Goal: Communication & Community: Answer question/provide support

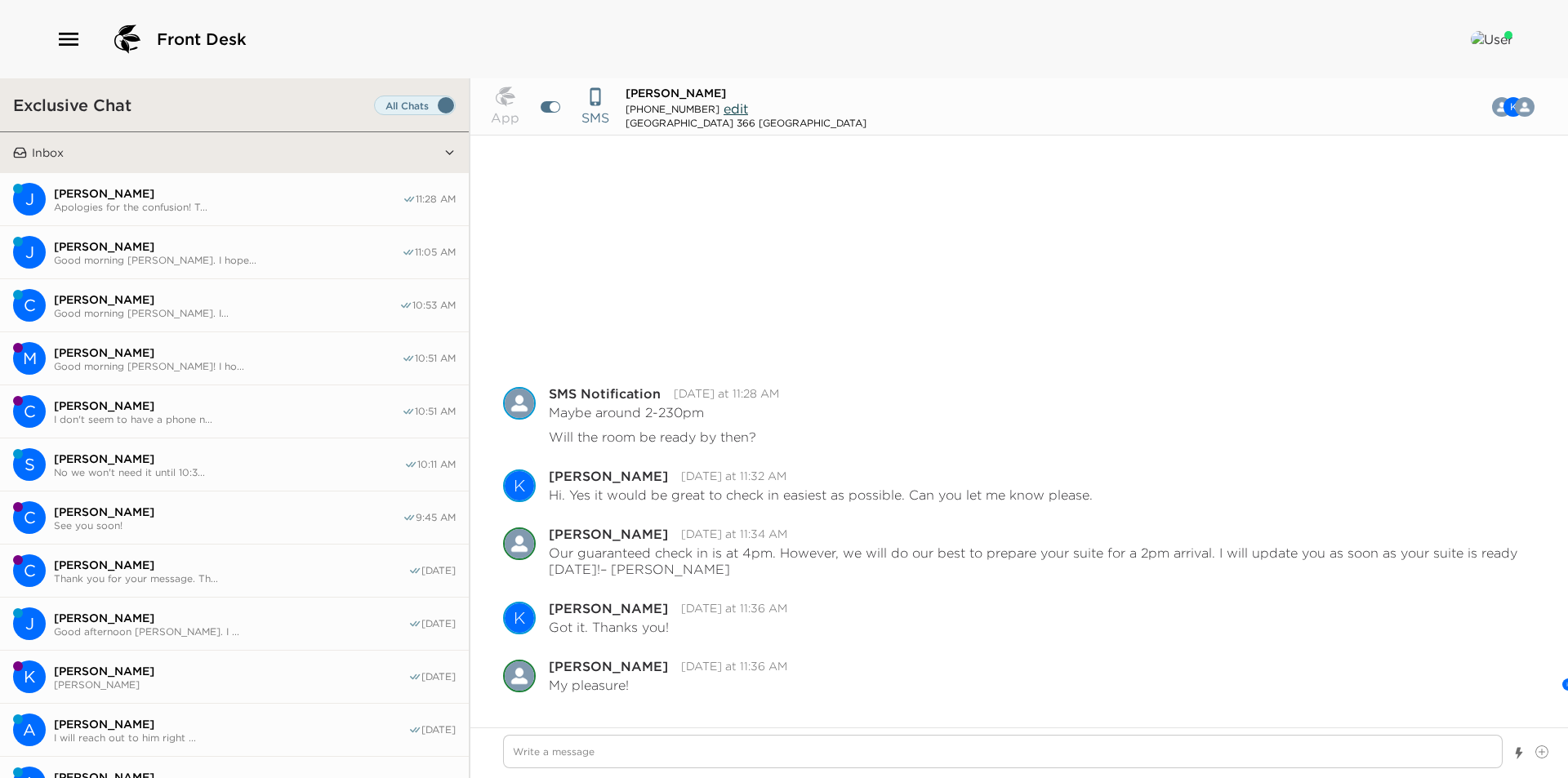
scroll to position [262, 0]
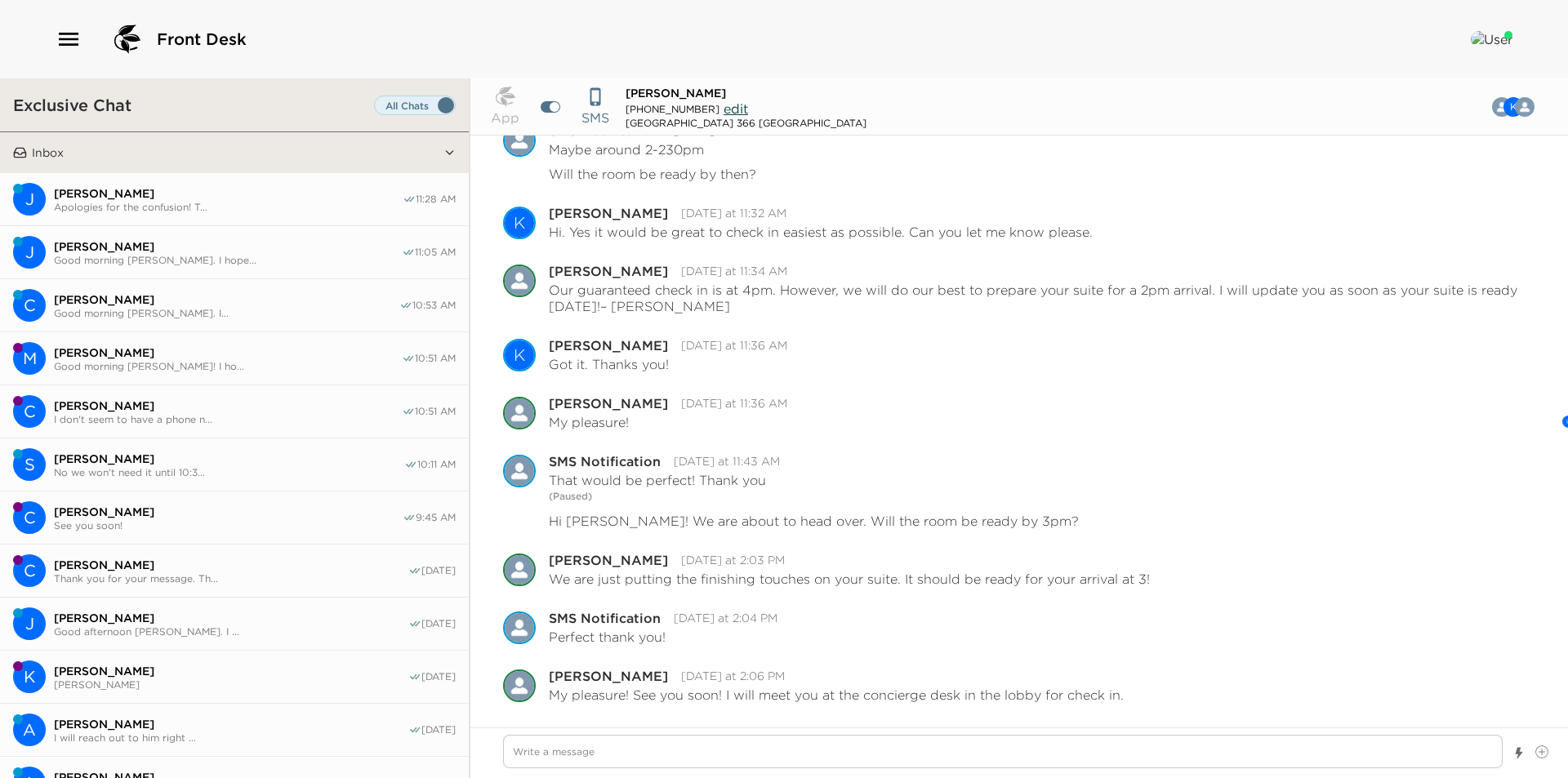
click at [197, 195] on span "[PERSON_NAME]" at bounding box center [228, 193] width 349 height 15
type textarea "x"
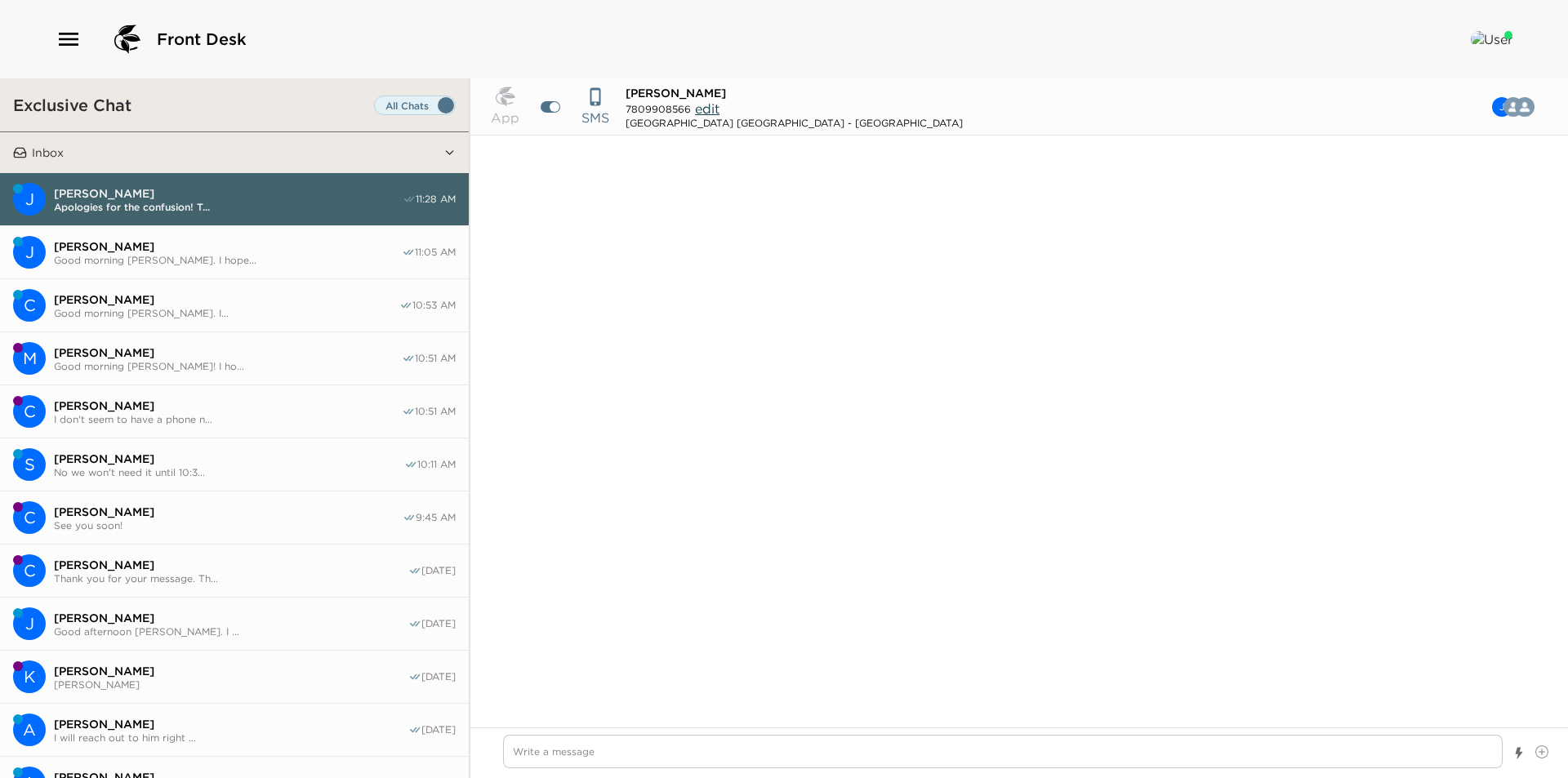
scroll to position [485, 0]
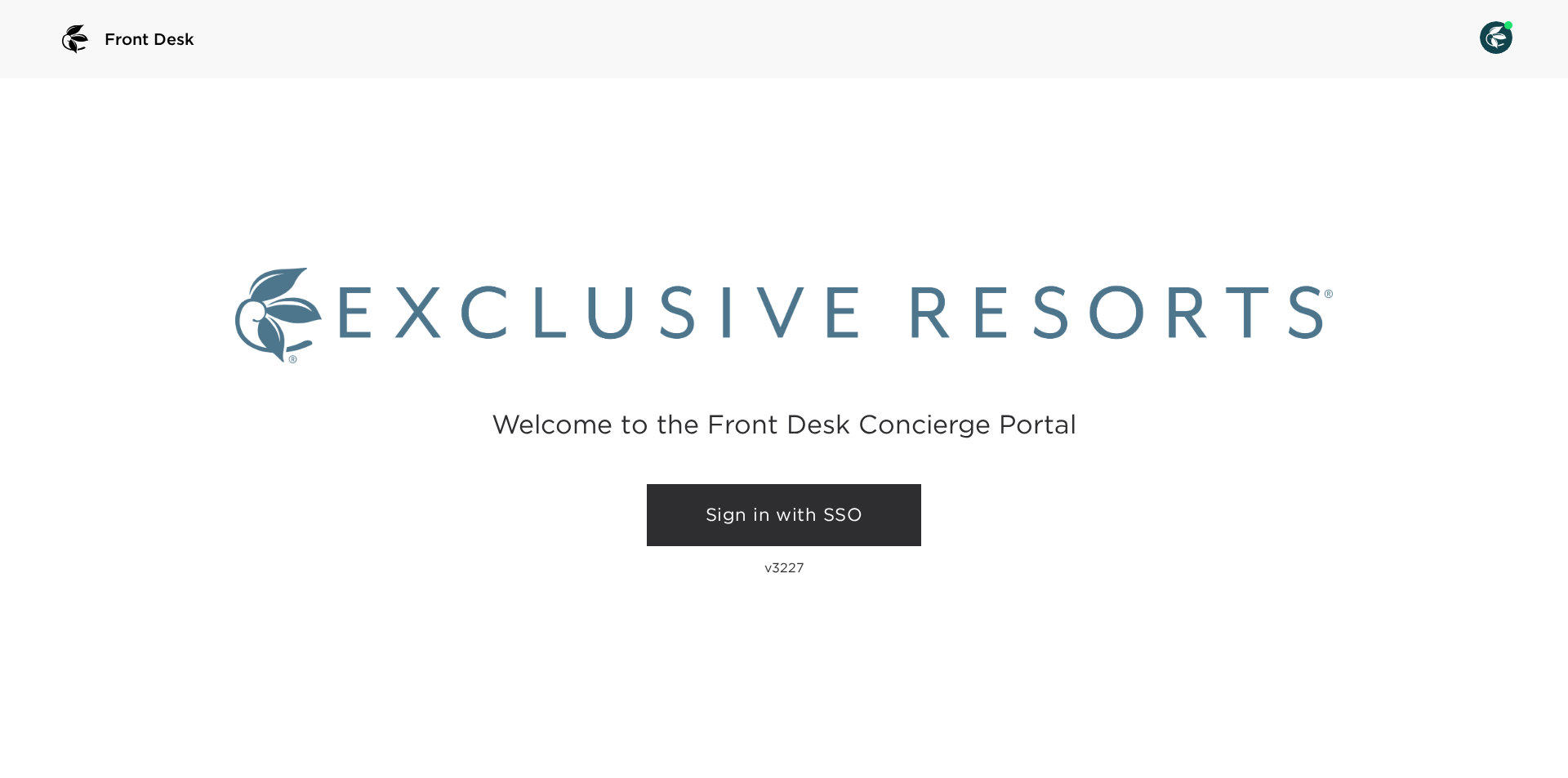
click at [860, 512] on link "Sign in with SSO" at bounding box center [784, 515] width 275 height 62
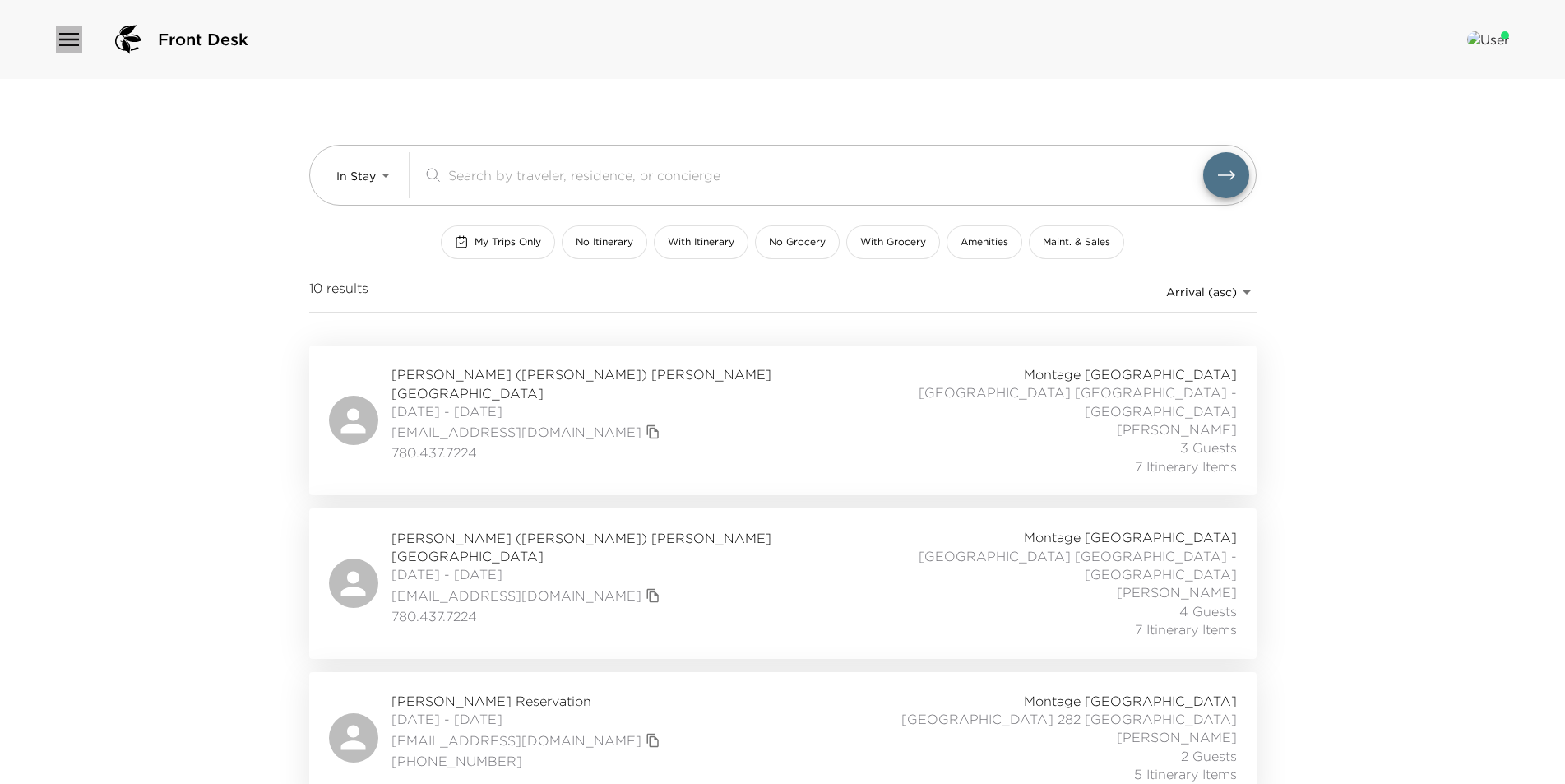
click at [70, 31] on icon "button" at bounding box center [69, 39] width 26 height 26
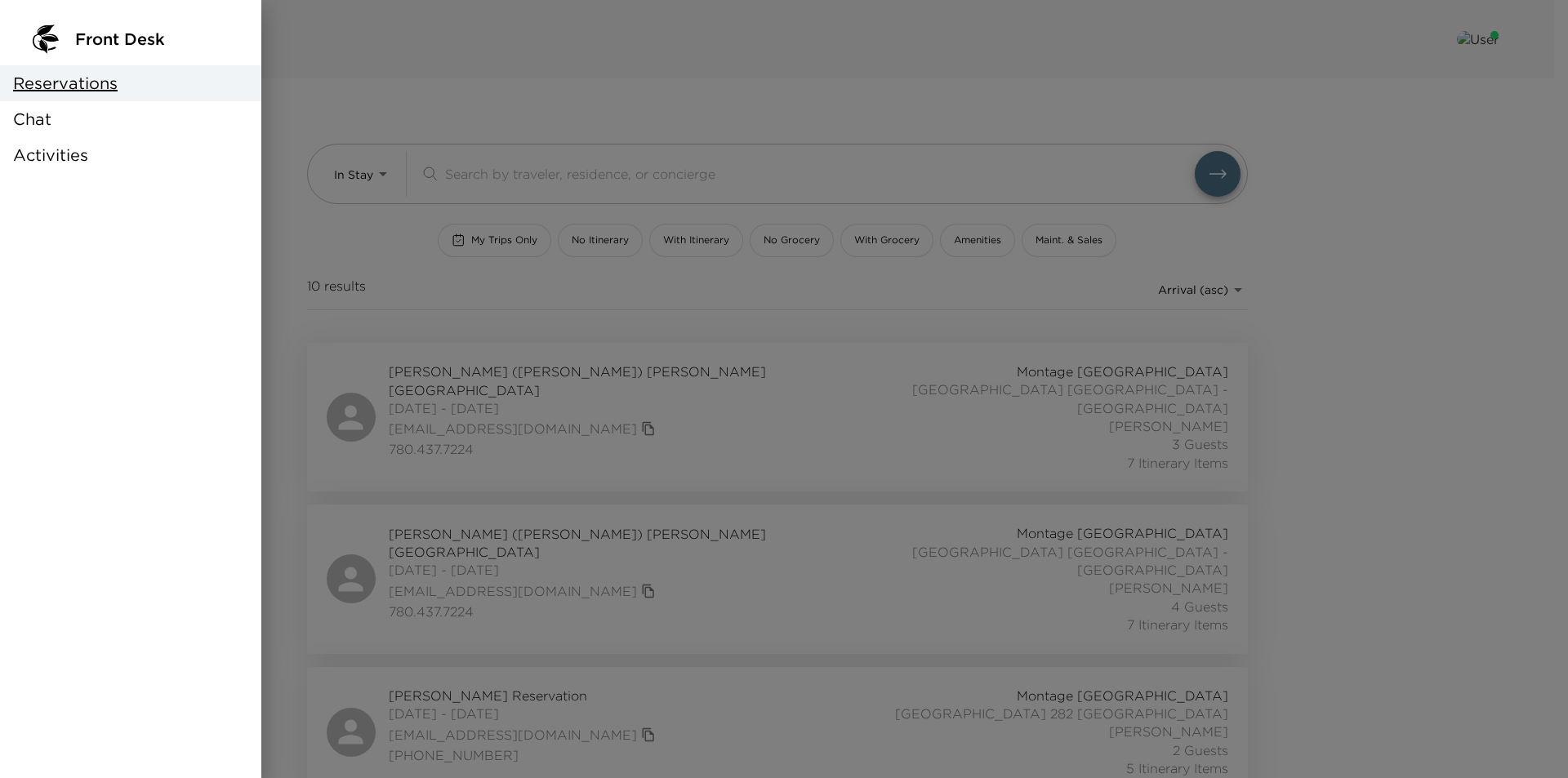
click at [48, 125] on span "Chat" at bounding box center [32, 119] width 39 height 23
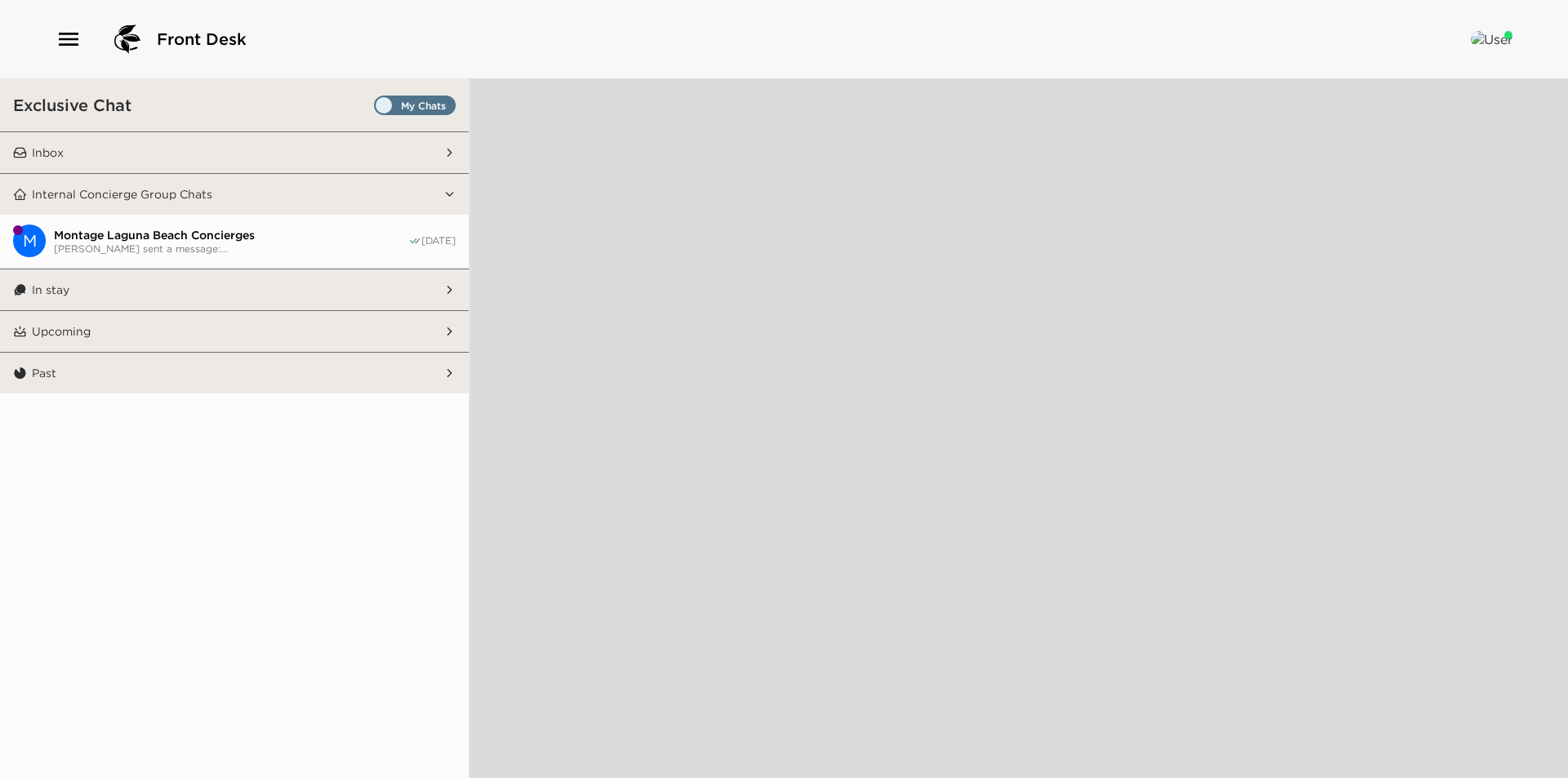
click at [84, 155] on button "Inbox" at bounding box center [235, 152] width 417 height 40
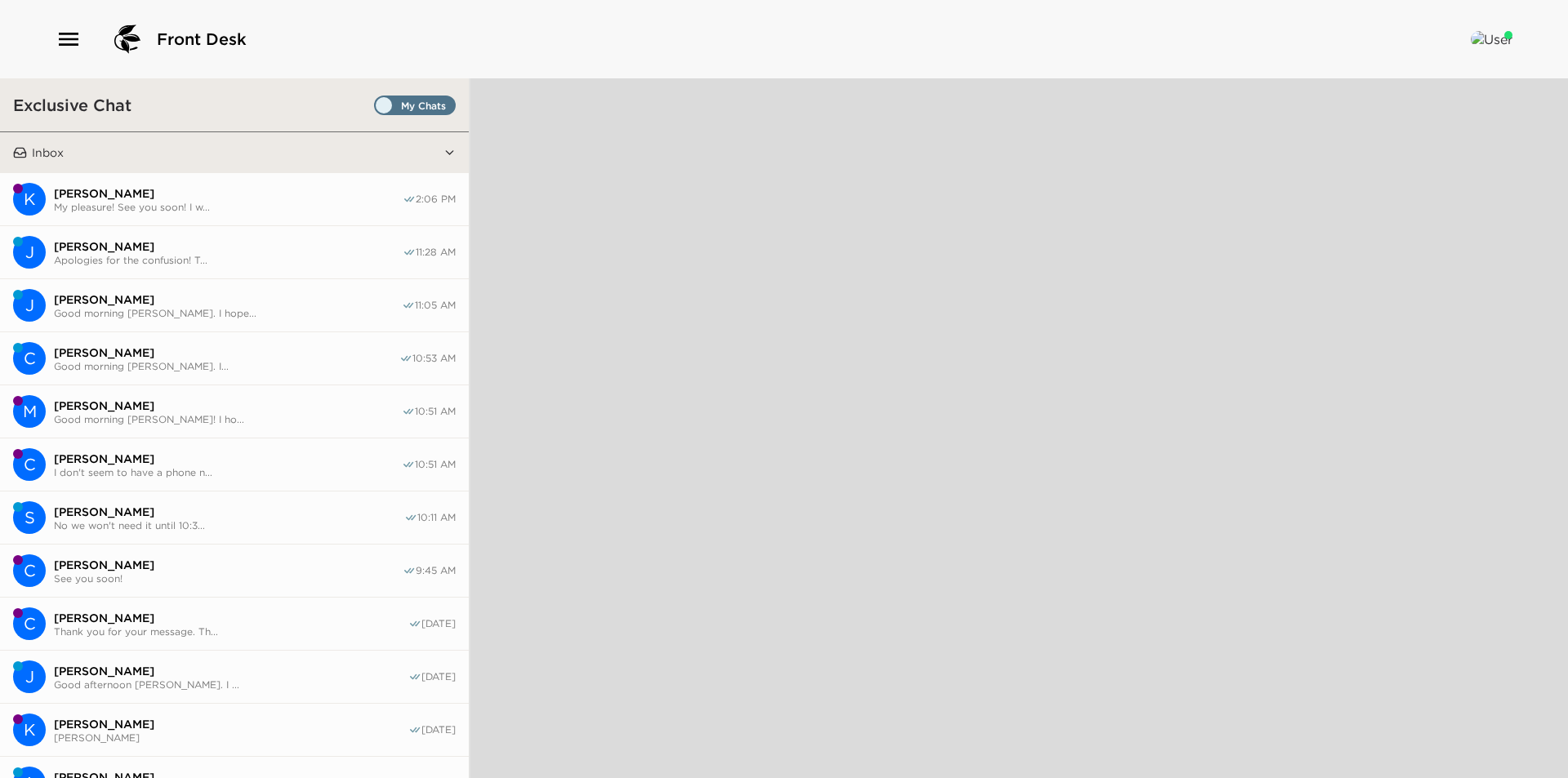
click at [394, 97] on span "Set all destinations" at bounding box center [414, 105] width 82 height 20
click at [377, 108] on input "Set all destinations" at bounding box center [377, 108] width 0 height 0
click at [212, 209] on span "My pleasure! See you soon! I w..." at bounding box center [228, 207] width 349 height 12
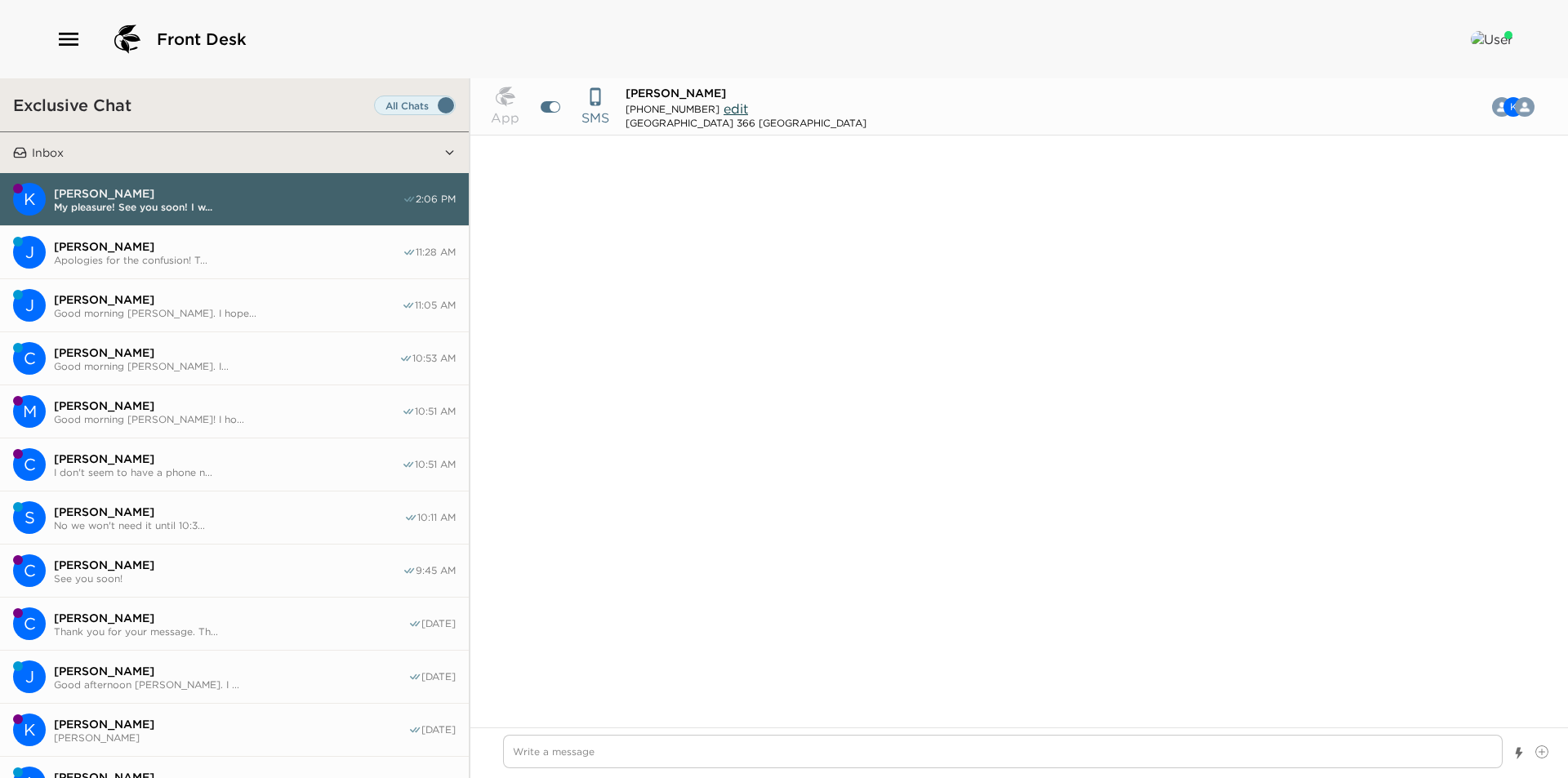
type input "[PHONE_NUMBER]"
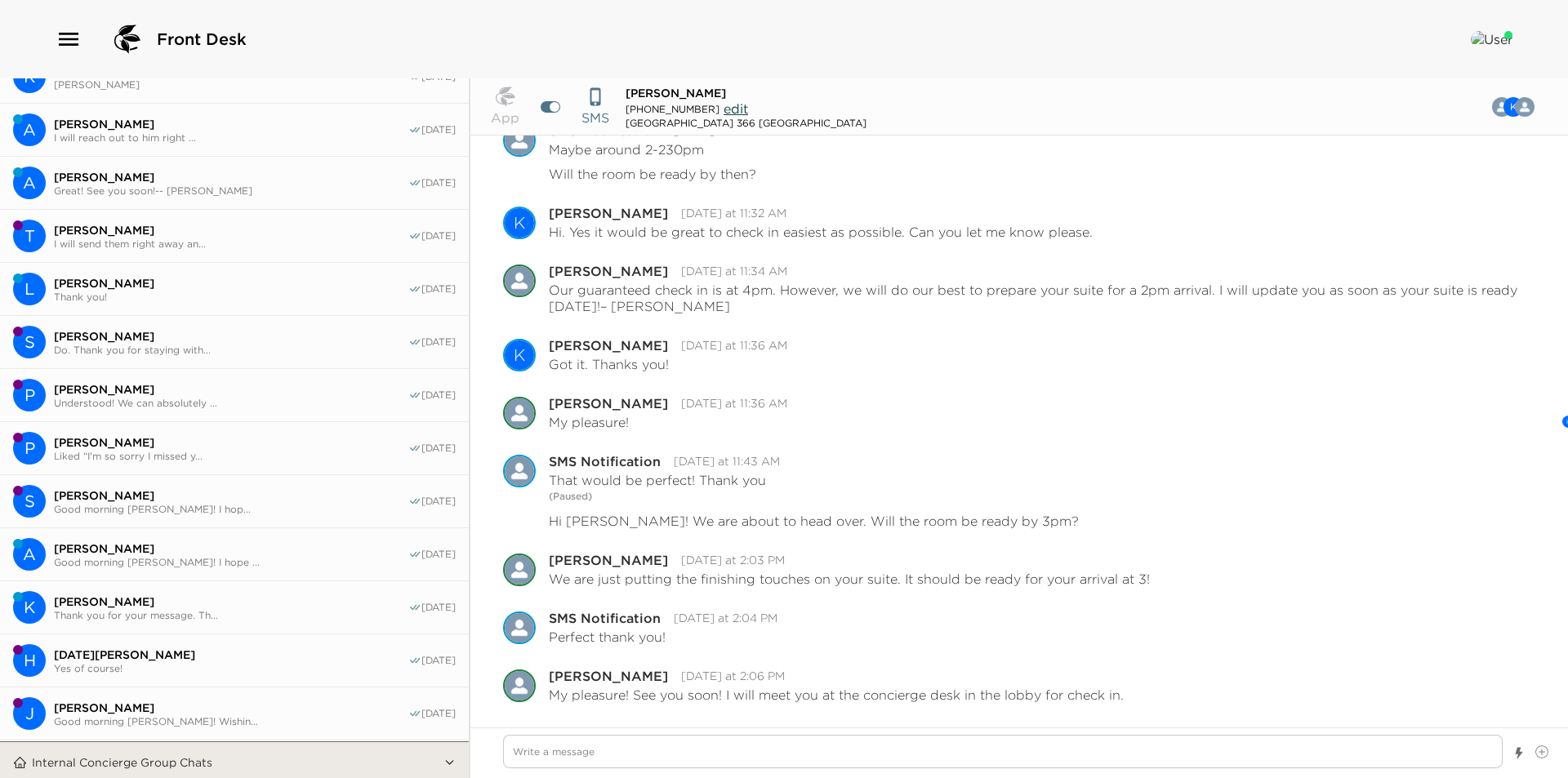
scroll to position [836, 0]
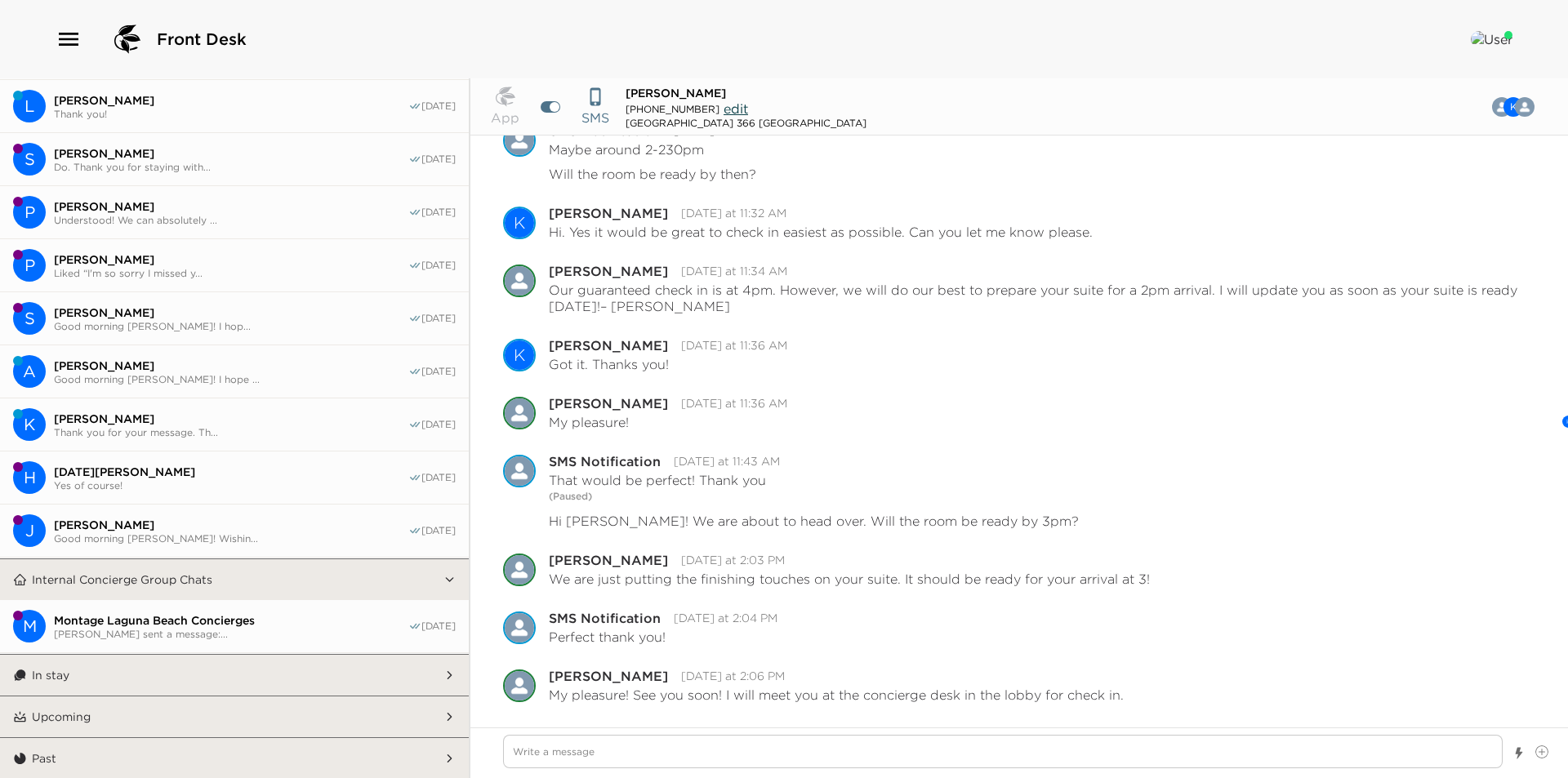
click at [109, 658] on button "In stay" at bounding box center [235, 674] width 417 height 40
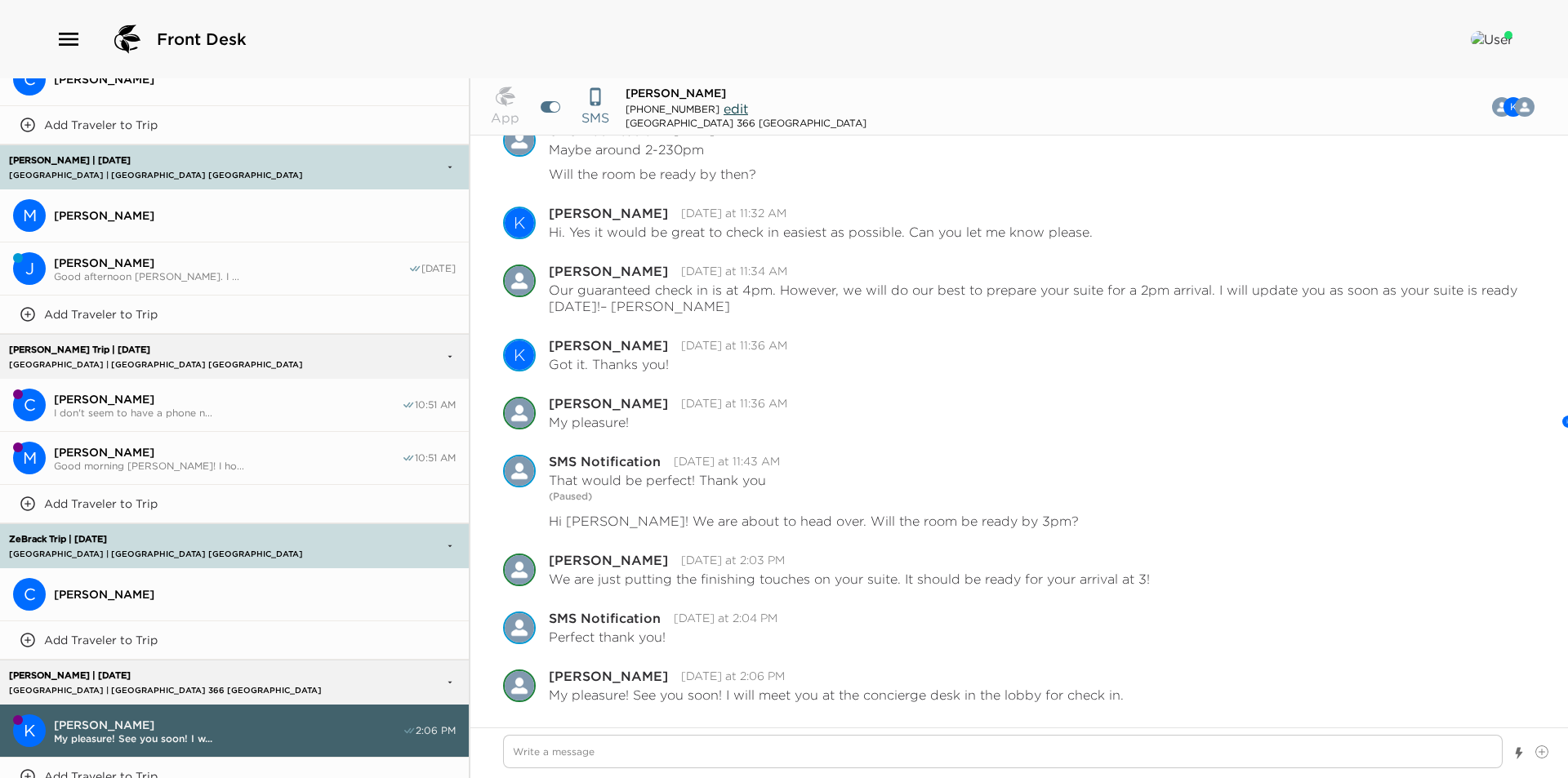
scroll to position [2448, 0]
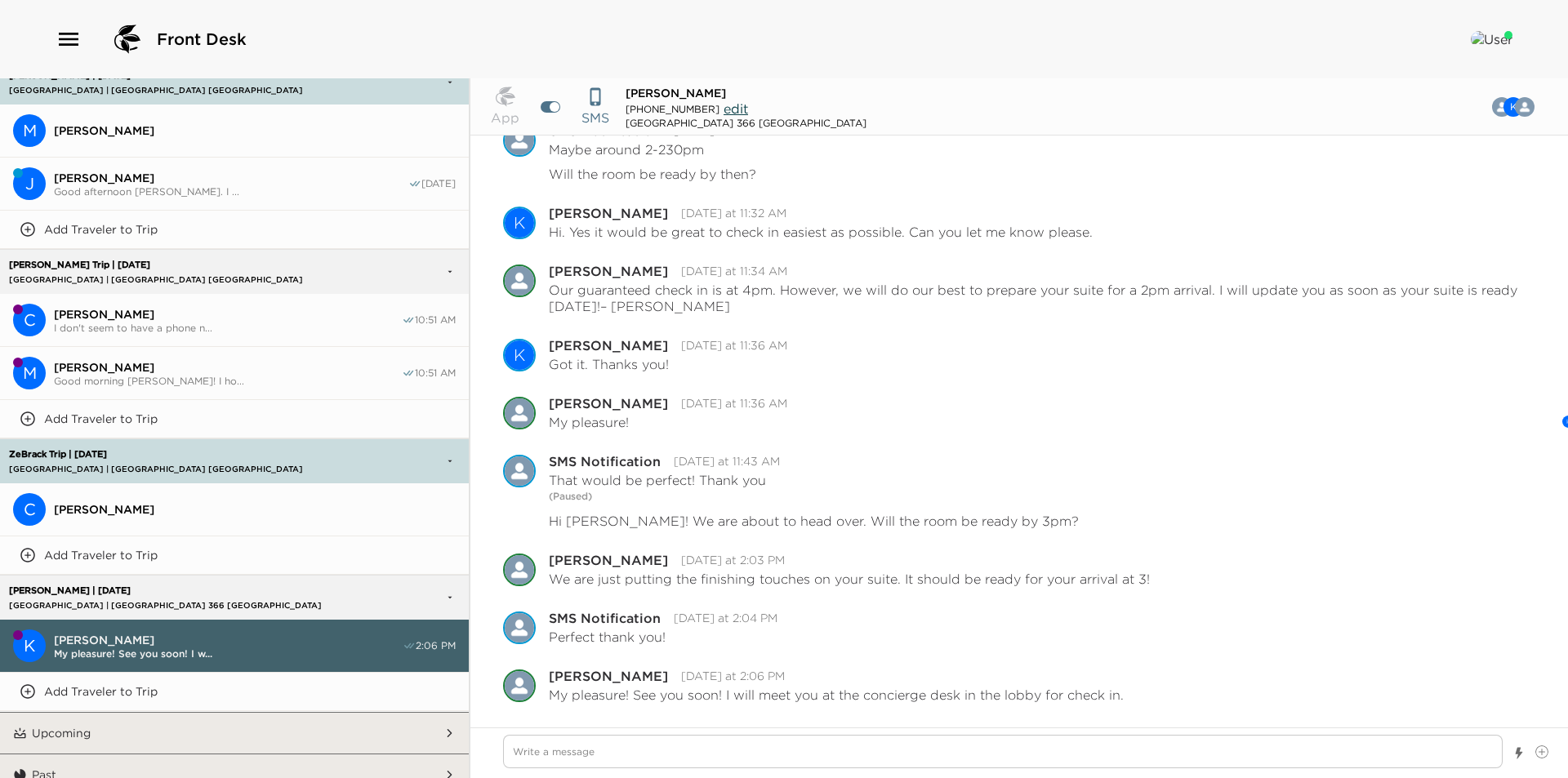
click at [137, 536] on button "Add Traveler to Trip" at bounding box center [234, 555] width 468 height 39
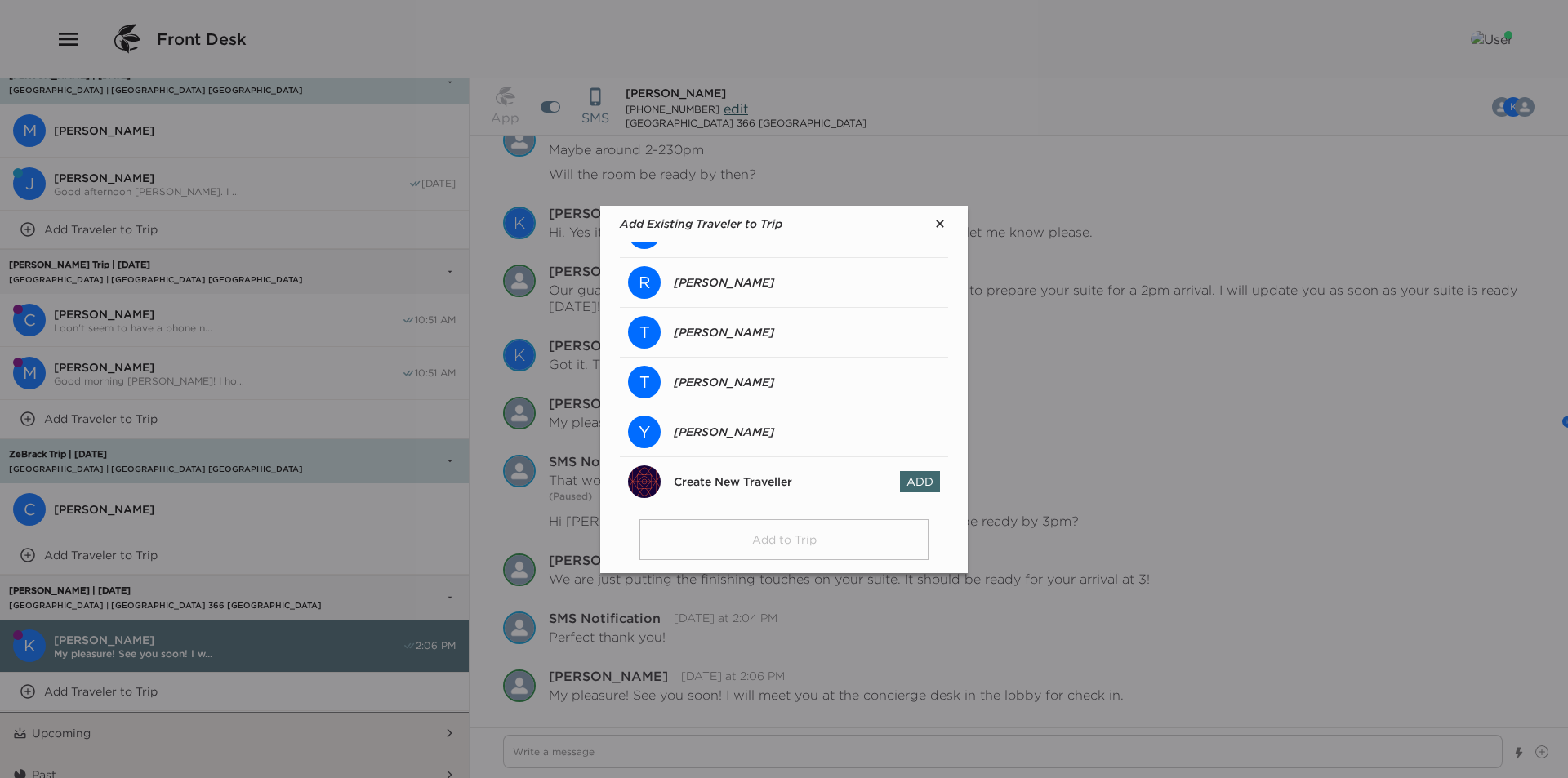
scroll to position [834, 0]
click at [900, 471] on span "Add" at bounding box center [920, 477] width 40 height 22
type textarea "x"
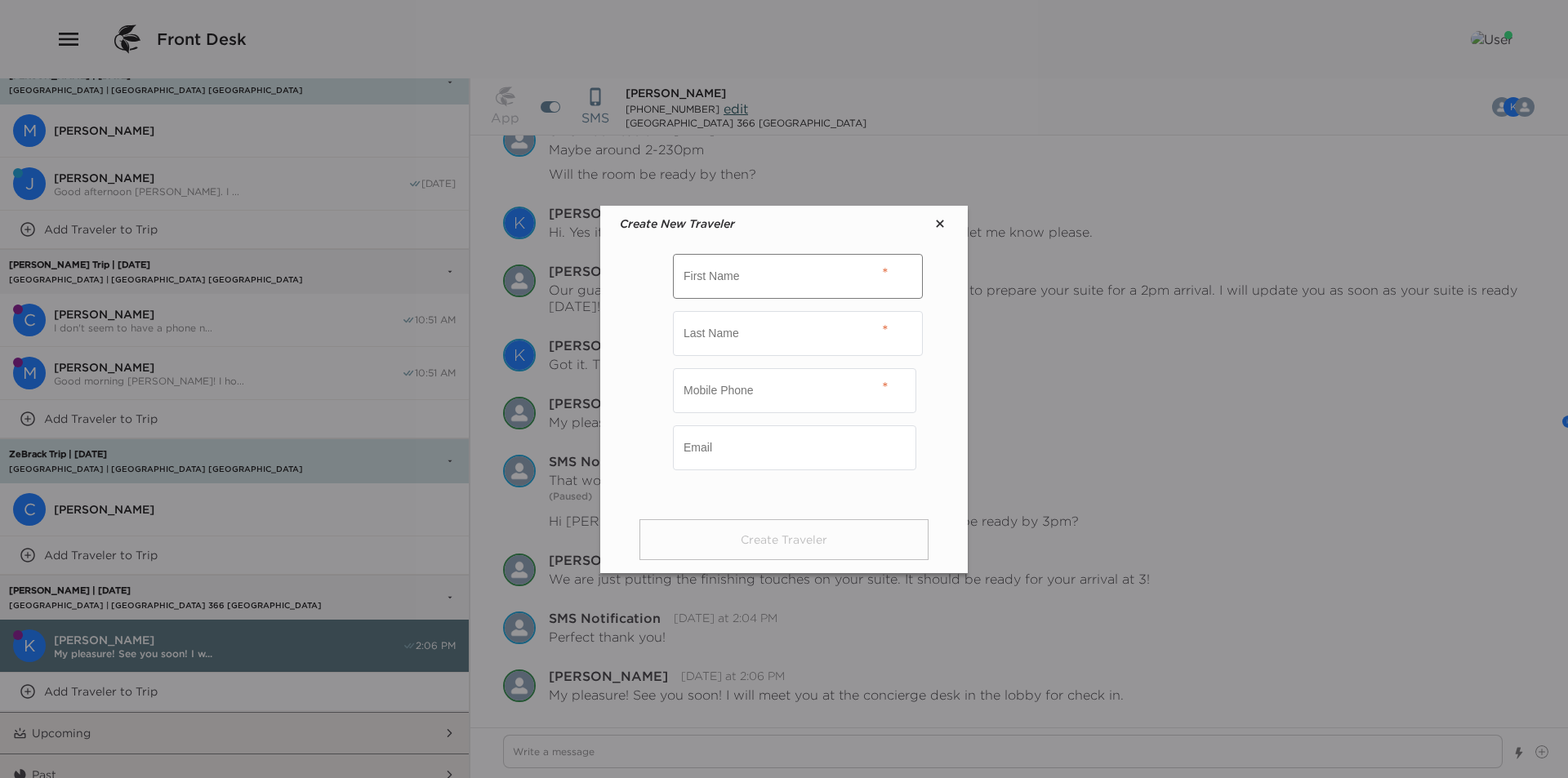
click at [780, 266] on input "text" at bounding box center [797, 276] width 250 height 45
type input "Greg"
type input "Mason"
paste input "[PHONE_NUMBER]"
type input "[PHONE_NUMBER]"
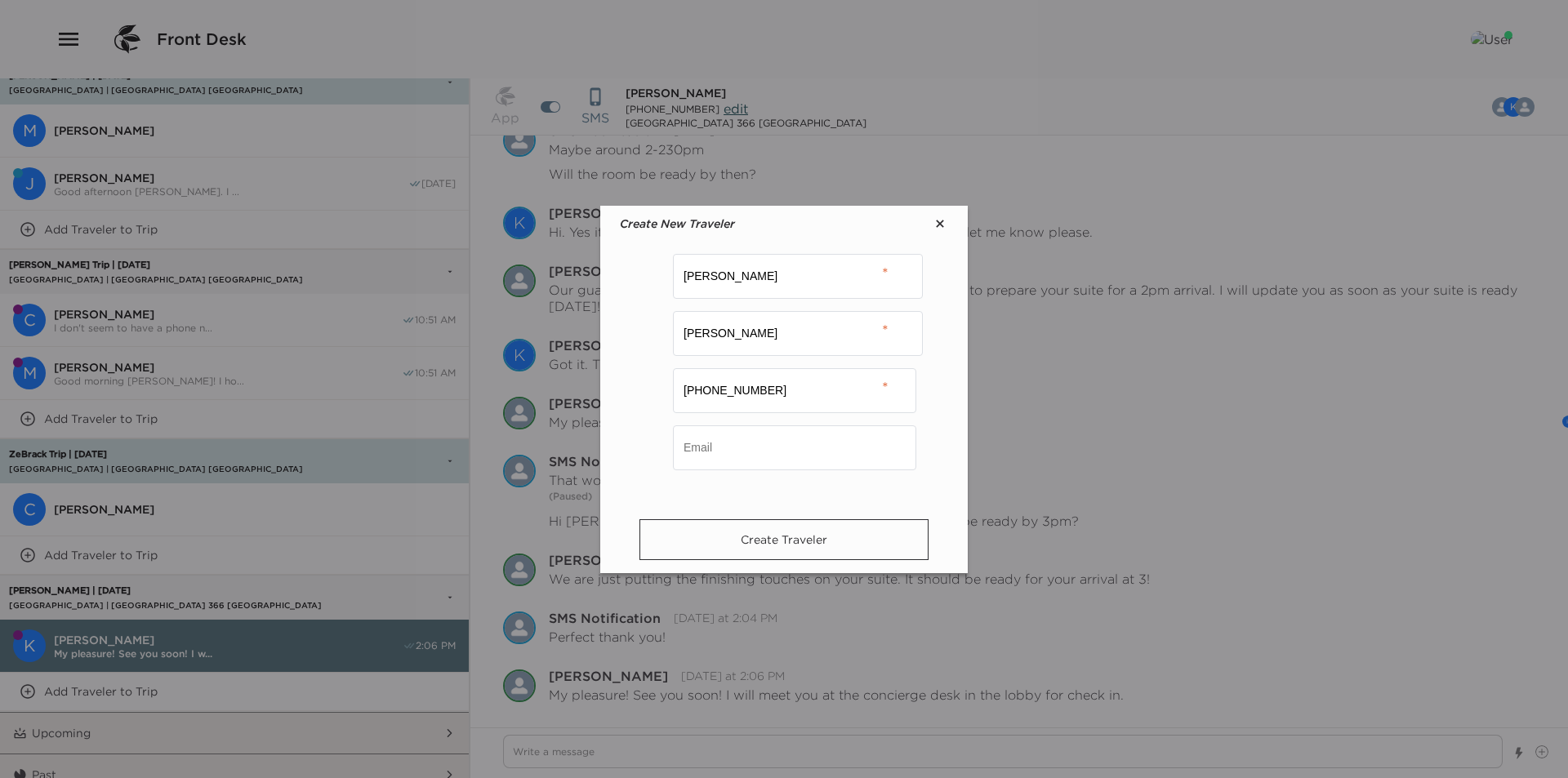
click at [796, 546] on button "Create Traveler" at bounding box center [784, 539] width 289 height 40
type textarea "x"
click at [809, 539] on button "Close" at bounding box center [784, 539] width 289 height 40
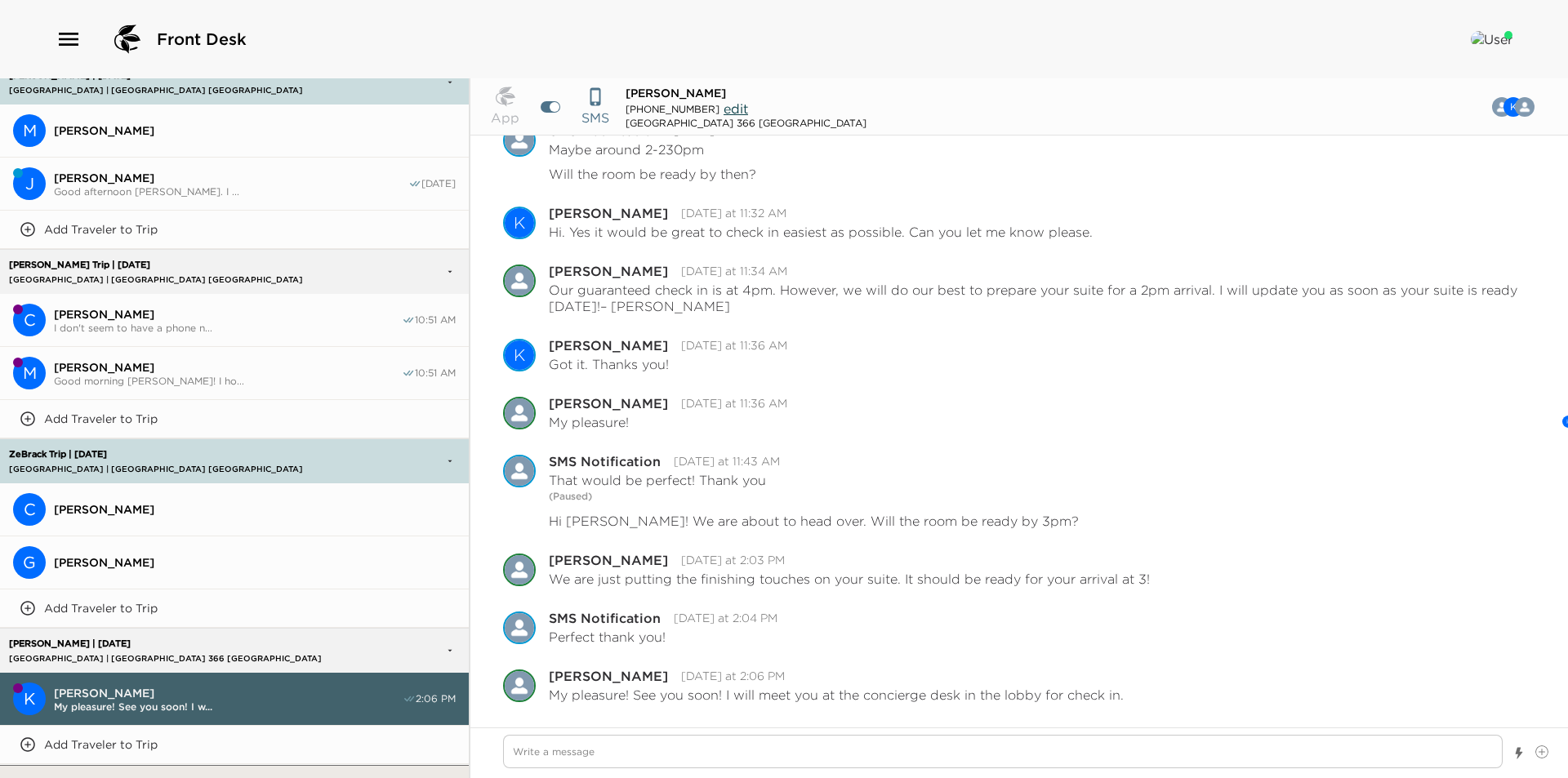
click at [110, 555] on span "[PERSON_NAME]" at bounding box center [255, 562] width 402 height 15
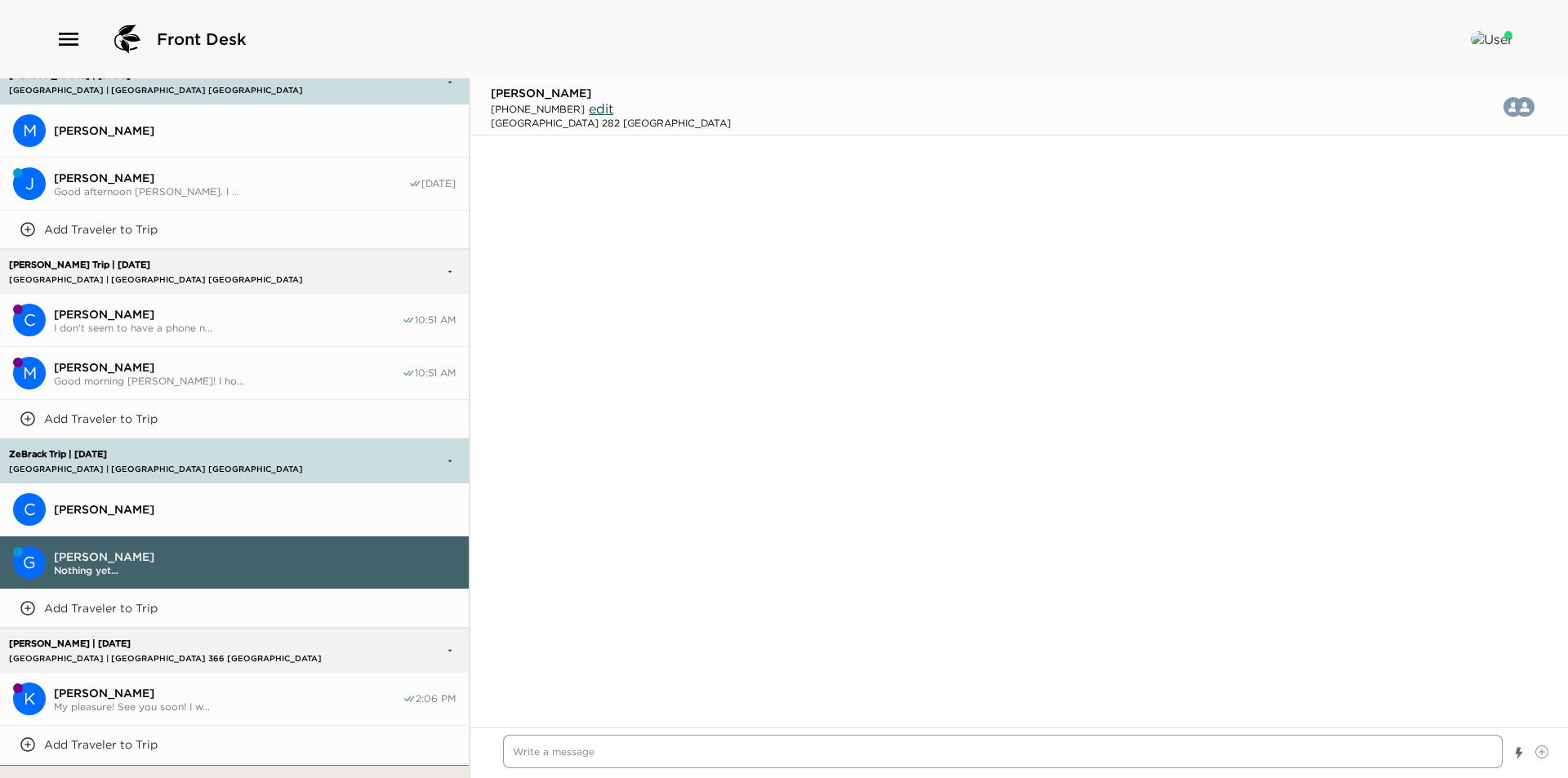
click at [578, 746] on textarea "Write a message" at bounding box center [1002, 750] width 1000 height 34
type textarea "x"
type textarea "G"
type textarea "x"
type textarea "Go"
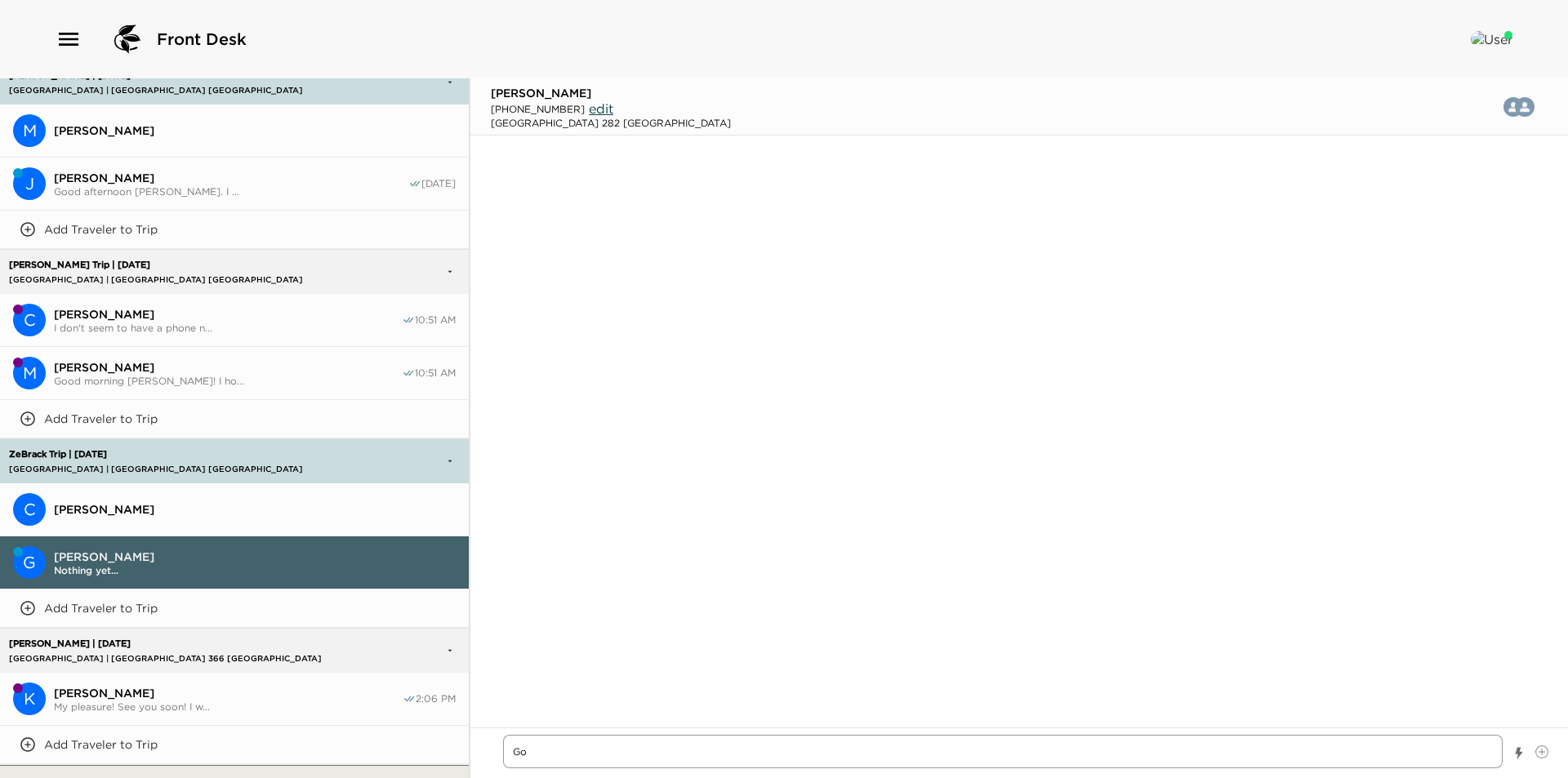
type textarea "x"
type textarea "Goo"
type textarea "x"
type textarea "Good"
type textarea "x"
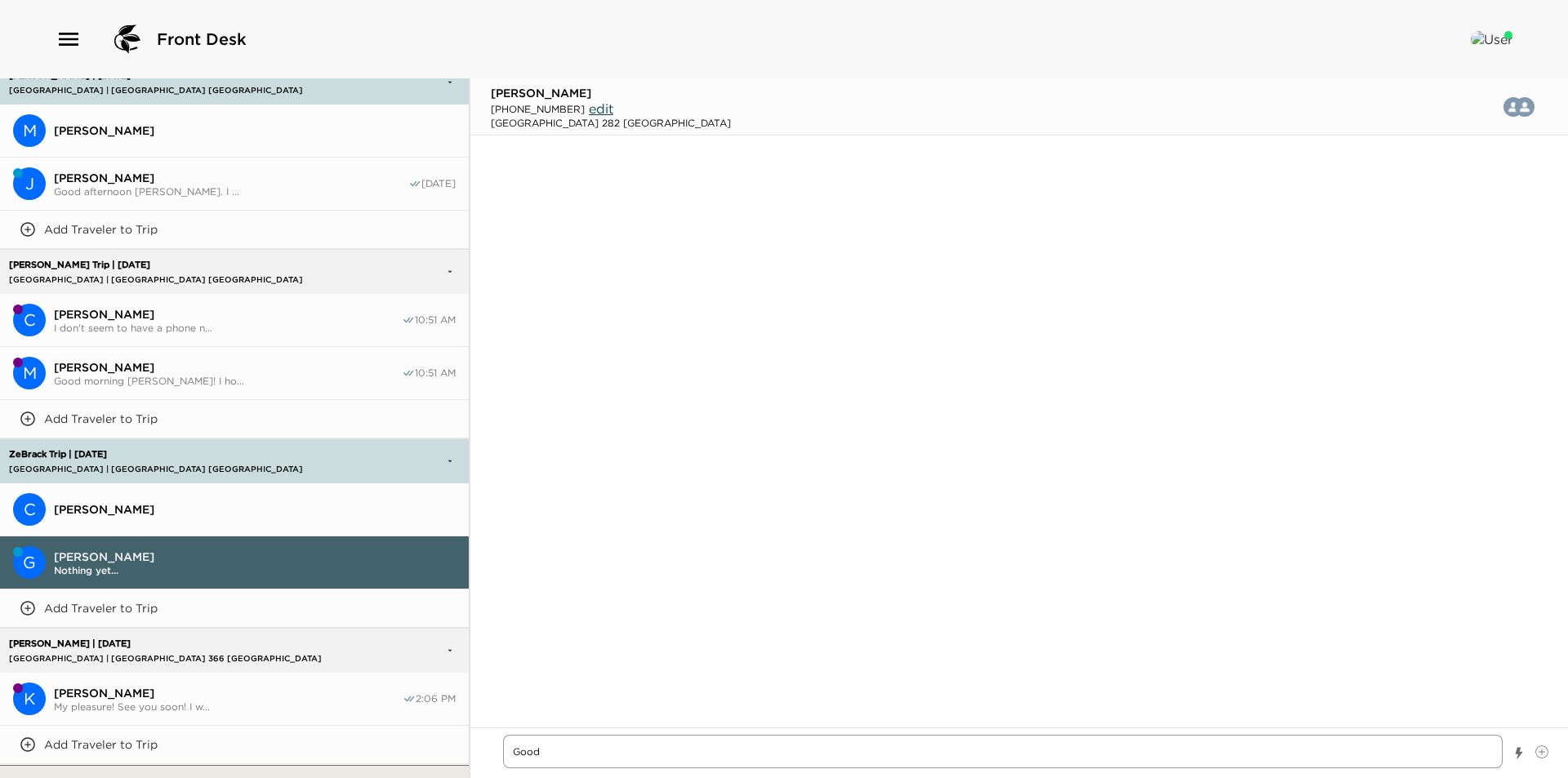
type textarea "Good"
type textarea "x"
type textarea "Good a"
type textarea "x"
type textarea "Good af"
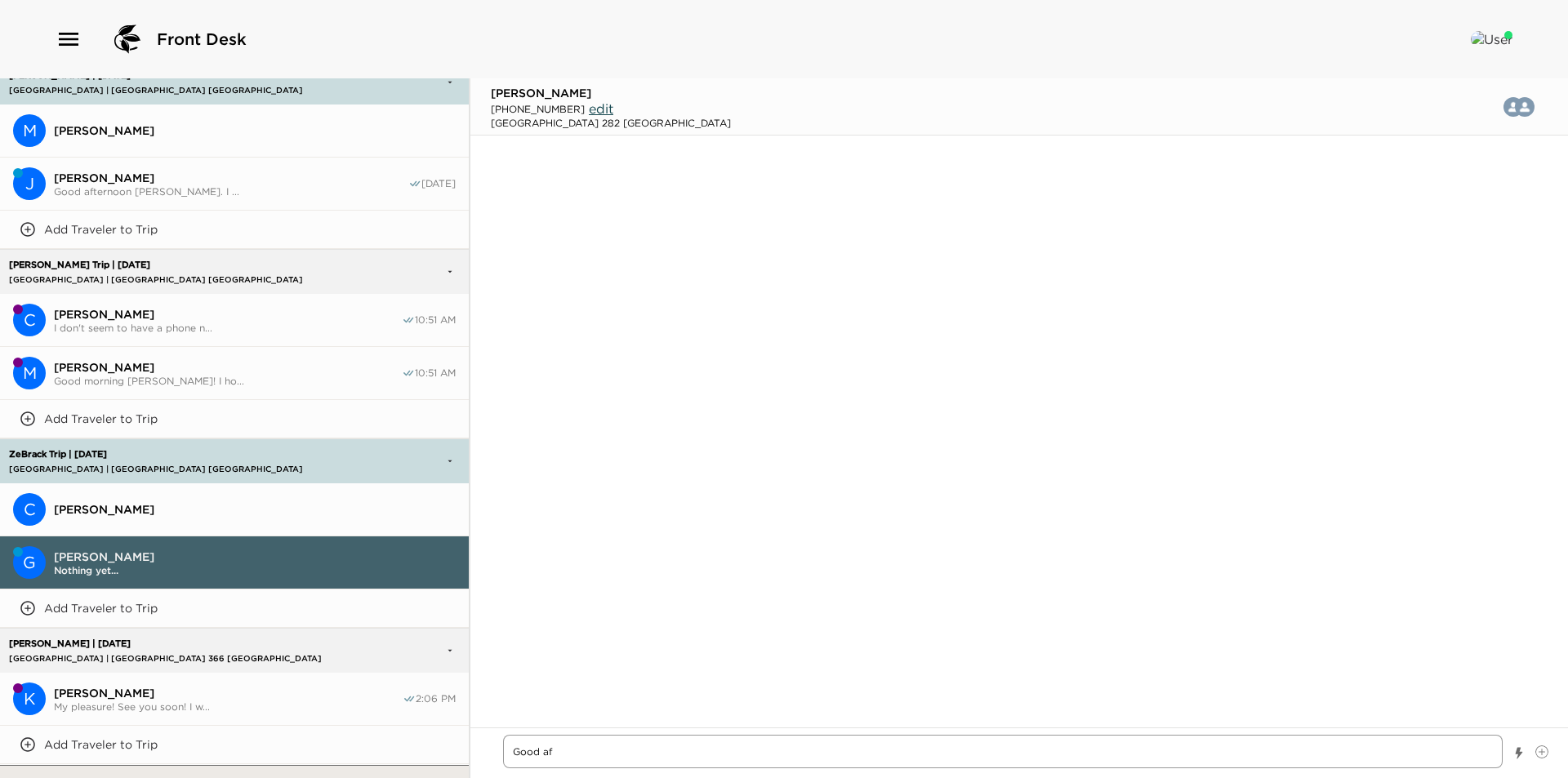
type textarea "x"
type textarea "Good aft"
type textarea "x"
type textarea "Good afte"
type textarea "x"
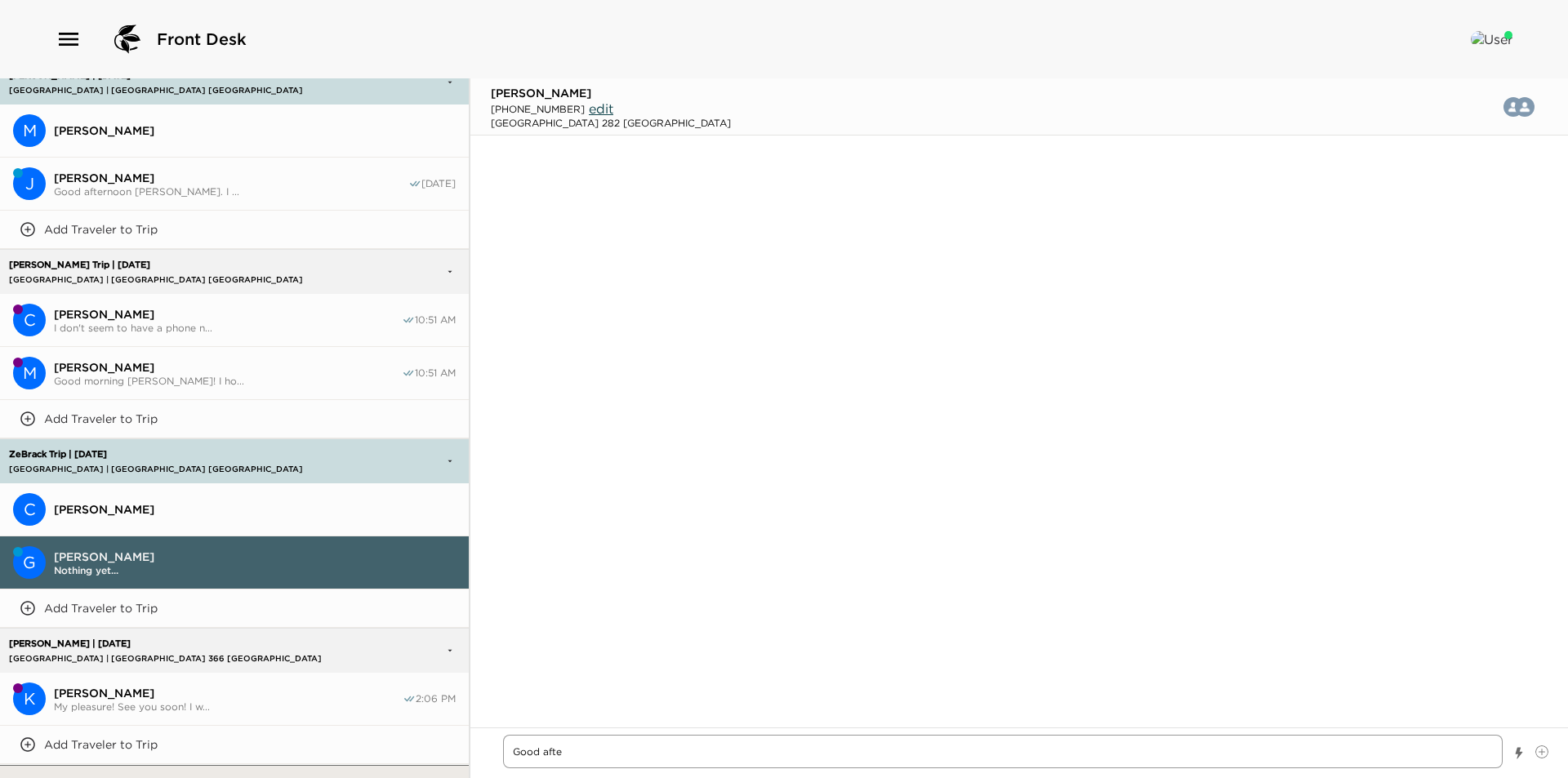
type textarea "Good after"
type textarea "x"
type textarea "Good aftern"
type textarea "x"
type textarea "Good afterno"
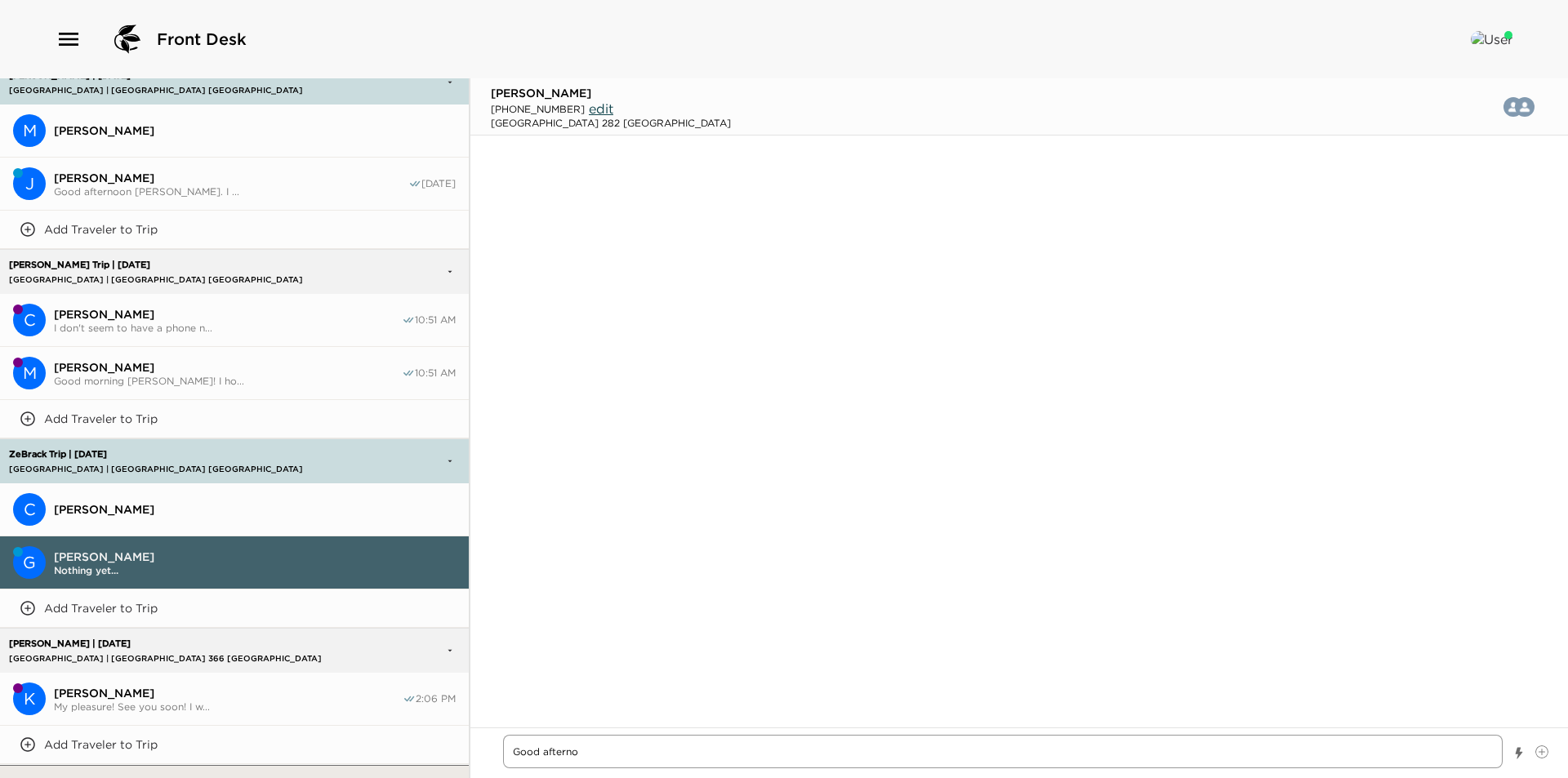
type textarea "x"
type textarea "Good afternoo"
type textarea "x"
type textarea "Good afternoon"
type textarea "x"
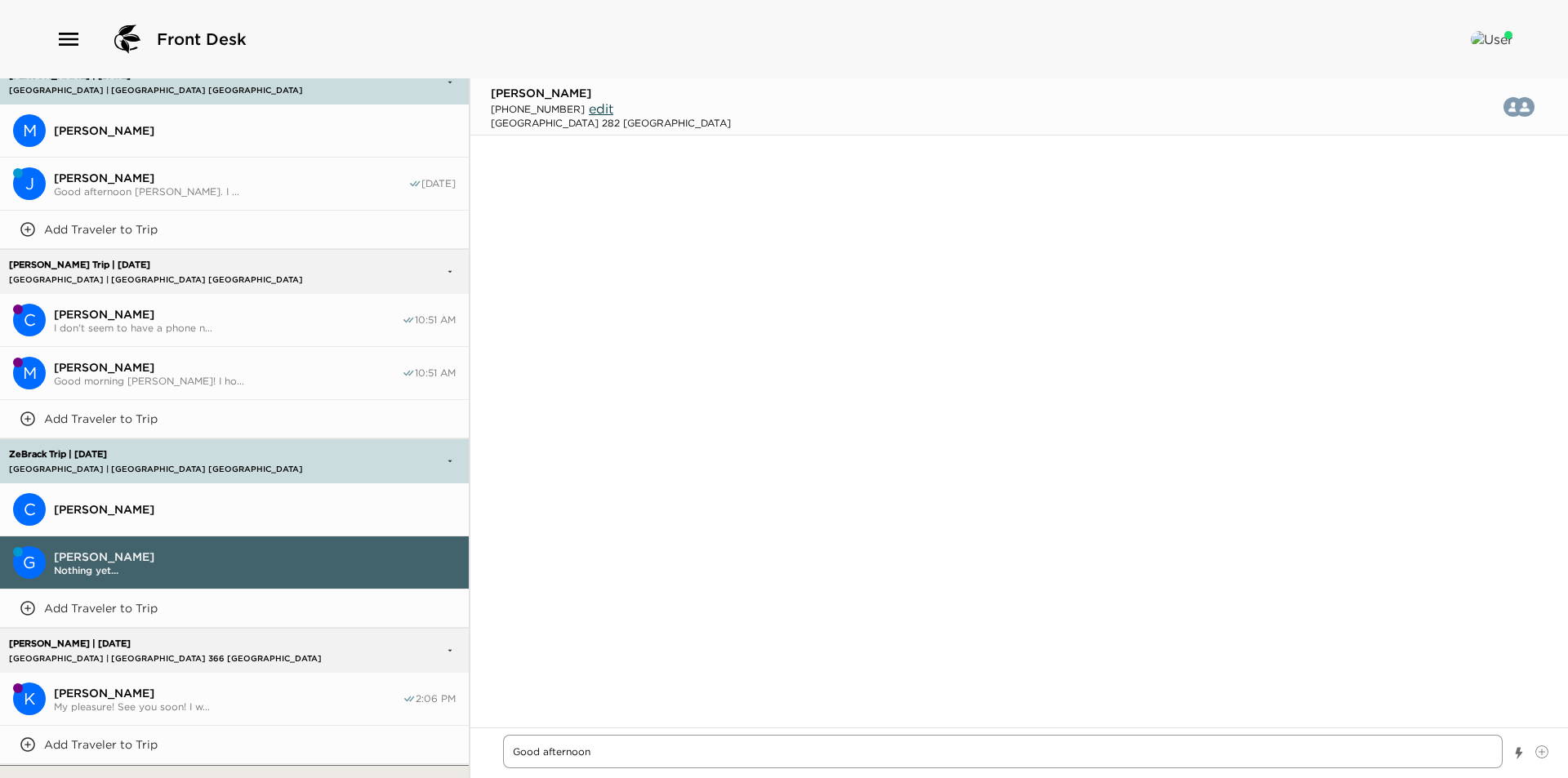
type textarea "Good afternoon"
type textarea "x"
type textarea "Good afternoon M"
type textarea "x"
type textarea "Good afternoon Mr"
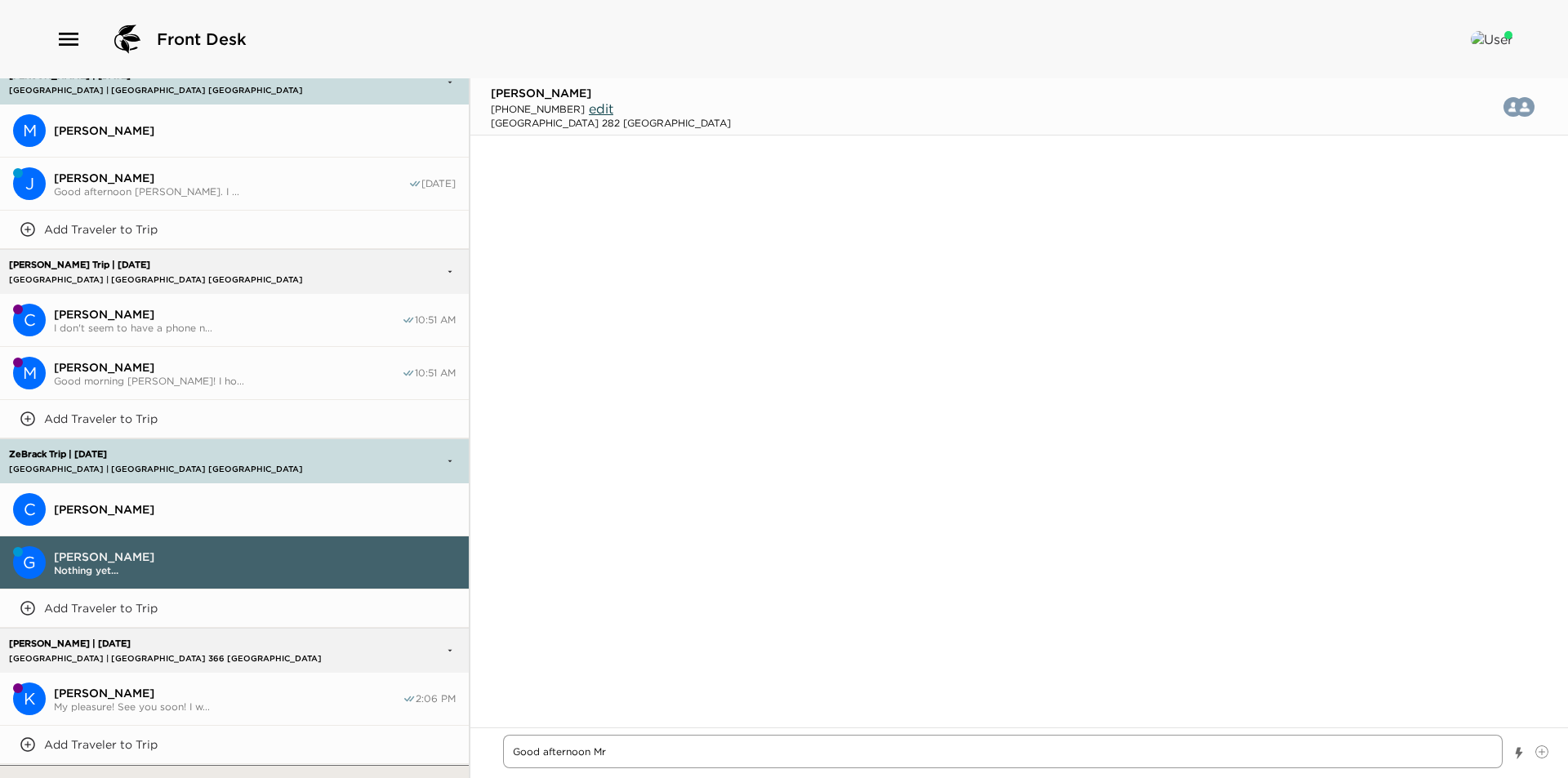
type textarea "x"
type textarea "Good afternoon Mr."
type textarea "x"
type textarea "Good afternoon Mr."
type textarea "x"
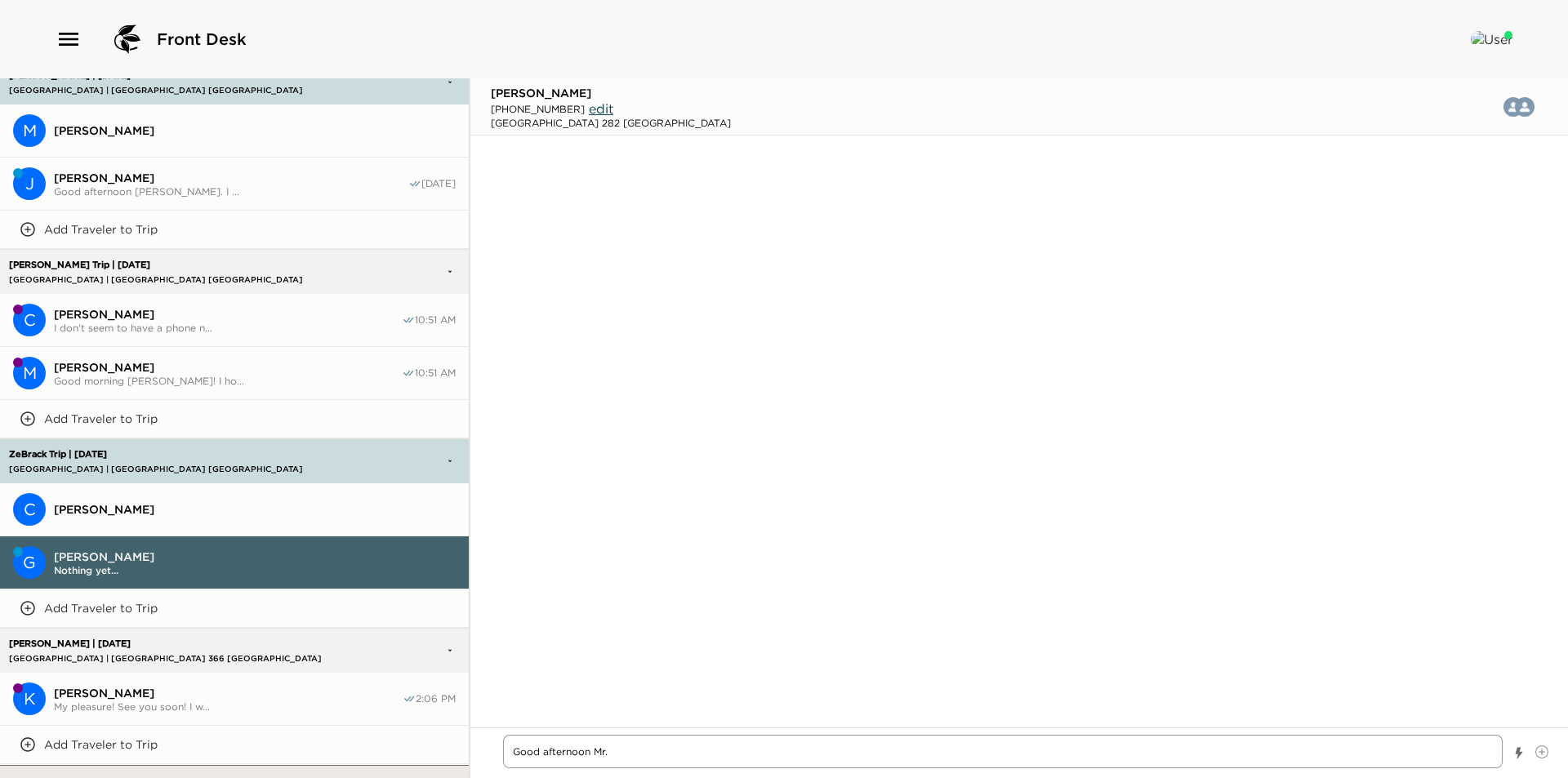
type textarea "Good afternoon Mr. M"
type textarea "x"
type textarea "Good afternoon Mr. Ma"
type textarea "x"
type textarea "Good afternoon Mr. Mas"
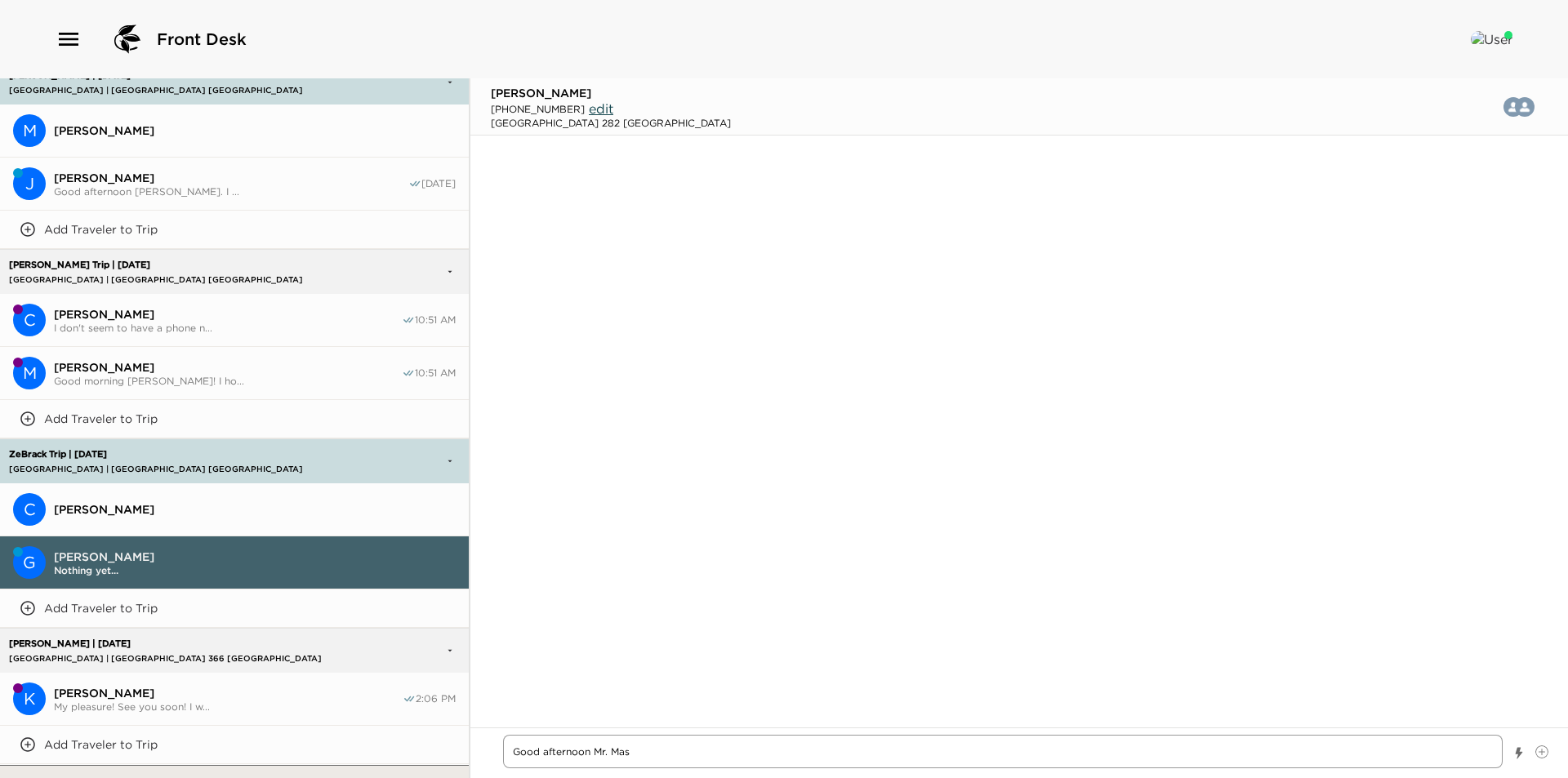
type textarea "x"
type textarea "Good afternoon Mr. Maso"
type textarea "x"
type textarea "Good afternoon Mr. Mason"
type textarea "x"
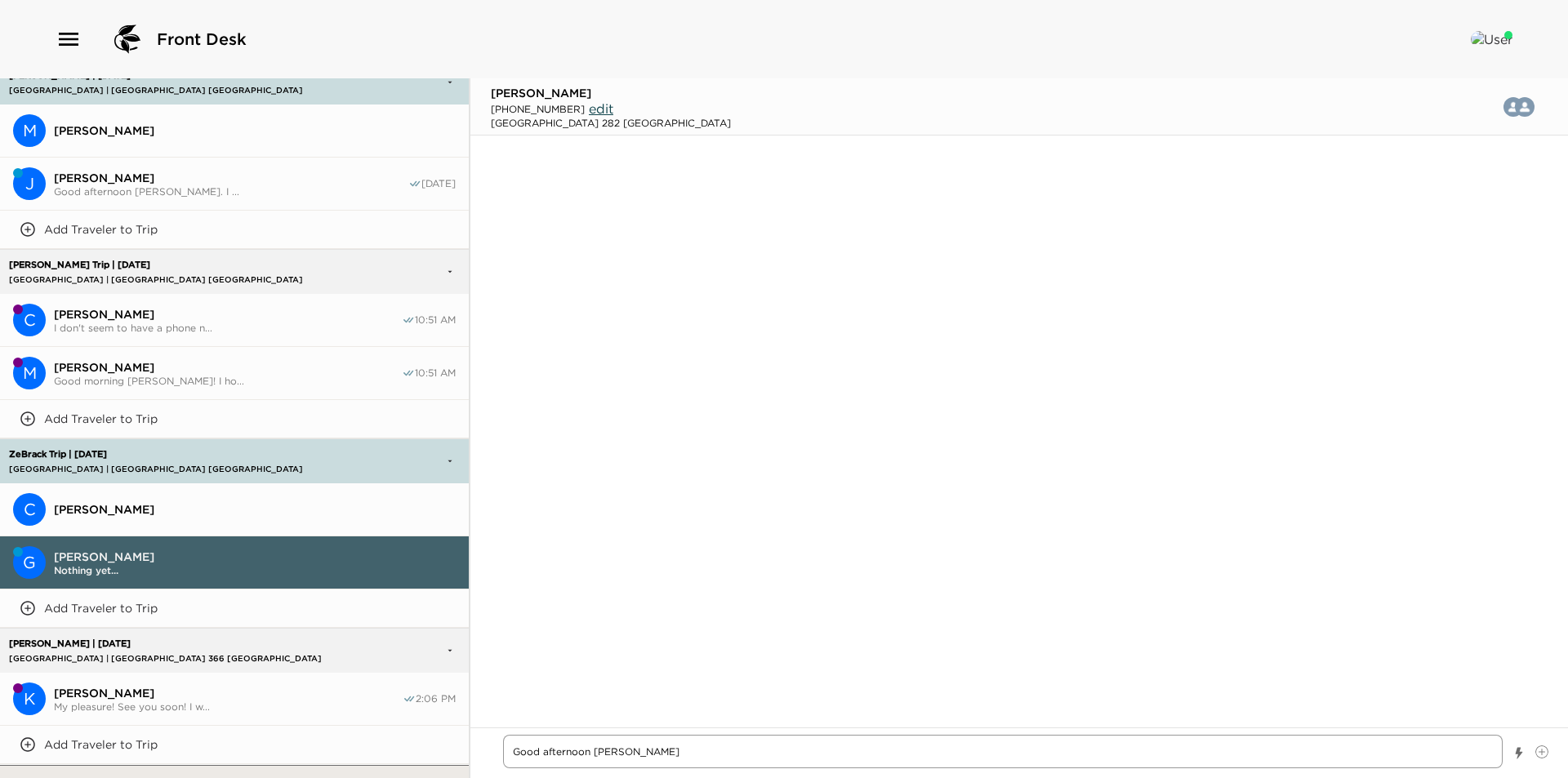
type textarea "Good afternoon Mr. Mason."
type textarea "x"
type textarea "Good afternoon Mr. Mason."
type textarea "x"
type textarea "Good afternoon Mr. Mason. T"
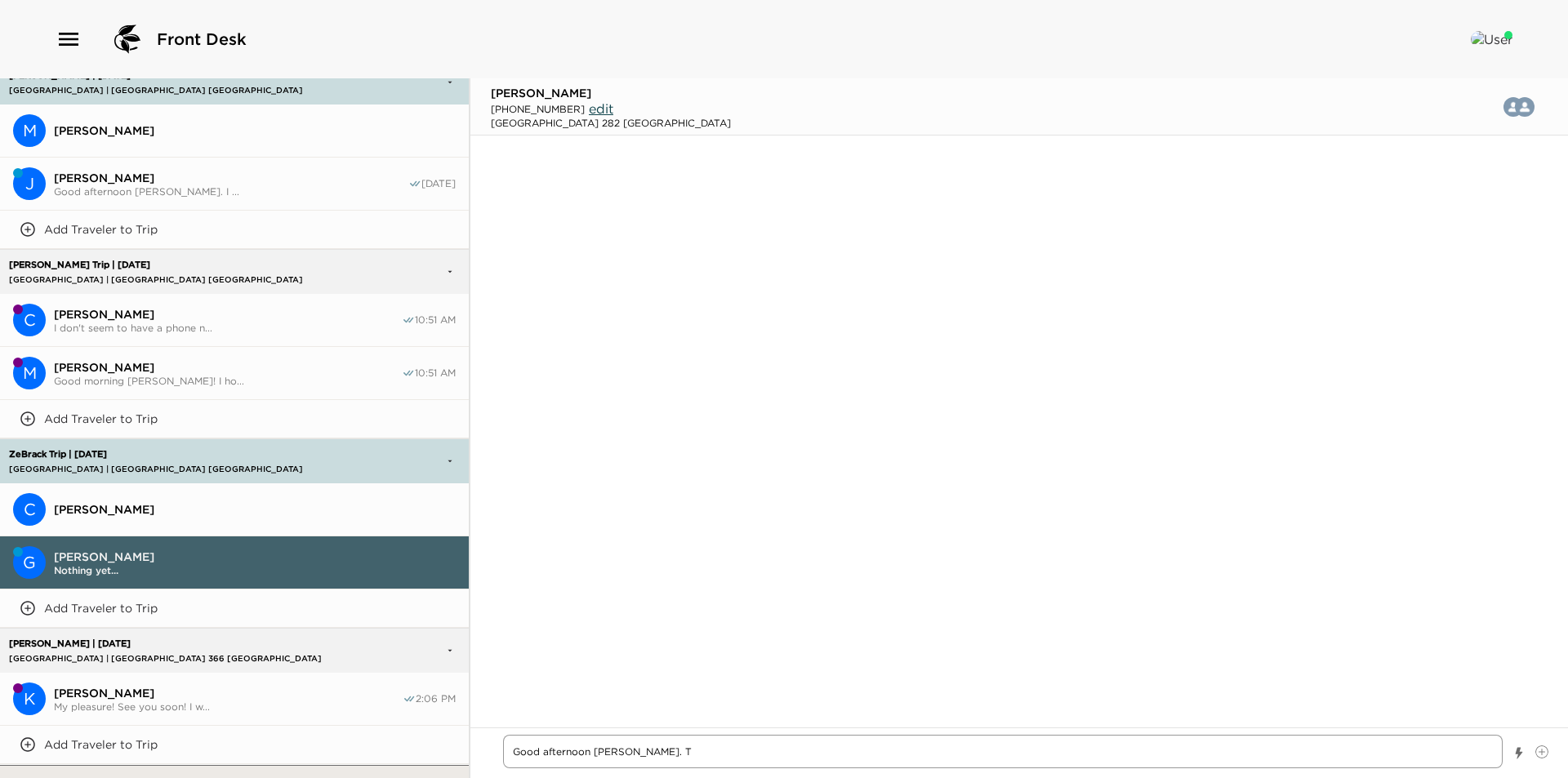
type textarea "x"
type textarea "Good afternoon Mr. Mason. Th"
type textarea "x"
type textarea "Good afternoon Mr. Mason. Thi"
type textarea "x"
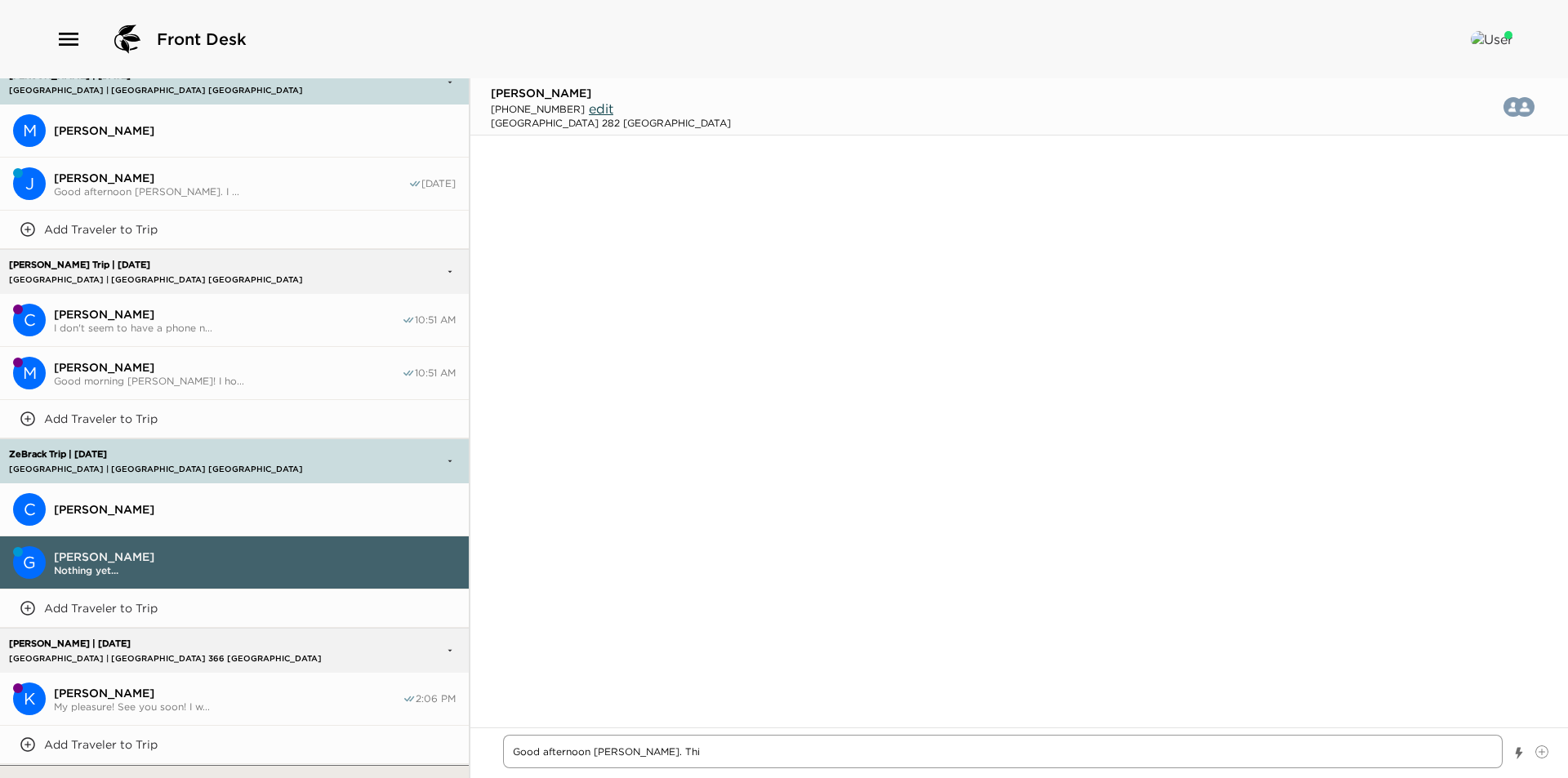
type textarea "Good afternoon Mr. Mason. This"
type textarea "x"
type textarea "Good afternoon Mr. Mason. This"
type textarea "x"
type textarea "Good afternoon Mr. Mason. This i"
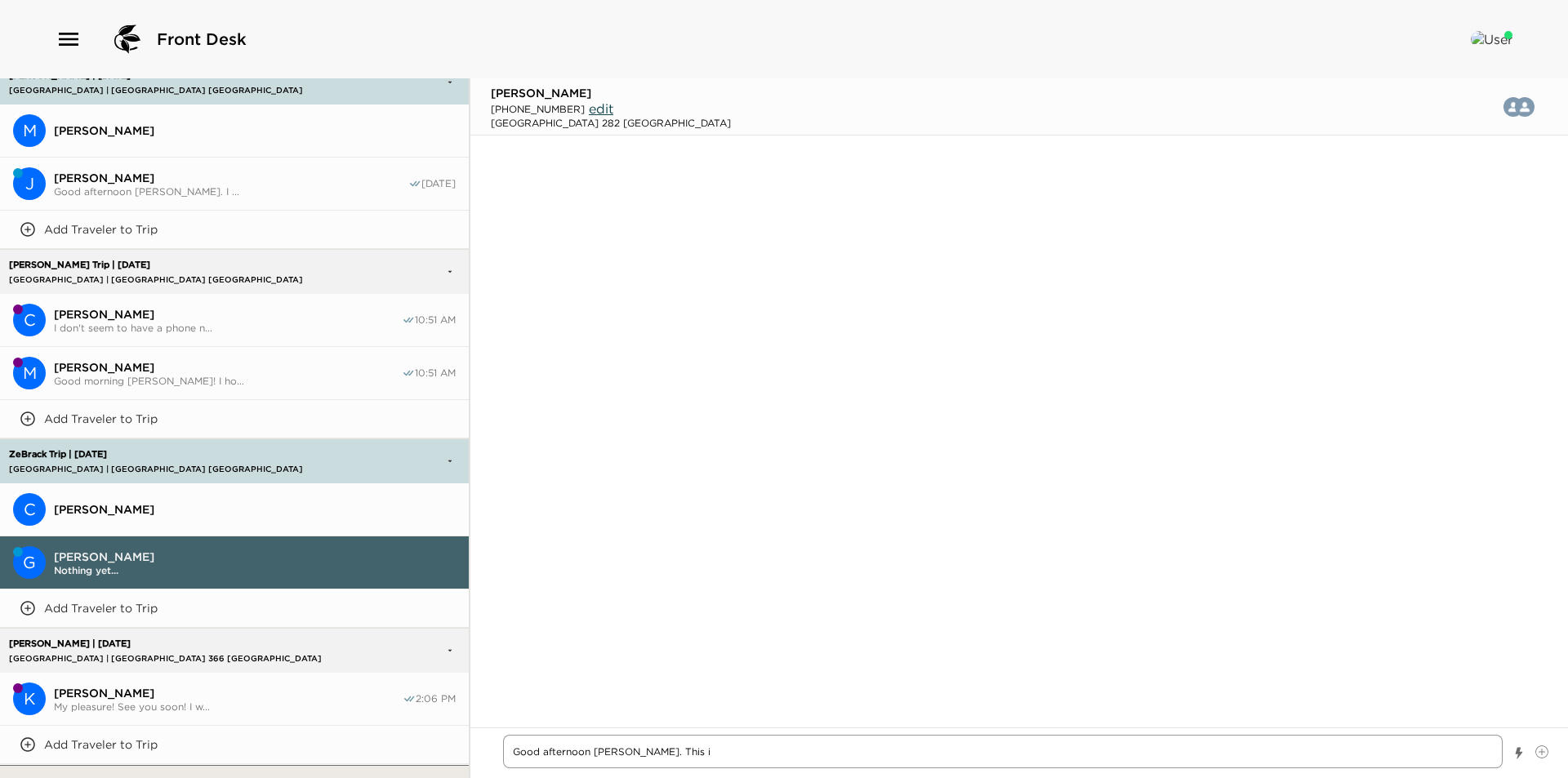
type textarea "x"
type textarea "Good afternoon Mr. Mason. This is"
type textarea "x"
type textarea "Good afternoon Mr. Mason. This is"
type textarea "x"
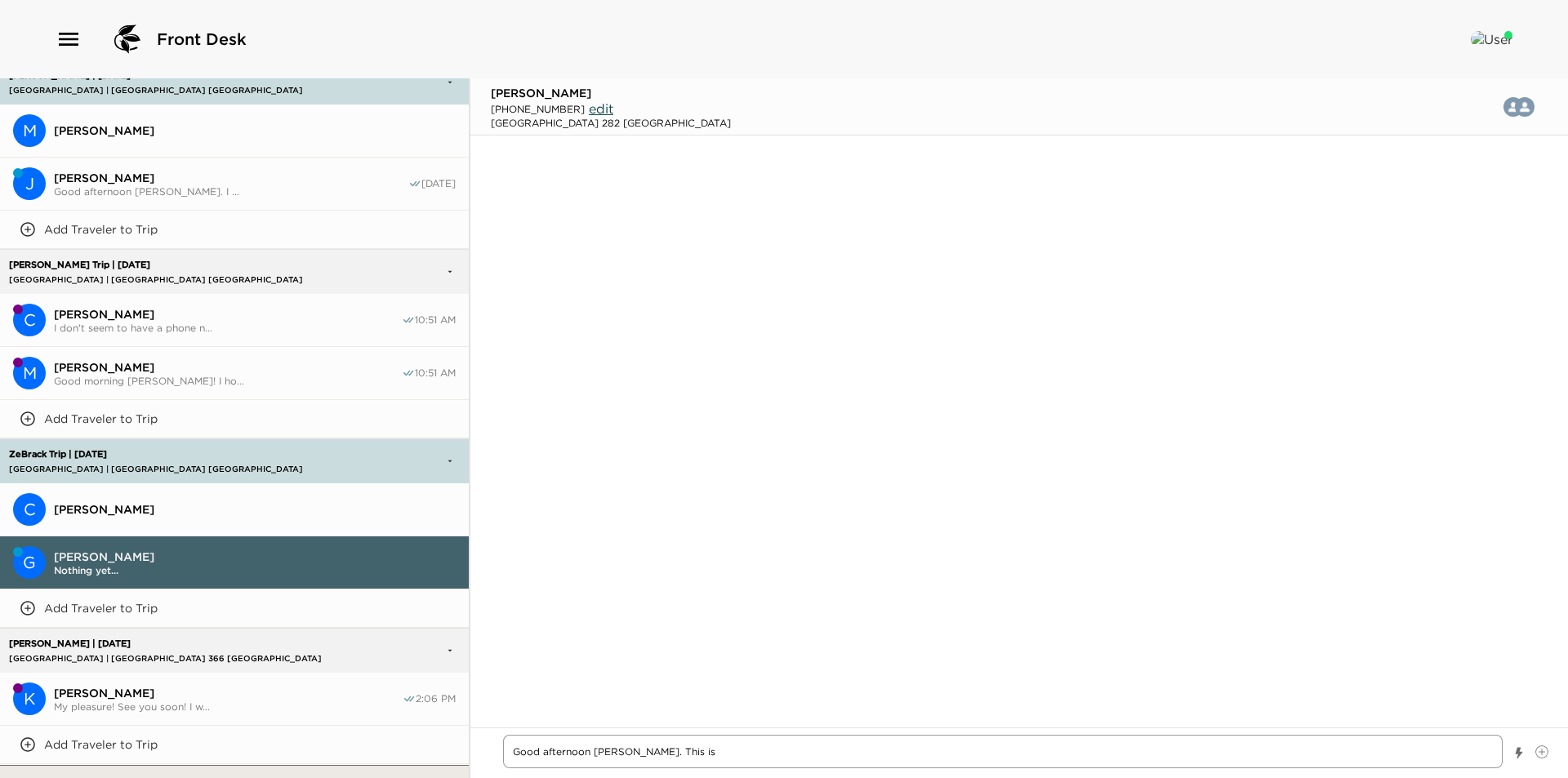
type textarea "Good afternoon Mr. Mason. This is V"
type textarea "x"
type textarea "Good afternoon Mr. Mason. This is Va"
type textarea "x"
type textarea "Good afternoon Mr. Mason. This is Van"
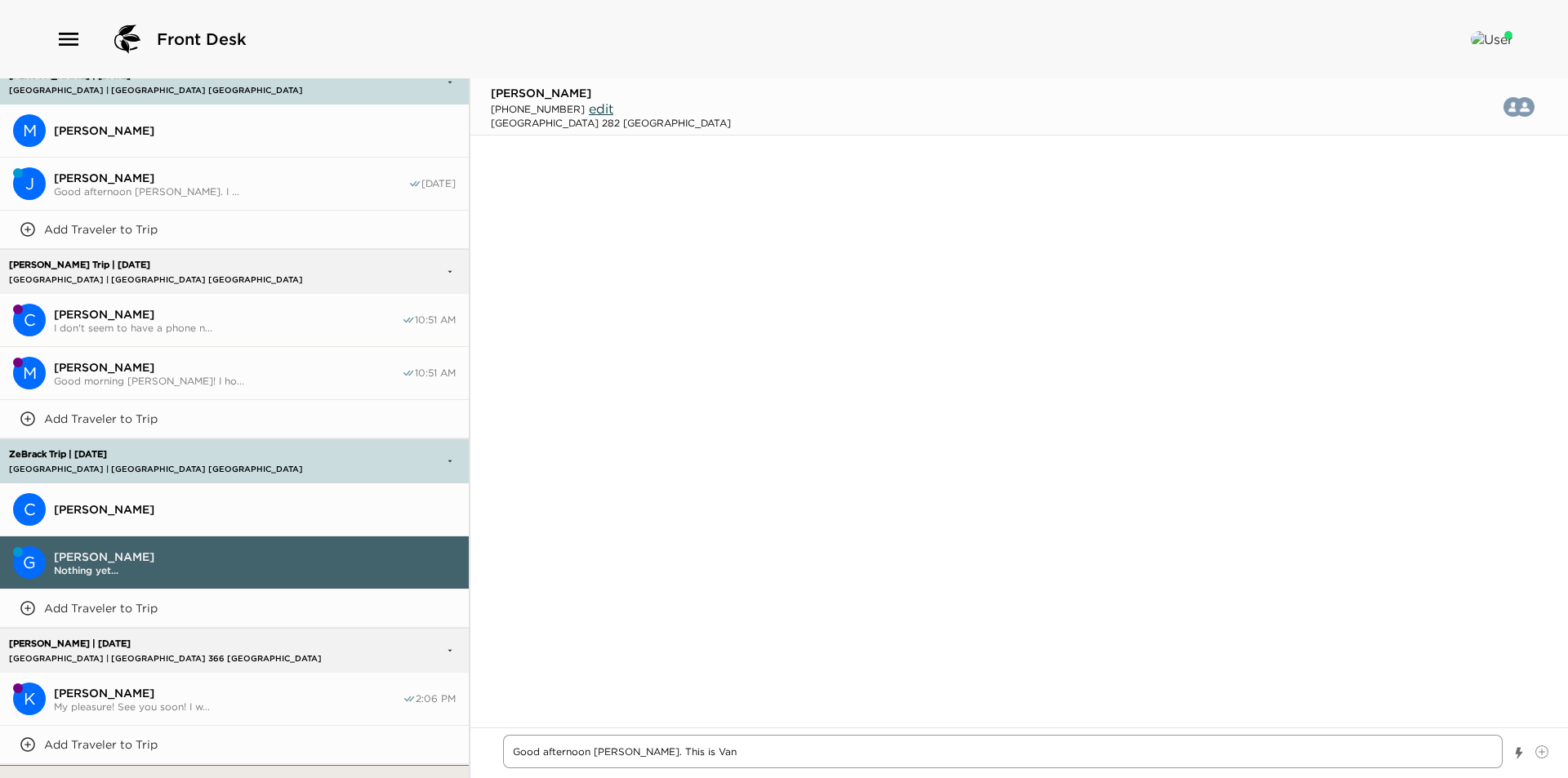
type textarea "x"
type textarea "Good afternoon Mr. Mason. This is Vane"
type textarea "x"
type textarea "Good afternoon Mr. Mason. This is Vanes"
type textarea "x"
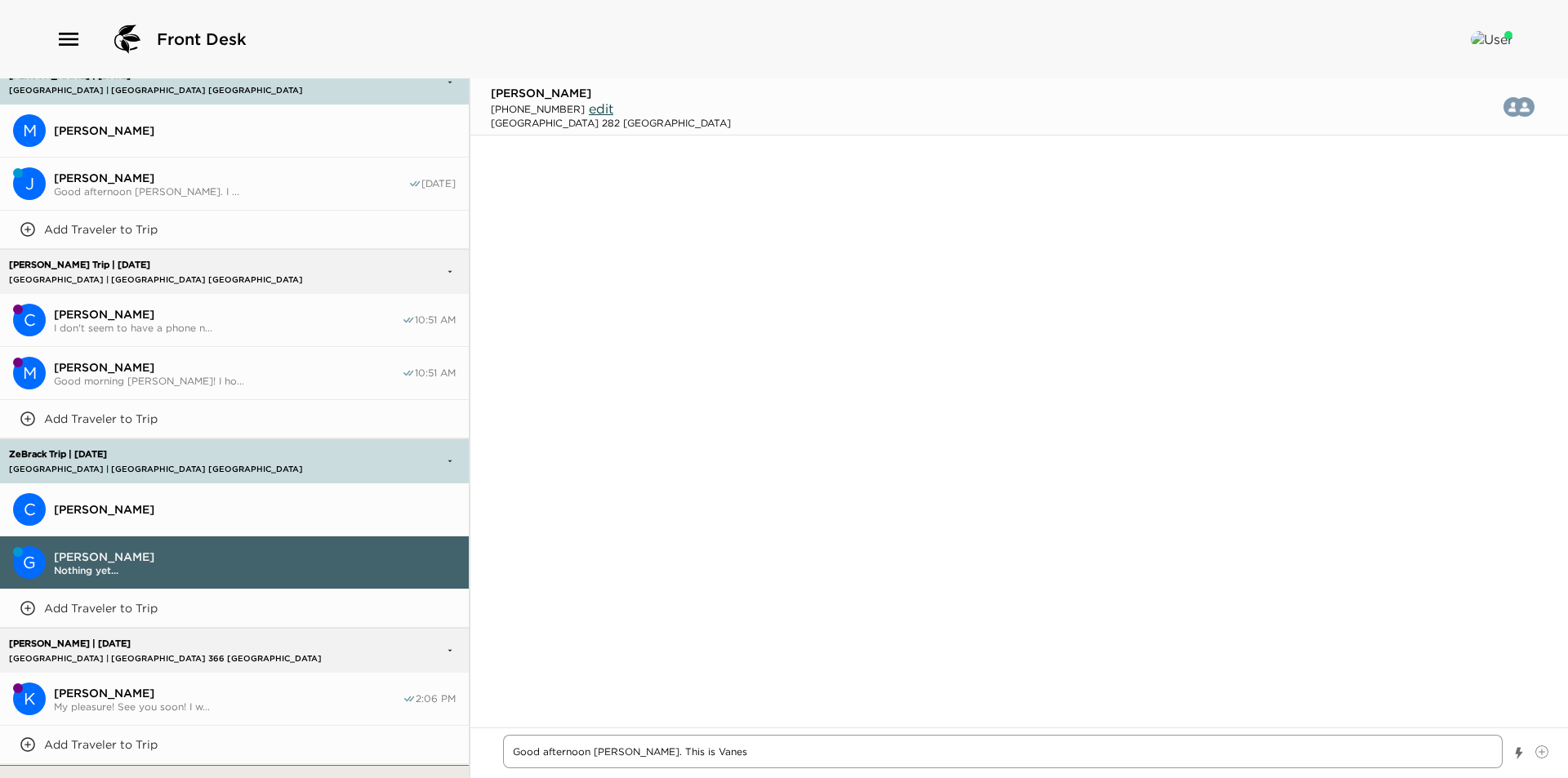
type textarea "Good afternoon Mr. Mason. This is Vaness"
type textarea "x"
type textarea "Good afternoon Mr. Mason. This is Vanessa"
type textarea "x"
type textarea "Good afternoon Mr. Mason. This is Vanessa,"
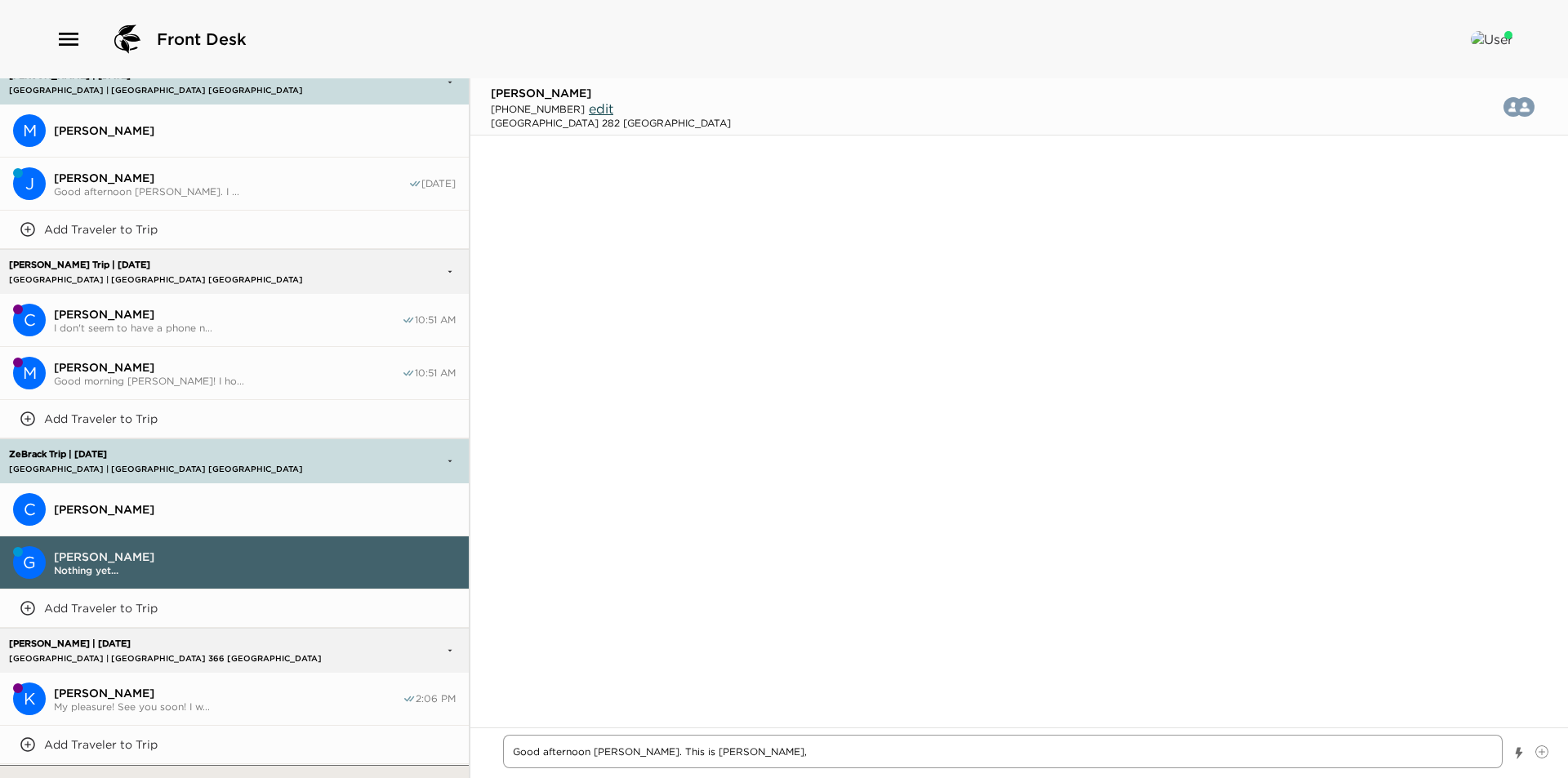
type textarea "x"
type textarea "Good afternoon Mr. Mason. This is Vanessa,"
type textarea "x"
type textarea "Good afternoon Mr. Mason. This is Vanessa, Y"
type textarea "x"
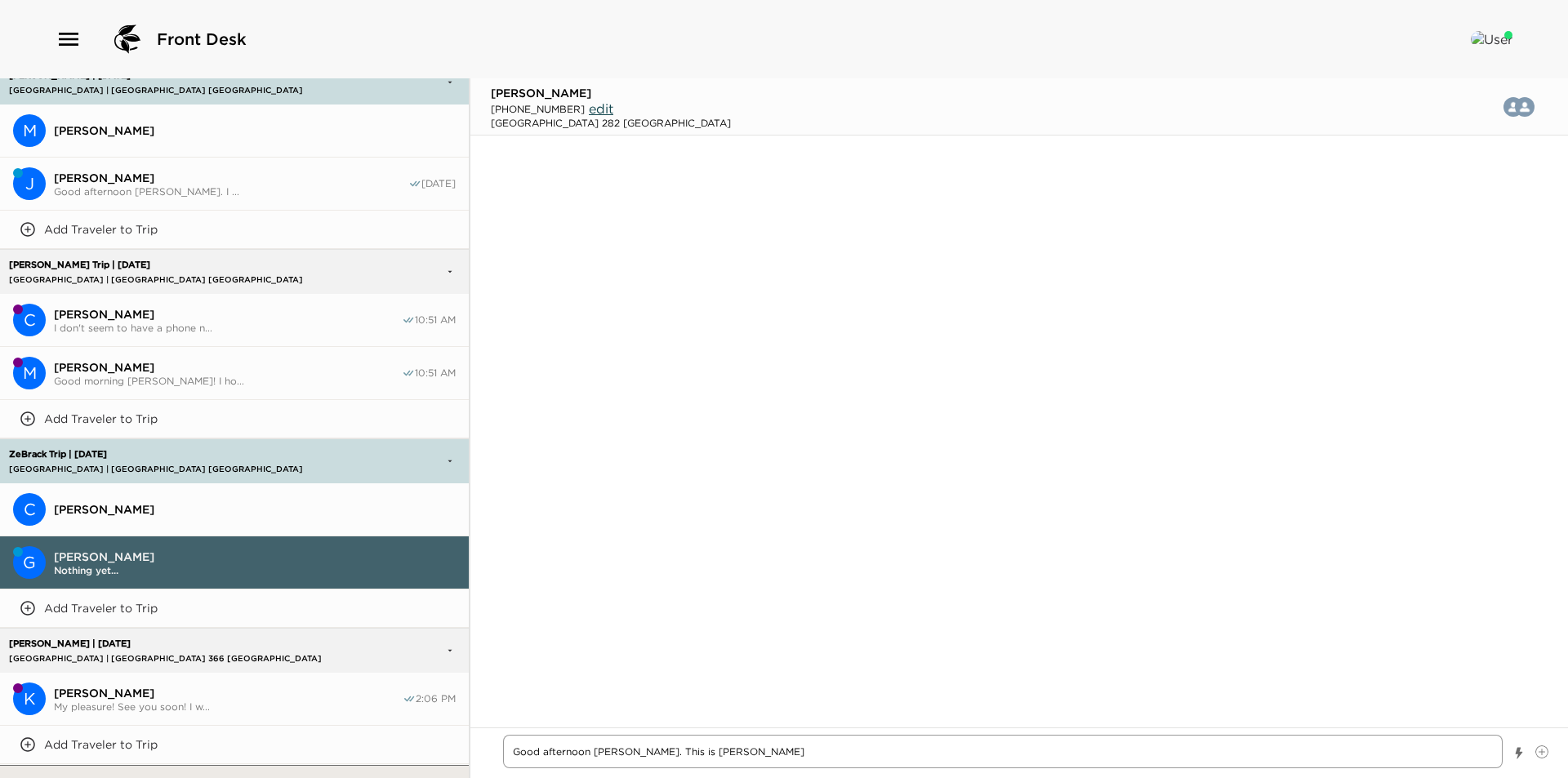
type textarea "Good afternoon Mr. Mason. This is Vanessa, Yo"
type textarea "x"
type textarea "Good afternoon Mr. Mason. This is Vanessa, Y"
type textarea "x"
type textarea "Good afternoon Mr. Mason. This is Vanessa,"
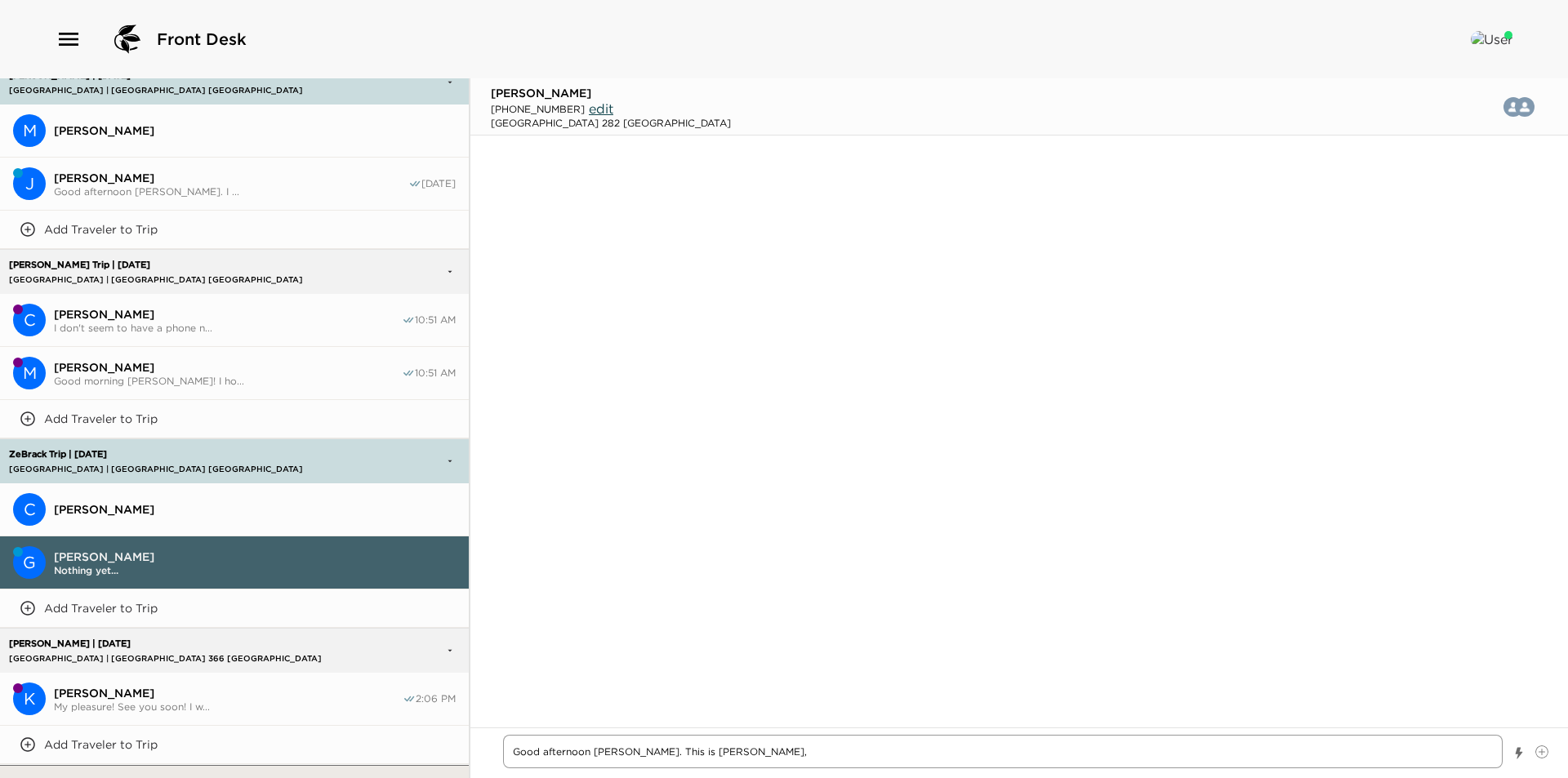
type textarea "x"
type textarea "Good afternoon Mr. Mason. This is Vanessa, u"
type textarea "x"
type textarea "Good afternoon Mr. Mason. This is Vanessa, uu"
type textarea "x"
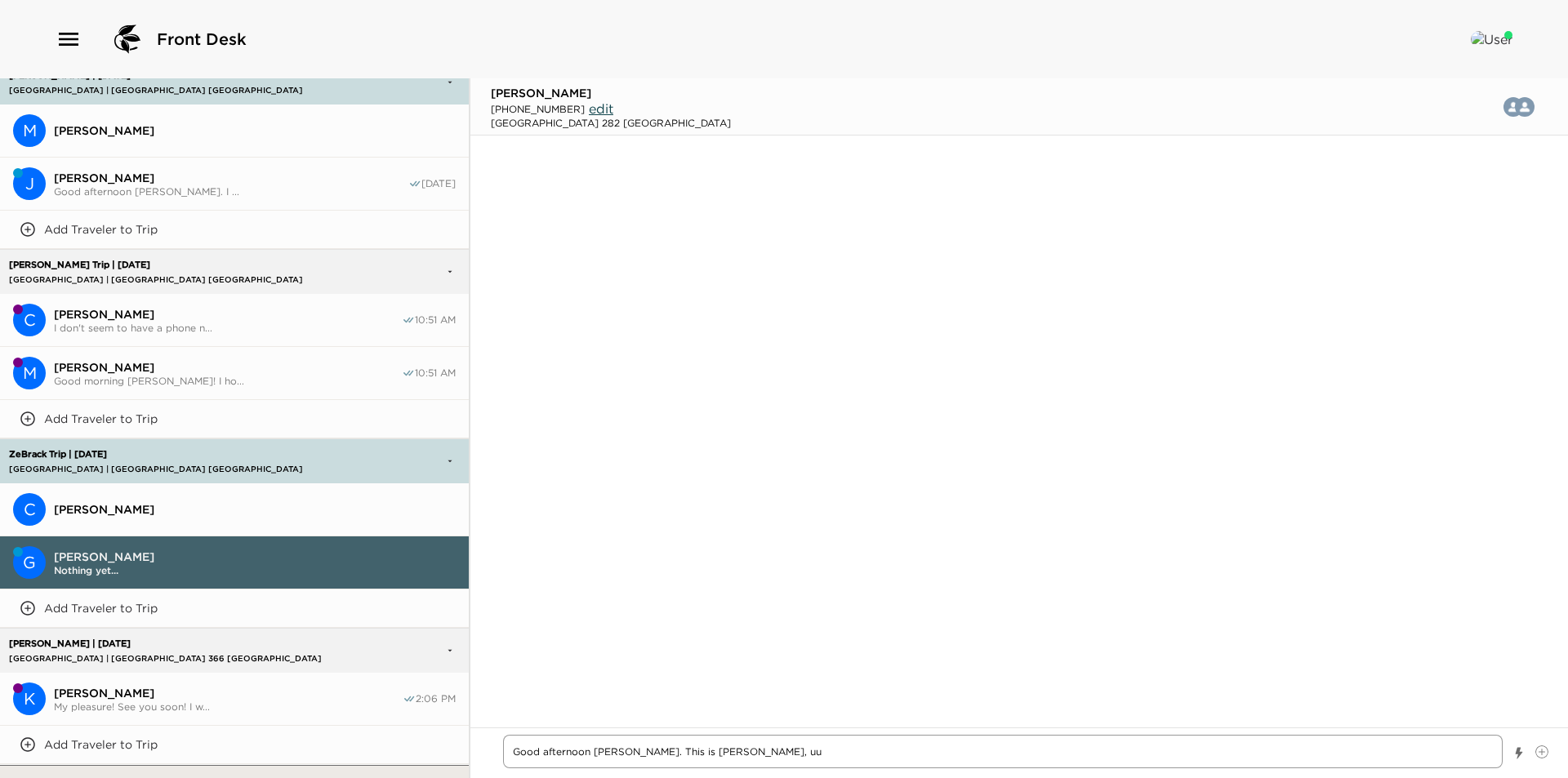
type textarea "Good afternoon Mr. Mason. This is Vanessa, u"
type textarea "x"
type textarea "Good afternoon Mr. Mason. This is Vanessa,"
type textarea "x"
type textarea "Good afternoon Mr. Mason. This is Vanessa, y"
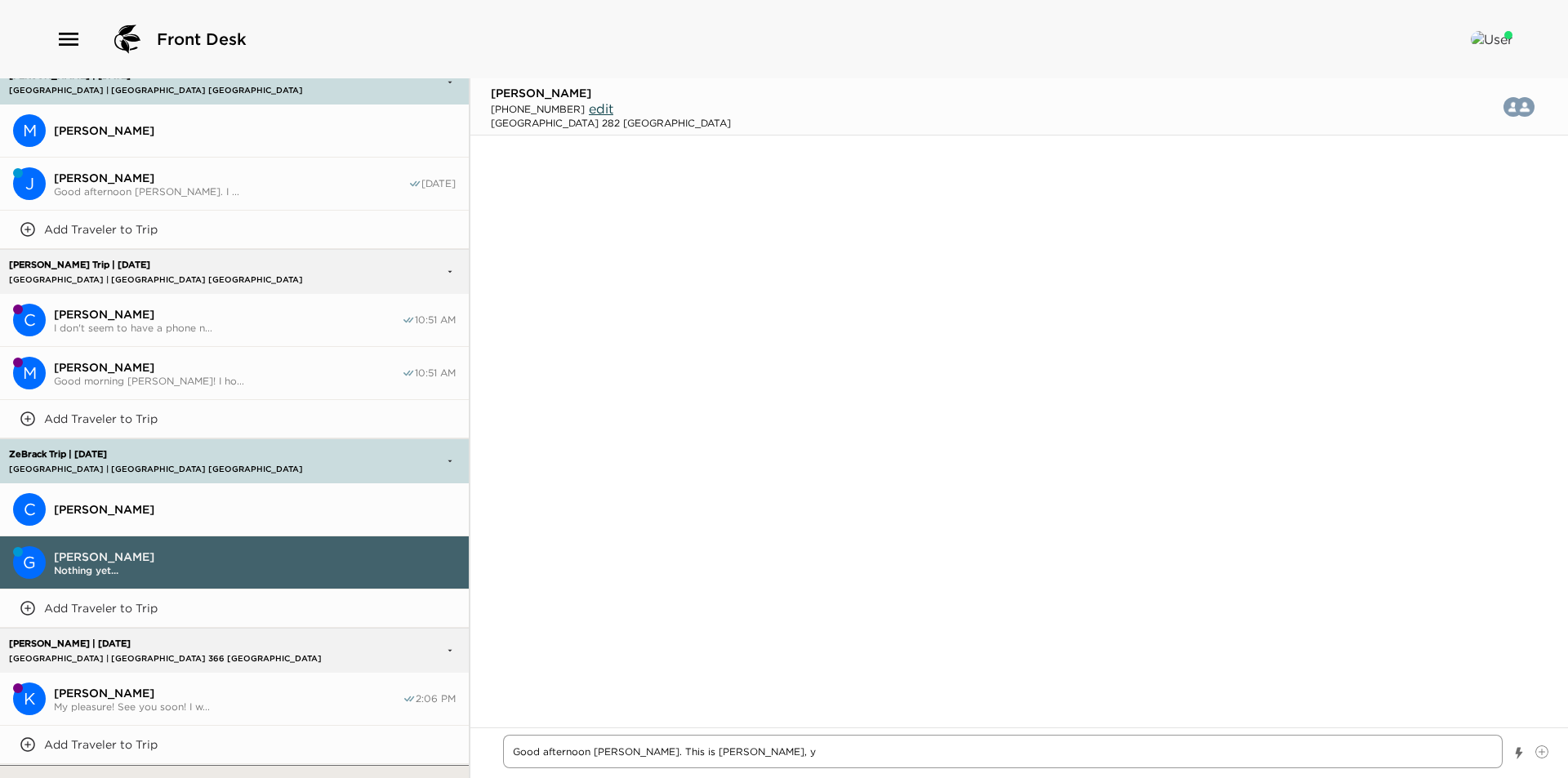
type textarea "x"
type textarea "Good afternoon Mr. Mason. This is Vanessa, you"
type textarea "x"
type textarea "Good afternoon Mr. Mason. This is Vanessa, your"
type textarea "x"
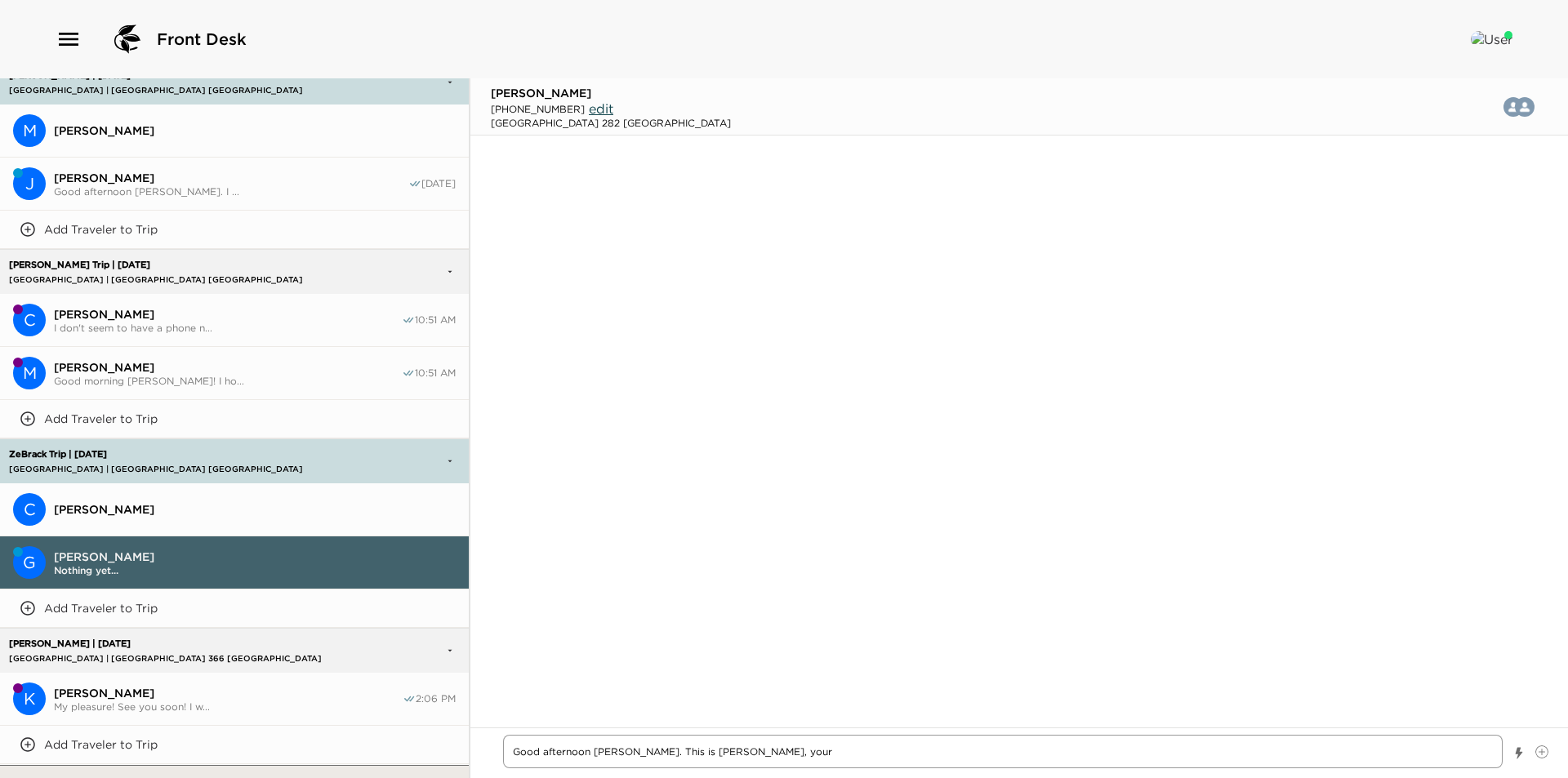
type textarea "Good afternoon Mr. Mason. This is Vanessa, your"
type textarea "x"
type textarea "Good afternoon Mr. Mason. This is Vanessa, your E"
type textarea "x"
type textarea "Good afternoon Mr. Mason. This is Vanessa, your Ex"
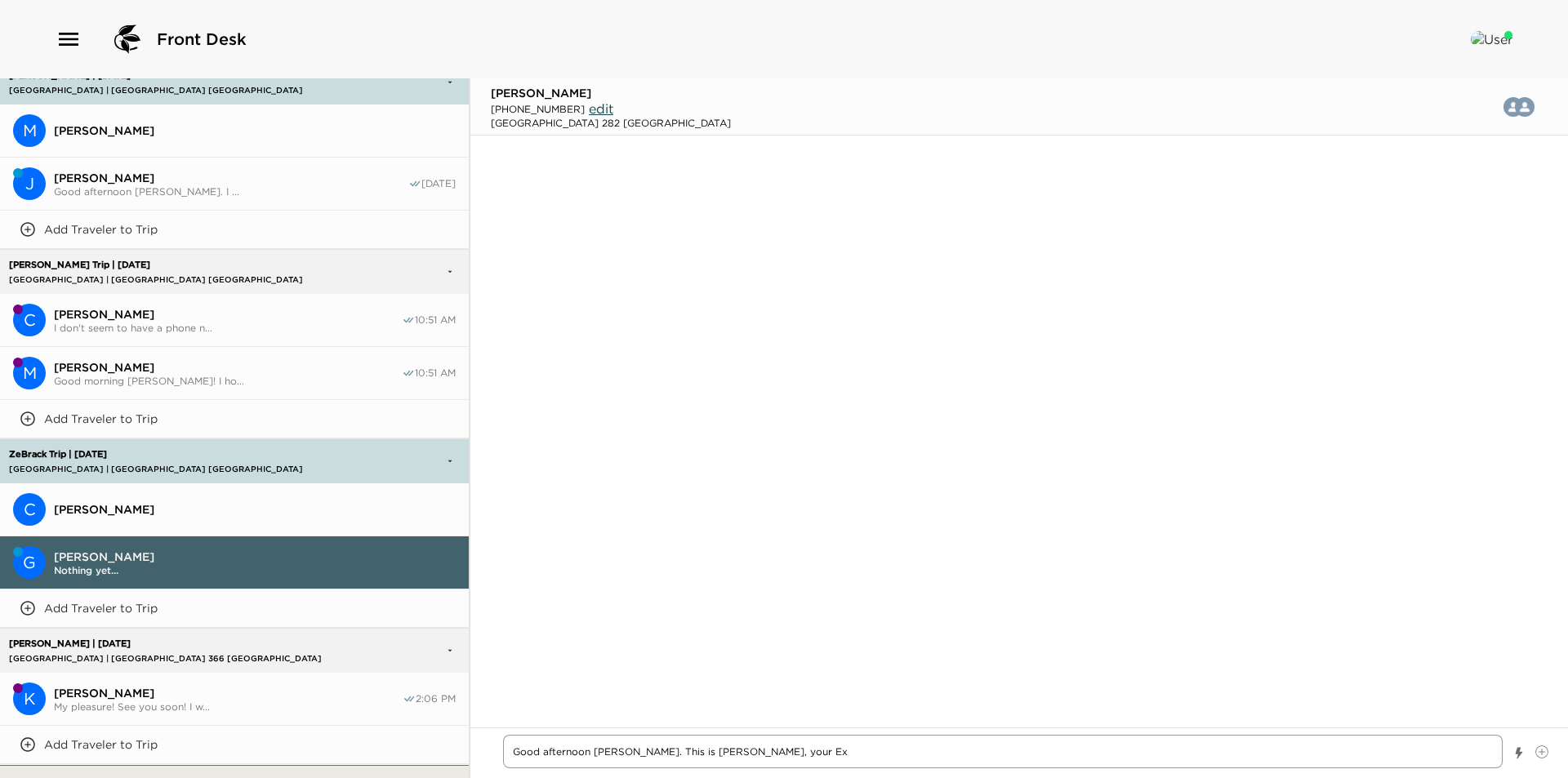
type textarea "x"
type textarea "Good afternoon Mr. Mason. This is Vanessa, your Exc"
type textarea "x"
type textarea "Good afternoon Mr. Mason. This is Vanessa, your Excl"
type textarea "x"
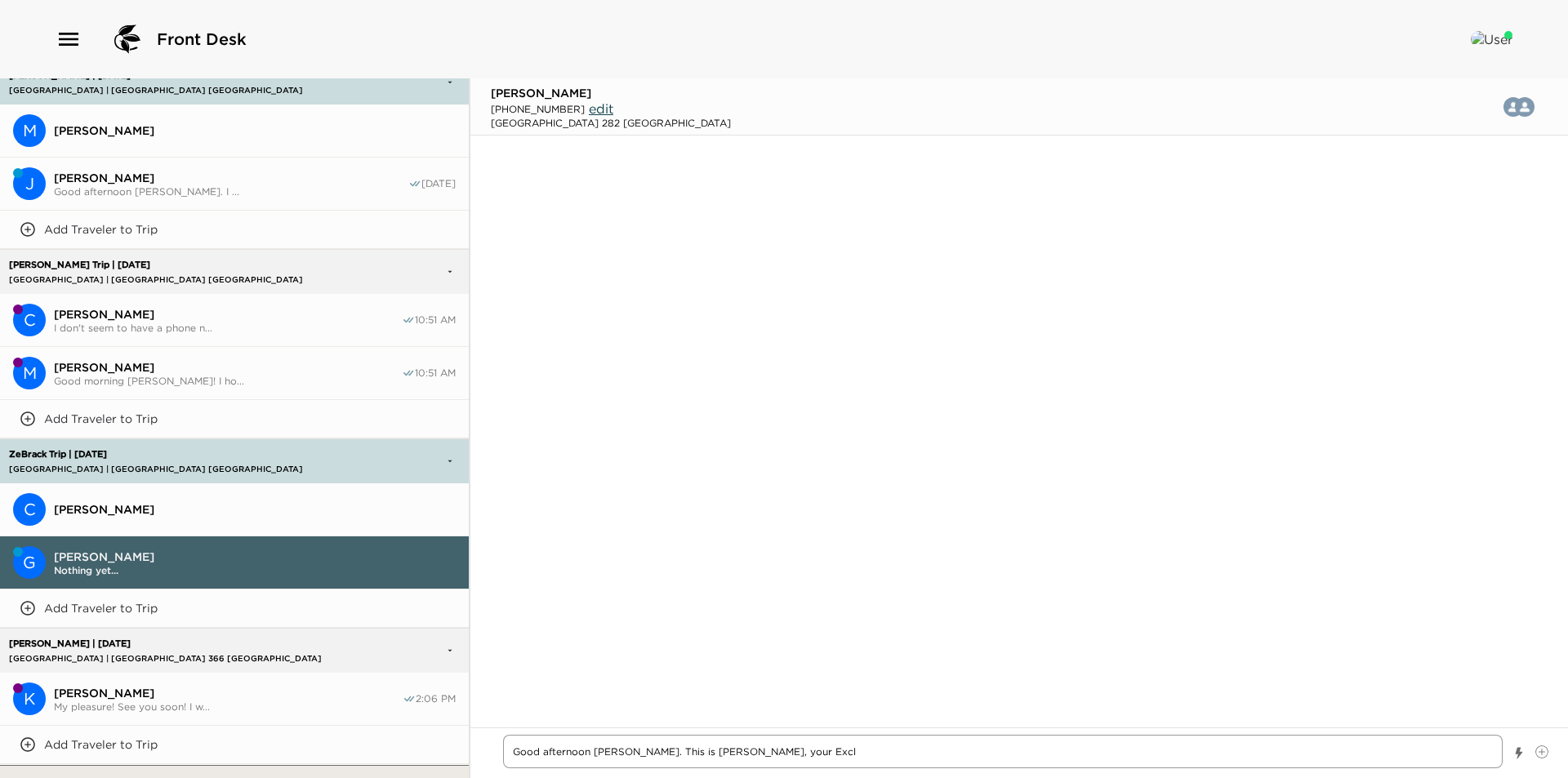
type textarea "Good afternoon Mr. Mason. This is Vanessa, your Exclu"
type textarea "x"
type textarea "Good afternoon Mr. Mason. This is Vanessa, your Exclus"
type textarea "x"
type textarea "Good afternoon Mr. Mason. This is Vanessa, your Exclusi"
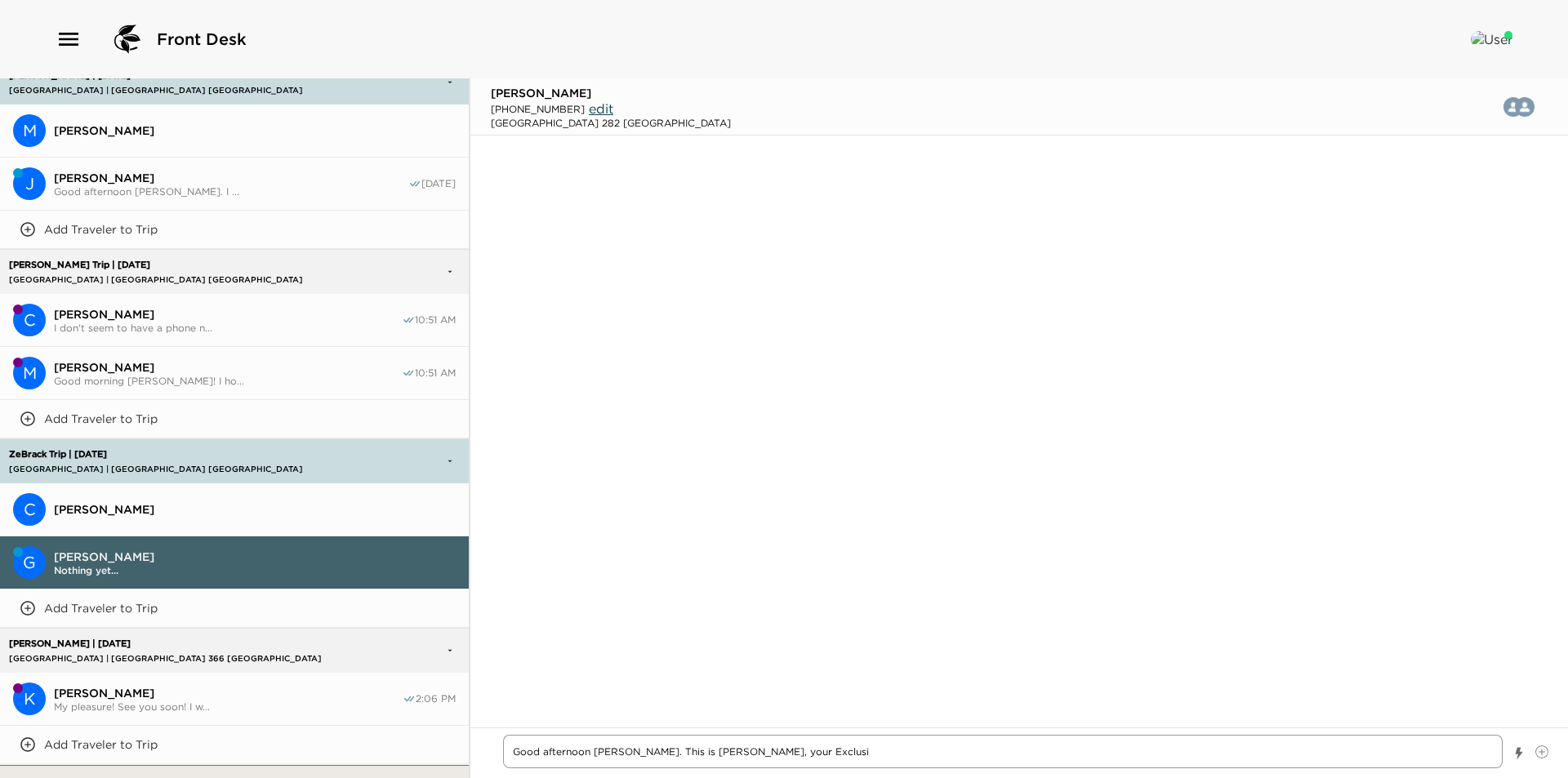
type textarea "x"
type textarea "Good afternoon Mr. Mason. This is Vanessa, your Exclusiv"
type textarea "x"
type textarea "Good afternoon Mr. Mason. This is Vanessa, your Exclusive"
type textarea "x"
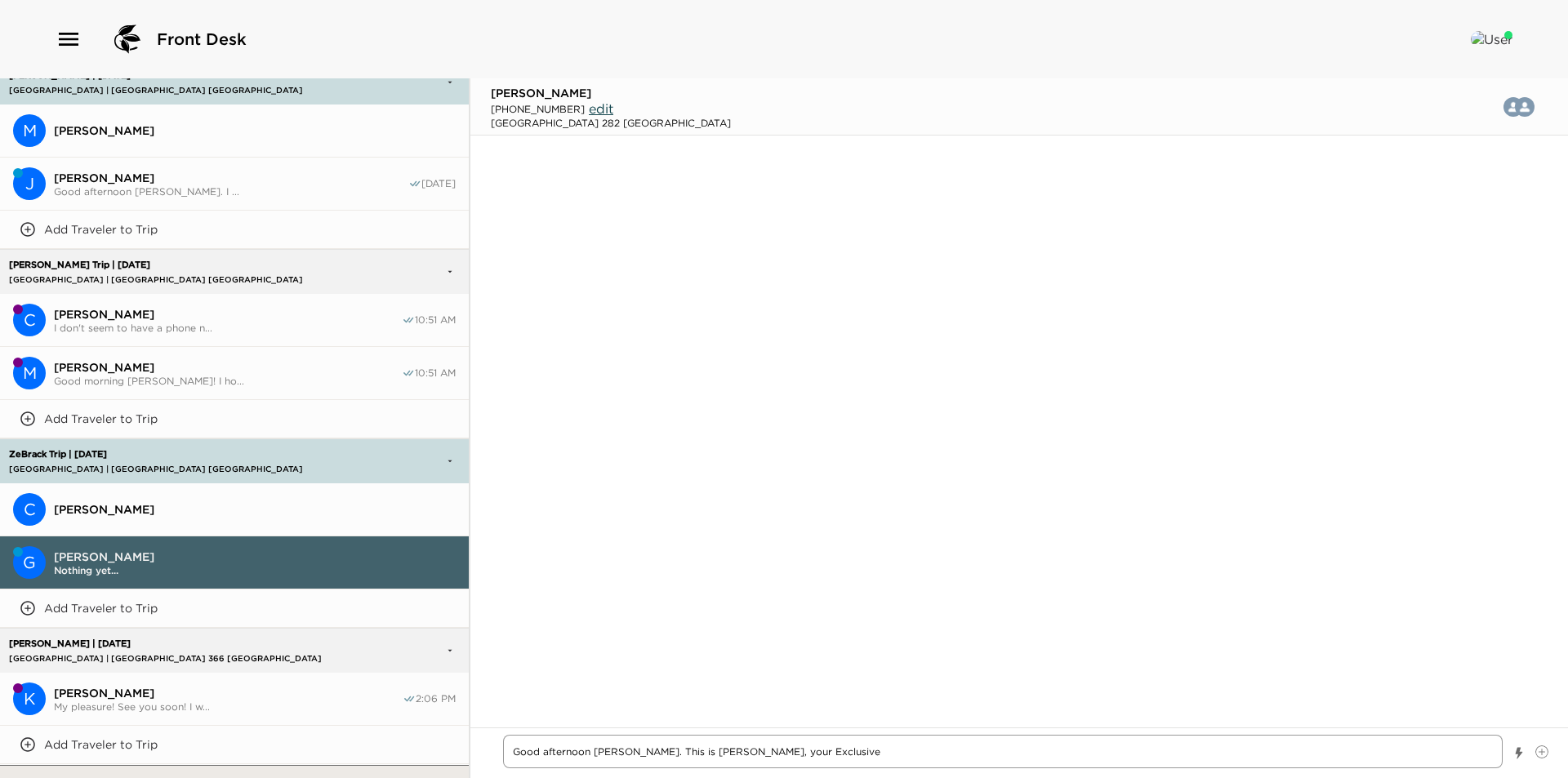
type textarea "Good afternoon Mr. Mason. This is Vanessa, your Exclusive"
type textarea "x"
type textarea "Good afternoon Mr. Mason. This is Vanessa, your Exclusive R"
type textarea "x"
type textarea "Good afternoon Mr. Mason. This is Vanessa, your Exclusive Re"
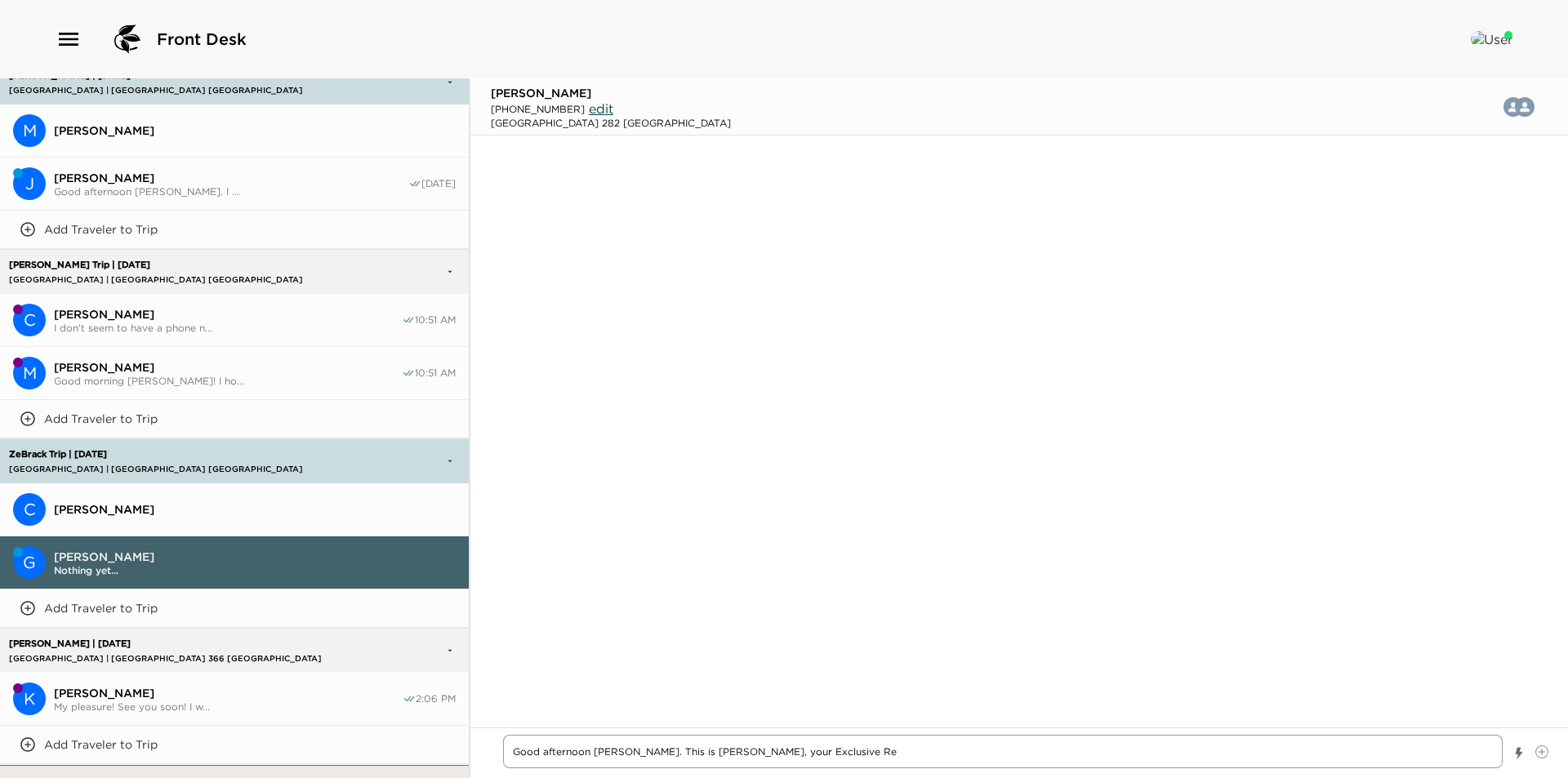
type textarea "x"
type textarea "Good afternoon Mr. Mason. This is Vanessa, your Exclusive Res"
type textarea "x"
type textarea "Good afternoon Mr. Mason. This is Vanessa, your Exclusive Reso"
type textarea "x"
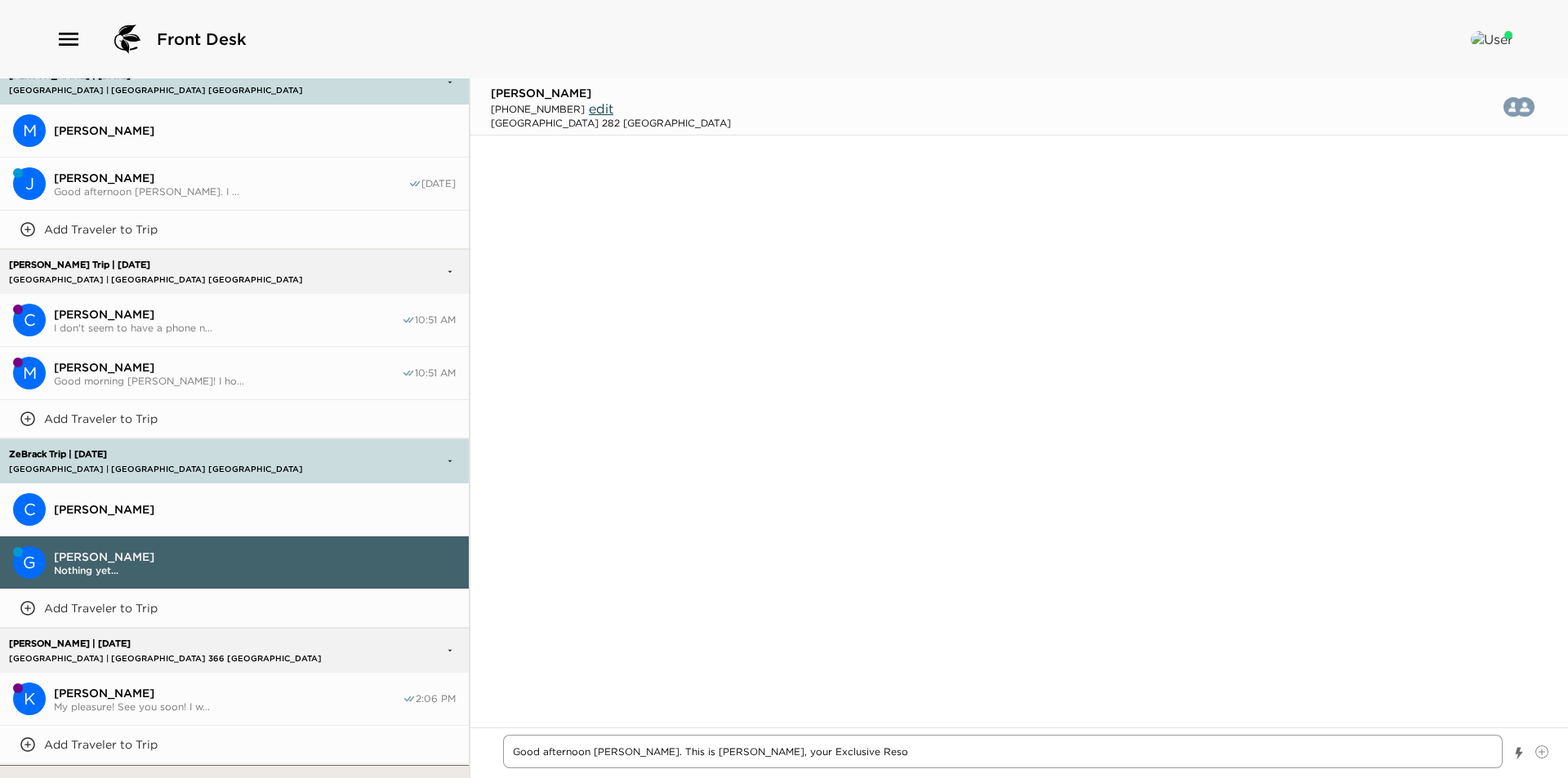
type textarea "Good afternoon Mr. Mason. This is Vanessa, your Exclusive Resor"
type textarea "x"
type textarea "Good afternoon Mr. Mason. This is Vanessa, your Exclusive Resort"
type textarea "x"
type textarea "Good afternoon Mr. Mason. This is Vanessa, your Exclusive Resorts"
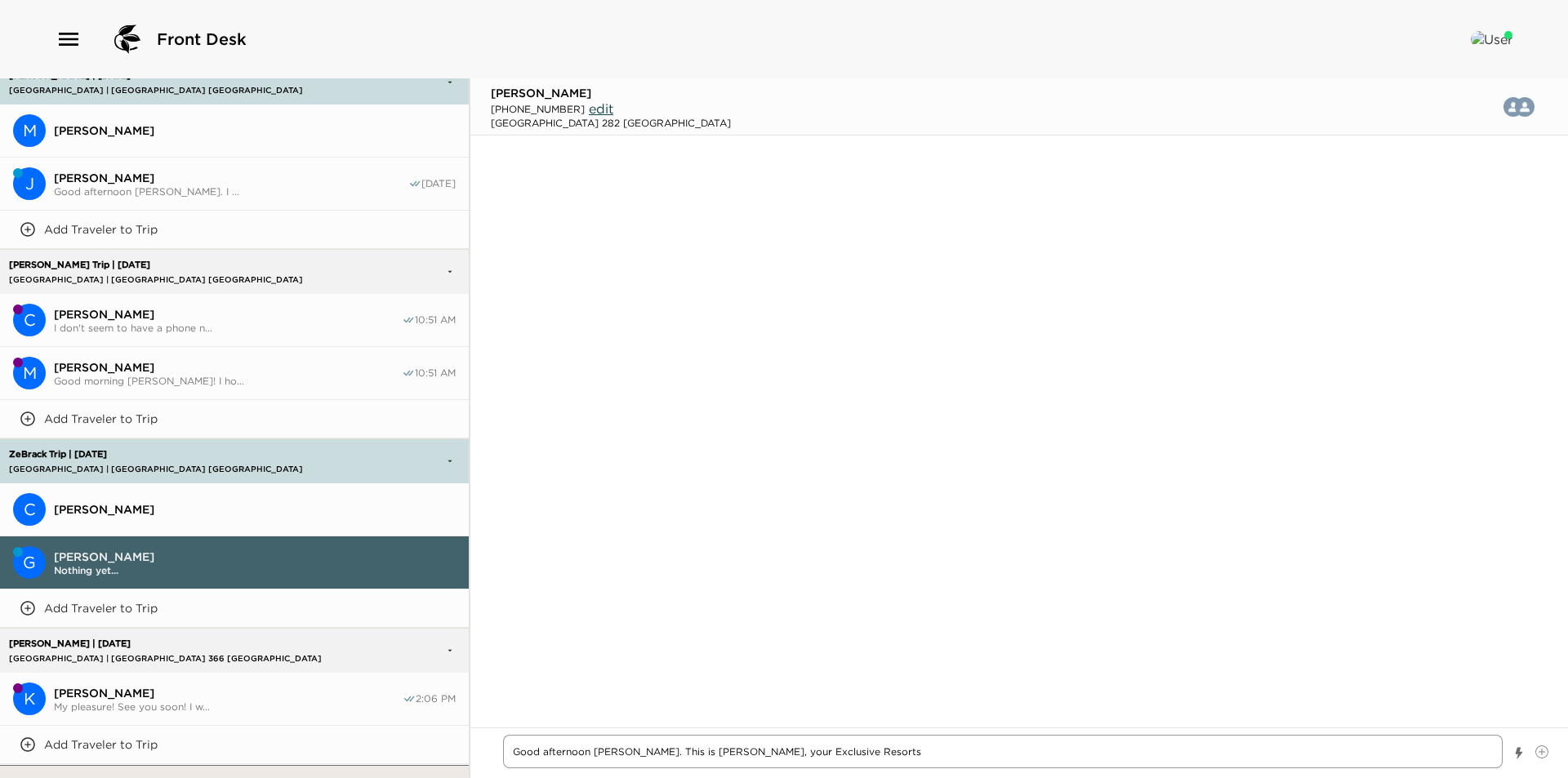
type textarea "x"
type textarea "Good afternoon Mr. Mason. This is Vanessa, your Exclusive Resorts"
type textarea "x"
type textarea "Good afternoon Mr. Mason. This is Vanessa, your Exclusive Resorts C"
type textarea "x"
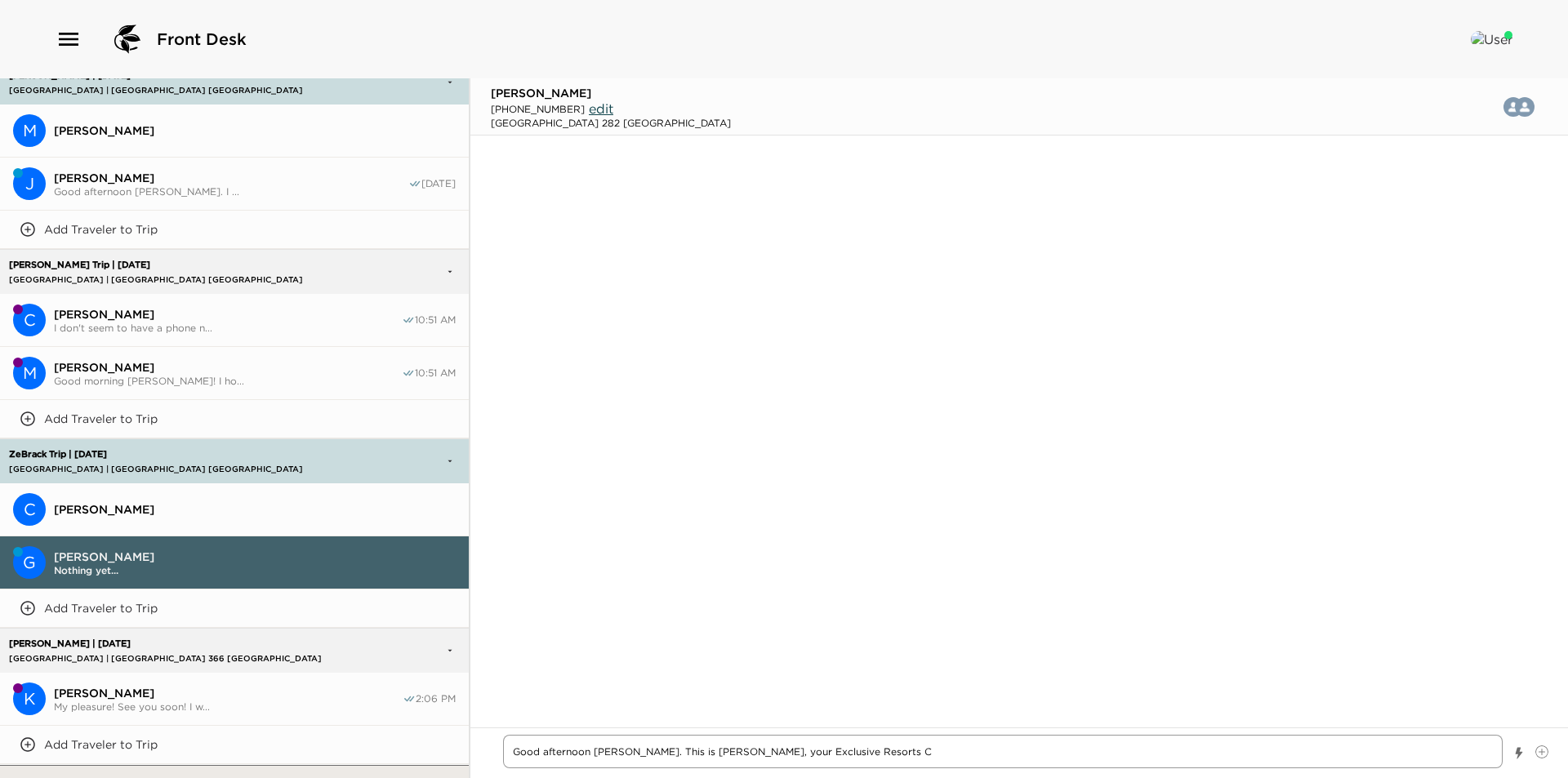
type textarea "Good afternoon Mr. Mason. This is Vanessa, your Exclusive Resorts Co"
type textarea "x"
type textarea "Good afternoon Mr. Mason. This is Vanessa, your Exclusive Resorts Con"
type textarea "x"
type textarea "Good afternoon Mr. Mason. This is Vanessa, your Exclusive Resorts Conc"
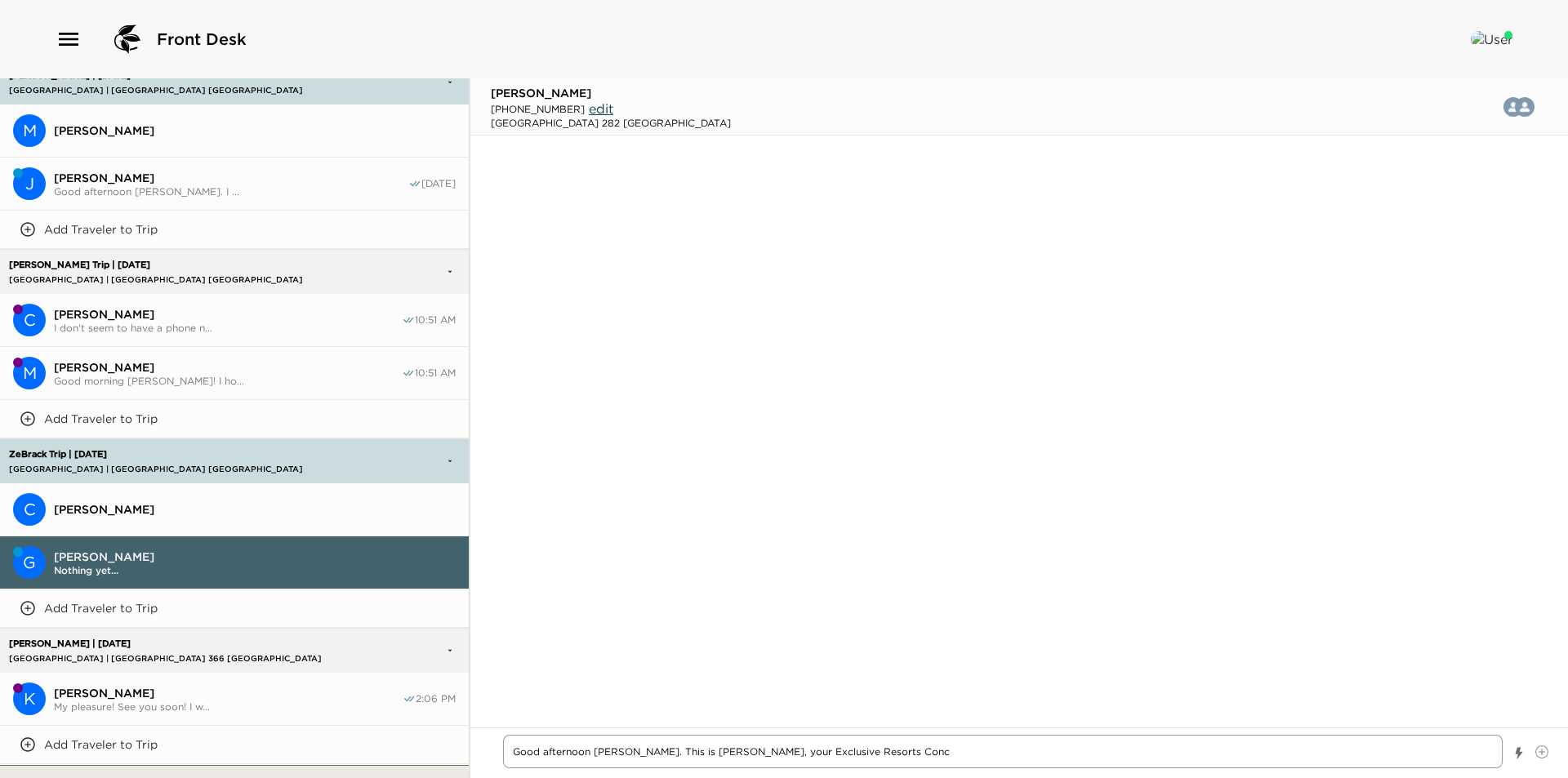
type textarea "x"
type textarea "Good afternoon Mr. Mason. This is Vanessa, your Exclusive Resorts Conci"
type textarea "x"
type textarea "Good afternoon Mr. Mason. This is Vanessa, your Exclusive Resorts Concie"
type textarea "x"
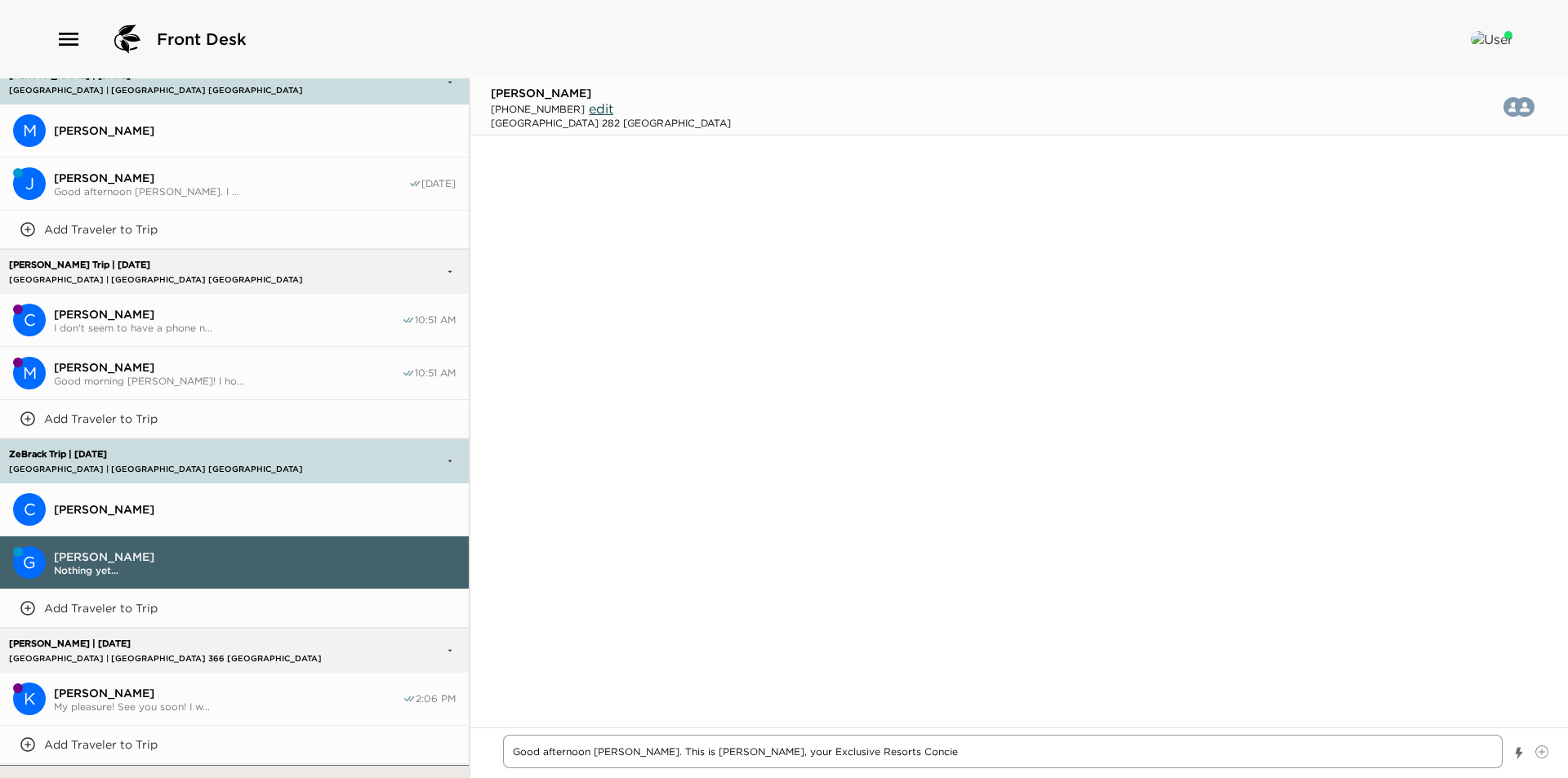
type textarea "Good afternoon Mr. Mason. This is Vanessa, your Exclusive Resorts Concier"
type textarea "x"
type textarea "Good afternoon Mr. Mason. This is Vanessa, your Exclusive Resorts Concierg"
type textarea "x"
type textarea "Good afternoon Mr. Mason. This is Vanessa, your Exclusive Resorts Concierge"
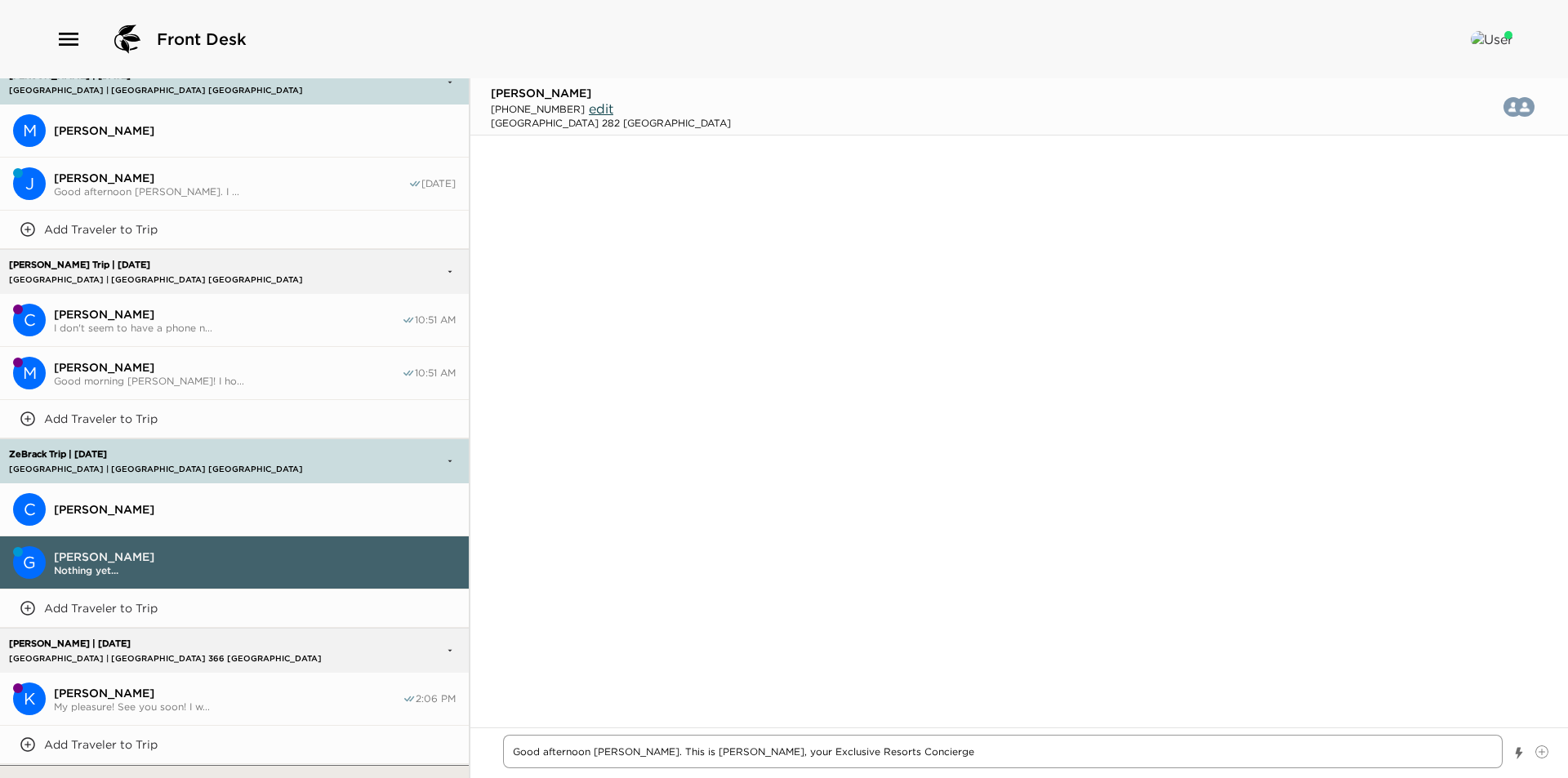
type textarea "x"
type textarea "Good afternoon Mr. Mason. This is Vanessa, your Exclusive Resorts Concierge."
type textarea "x"
type textarea "Good afternoon Mr. Mason. This is Vanessa, your Exclusive Resorts Concierge."
type textarea "x"
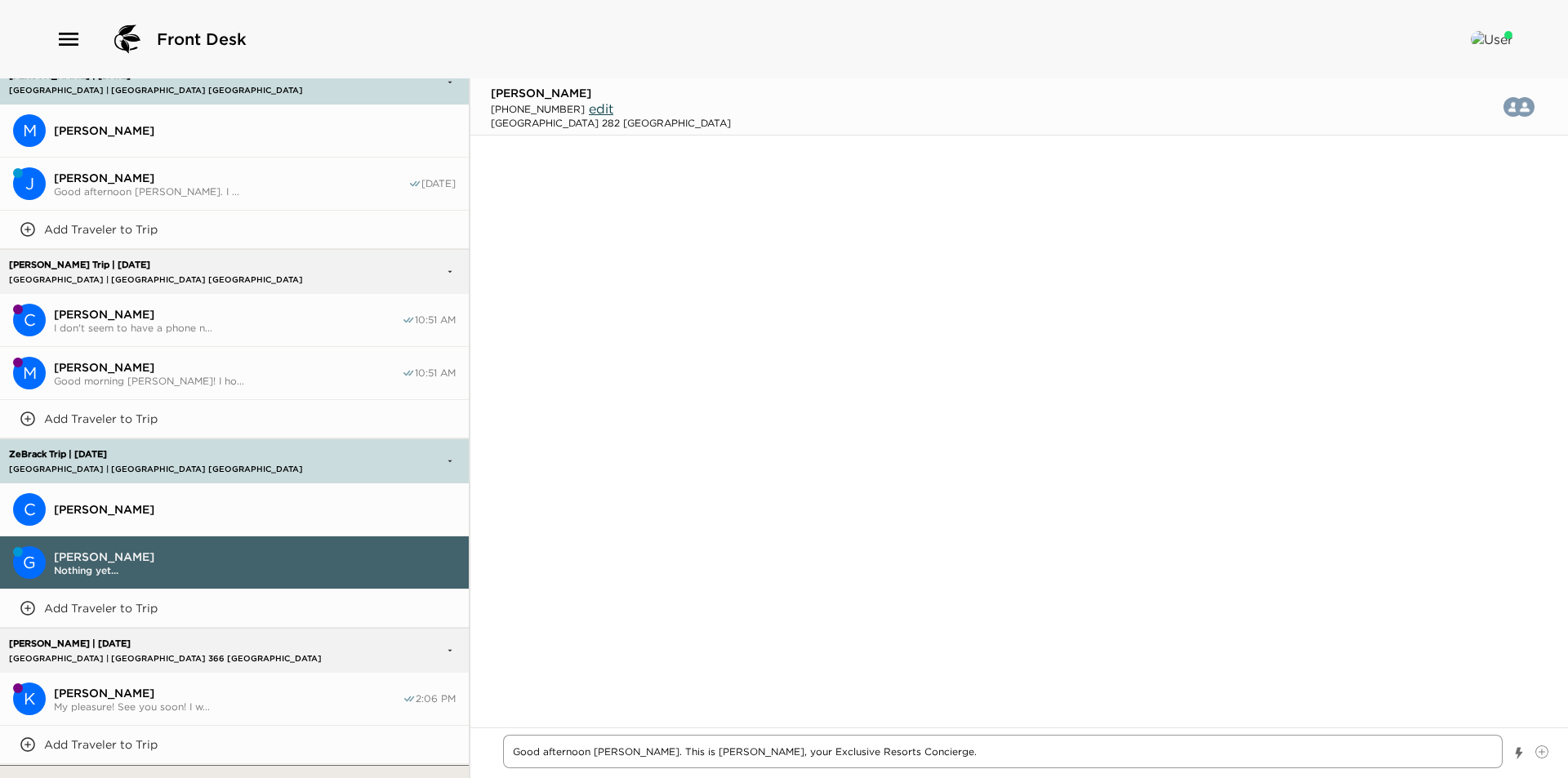
type textarea "Good afternoon Mr. Mason. This is Vanessa, your Exclusive Resorts Concierge. I"
type textarea "x"
type textarea "Good afternoon Mr. Mason. This is Vanessa, your Exclusive Resorts Concierge. I"
type textarea "x"
type textarea "Good afternoon Mr. Mason. This is Vanessa, your Exclusive Resorts Concierge. I m"
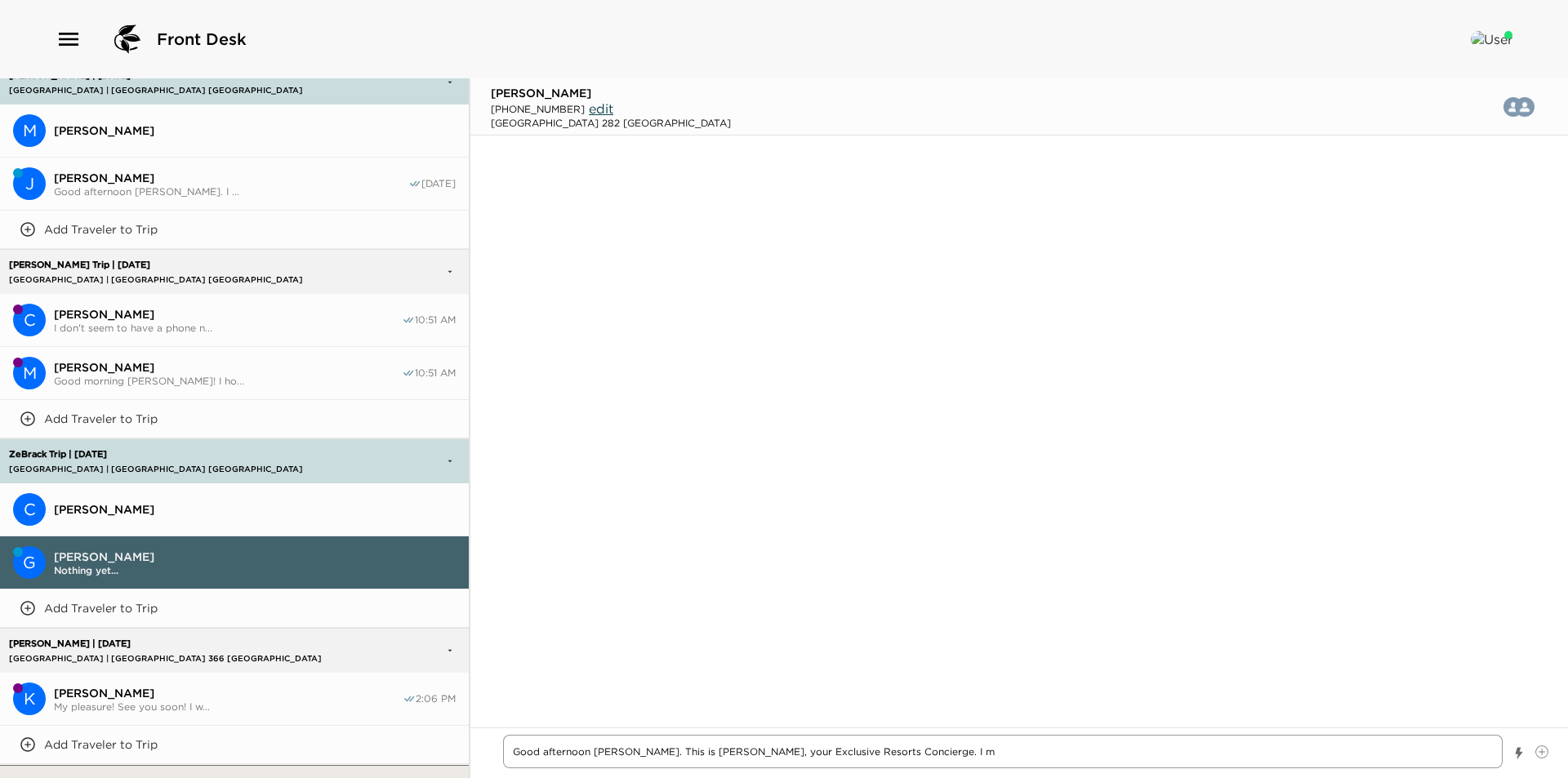
type textarea "x"
type textarea "Good afternoon Mr. Mason. This is Vanessa, your Exclusive Resorts Concierge. I"
type textarea "x"
type textarea "Good afternoon Mr. Mason. This is Vanessa, your Exclusive Resorts Concierge. I a"
type textarea "x"
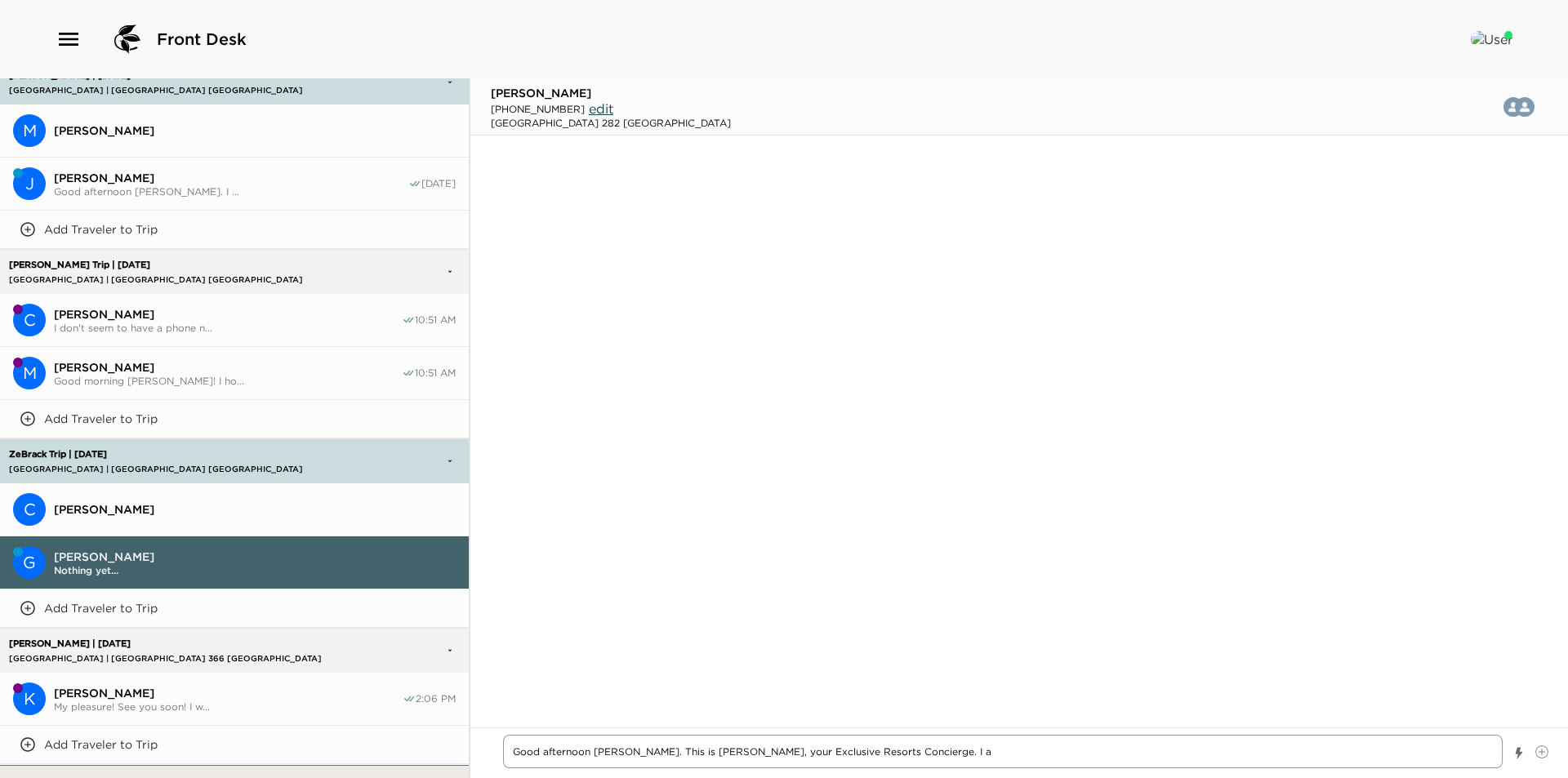
type textarea "Good afternoon Mr. Mason. This is Vanessa, your Exclusive Resorts Concierge. I …"
type textarea "x"
type textarea "Good afternoon Mr. Mason. This is Vanessa, your Exclusive Resorts Concierge. I …"
type textarea "x"
type textarea "Good afternoon Mr. Mason. This is Vanessa, your Exclusive Resorts Concierge. I …"
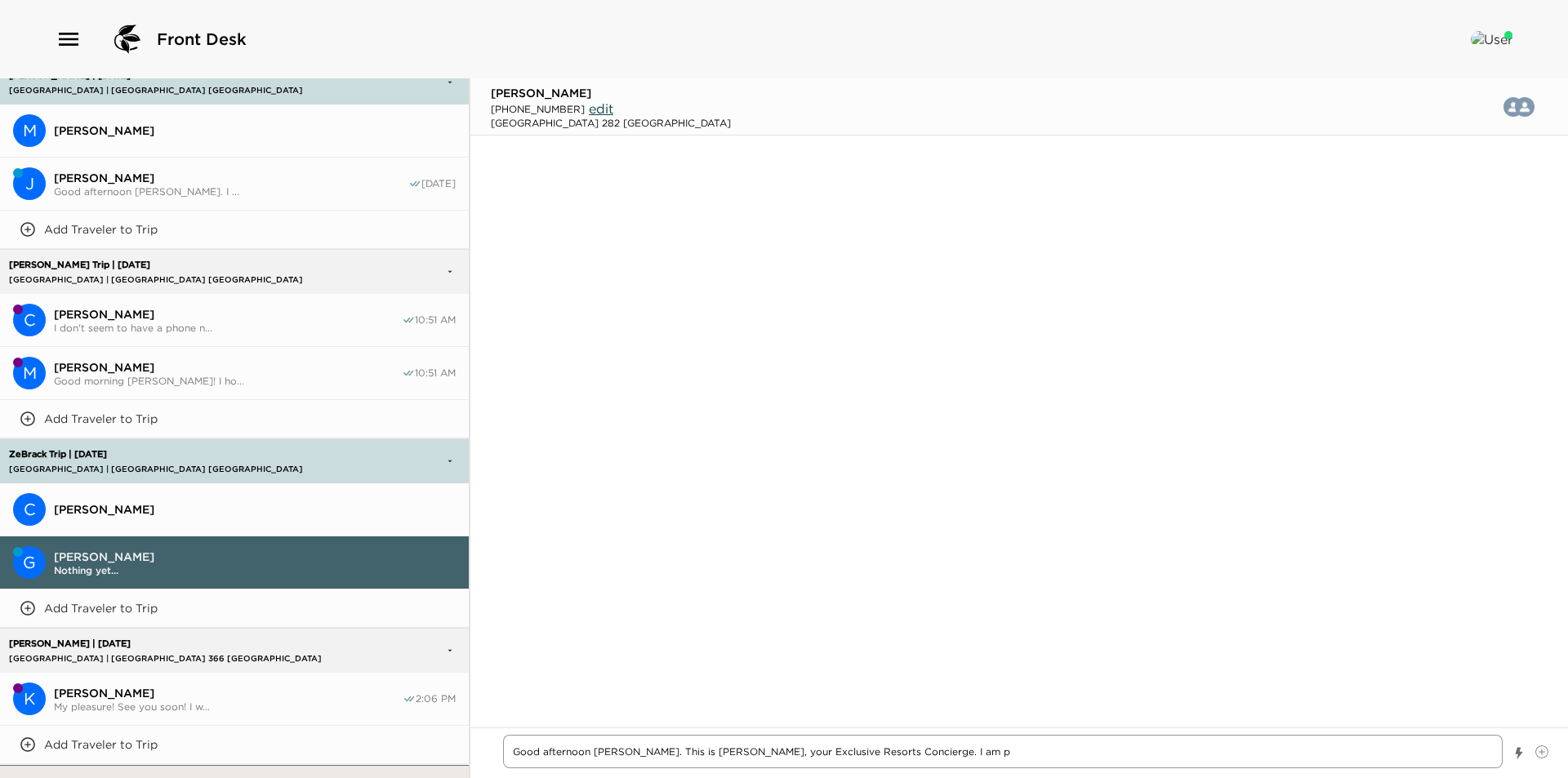
type textarea "x"
type textarea "Good afternoon Mr. Mason. This is Vanessa, your Exclusive Resorts Concierge. I …"
type textarea "x"
type textarea "Good afternoon Mr. Mason. This is Vanessa, your Exclusive Resorts Concierge. I …"
type textarea "x"
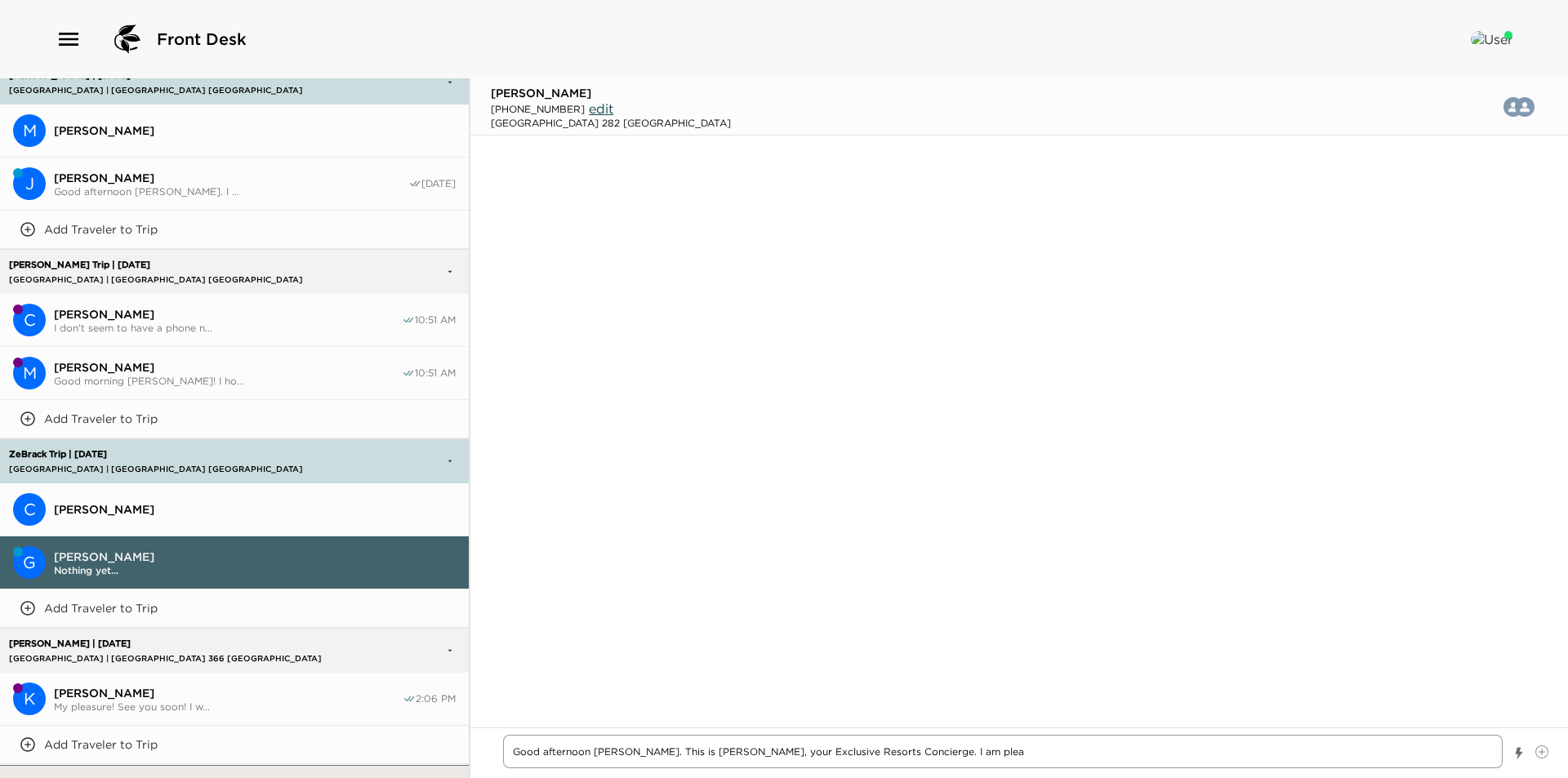
type textarea "Good afternoon Mr. Mason. This is Vanessa, your Exclusive Resorts Concierge. I …"
type textarea "x"
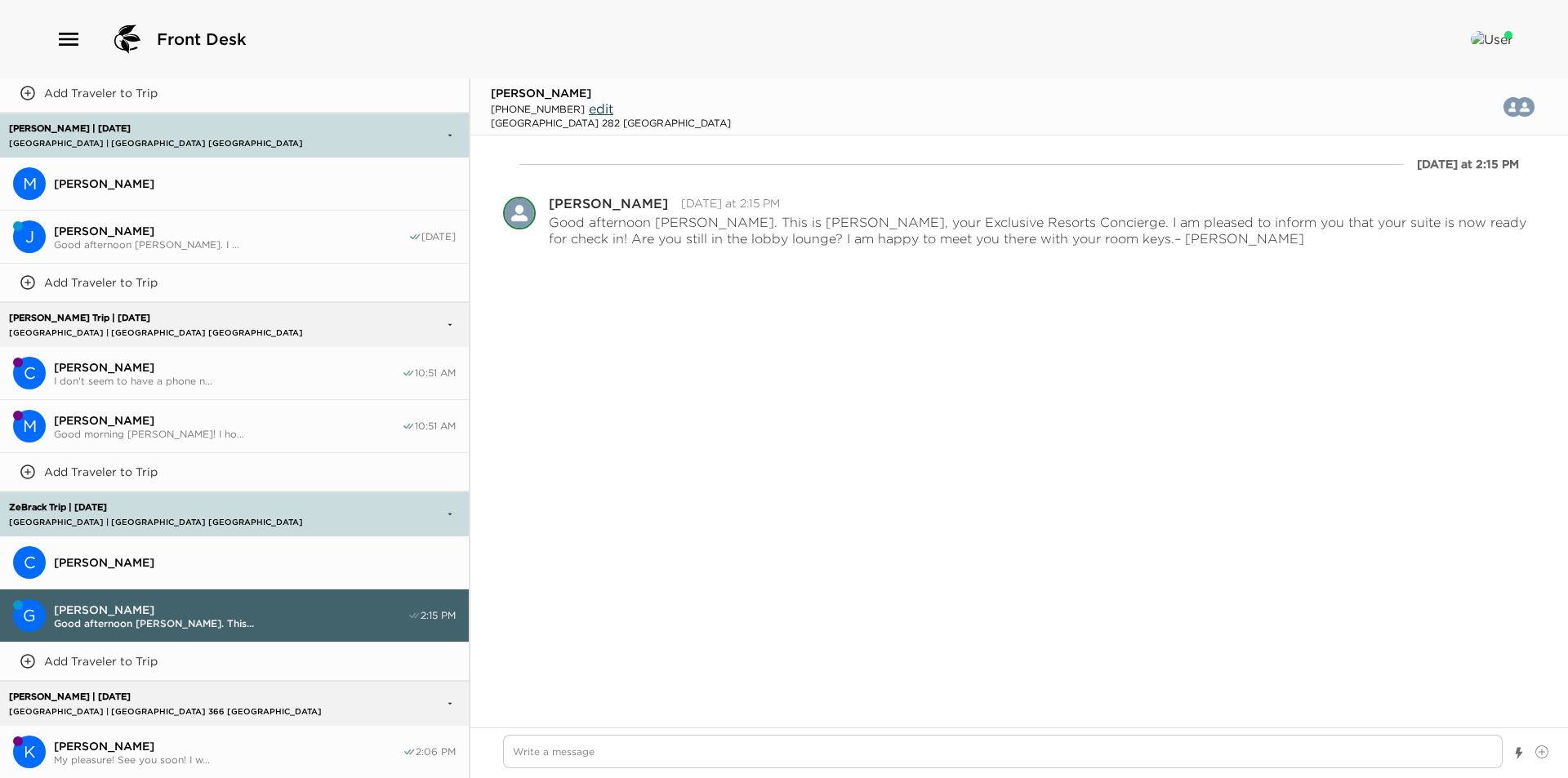
scroll to position [2554, 0]
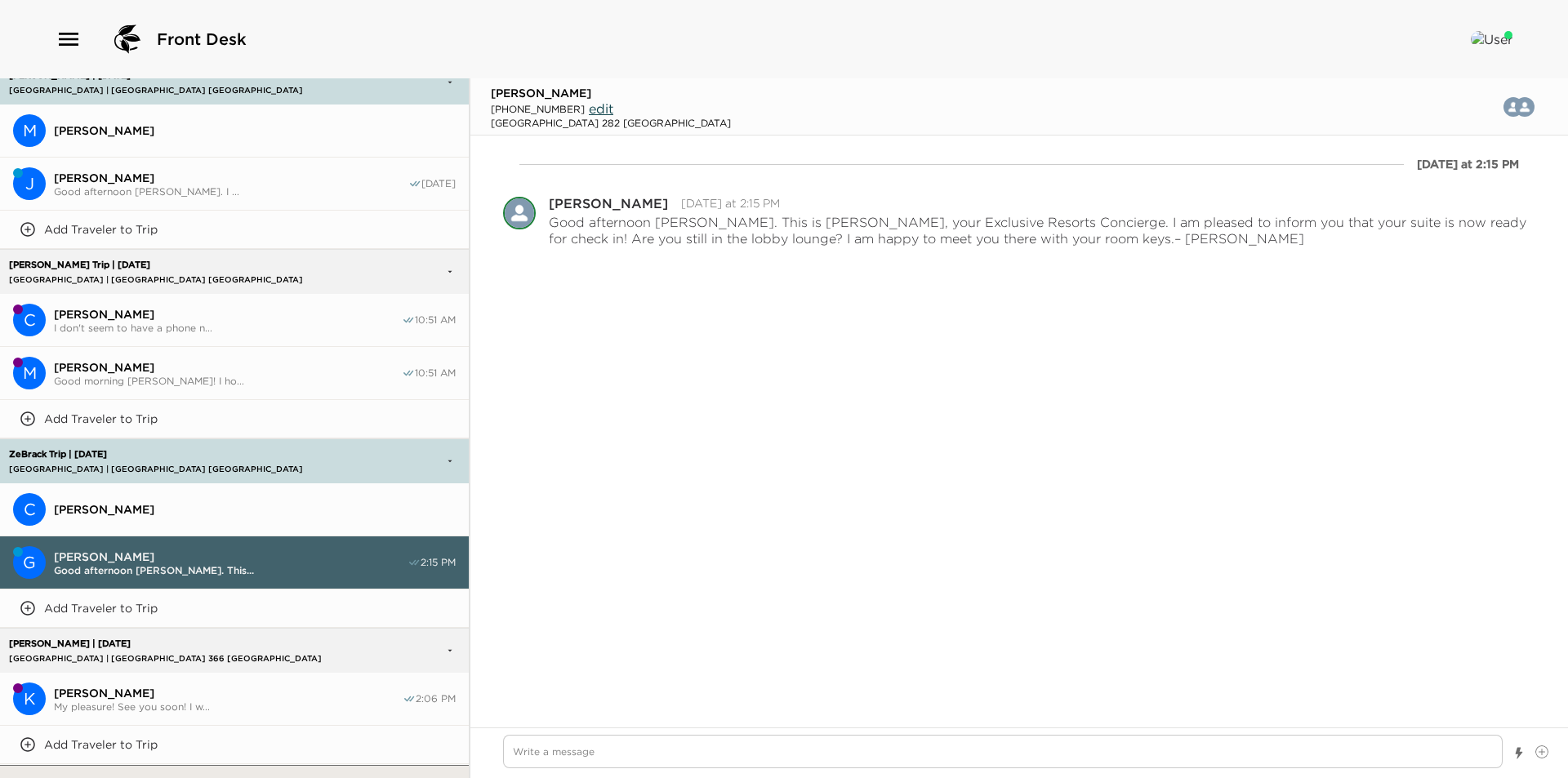
click at [160, 360] on span "[PERSON_NAME]" at bounding box center [228, 367] width 348 height 15
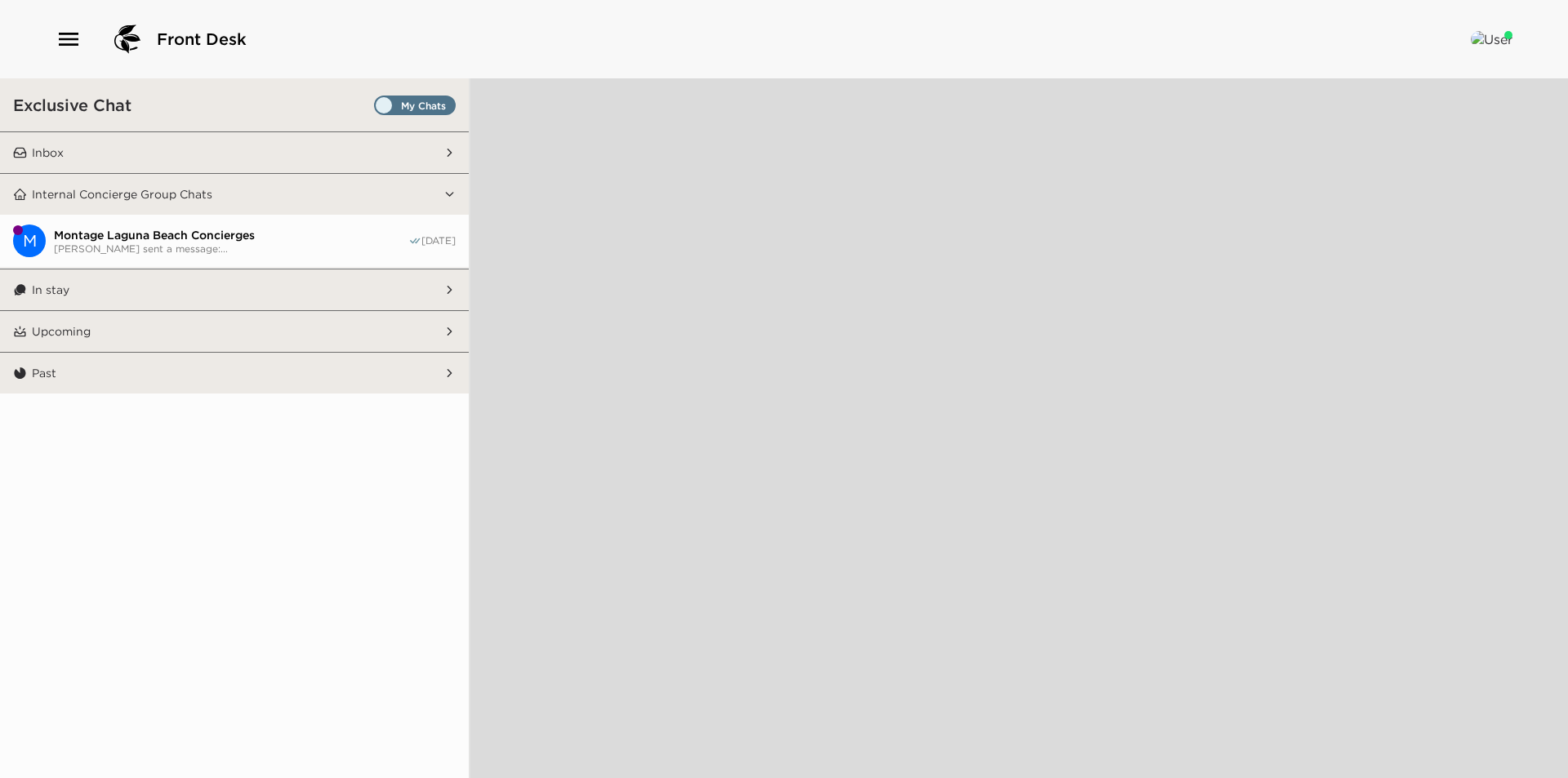
click at [259, 151] on button "Inbox" at bounding box center [235, 152] width 417 height 40
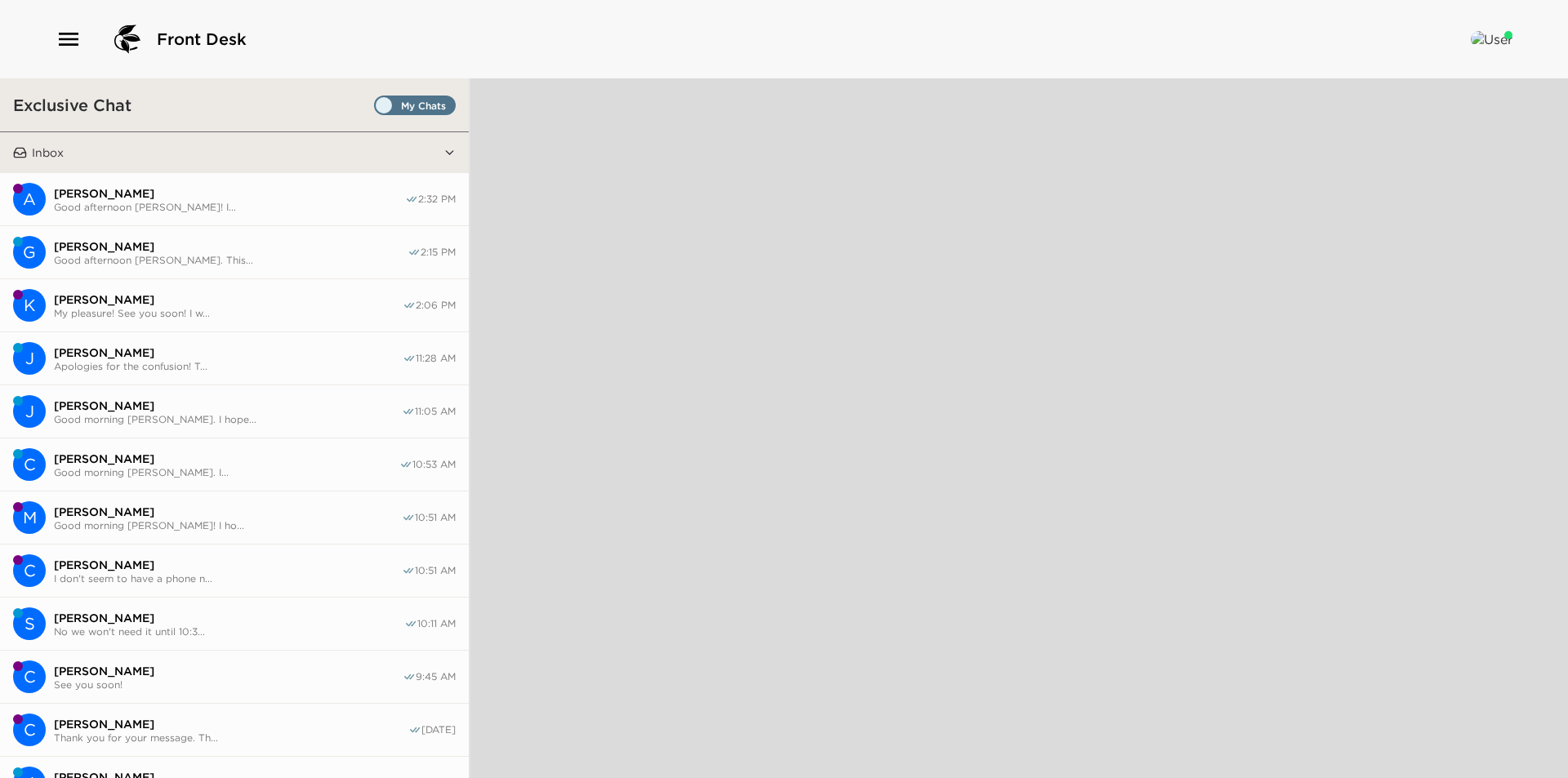
click at [394, 108] on span "Set all destinations" at bounding box center [414, 109] width 82 height 20
click at [377, 108] on input "Set all destinations" at bounding box center [377, 108] width 0 height 0
click at [259, 201] on span "Good afternoon [PERSON_NAME]! I..." at bounding box center [230, 207] width 351 height 12
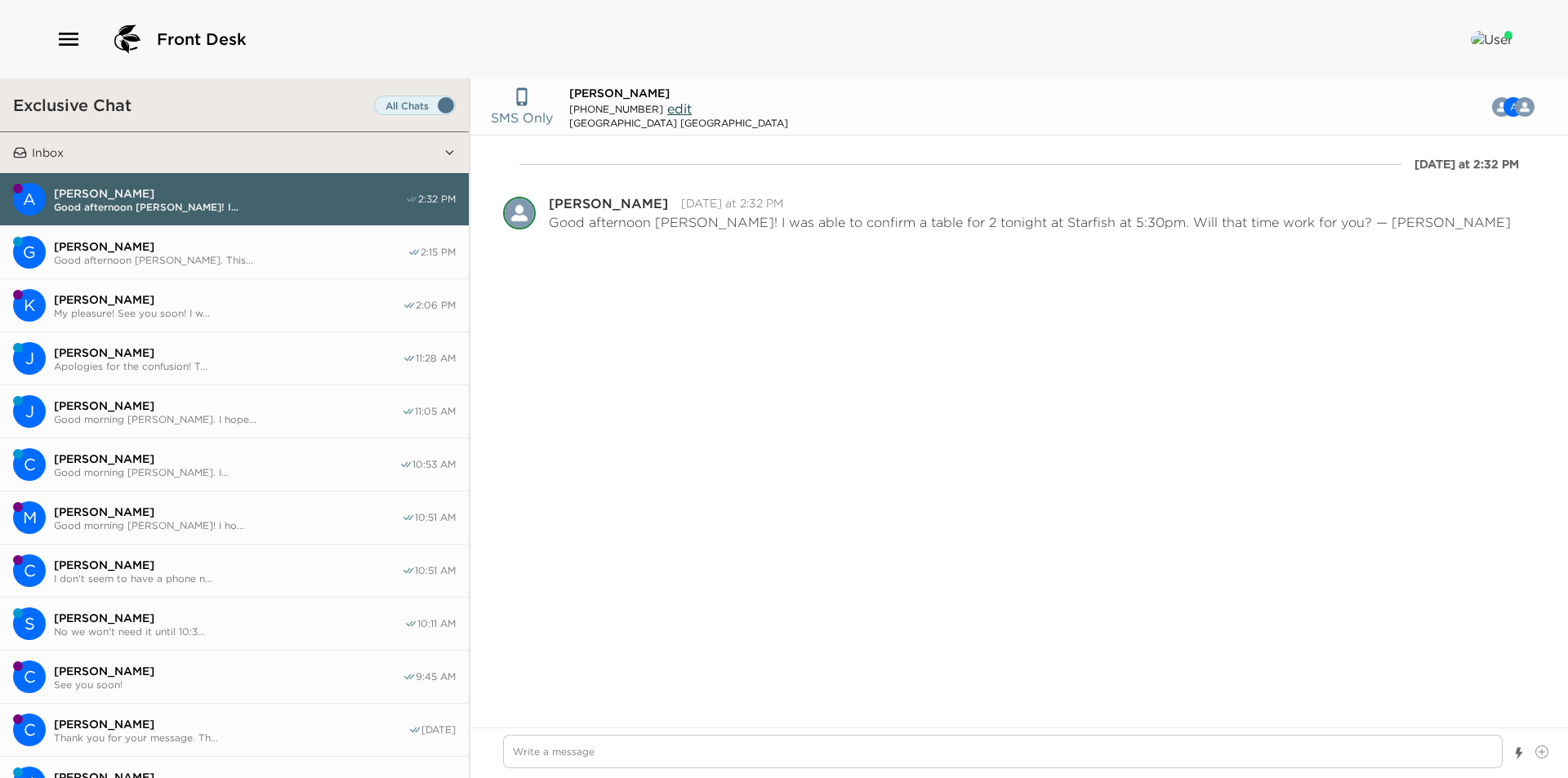
click at [112, 250] on span "[PERSON_NAME]" at bounding box center [231, 246] width 354 height 15
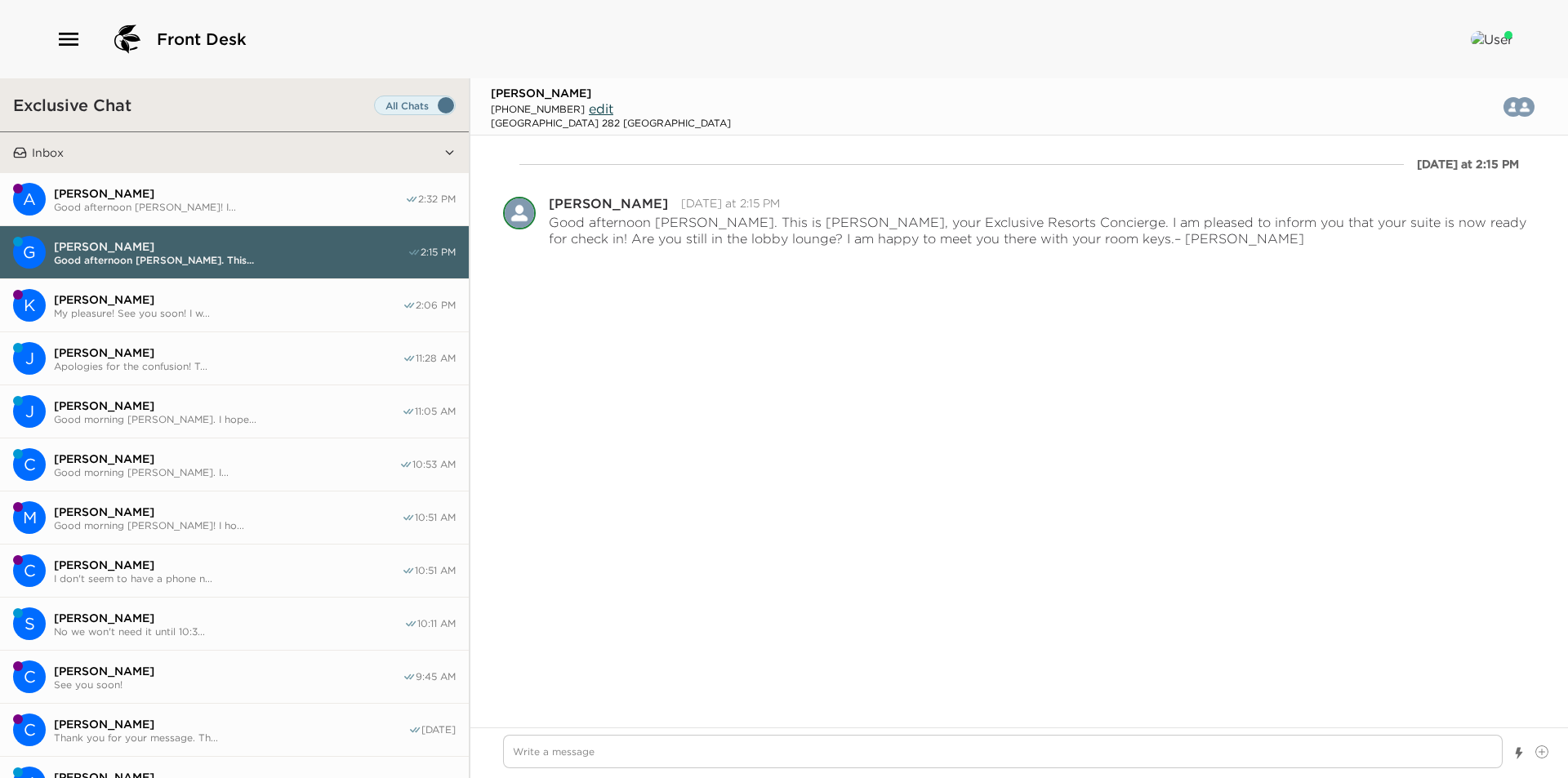
click at [118, 193] on span "[PERSON_NAME]" at bounding box center [230, 193] width 351 height 15
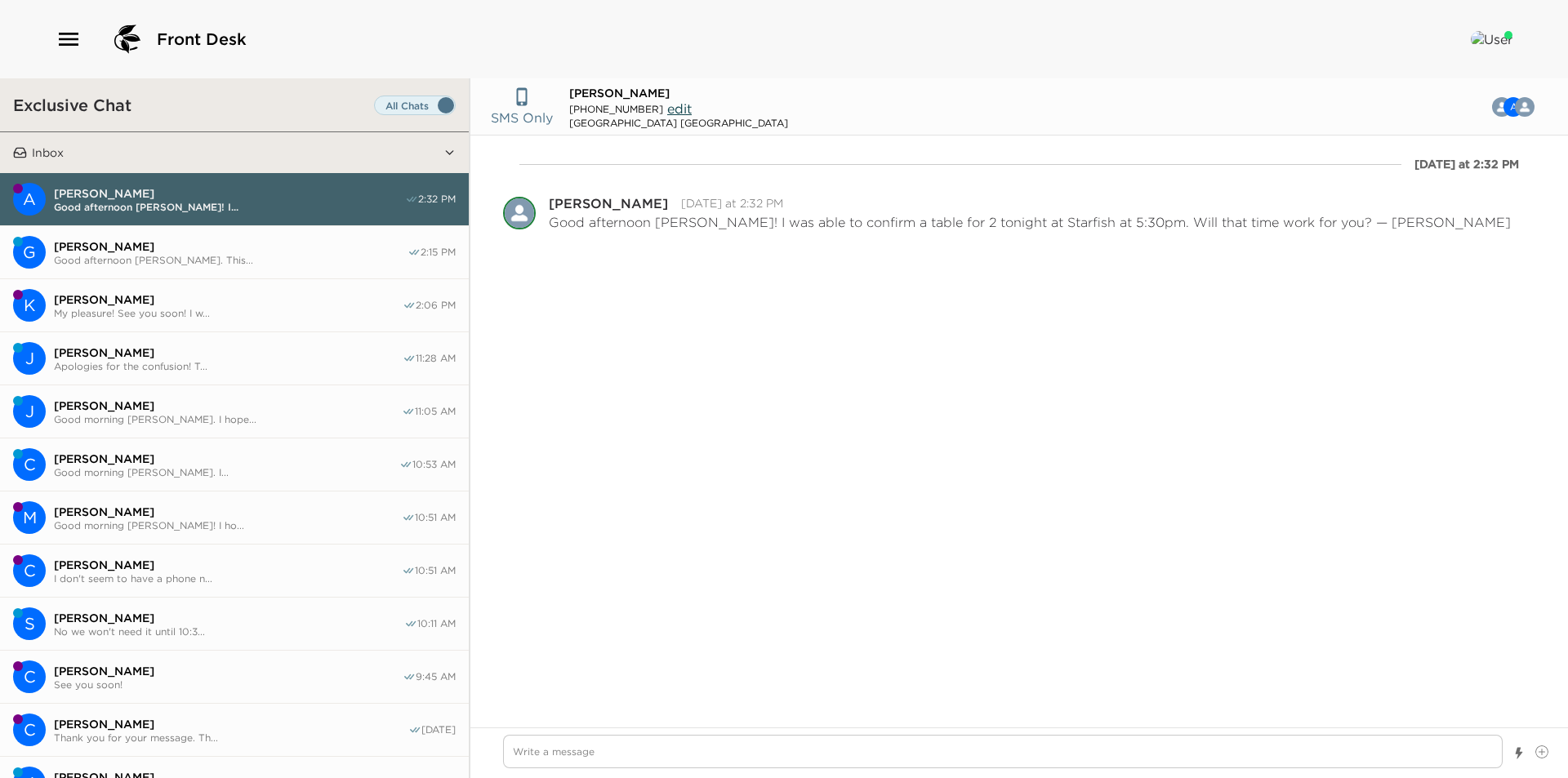
click at [121, 242] on span "[PERSON_NAME]" at bounding box center [231, 246] width 354 height 15
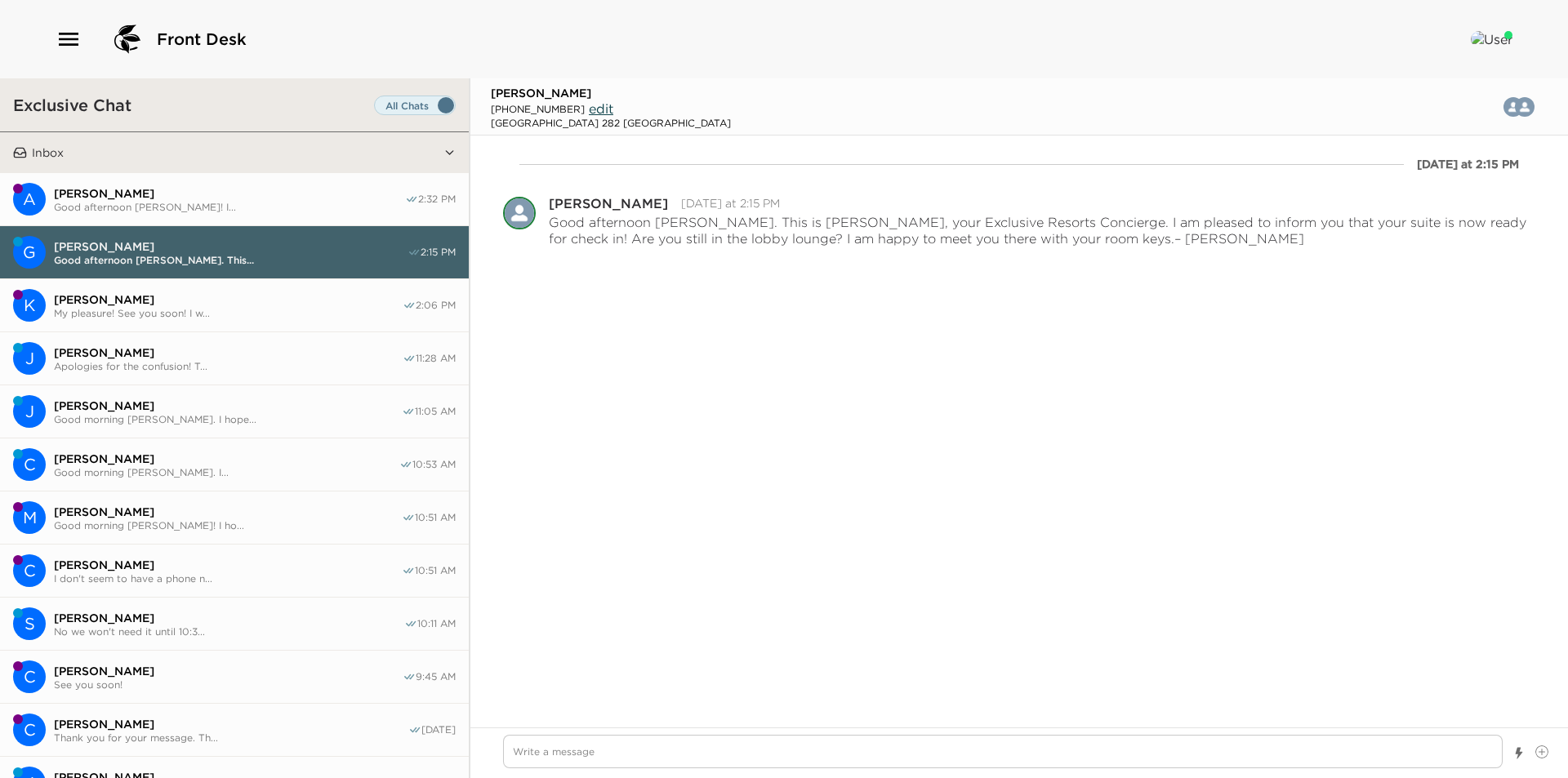
click at [589, 112] on span "edit" at bounding box center [601, 108] width 24 height 16
type textarea "x"
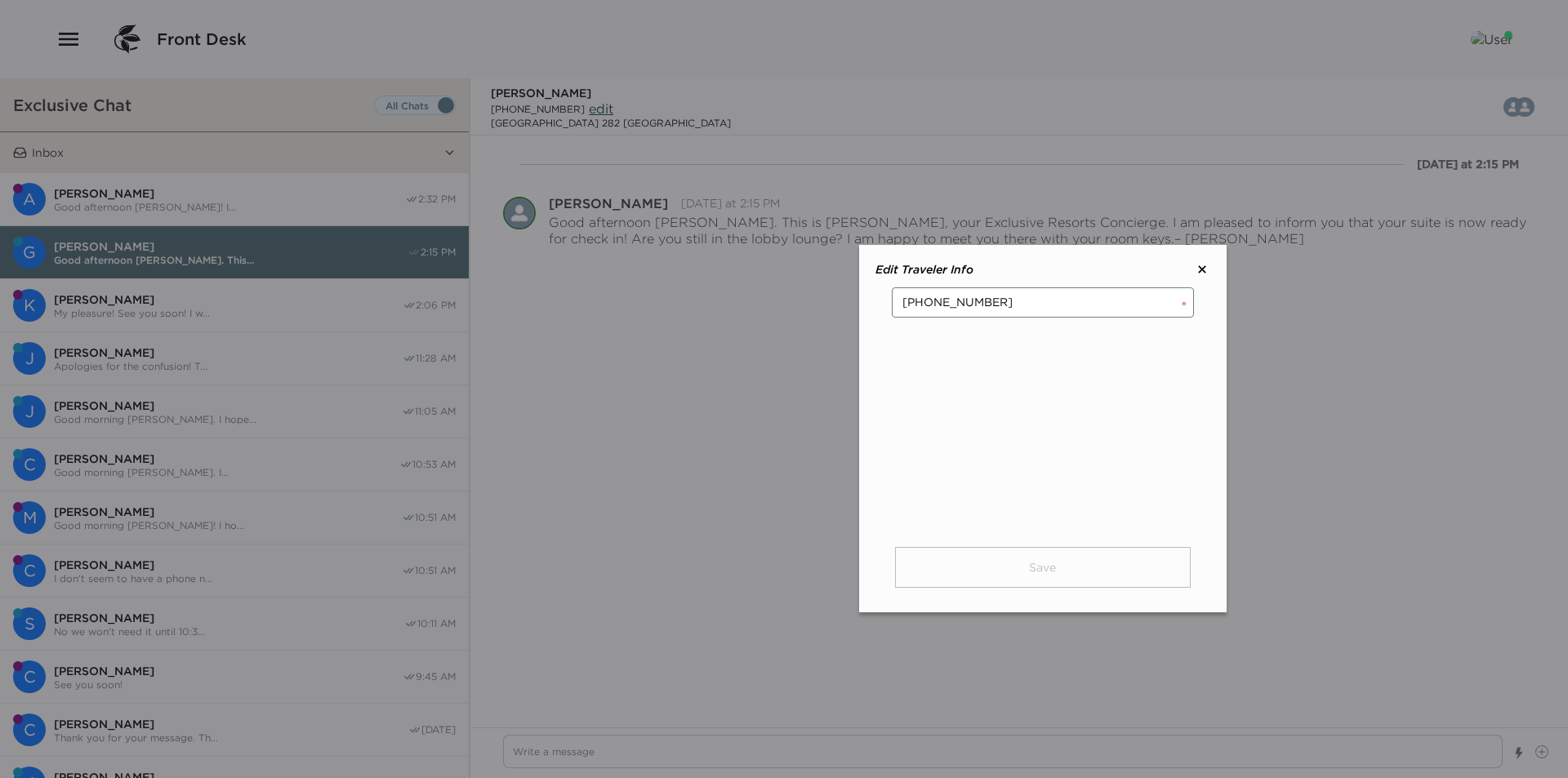
click at [1037, 306] on input "[PHONE_NUMBER]" at bounding box center [1042, 302] width 302 height 30
type input "8"
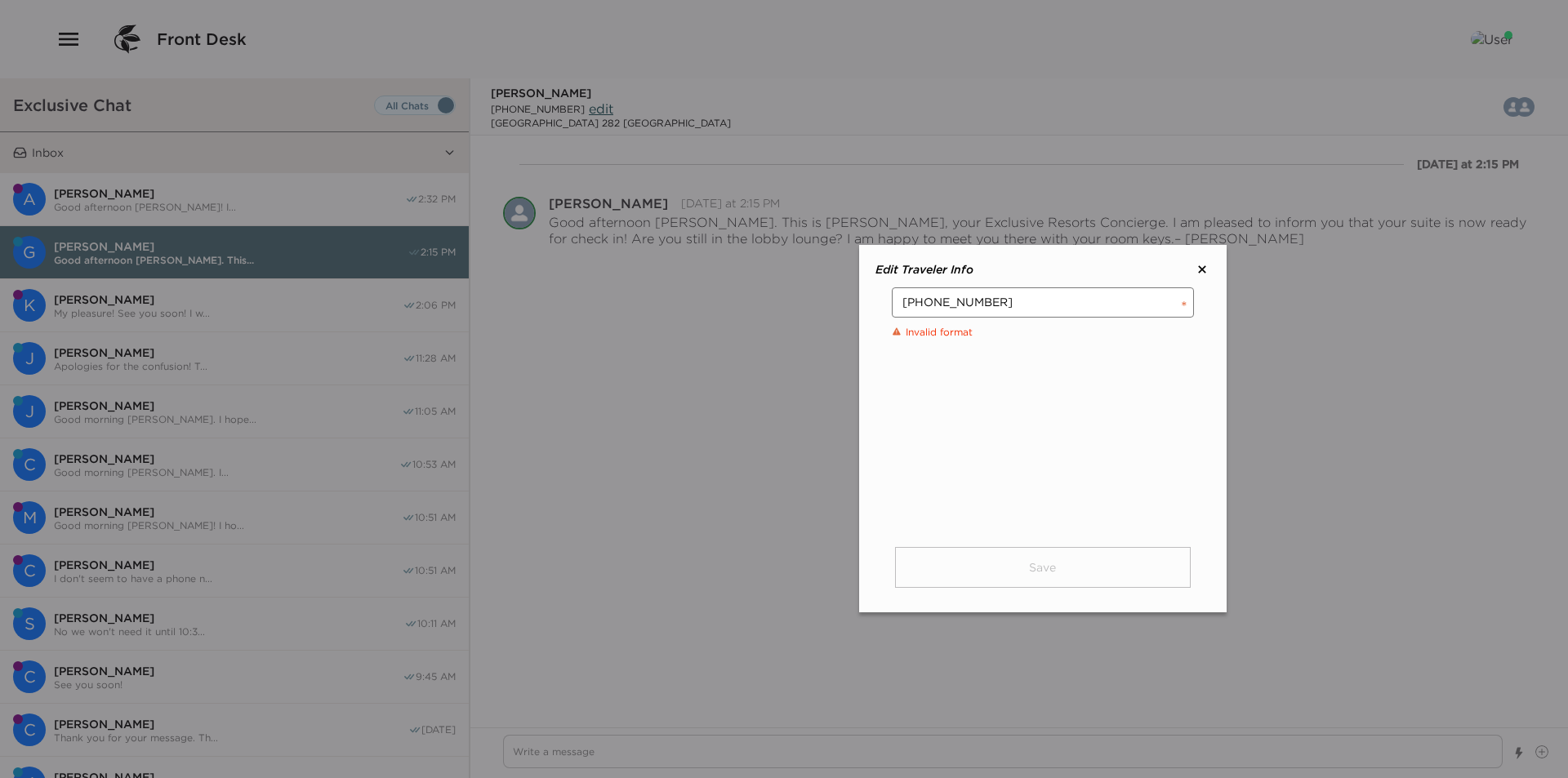
click at [1037, 306] on input "[PHONE_NUMBER]" at bounding box center [1042, 302] width 302 height 30
type input "[PHONE_NUMBER]"
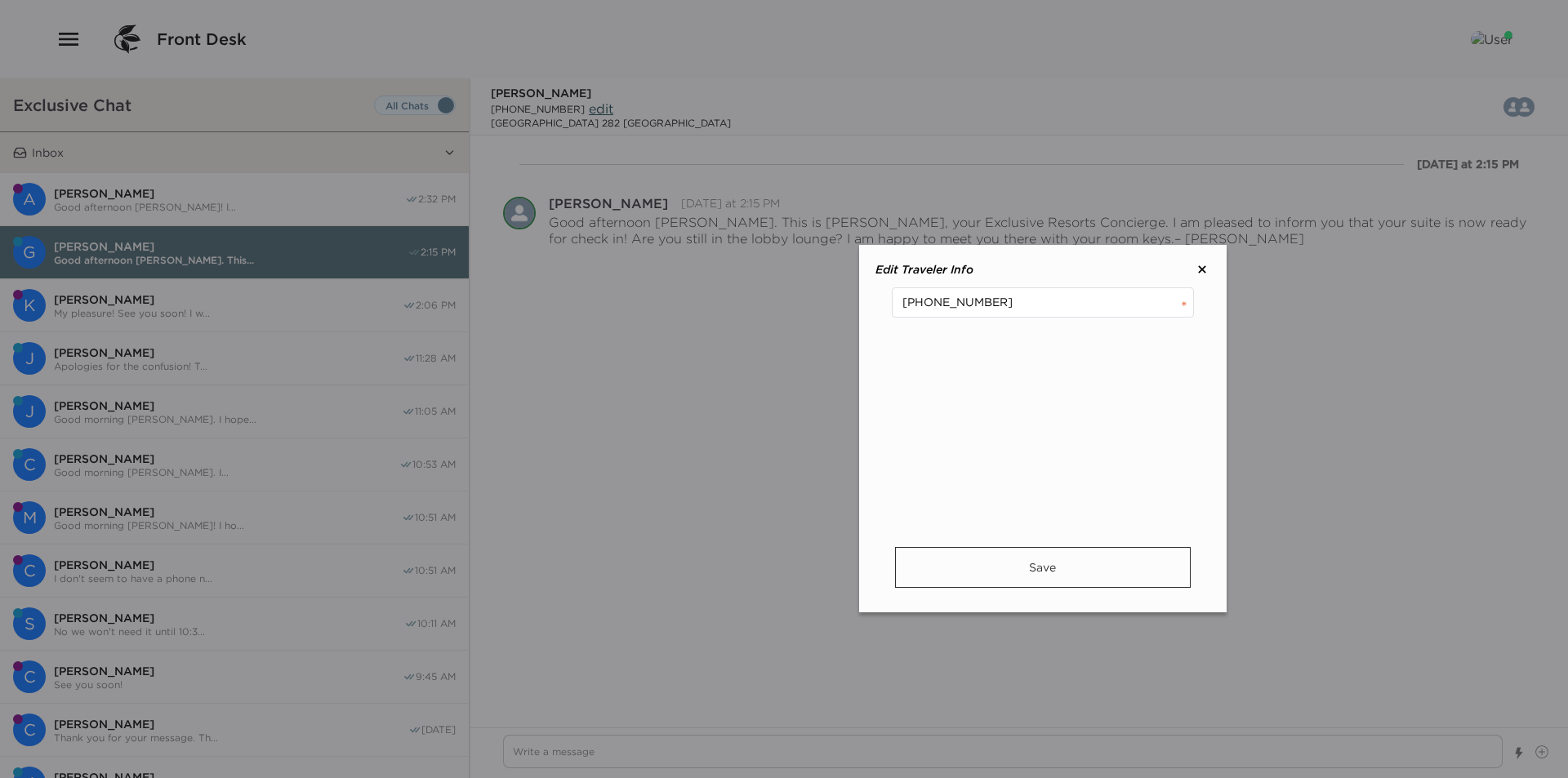
click at [1051, 550] on button "Save" at bounding box center [1042, 566] width 295 height 40
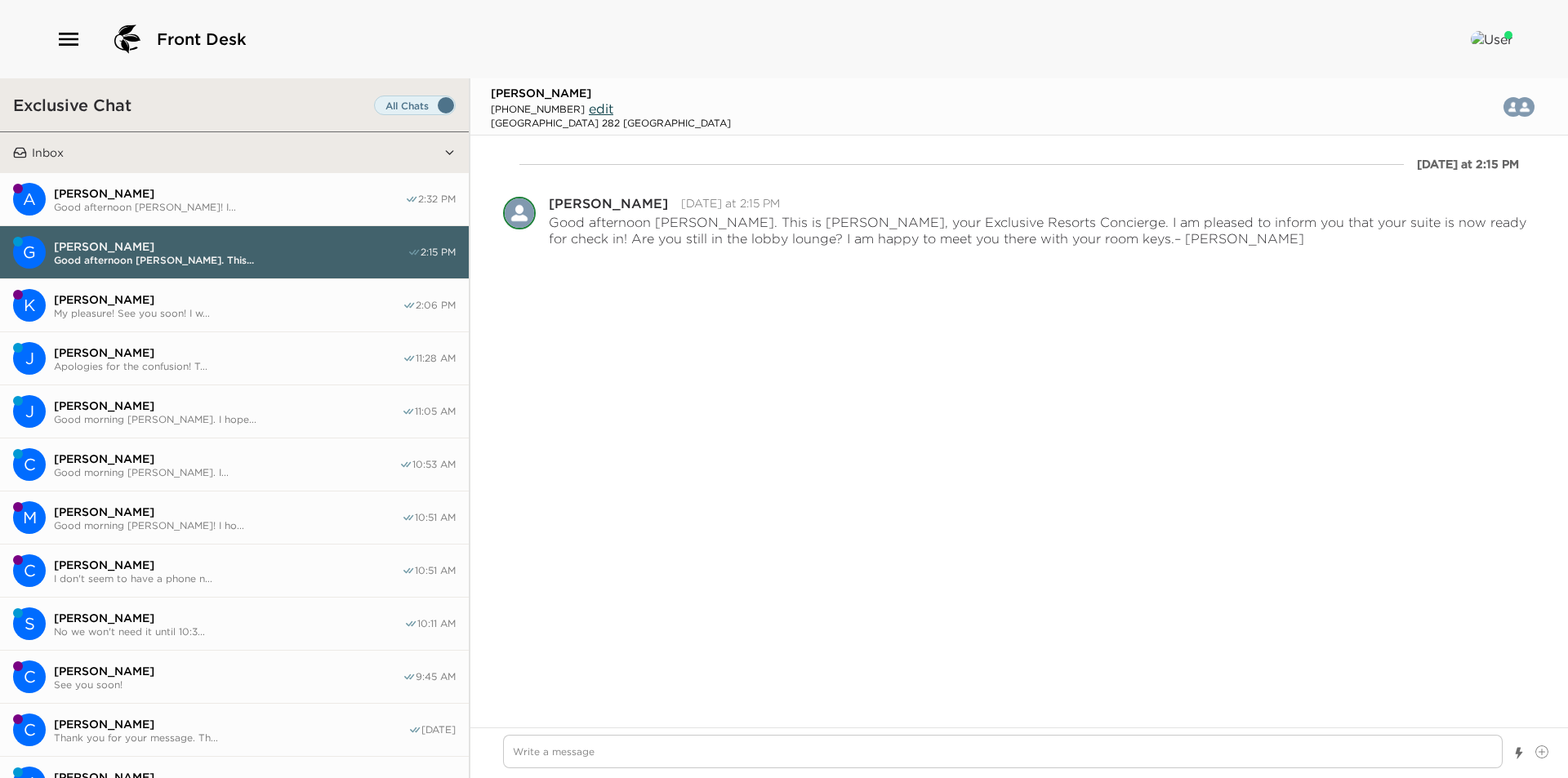
type textarea "x"
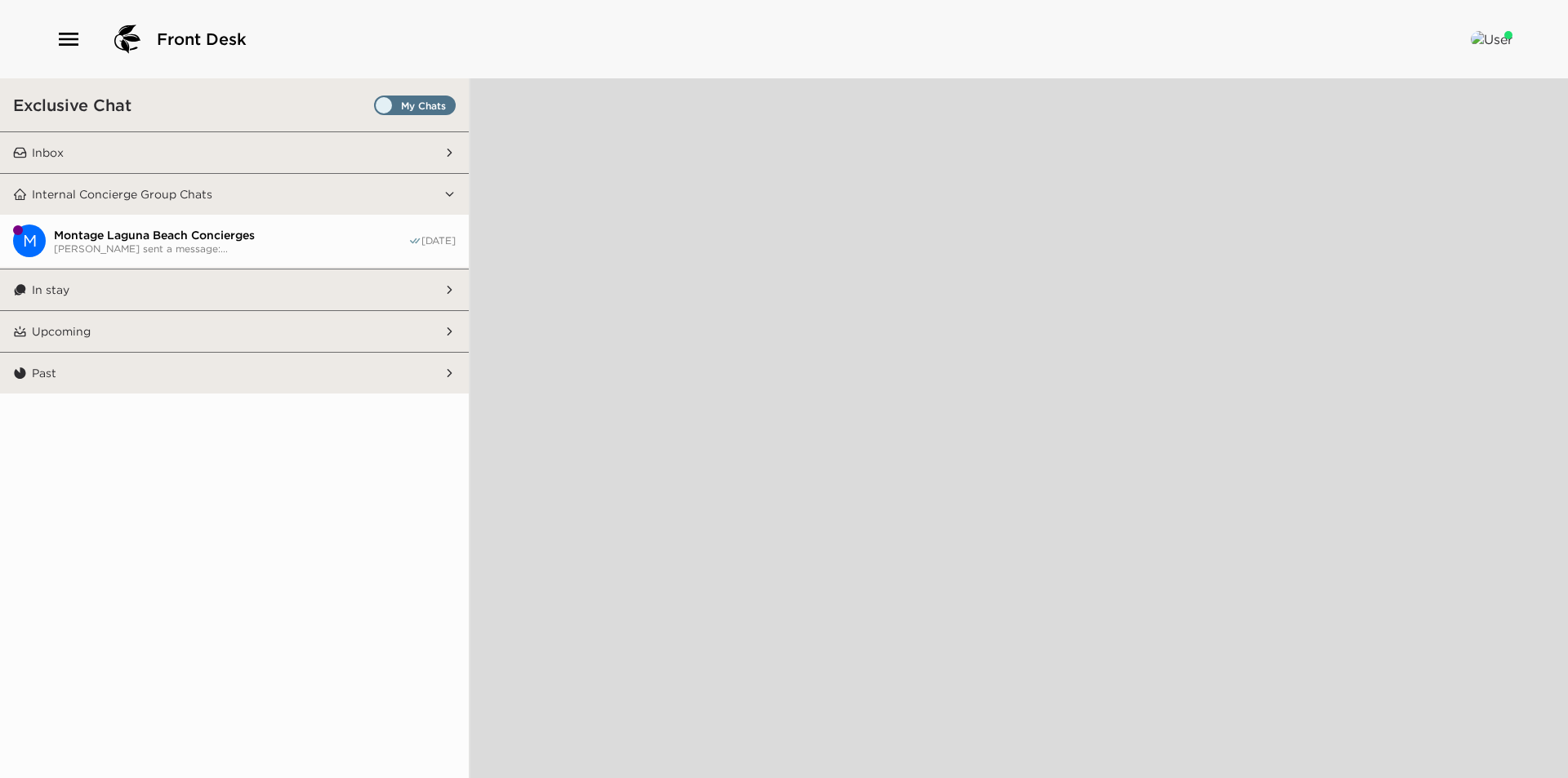
click at [173, 149] on button "Inbox" at bounding box center [235, 152] width 417 height 40
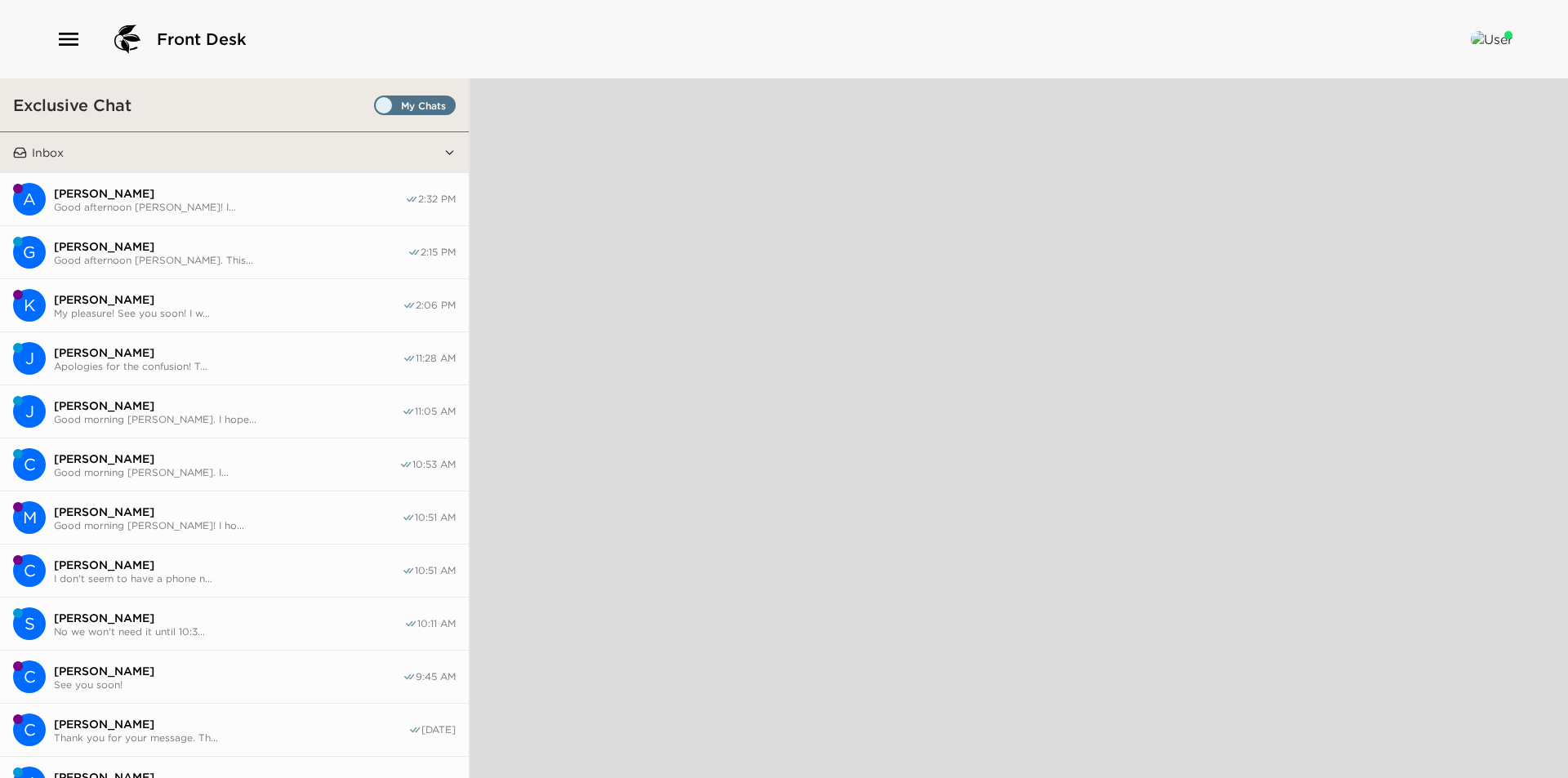
click at [226, 259] on span "Good afternoon [PERSON_NAME]. This..." at bounding box center [231, 260] width 354 height 12
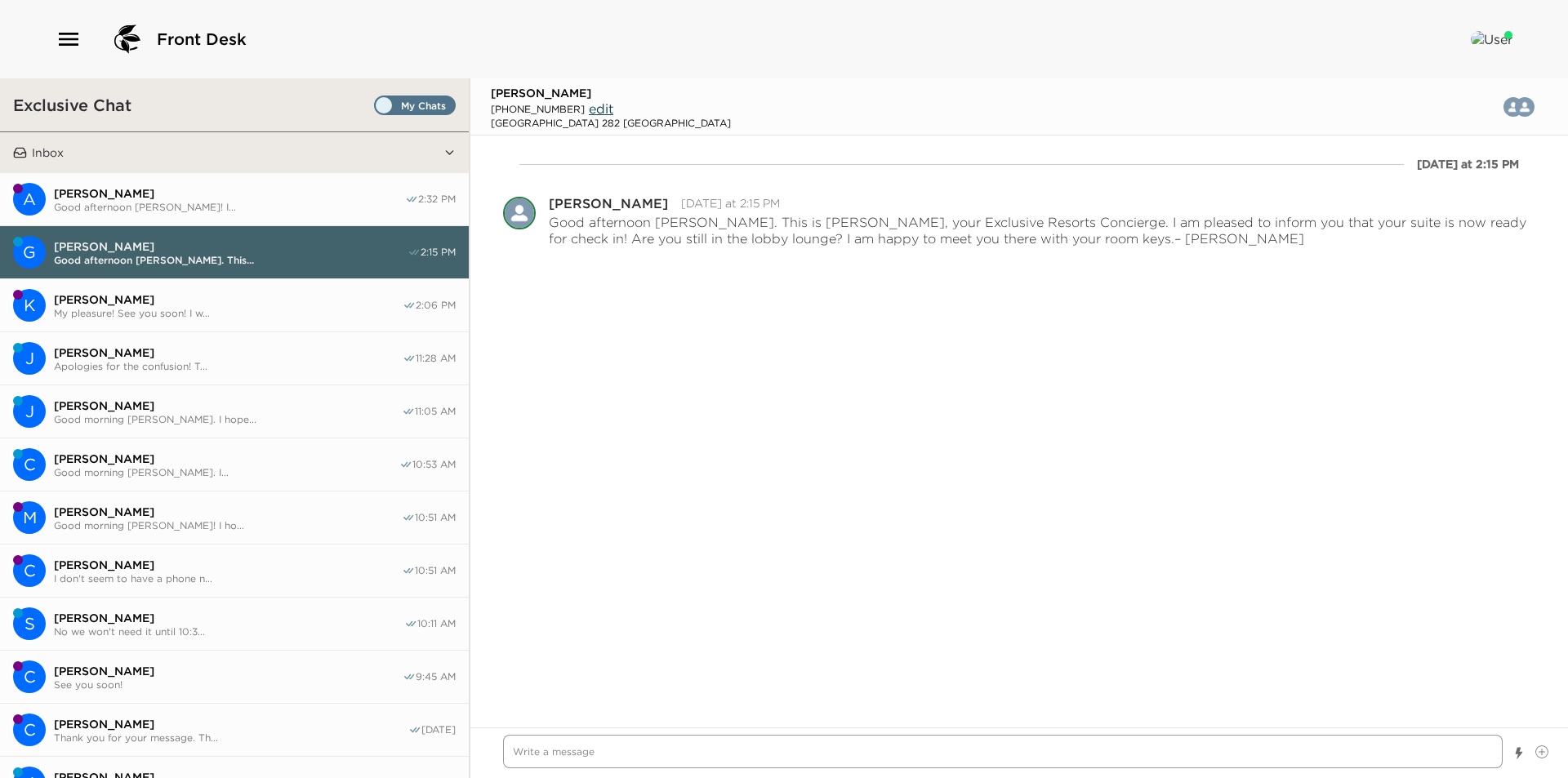
click at [622, 763] on textarea "Write a message" at bounding box center [1002, 750] width 1000 height 34
type textarea "x"
type textarea "T"
type textarea "x"
type textarea "Te"
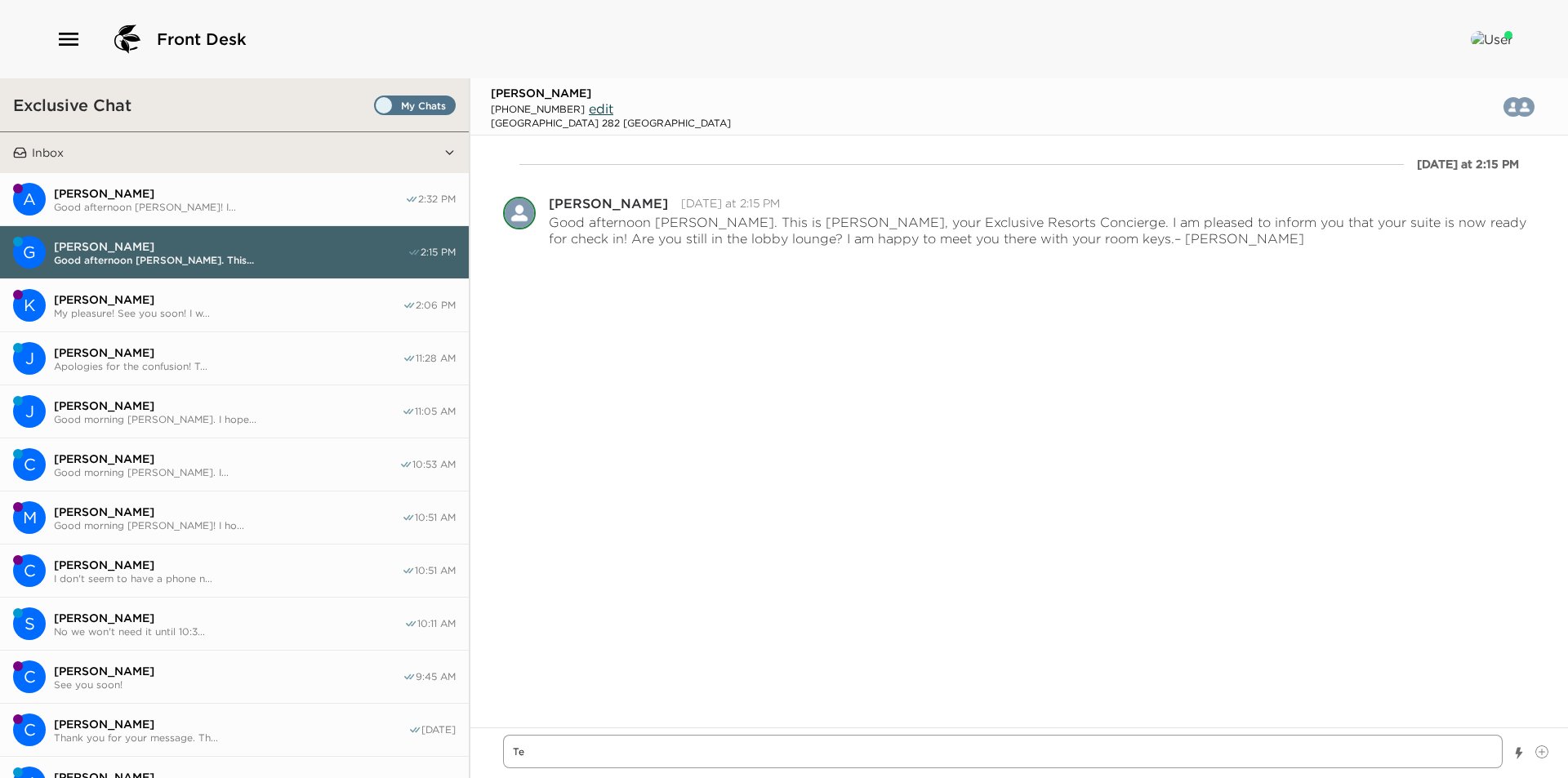
type textarea "x"
type textarea "Tes"
type textarea "x"
type textarea "Test"
type textarea "x"
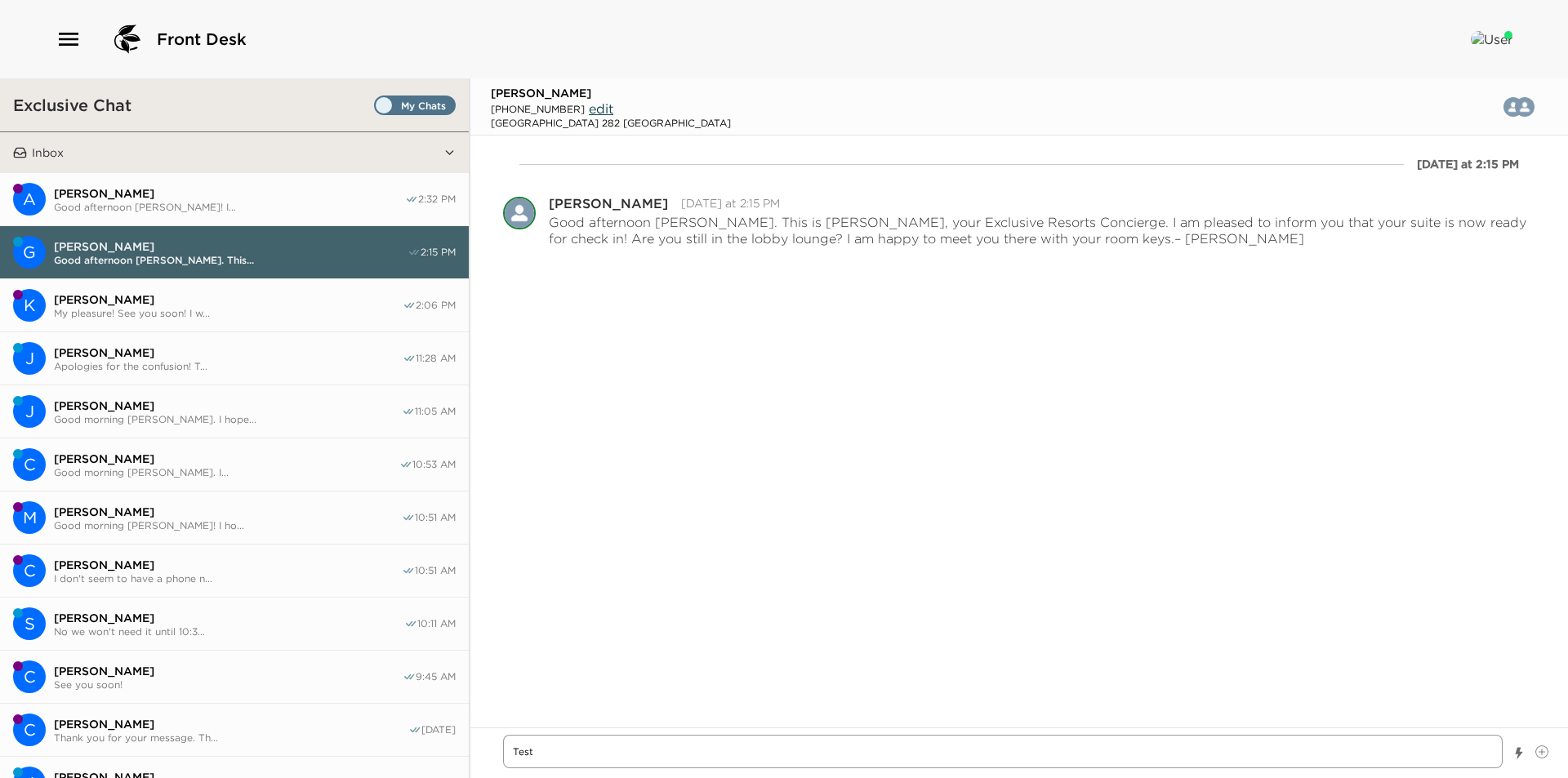
type textarea "Test."
type textarea "x"
type textarea "Test."
type textarea "x"
type textarea "Test. T"
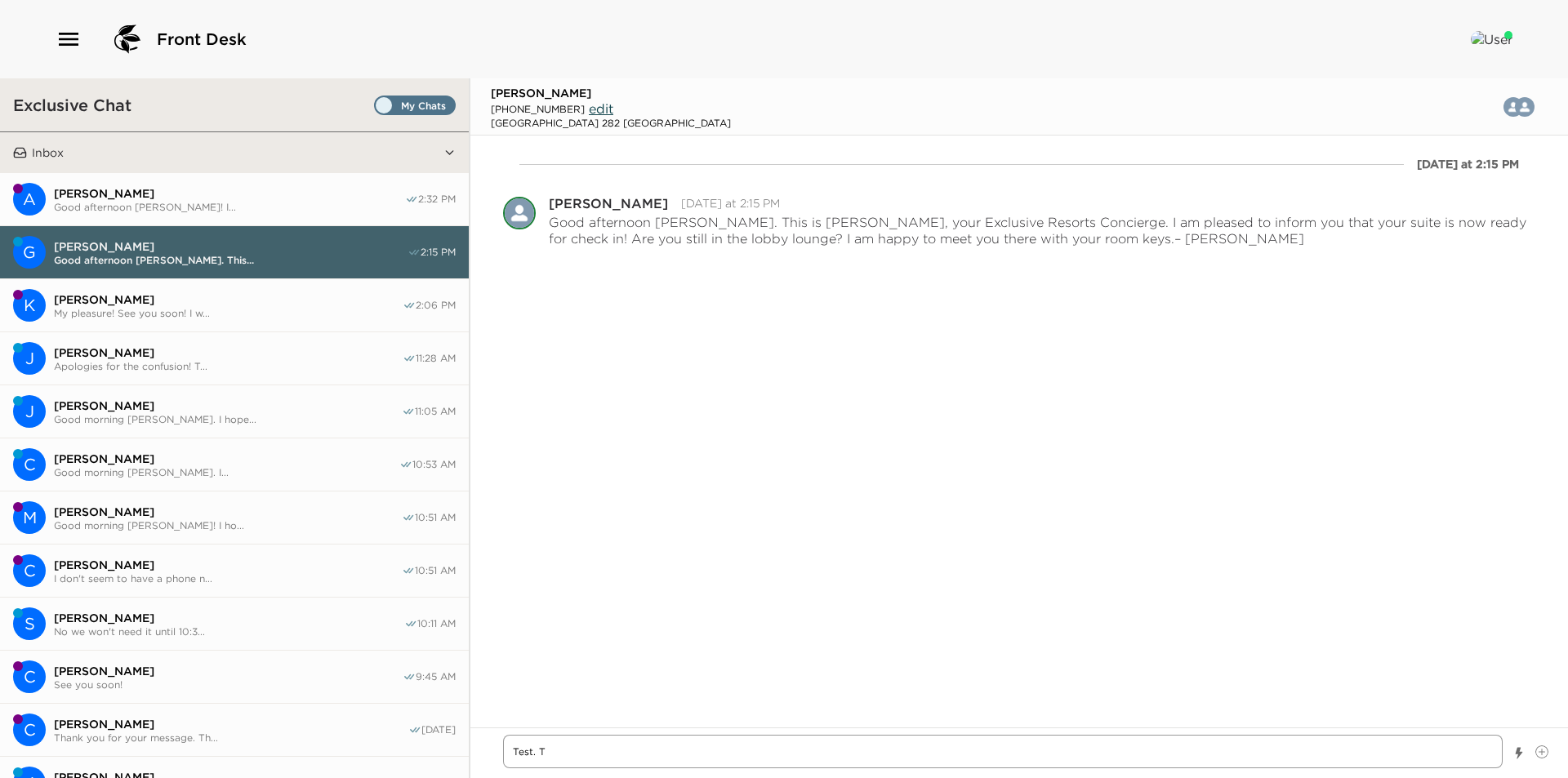
type textarea "x"
type textarea "Test. Th"
type textarea "x"
type textarea "Test. Thi"
type textarea "x"
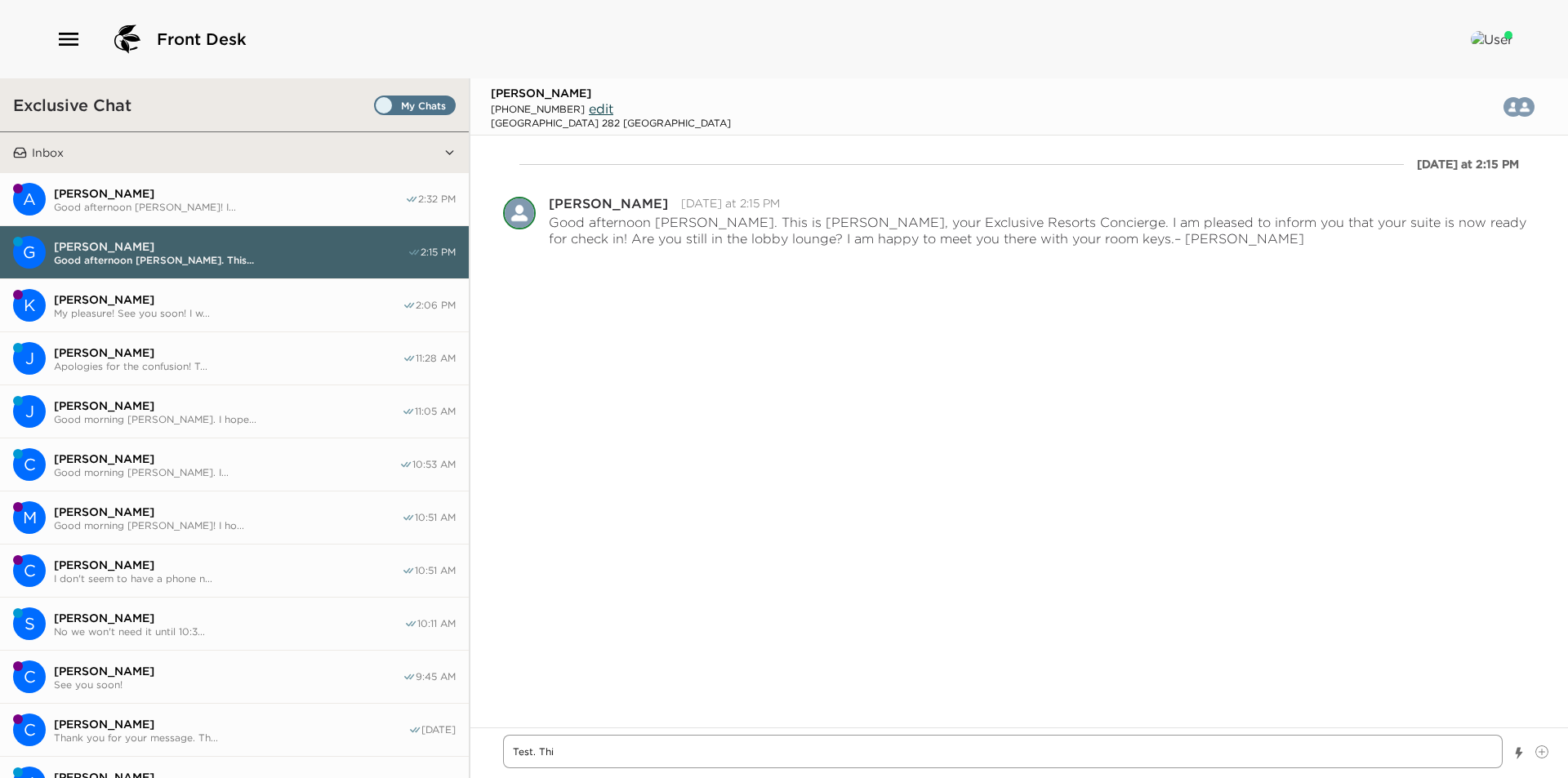
type textarea "Test. This"
type textarea "x"
type textarea "Test. This"
type textarea "x"
type textarea "Test. This i"
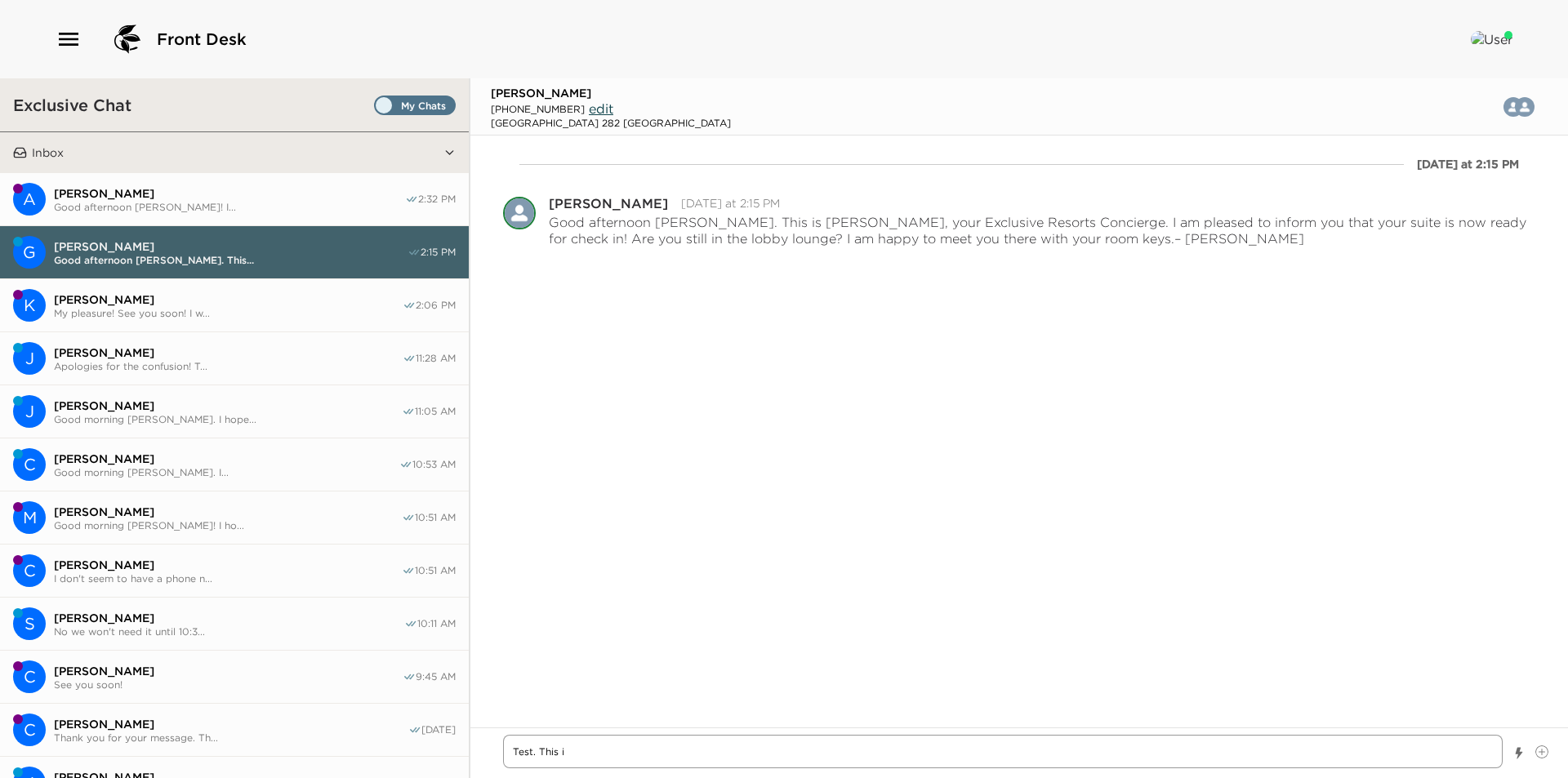
type textarea "x"
type textarea "Test. This is"
type textarea "x"
type textarea "Test. This is"
type textarea "x"
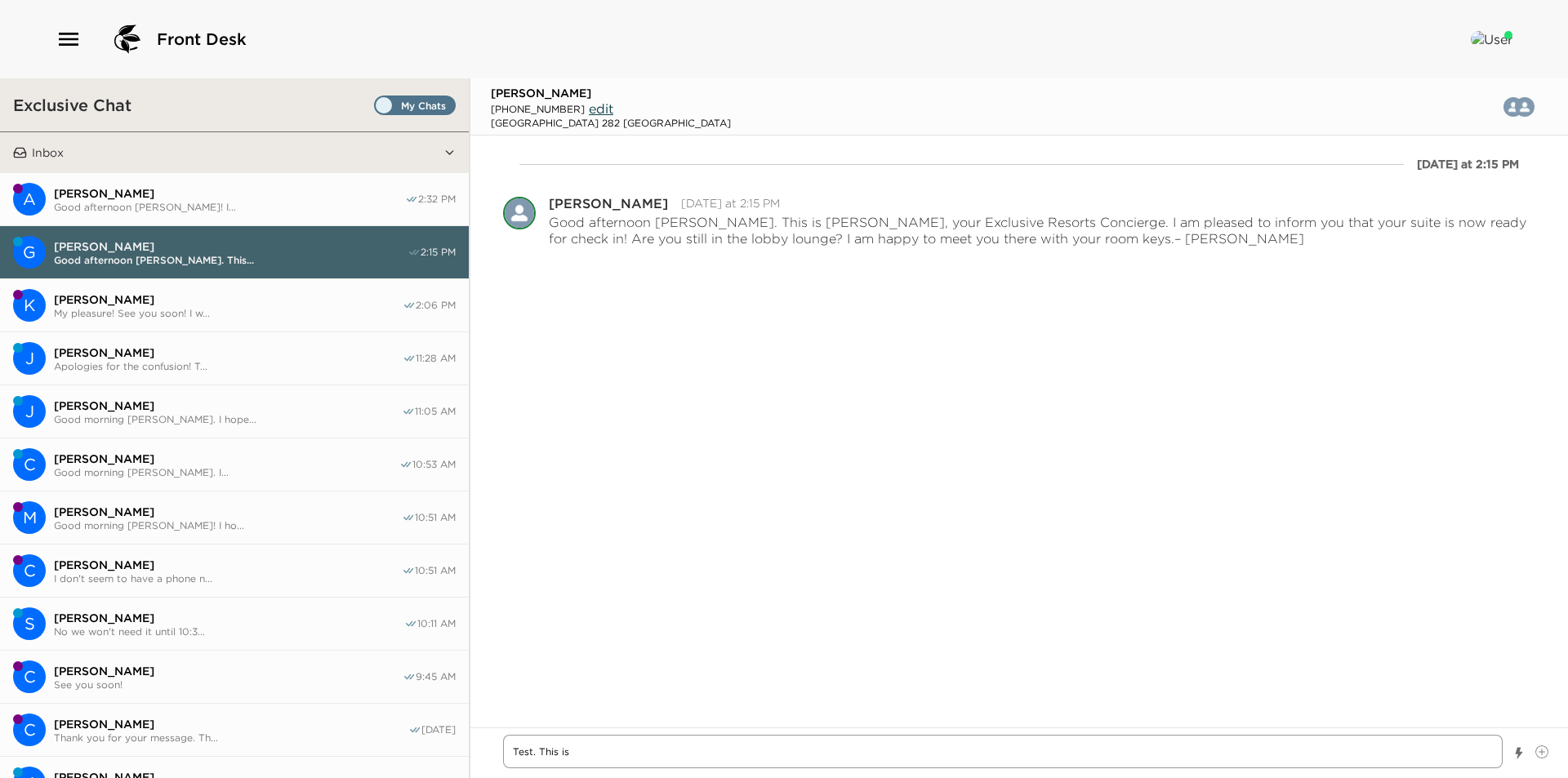
type textarea "Test. This is V"
type textarea "x"
type textarea "Test. This is Va"
type textarea "x"
type textarea "Test. This is Van"
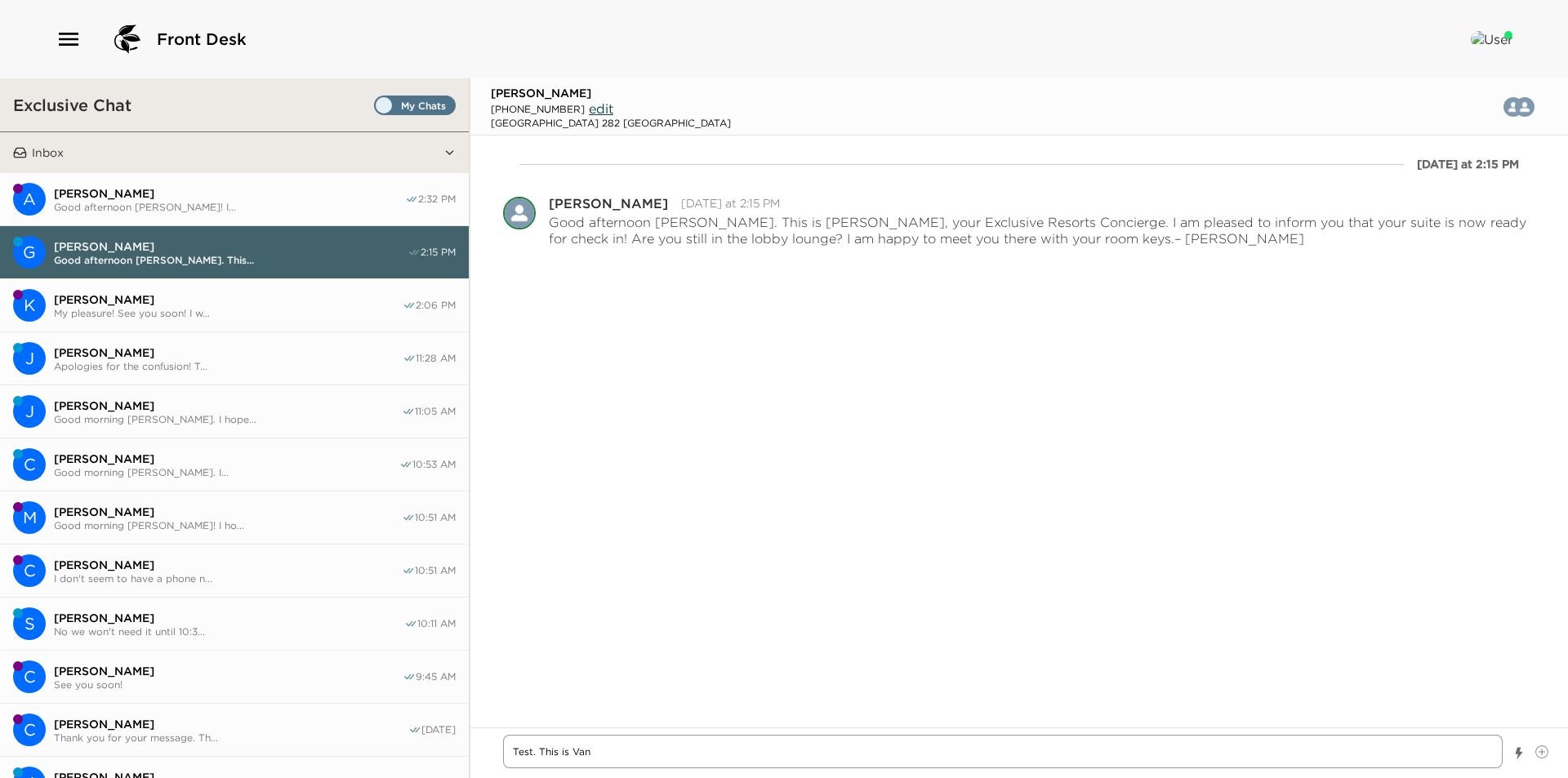
type textarea "x"
type textarea "Test. This is Vane"
type textarea "x"
type textarea "Test. This is Vanes"
type textarea "x"
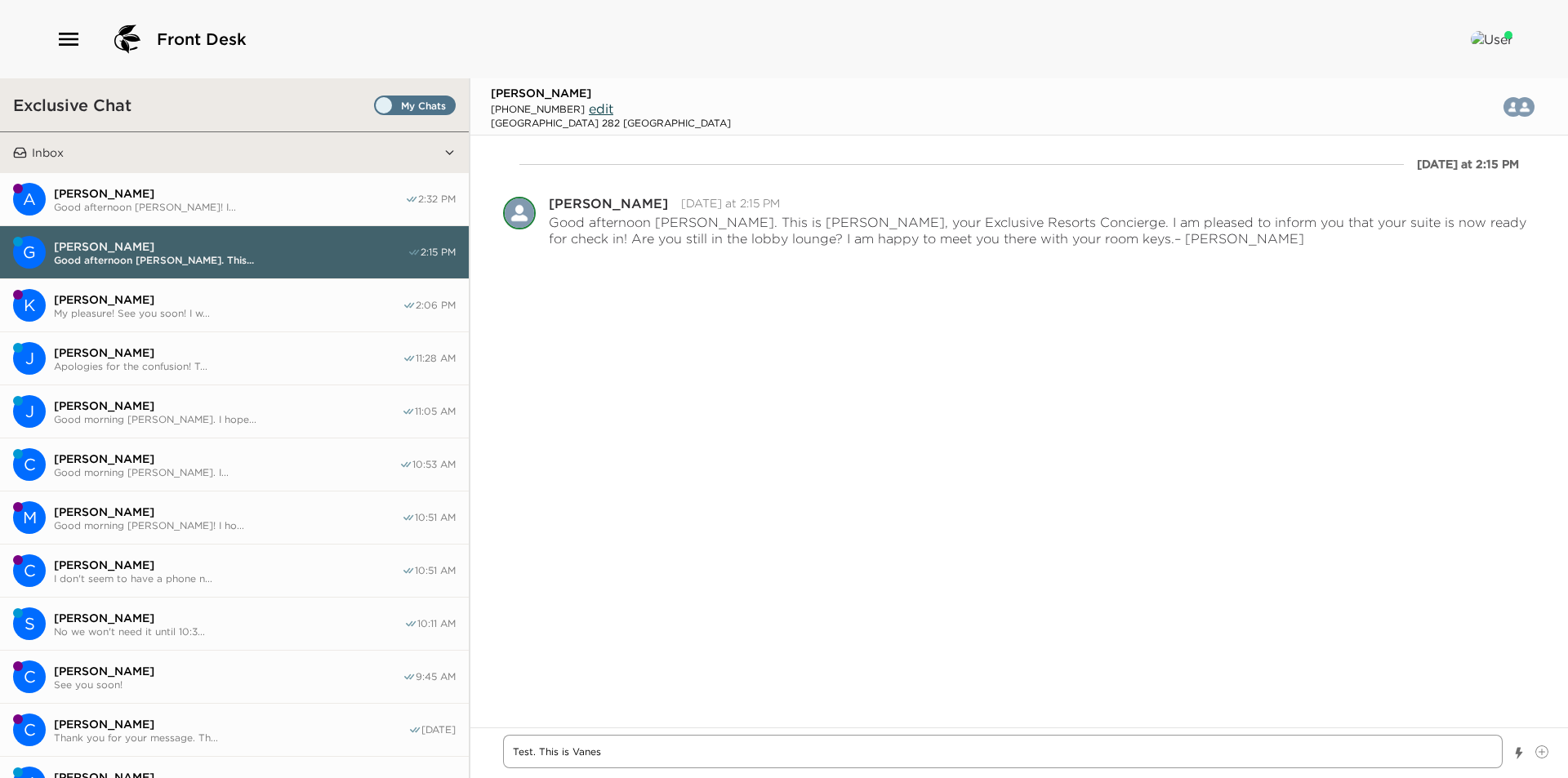
type textarea "Test. This is [PERSON_NAME]"
type textarea "x"
type textarea "Test. This is [PERSON_NAME]"
type textarea "x"
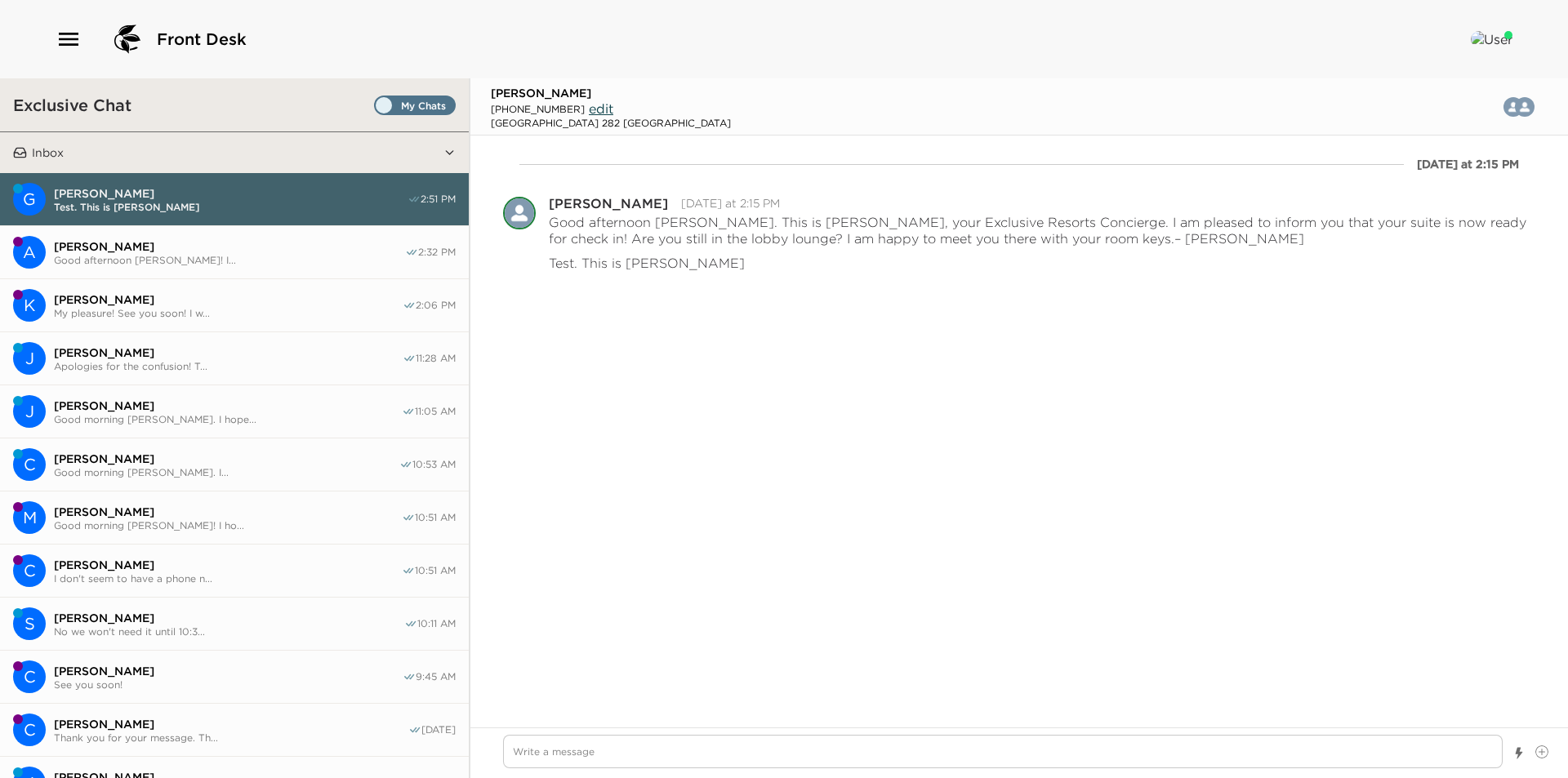
click at [395, 102] on span "Set all destinations" at bounding box center [414, 109] width 82 height 20
click at [377, 108] on input "Set all destinations" at bounding box center [377, 108] width 0 height 0
click at [165, 266] on button "A [PERSON_NAME] Good afternoon [PERSON_NAME]! I... 2:32 PM" at bounding box center [234, 253] width 468 height 53
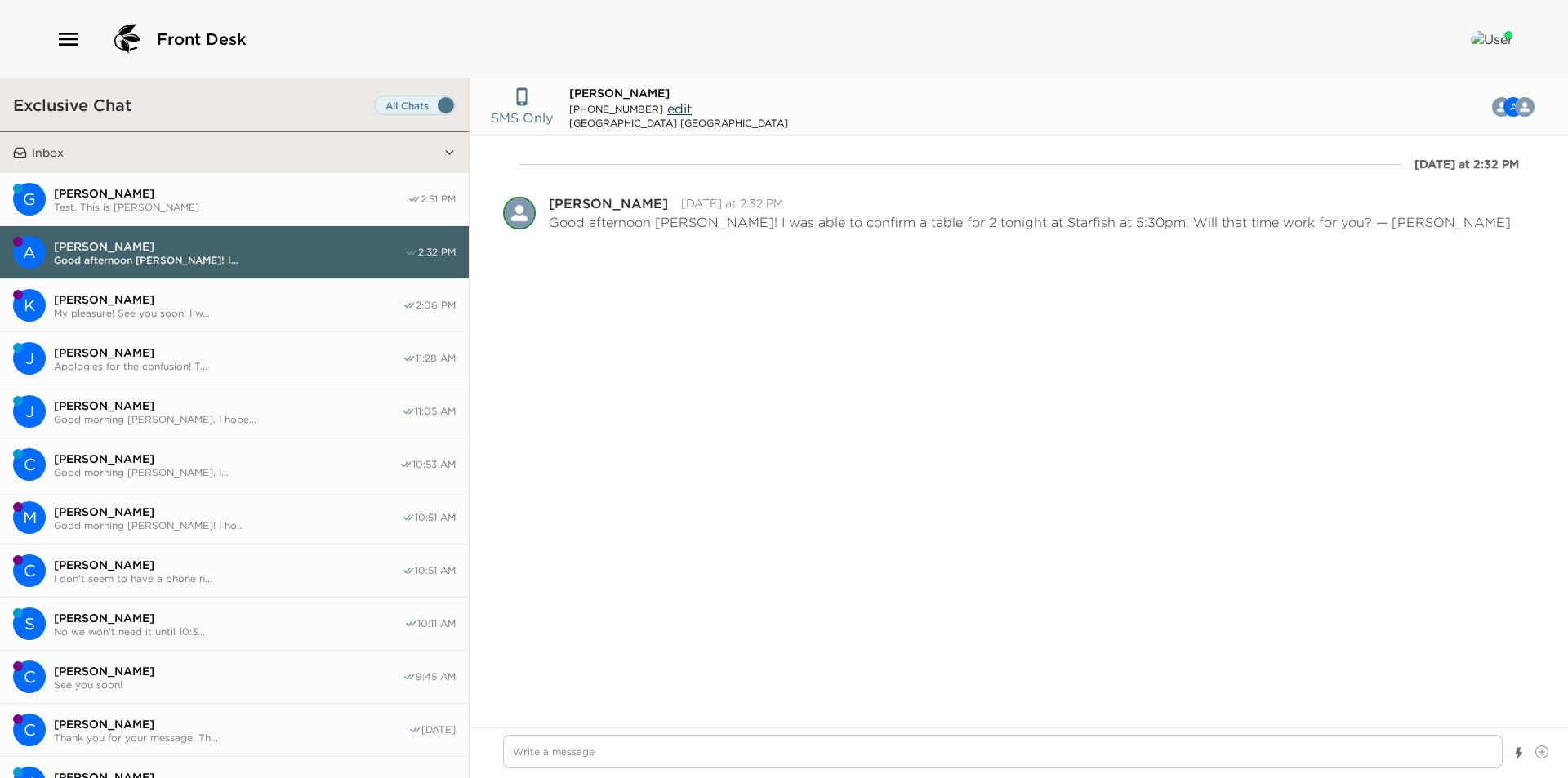
click at [152, 298] on span "[PERSON_NAME]" at bounding box center [228, 299] width 349 height 15
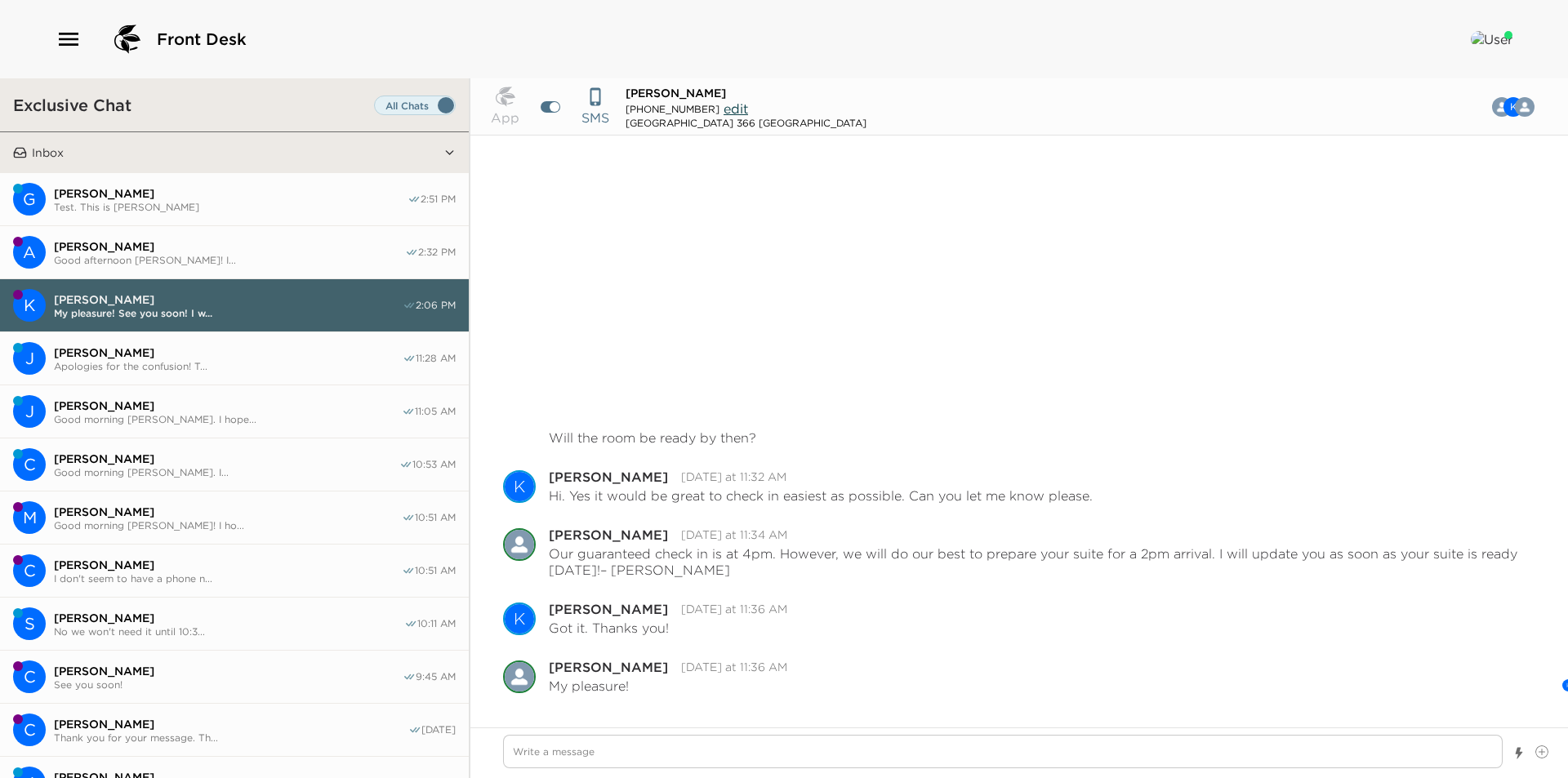
scroll to position [263, 0]
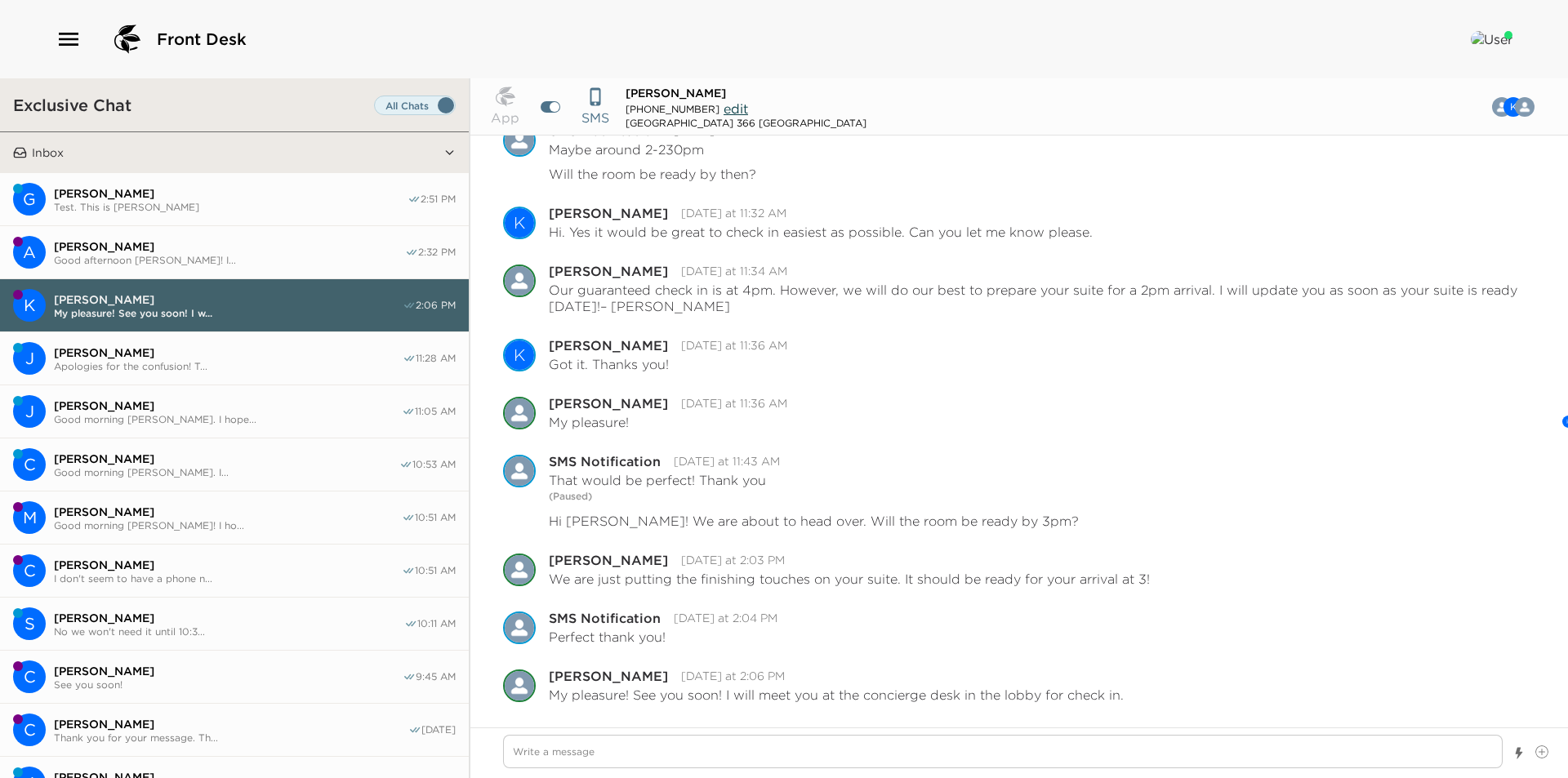
click at [168, 261] on span "Good afternoon [PERSON_NAME]! I..." at bounding box center [230, 260] width 351 height 12
type textarea "x"
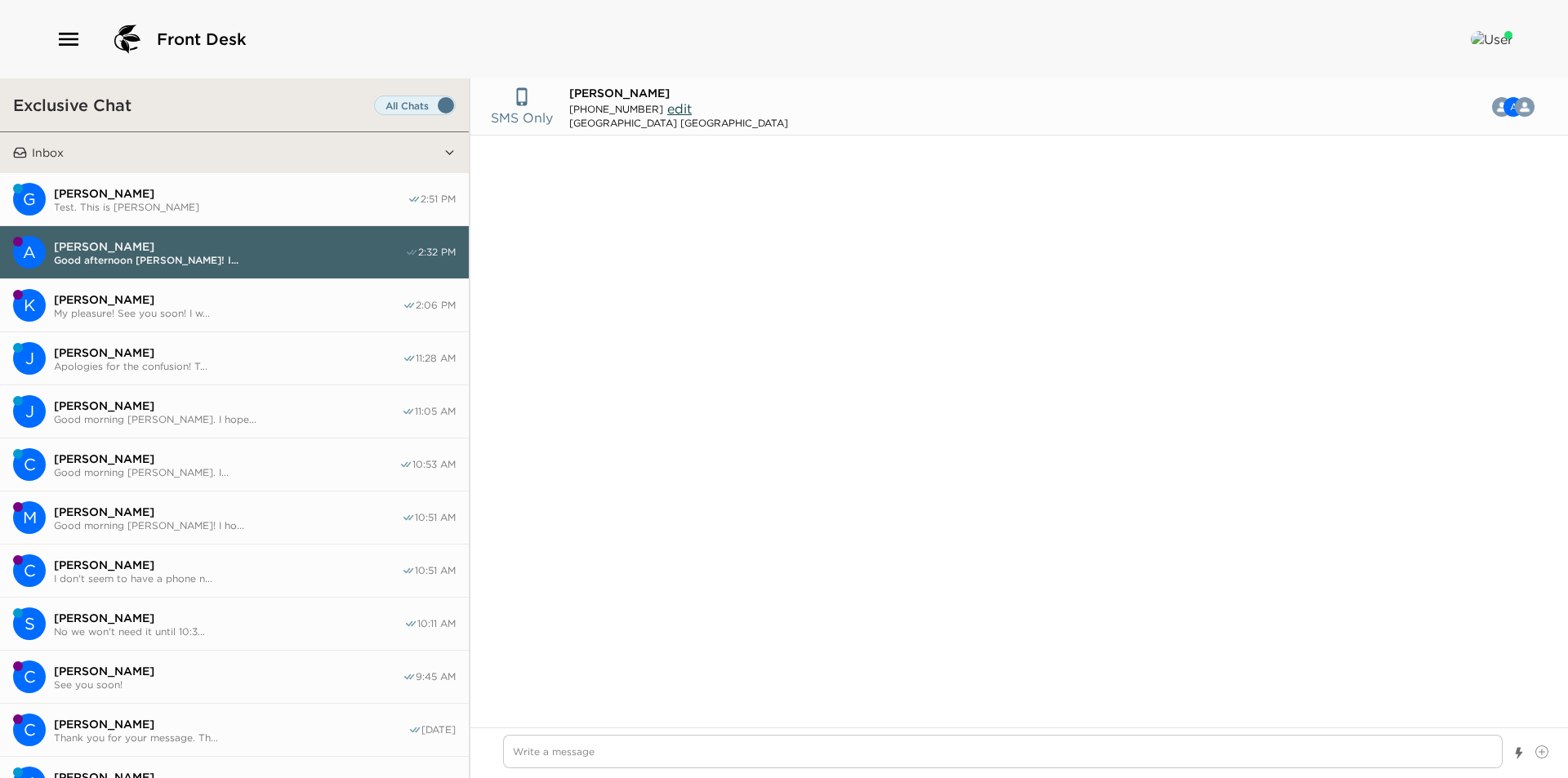
type input "[PHONE_NUMBER]"
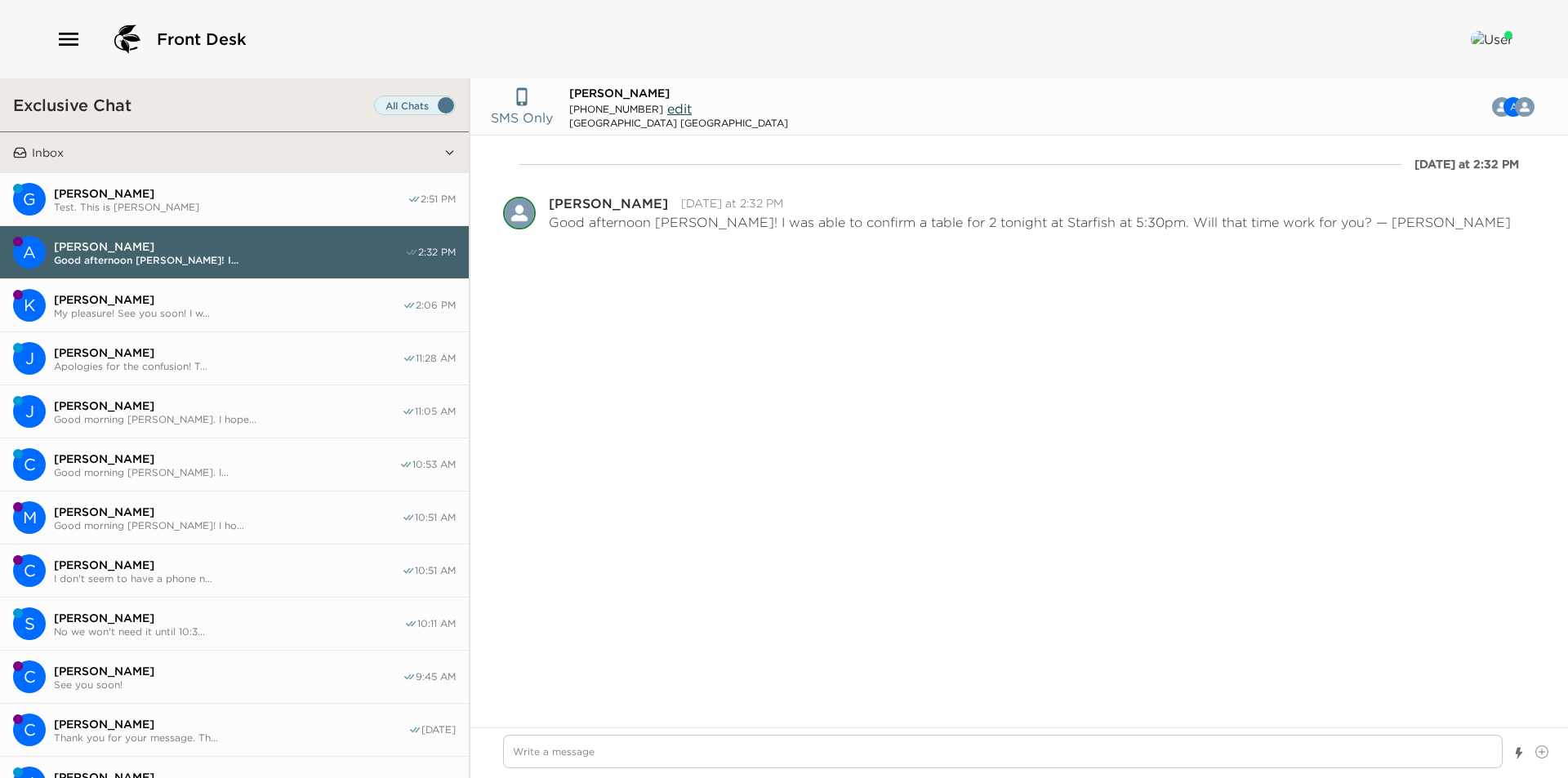
click at [190, 193] on span "[PERSON_NAME]" at bounding box center [231, 193] width 354 height 15
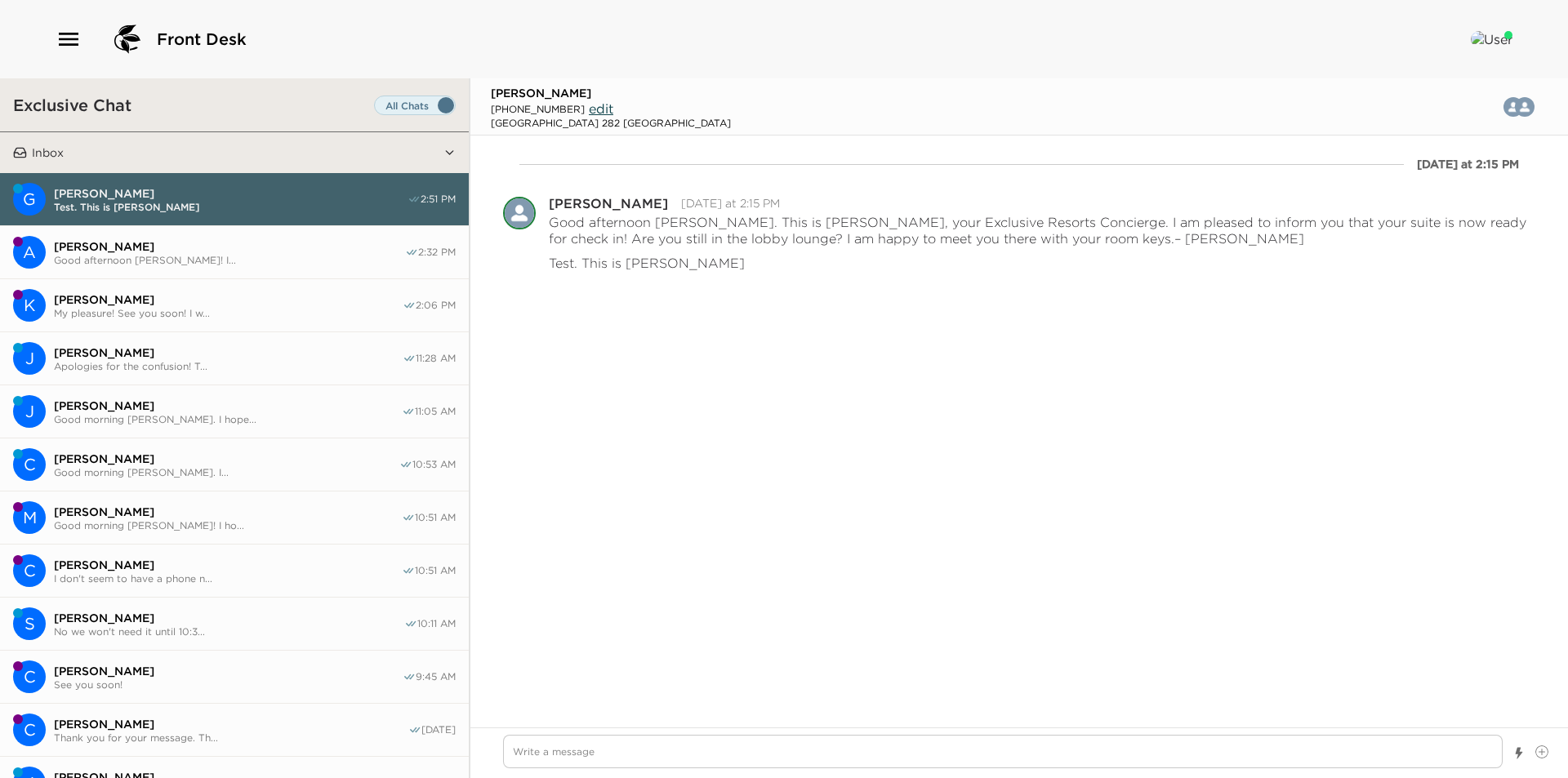
click at [589, 109] on span "edit" at bounding box center [601, 108] width 24 height 16
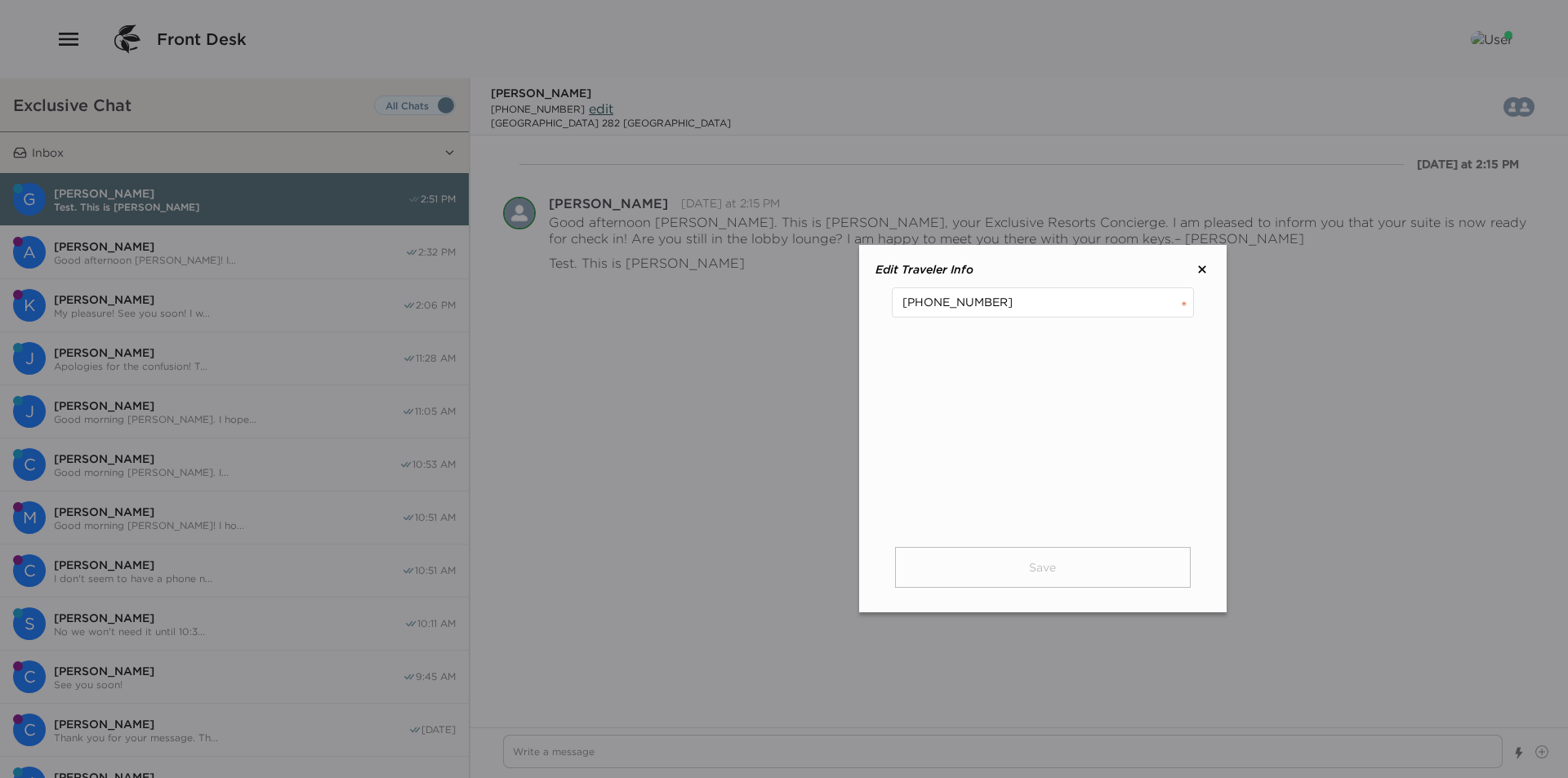
click at [1200, 270] on icon at bounding box center [1202, 269] width 7 height 7
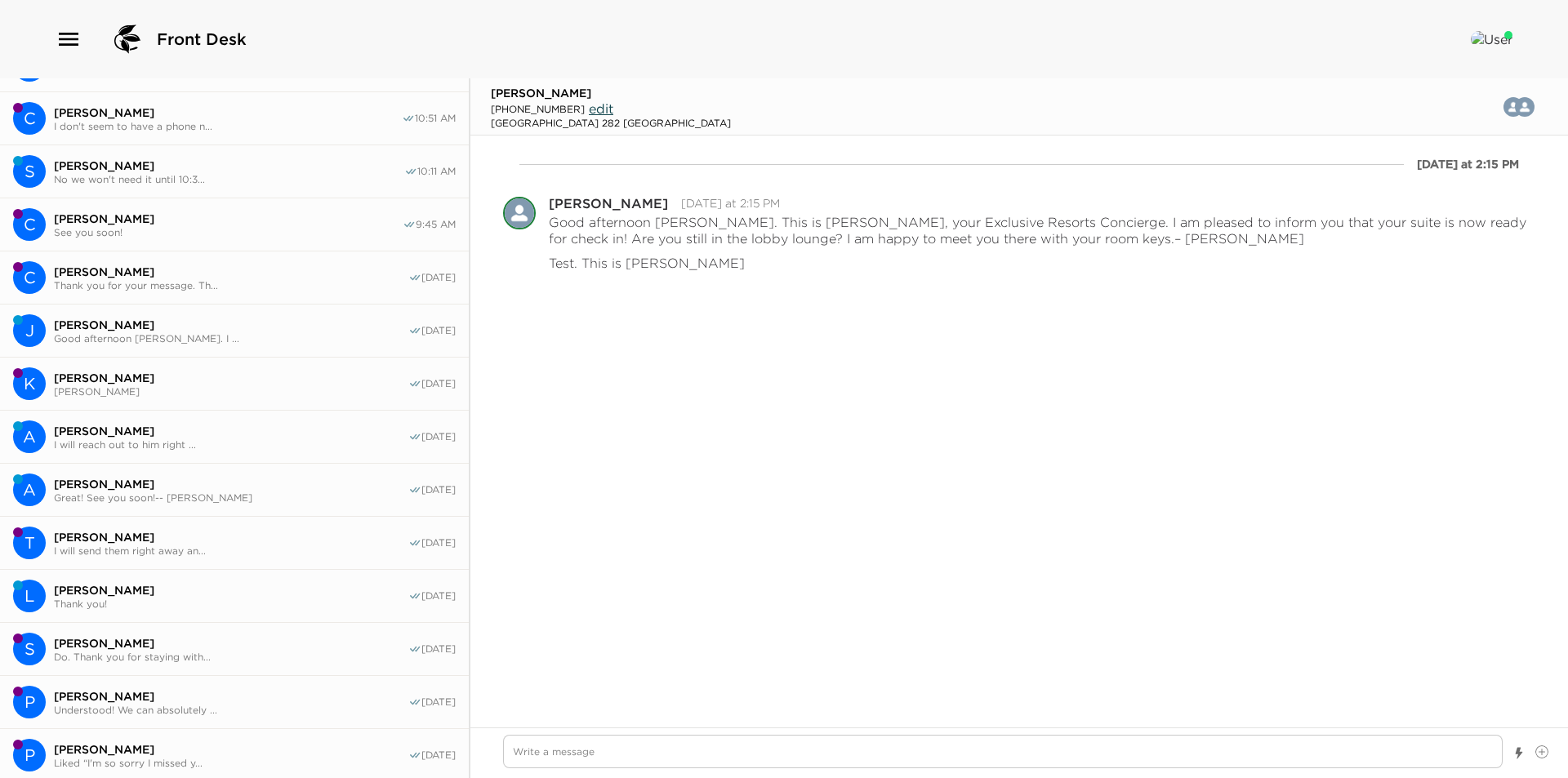
scroll to position [0, 0]
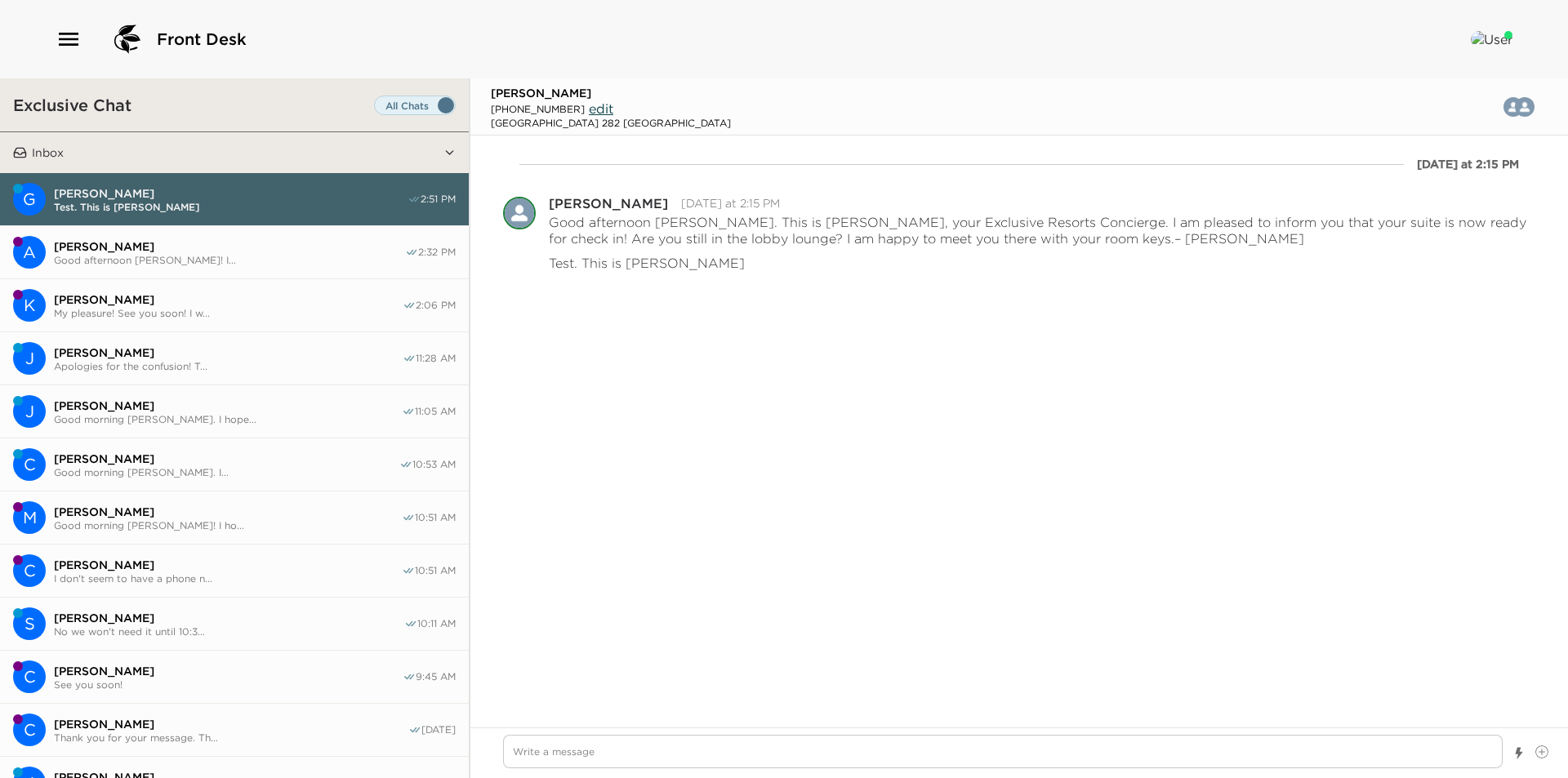
click at [115, 243] on span "[PERSON_NAME]" at bounding box center [230, 246] width 351 height 15
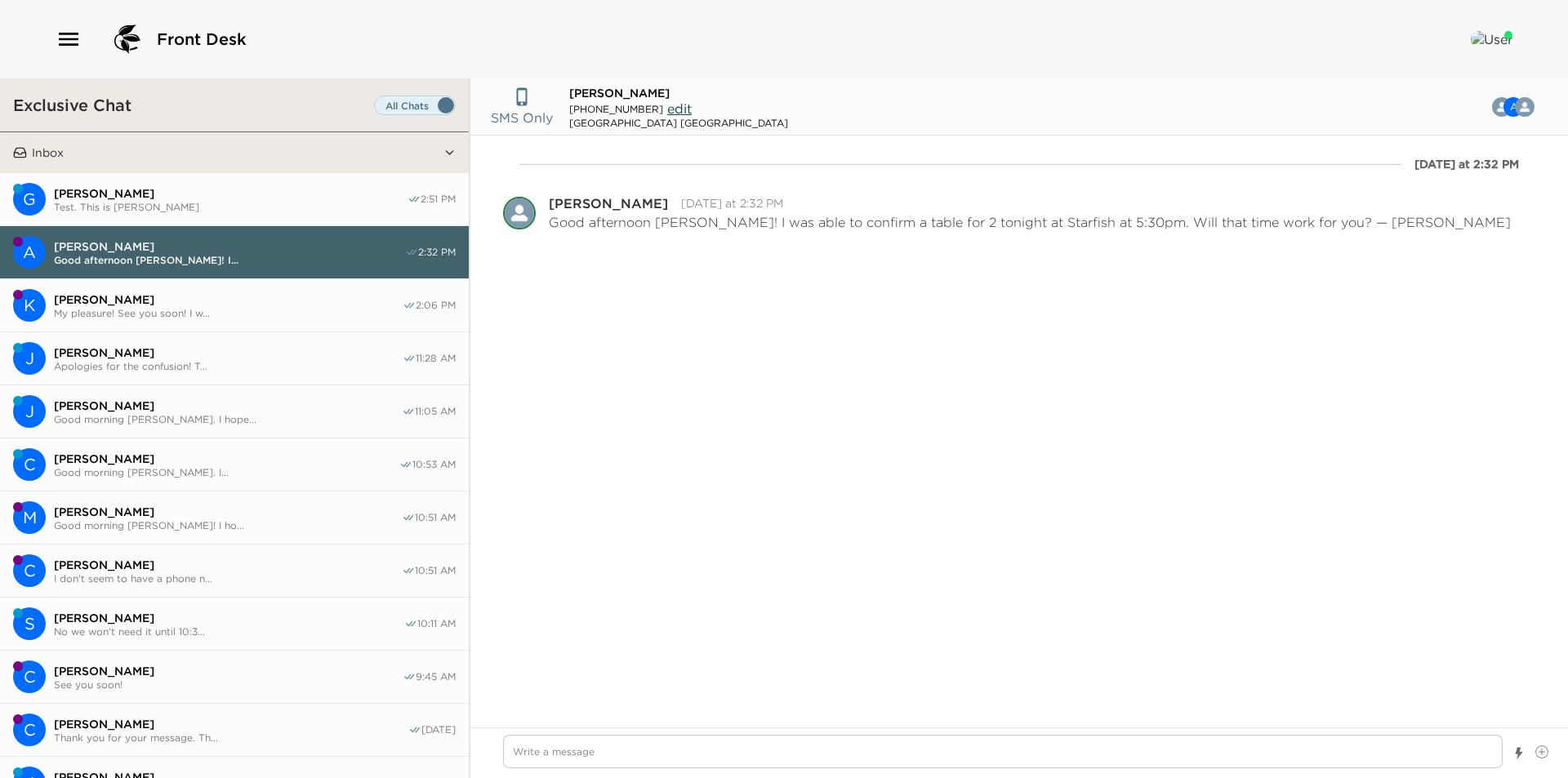
click at [134, 191] on span "[PERSON_NAME]" at bounding box center [231, 193] width 354 height 15
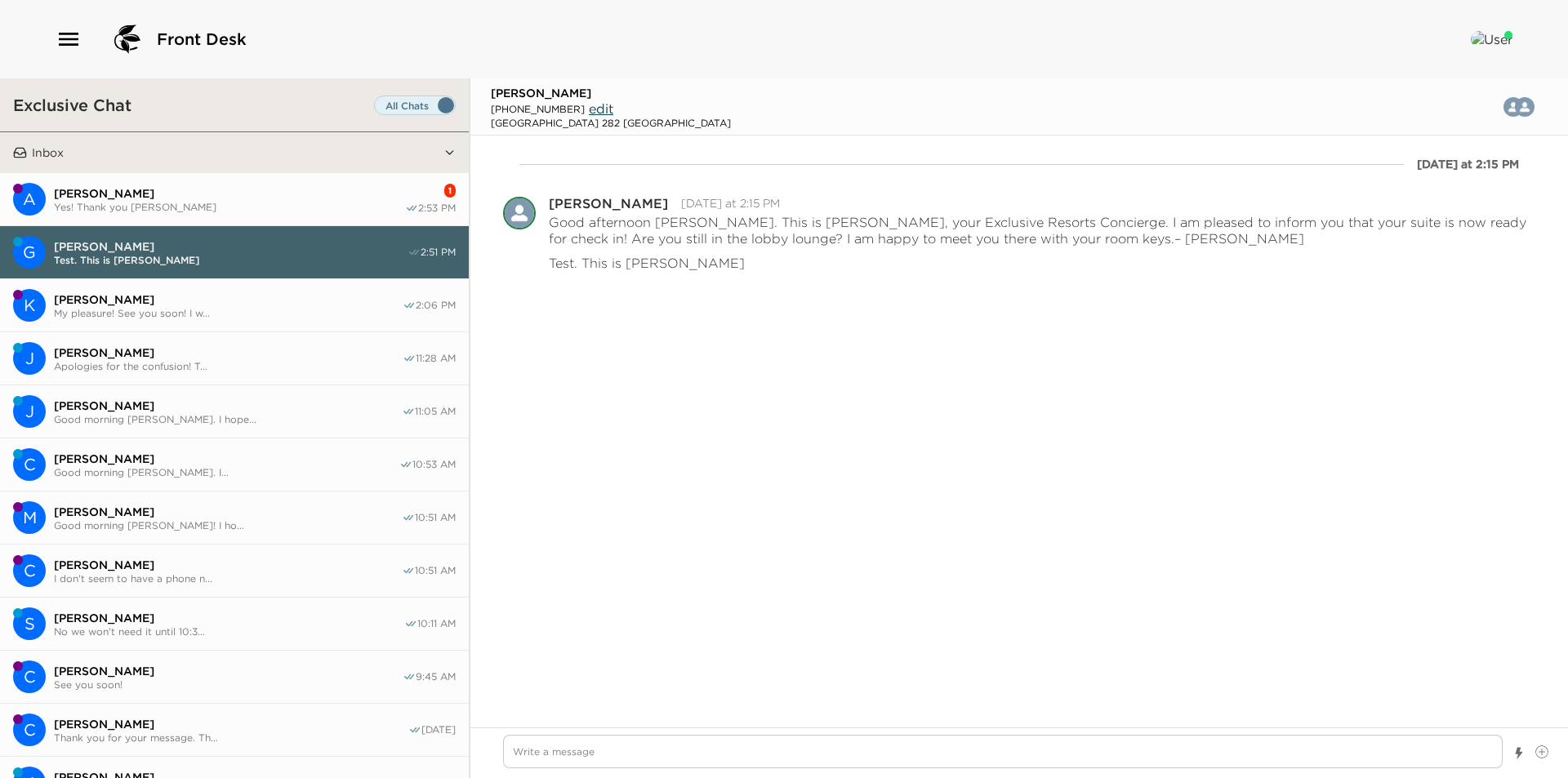
click at [144, 197] on span "[PERSON_NAME]" at bounding box center [230, 193] width 351 height 15
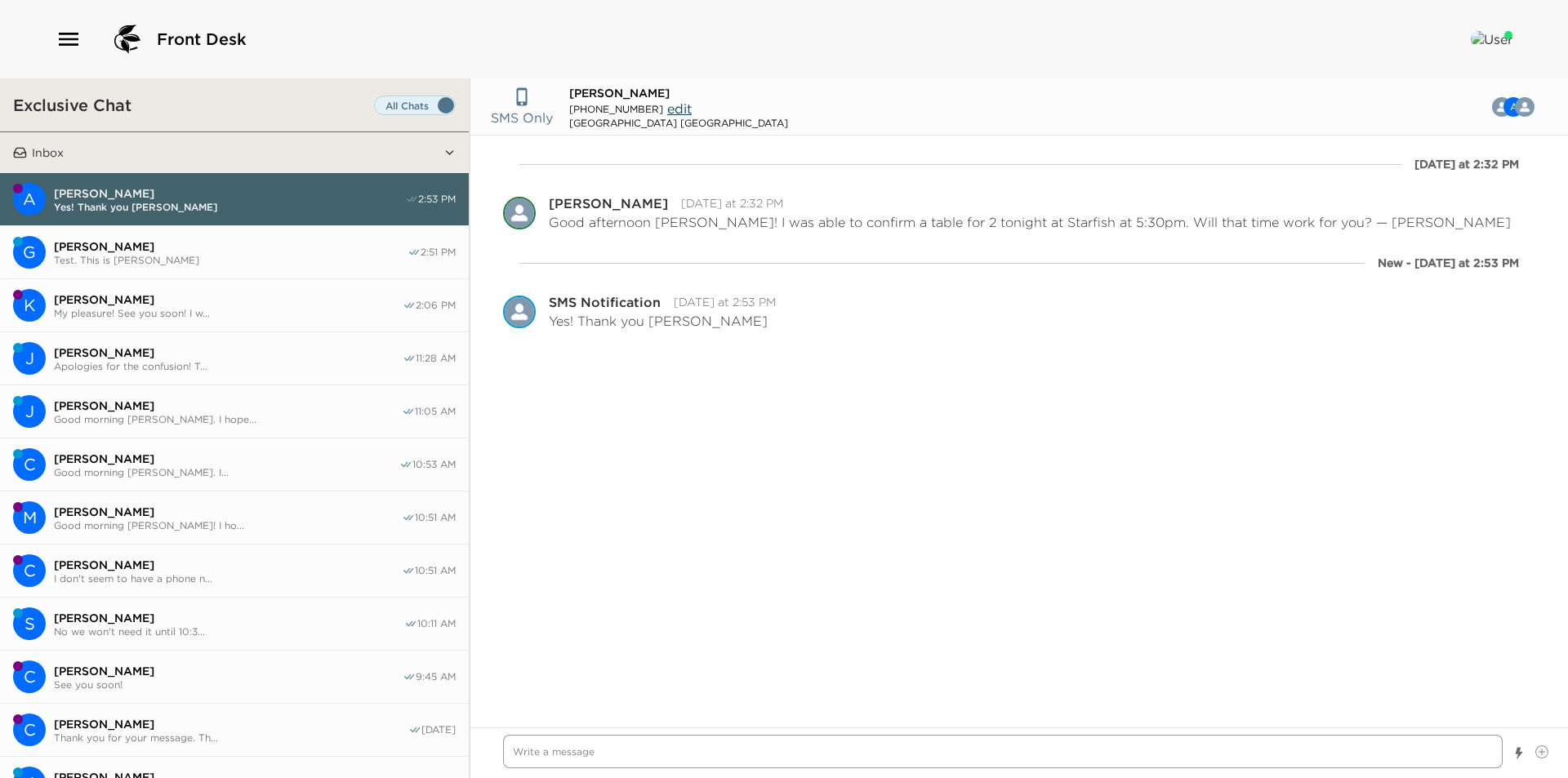
click at [554, 757] on textarea "Write a message" at bounding box center [1002, 750] width 1000 height 34
type textarea "x"
type textarea "M"
type textarea "x"
type textarea "My"
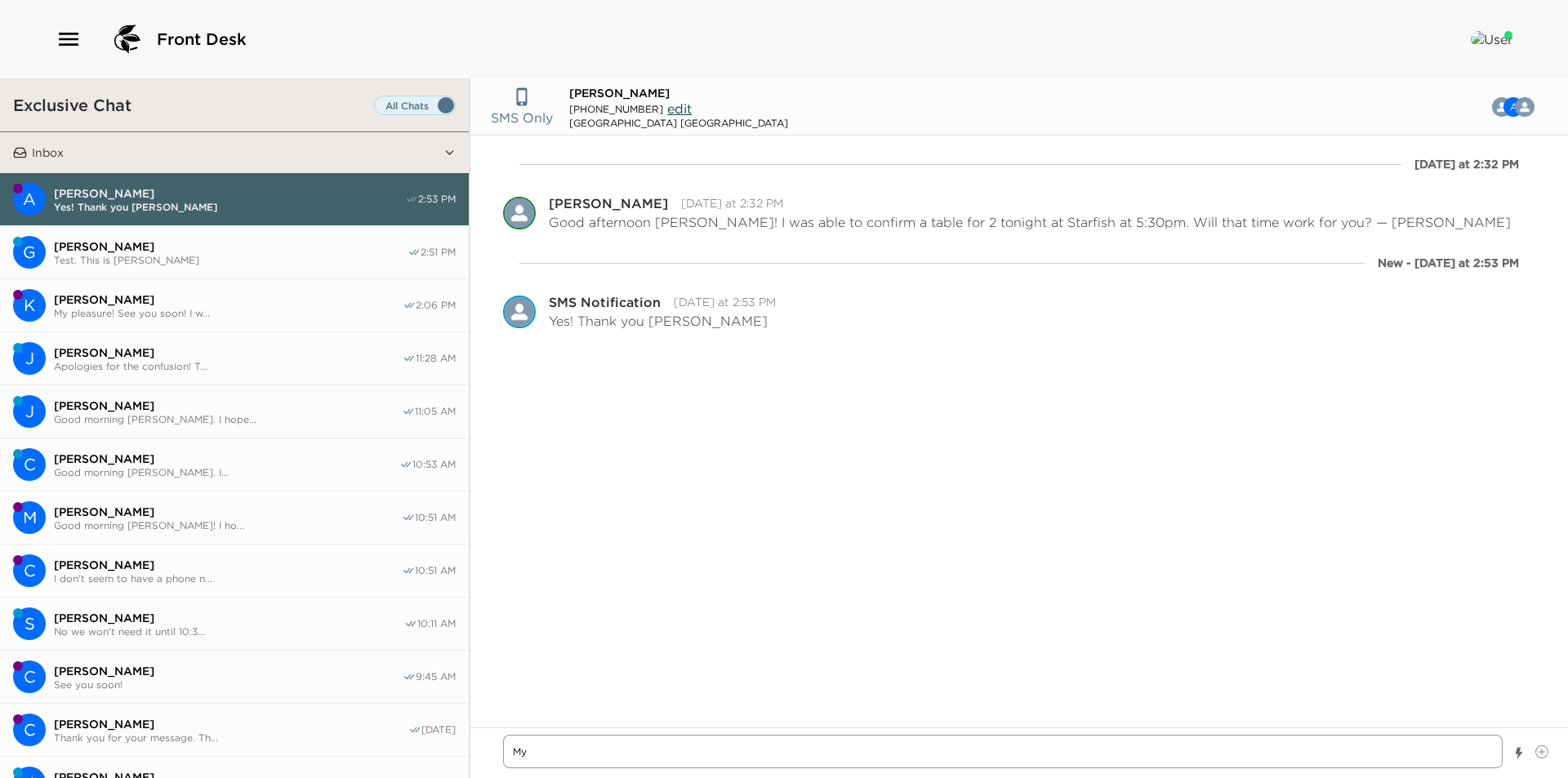
type textarea "x"
type textarea "My"
type textarea "x"
type textarea "My p"
type textarea "x"
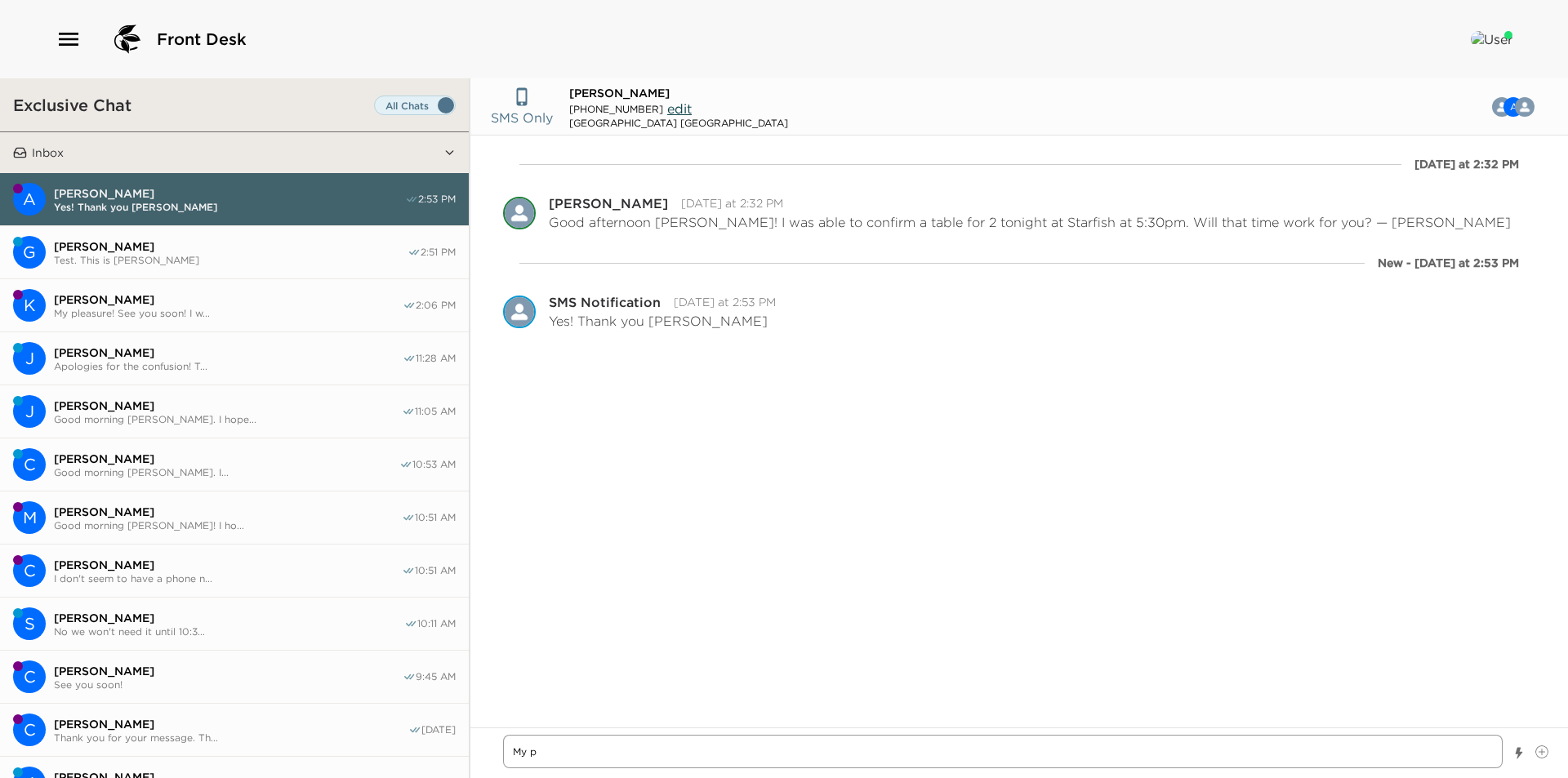
type textarea "My pl"
type textarea "x"
type textarea "My ple"
type textarea "x"
type textarea "My plea"
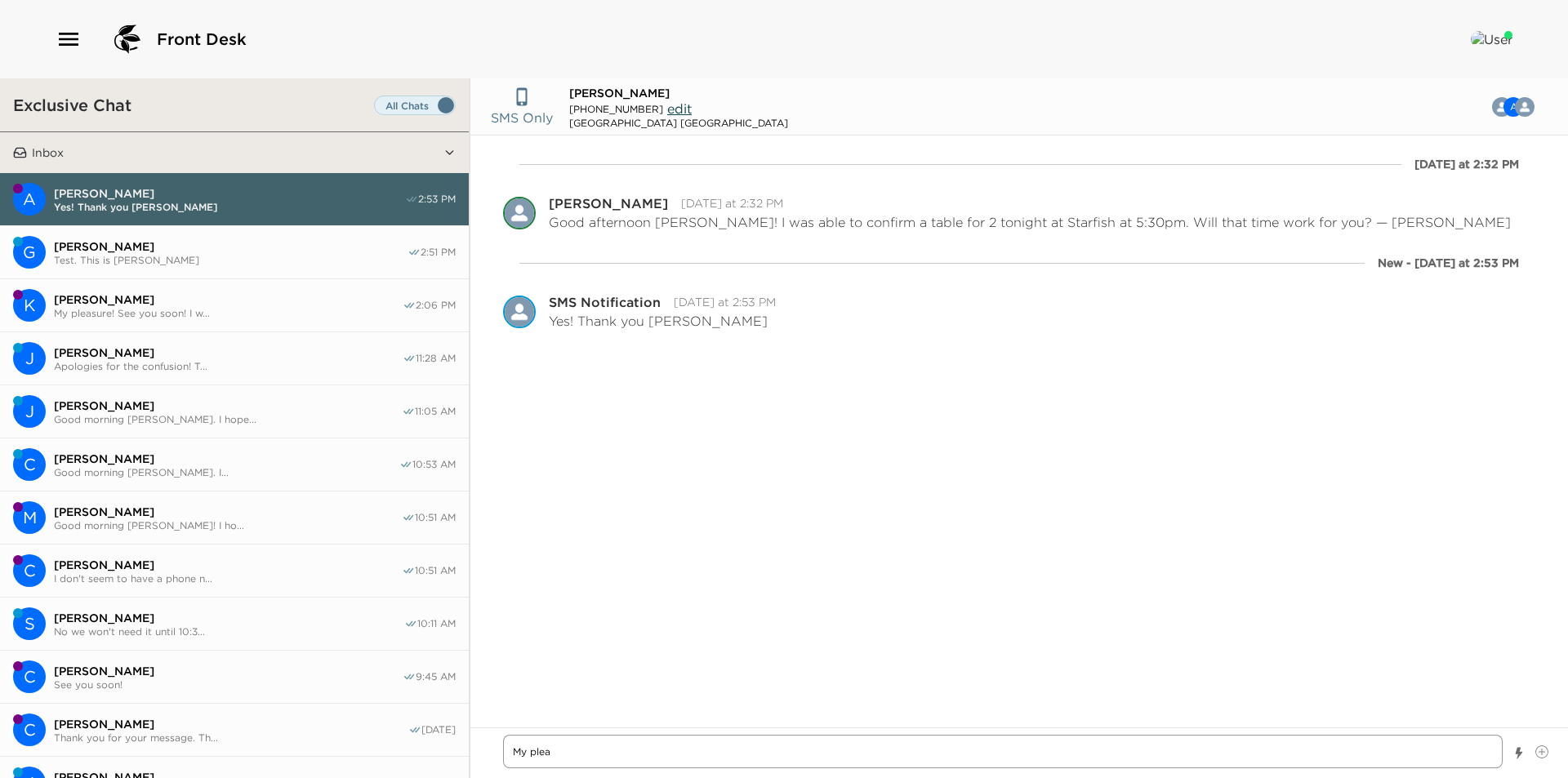
type textarea "x"
type textarea "My pleas"
type textarea "x"
type textarea "My pleasu"
type textarea "x"
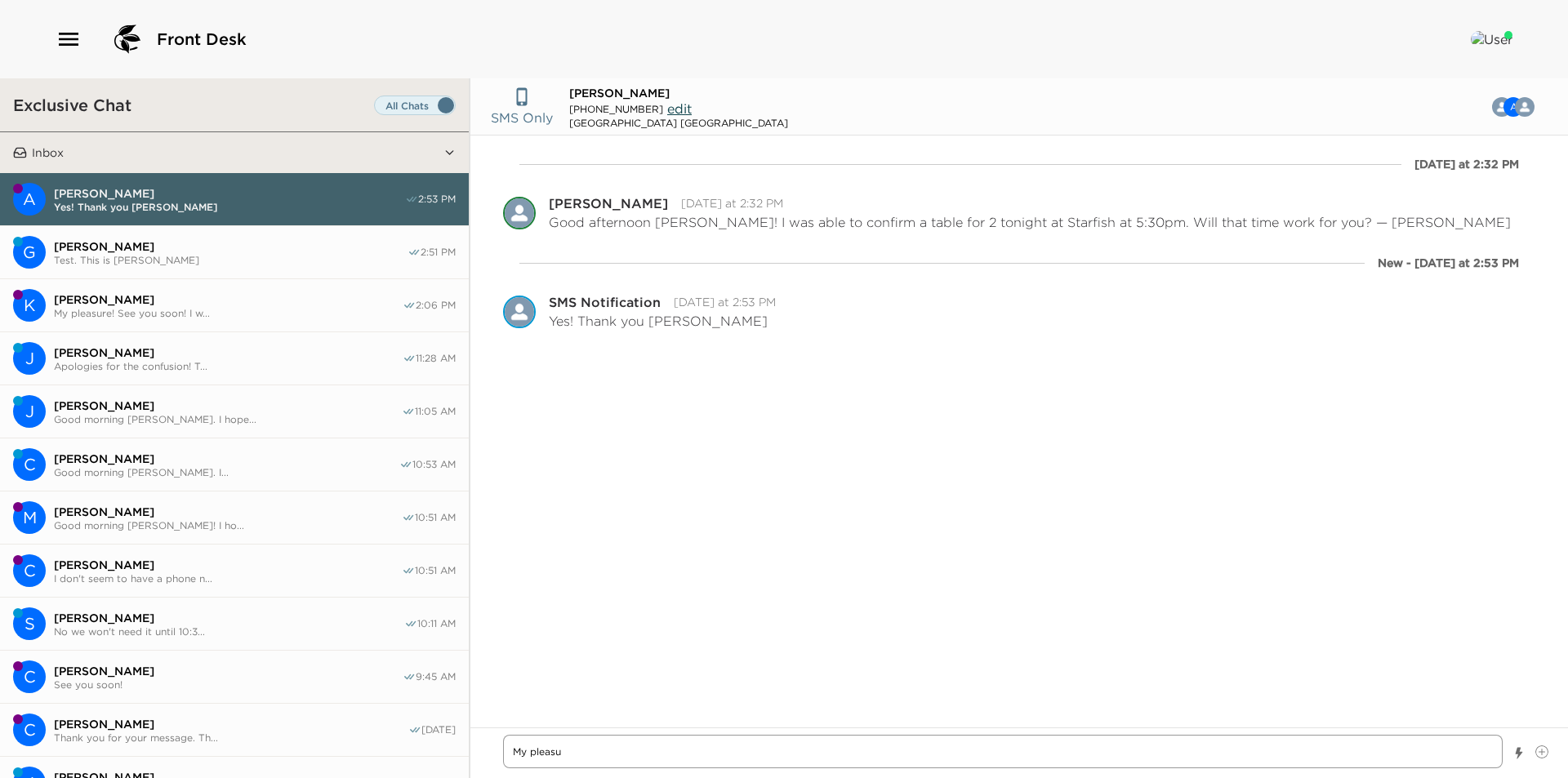
type textarea "My pleasur"
type textarea "x"
type textarea "My pleasure"
type textarea "x"
type textarea "My pleasure!"
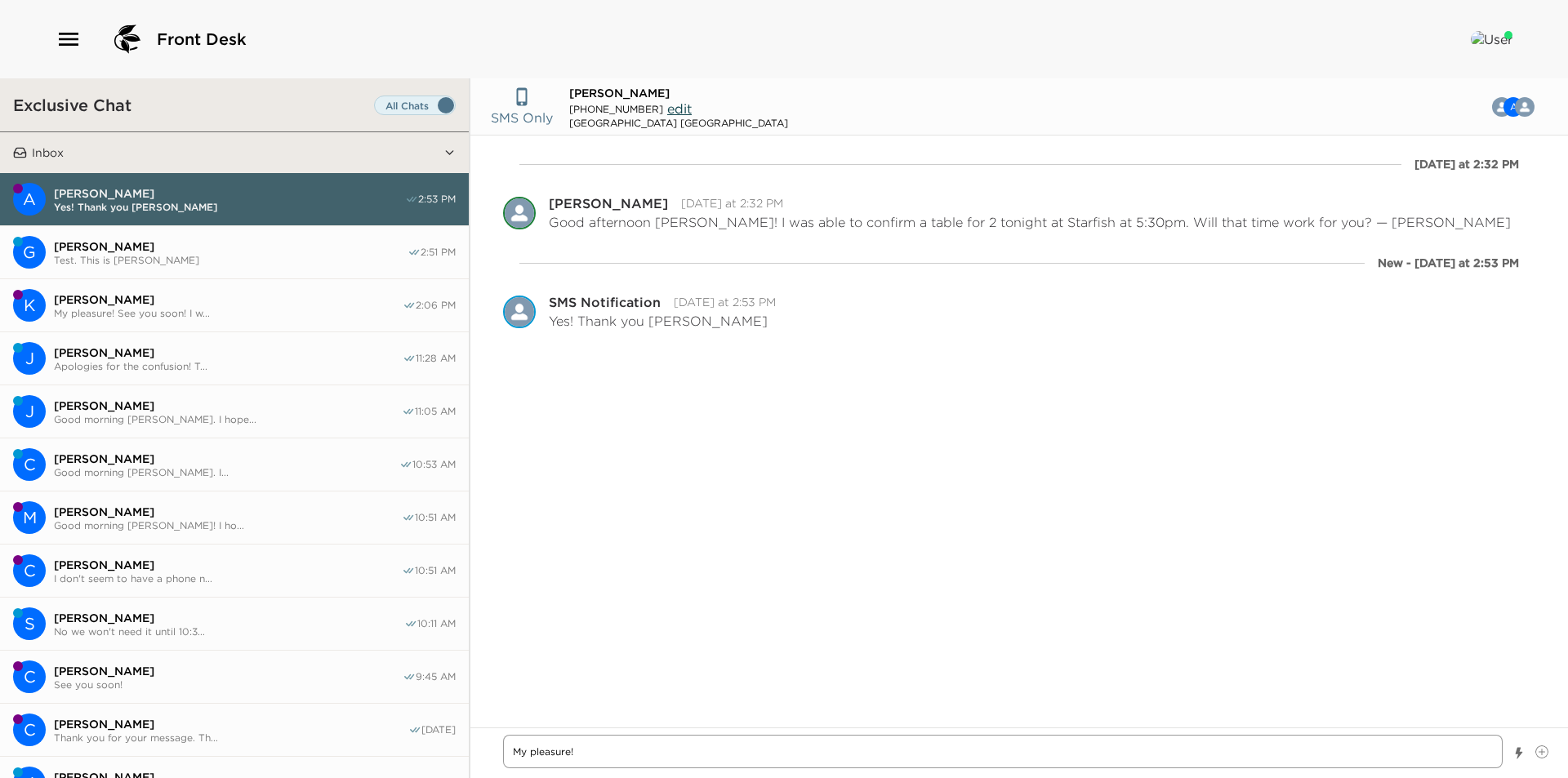
type textarea "x"
type textarea "My pleasure!"
type textarea "x"
type textarea "My pleasure! I"
type textarea "x"
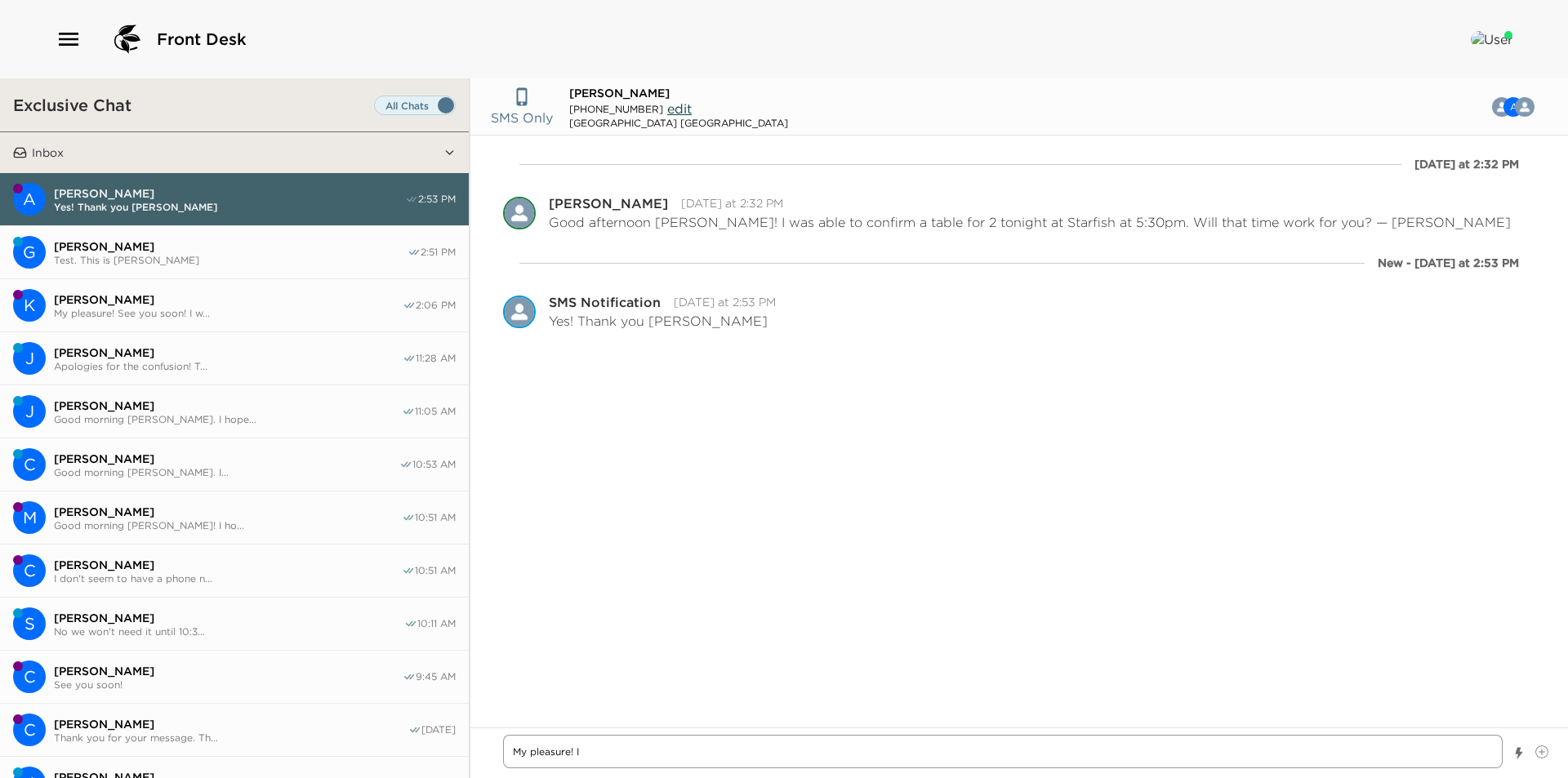
type textarea "My pleasure! I"
type textarea "x"
type textarea "My pleasure! I a"
type textarea "x"
type textarea "My pleasure! I am"
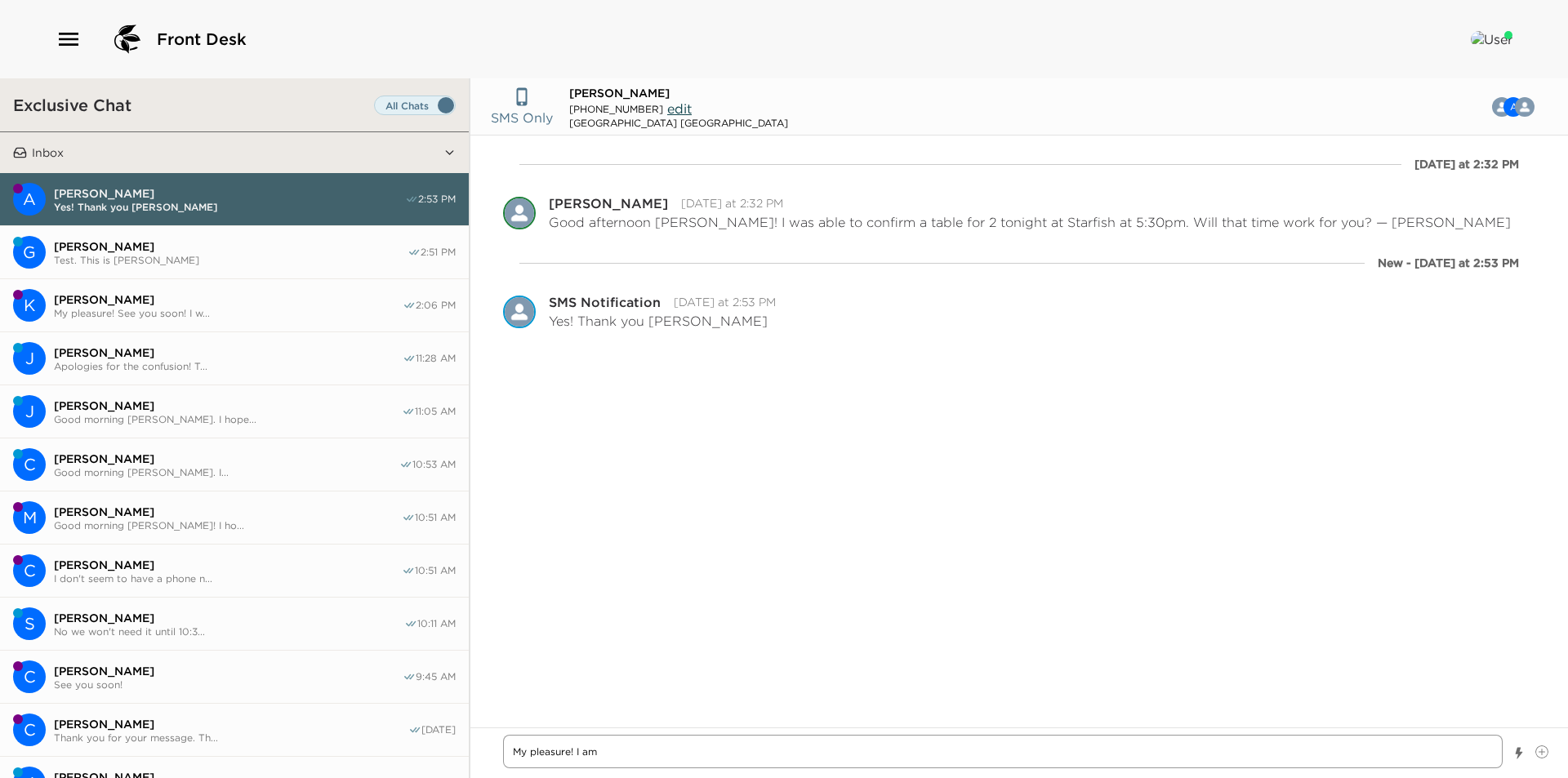
type textarea "x"
type textarea "My pleasure! I am"
type textarea "x"
type textarea "My pleasure! I am"
click at [650, 762] on textarea "My pleasure! I am" at bounding box center [1002, 750] width 1000 height 34
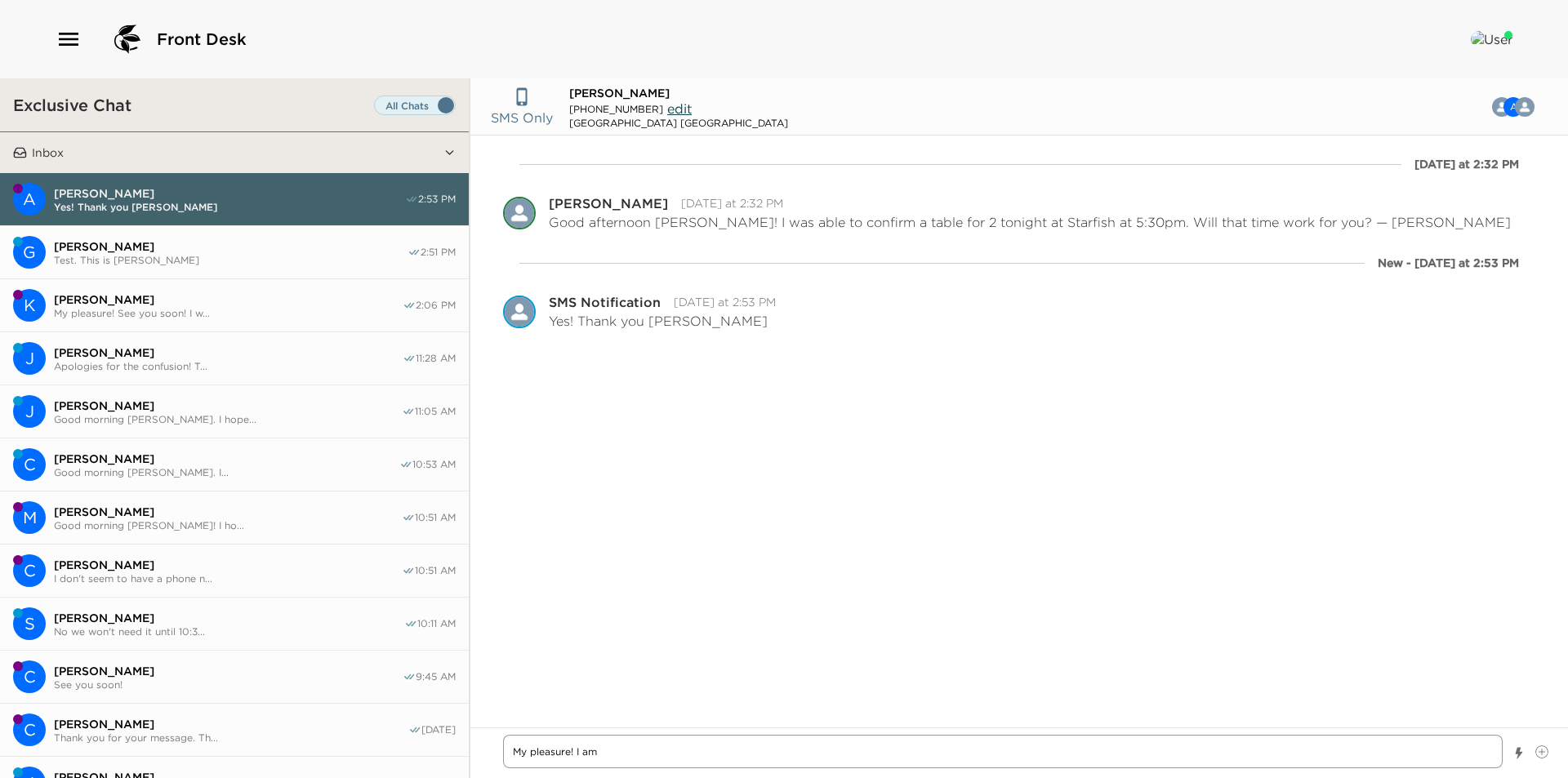
type textarea "x"
type textarea "My pleasure! I am"
type textarea "x"
type textarea "My pleasure! I am"
type textarea "x"
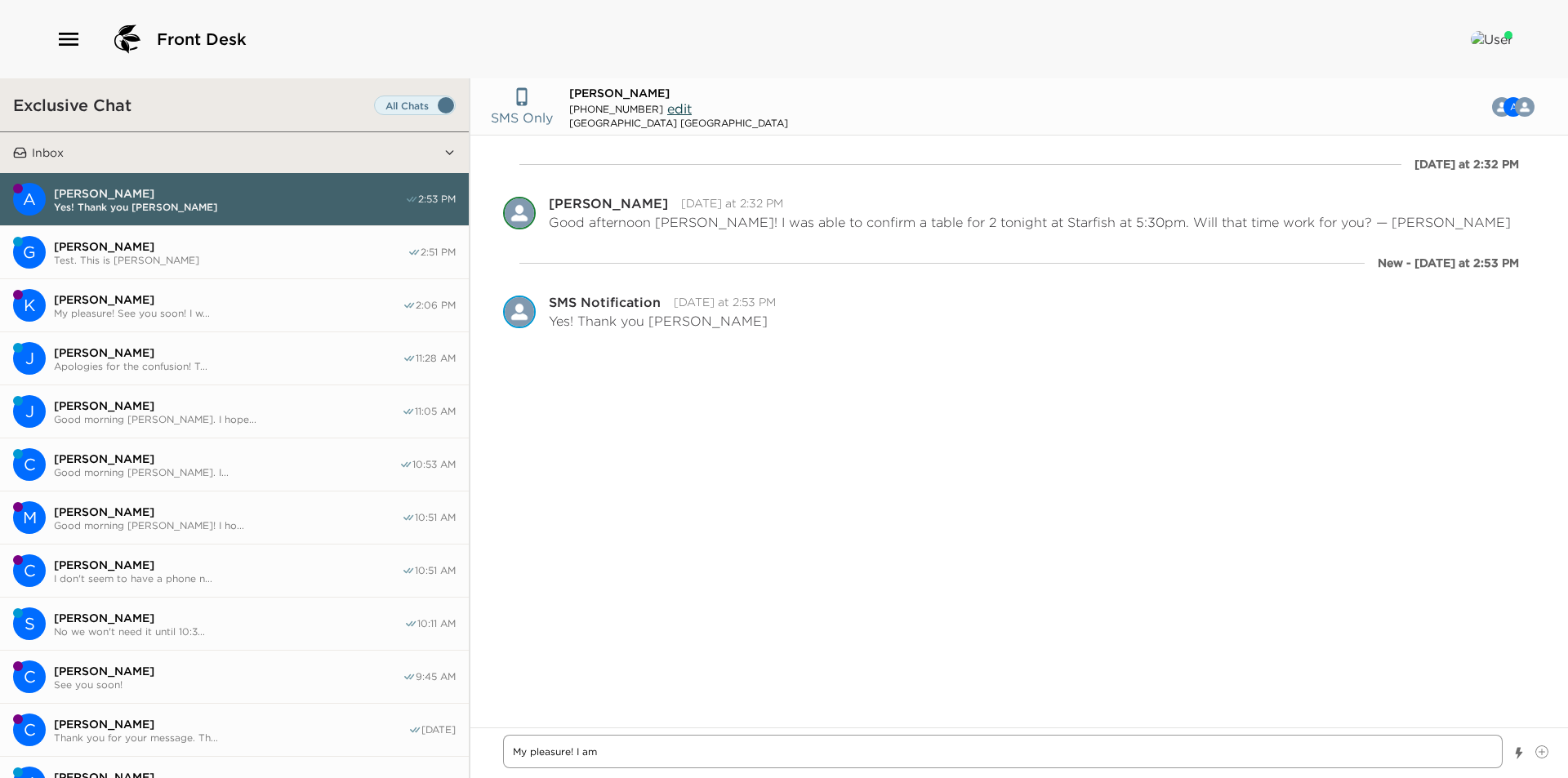
type textarea "My pleasure! I am a"
type textarea "x"
type textarea "My pleasure! I am al"
type textarea "x"
type textarea "My pleasure! I am als"
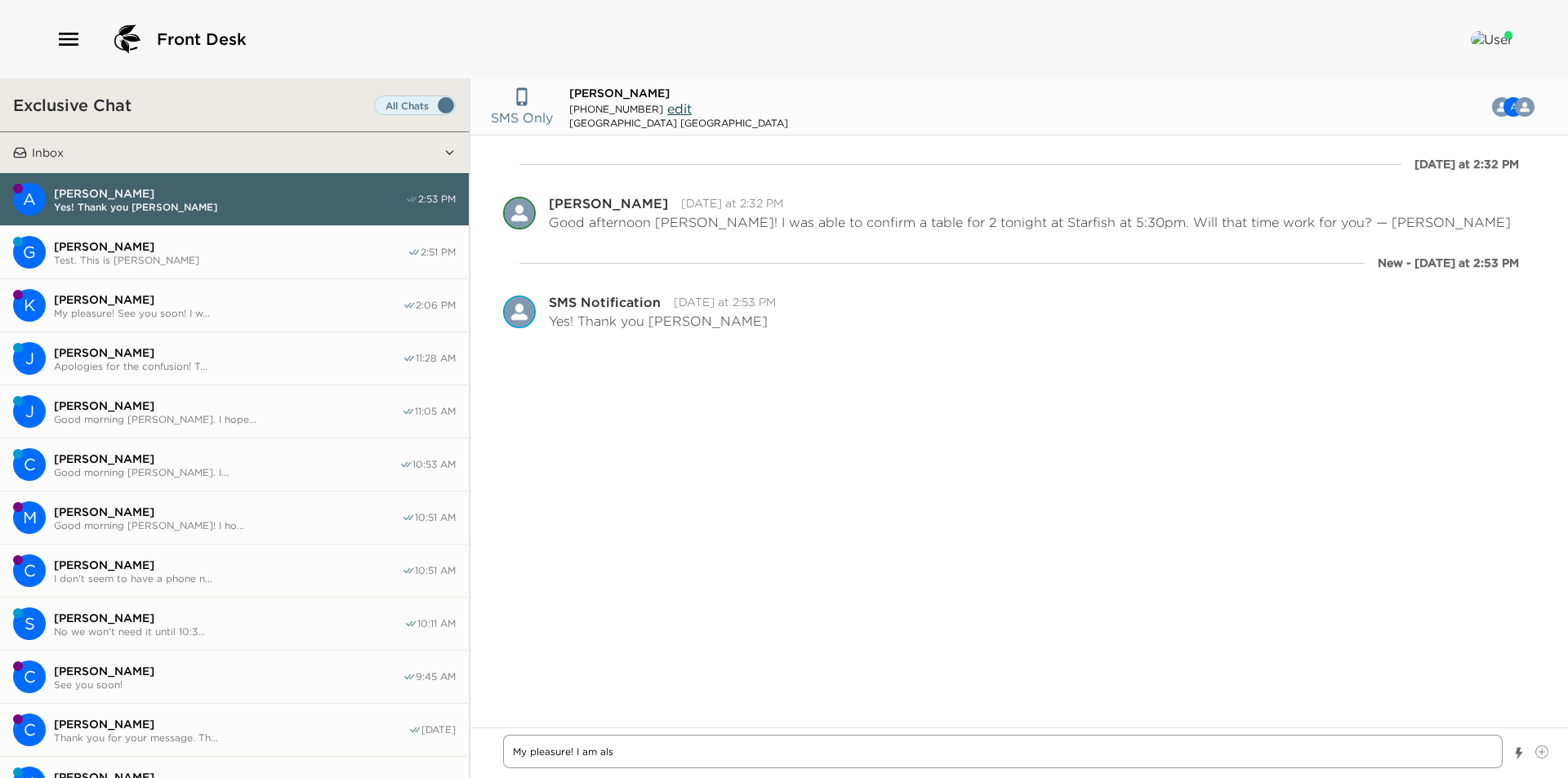
type textarea "x"
type textarea "My pleasure! I am also"
type textarea "x"
type textarea "My pleasure! I am also"
type textarea "x"
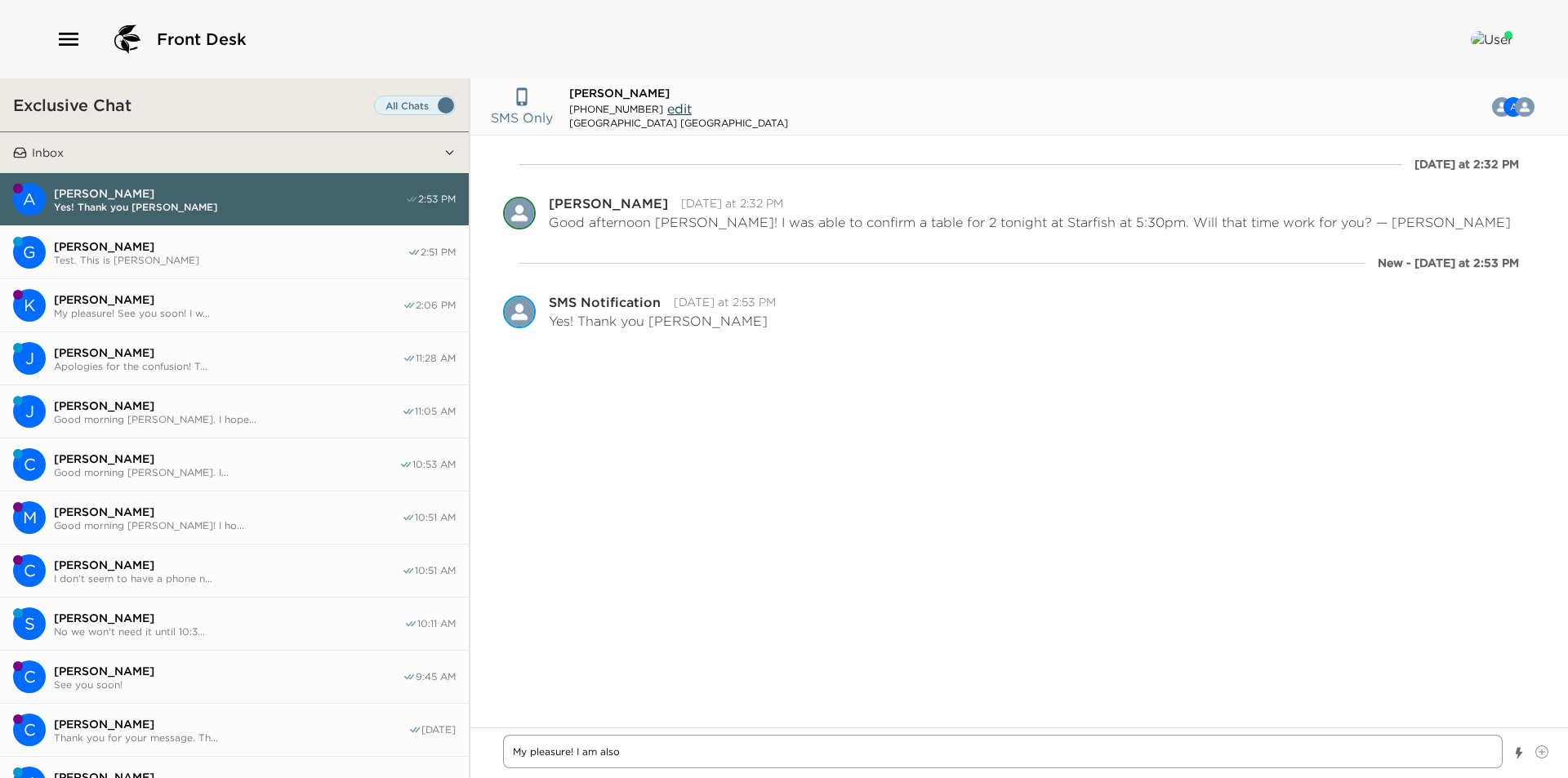
type textarea "My pleasure! I am also w"
type textarea "x"
type textarea "My pleasure! I am also wa"
type textarea "x"
type textarea "My pleasure! I am also wai"
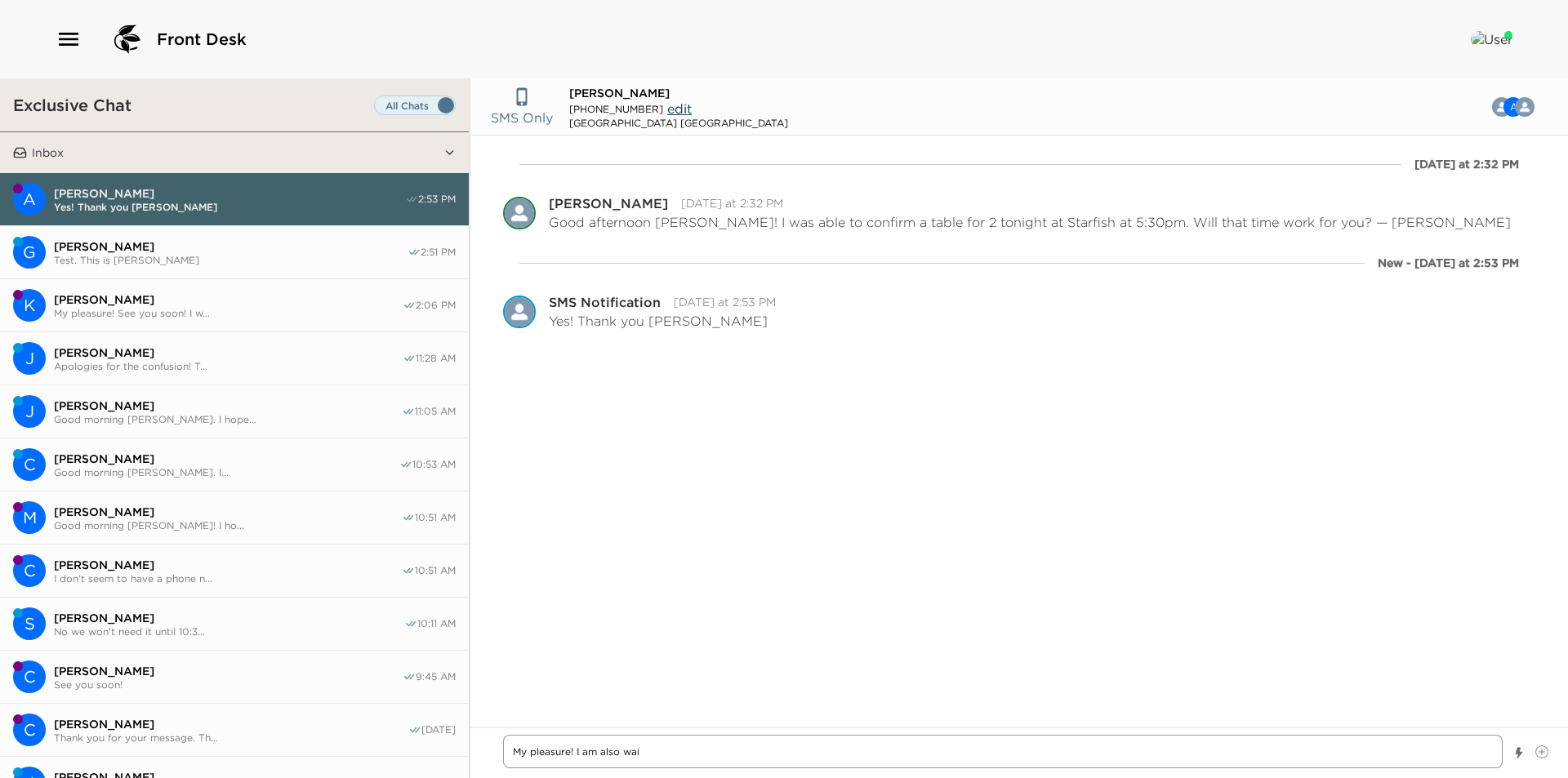
type textarea "x"
type textarea "My pleasure! I am also wait"
type textarea "x"
type textarea "My pleasure! I am also waiti"
type textarea "x"
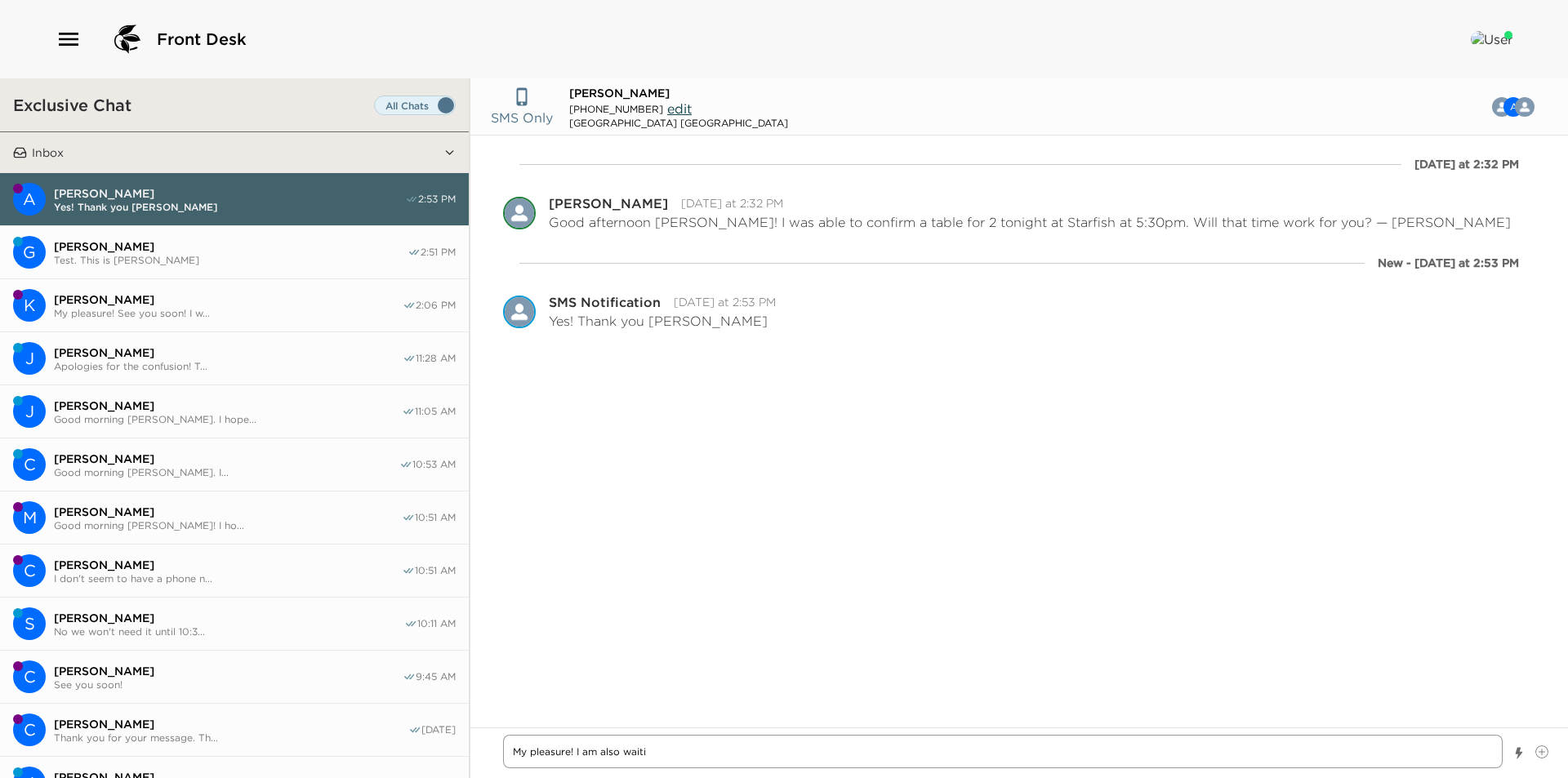
type textarea "My pleasure! I am also waitin"
type textarea "x"
type textarea "My pleasure! I am also waiting"
type textarea "x"
type textarea "My pleasure! I am also waiting"
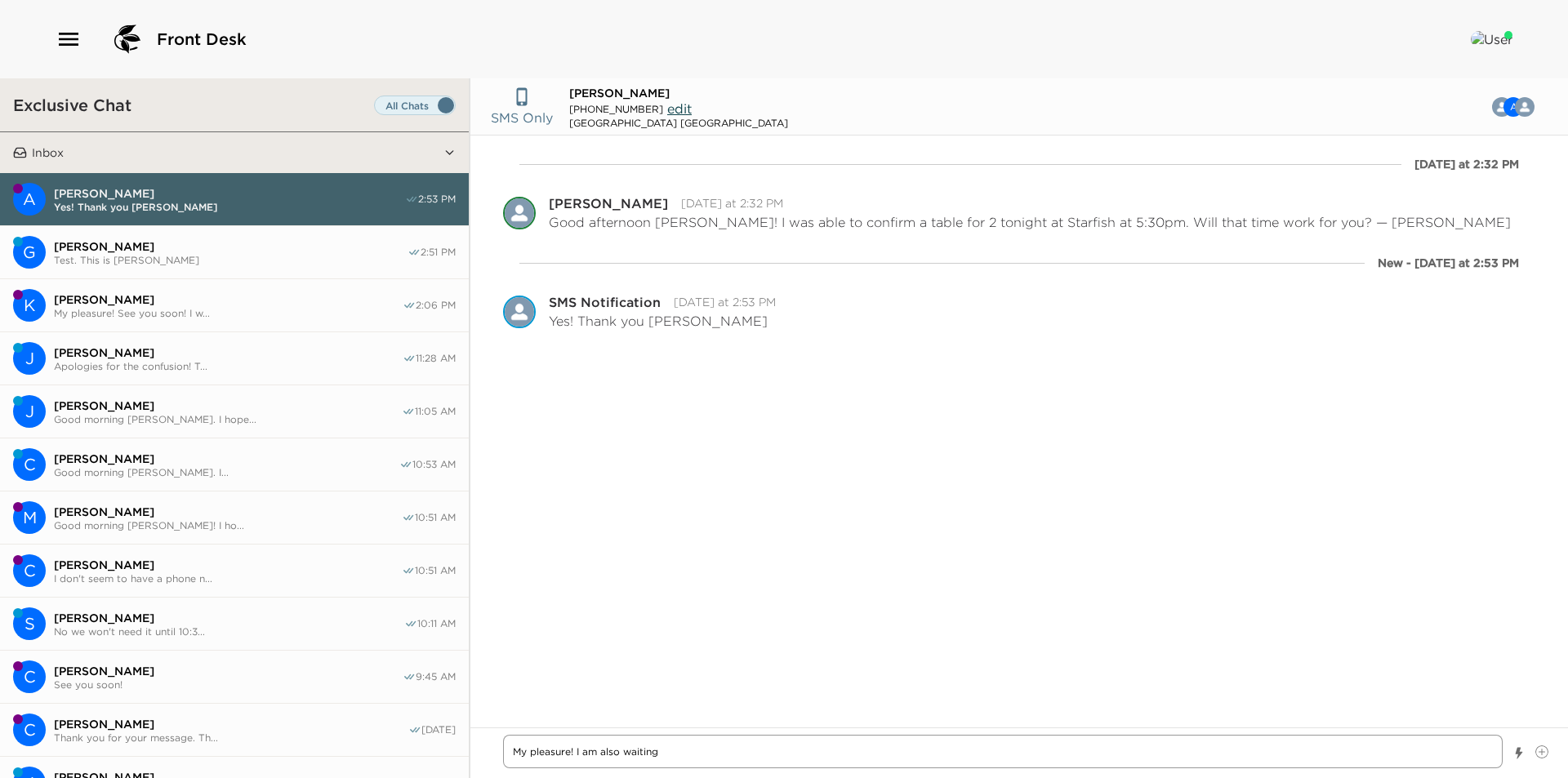
type textarea "x"
type textarea "My pleasure! I am also waiting t"
type textarea "x"
type textarea "My pleasure! I am also waiting to"
type textarea "x"
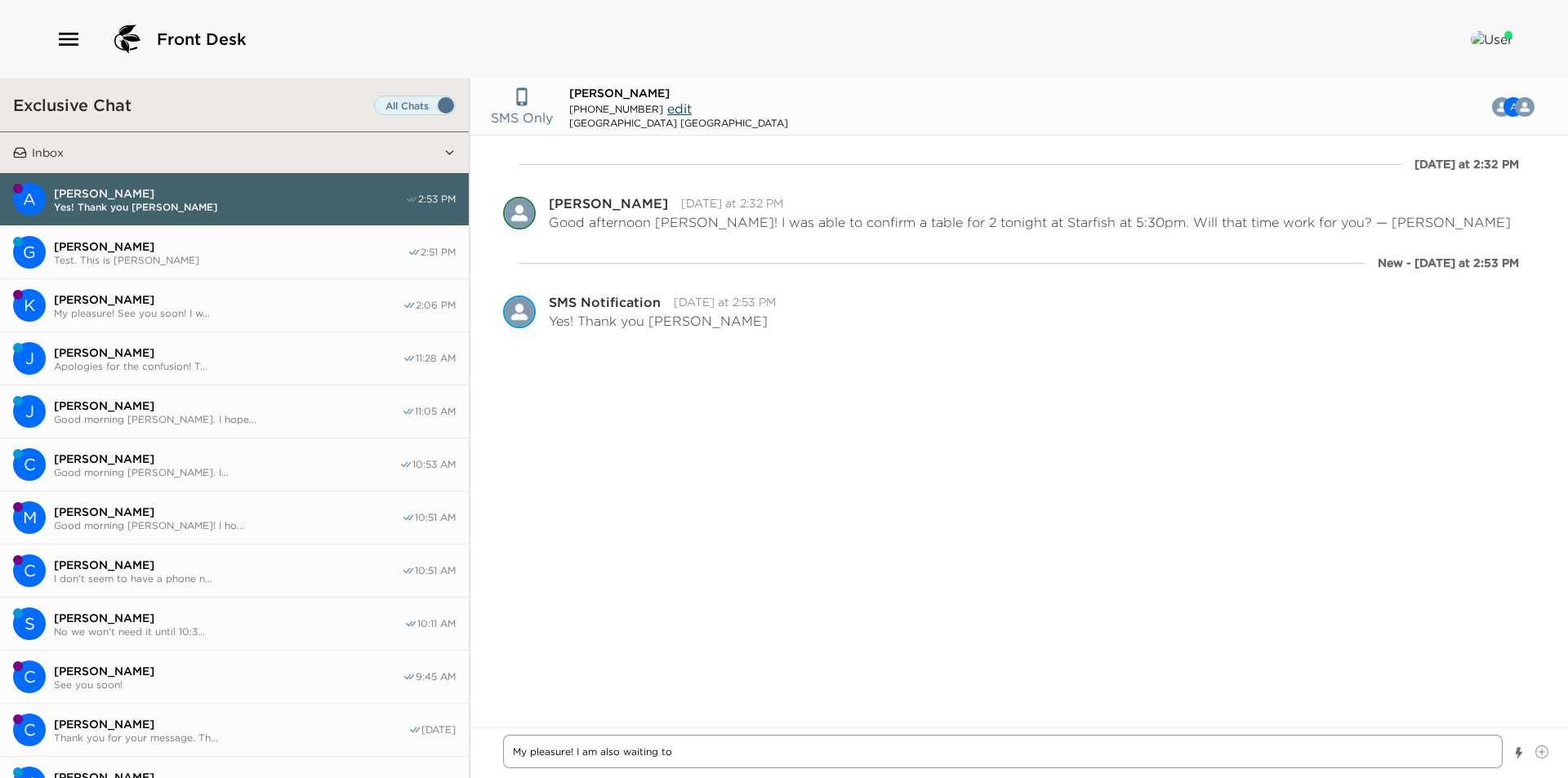
type textarea "My pleasure! I am also waiting to"
type textarea "x"
type textarea "My pleasure! I am also waiting to h"
type textarea "x"
type textarea "My pleasure! I am also waiting to he"
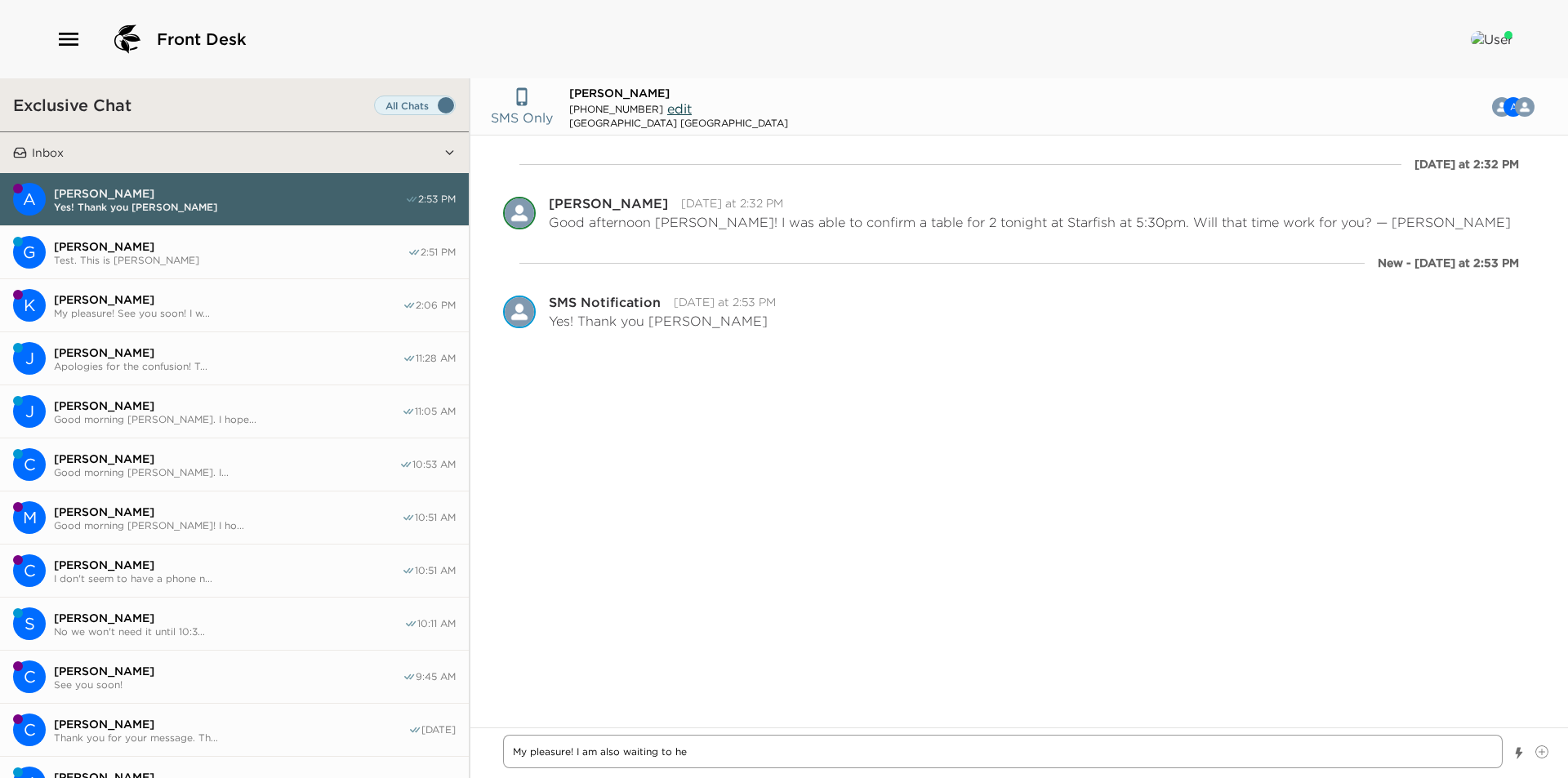
type textarea "x"
type textarea "My pleasure! I am also waiting to hea"
type textarea "x"
type textarea "My pleasure! I am also waiting to hear"
type textarea "x"
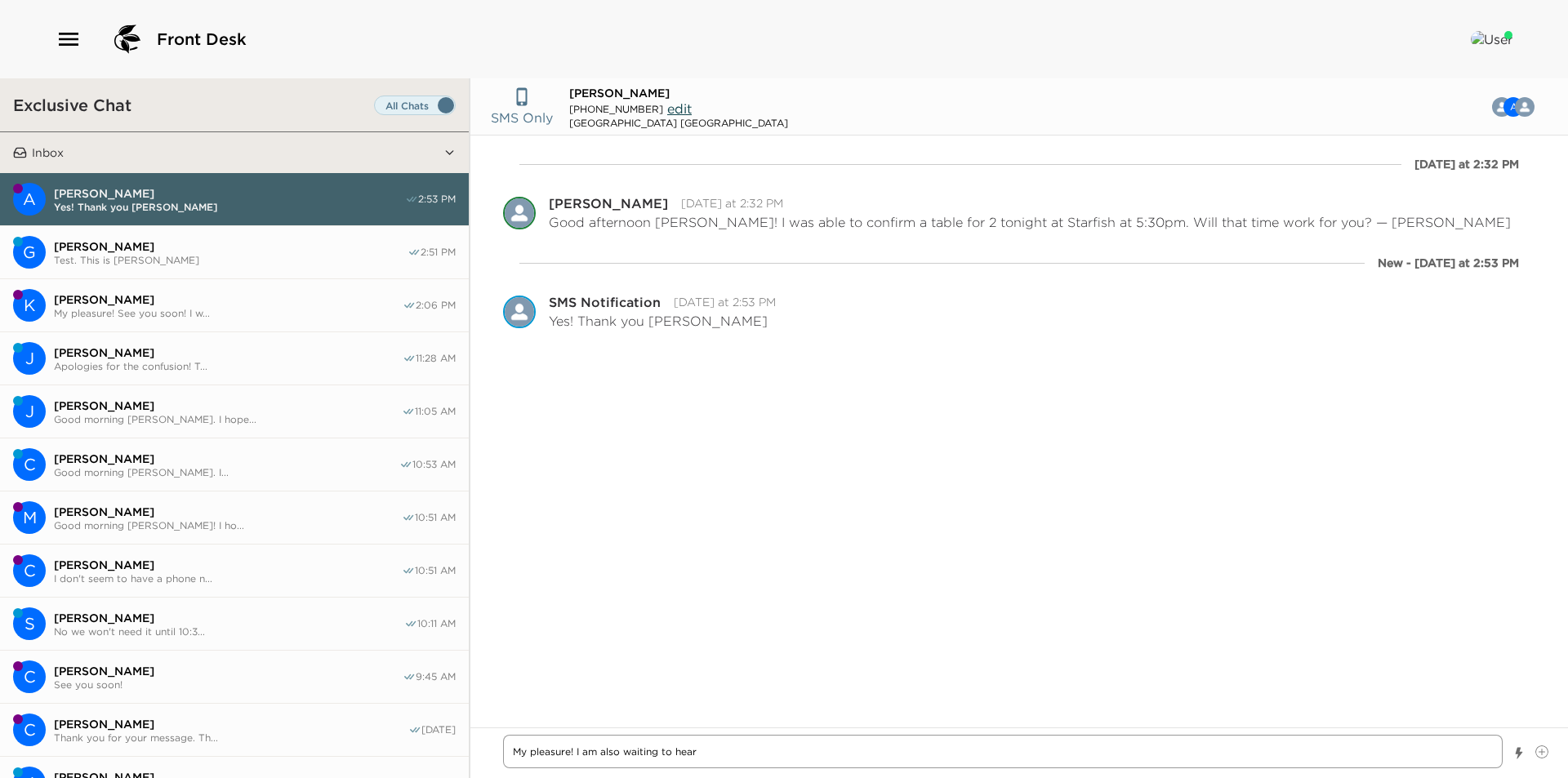
type textarea "My pleasure! I am also waiting to hear"
type textarea "x"
type textarea "My pleasure! I am also waiting to hear b"
type textarea "x"
type textarea "My pleasure! I am also waiting to hear ba"
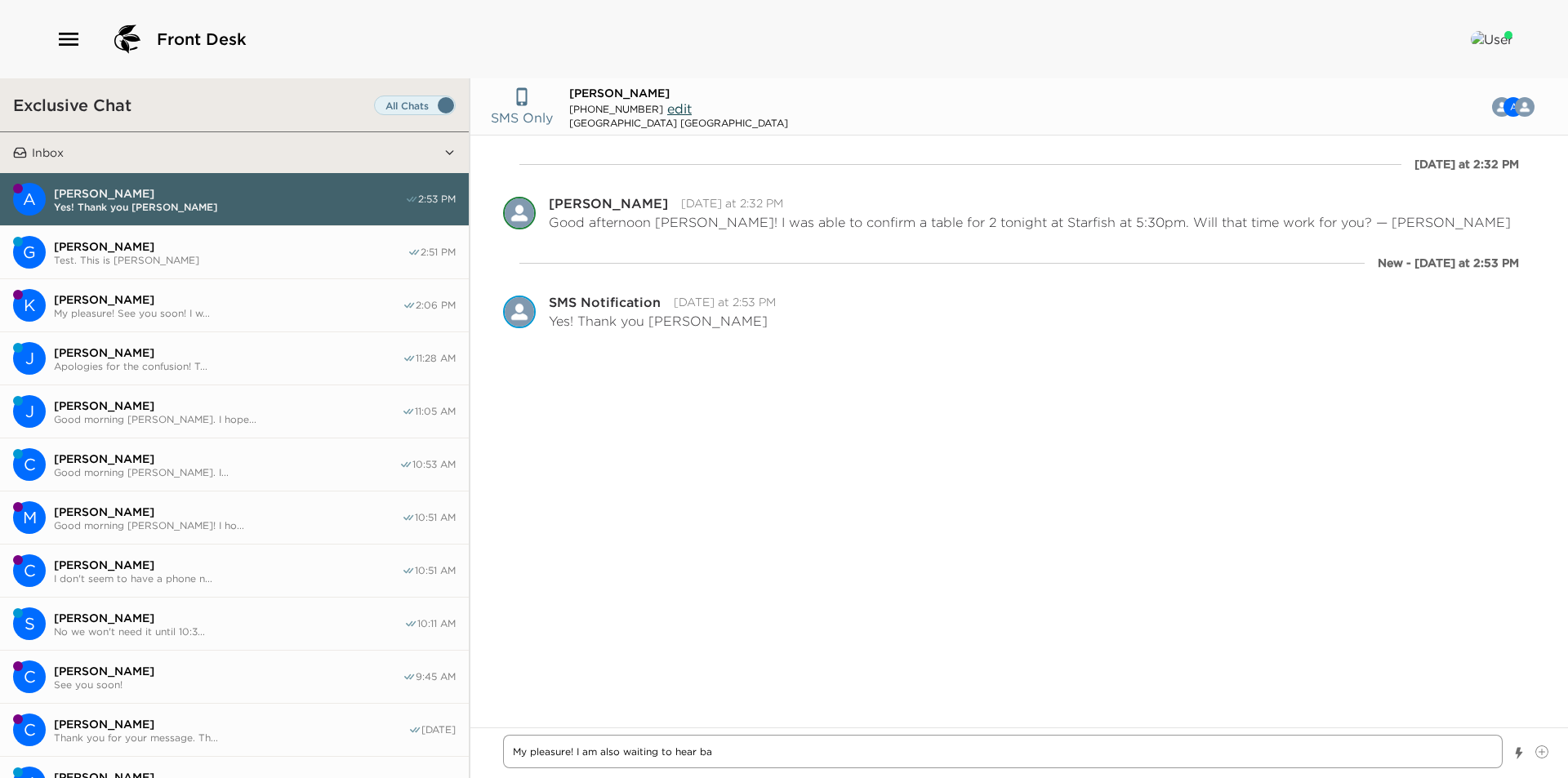
type textarea "x"
type textarea "My pleasure! I am also waiting to hear bac"
type textarea "x"
type textarea "My pleasure! I am also waiting to hear back"
type textarea "x"
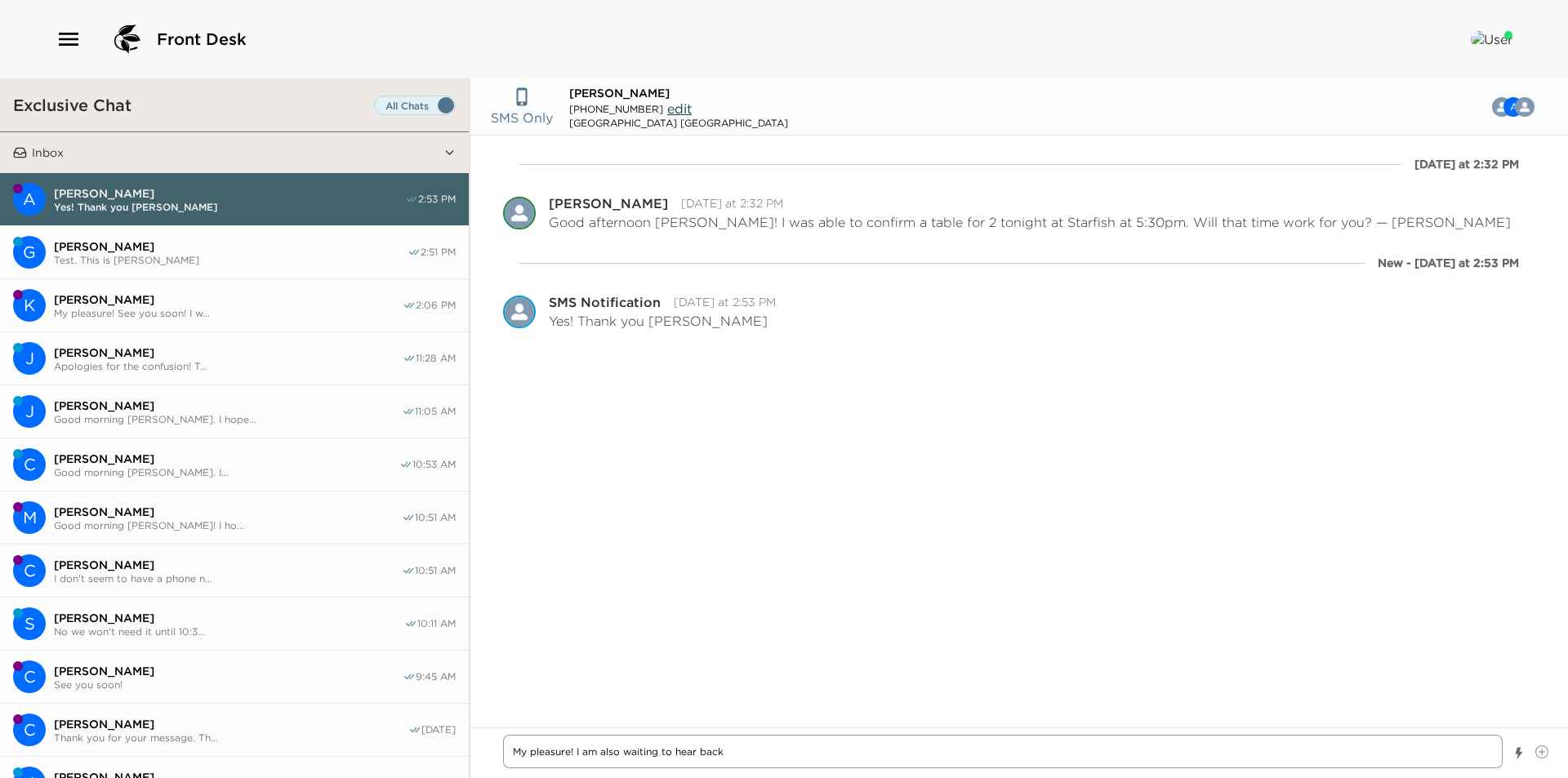
type textarea "My pleasure! I am also waiting to hear back"
type textarea "x"
type textarea "My pleasure! I am also waiting to hear back f"
type textarea "x"
type textarea "My pleasure! I am also waiting to hear back fr"
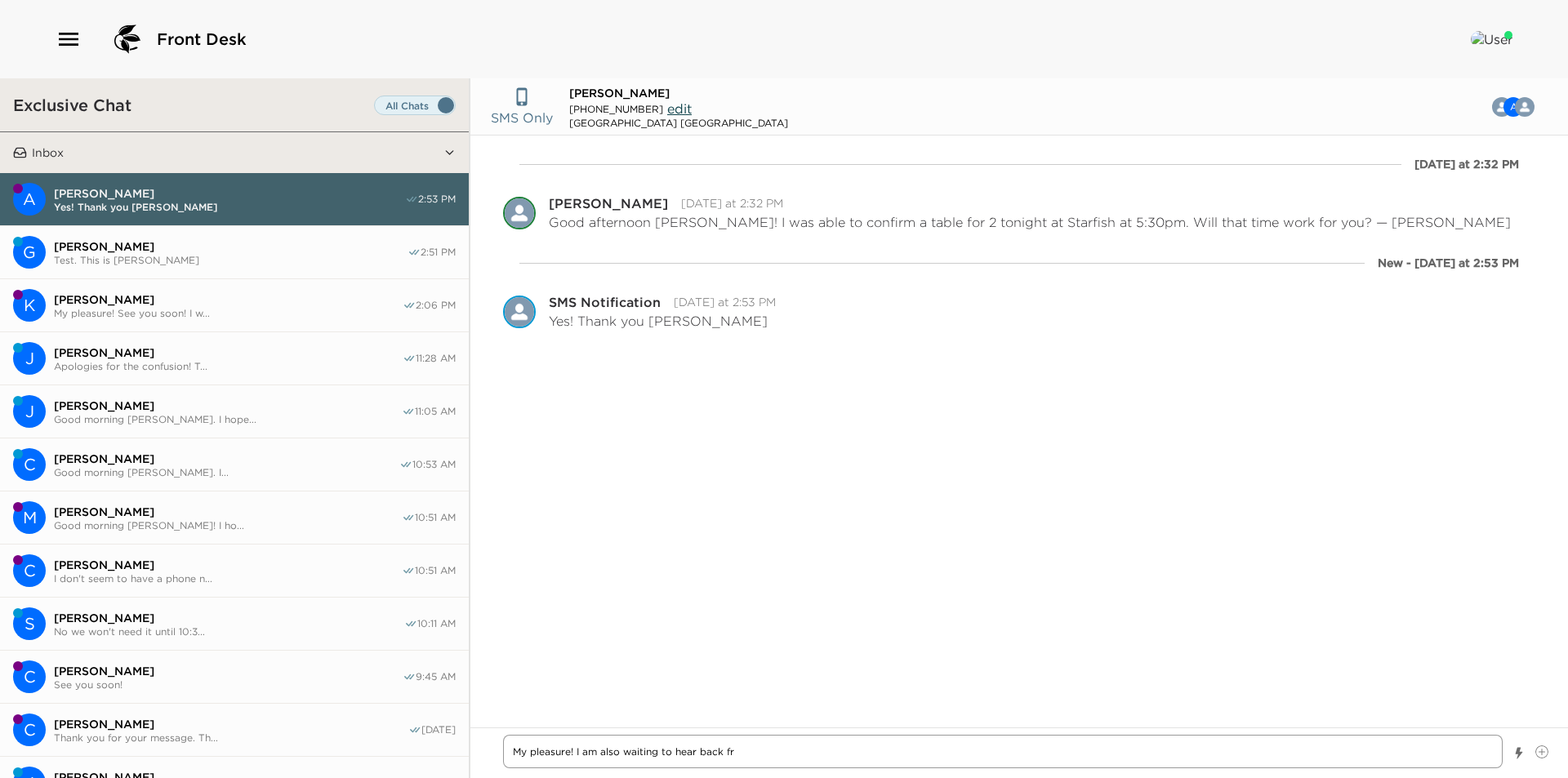
type textarea "x"
type textarea "My pleasure! I am also waiting to hear back fro"
type textarea "x"
type textarea "My pleasure! I am also waiting to hear back from"
type textarea "x"
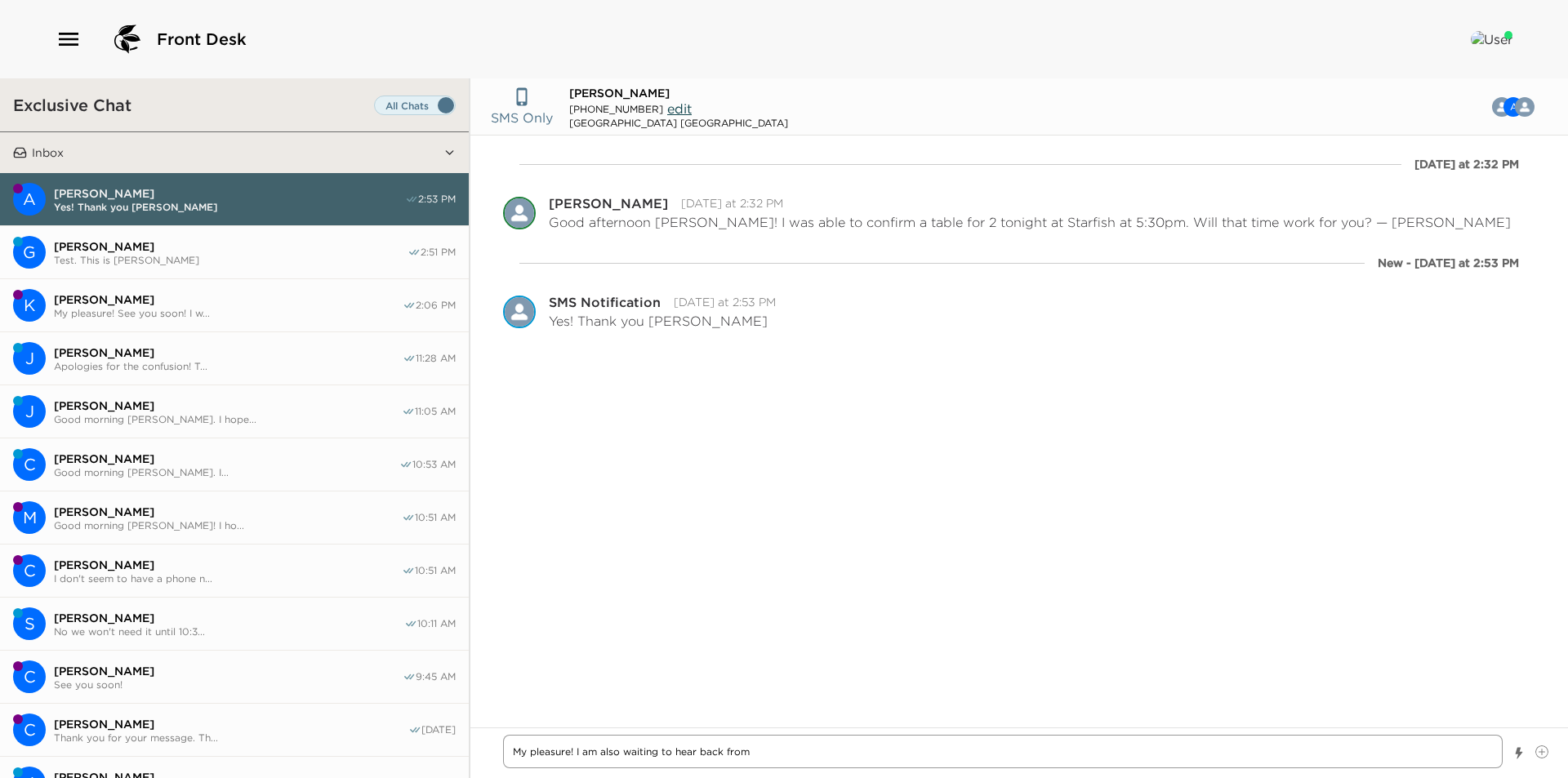
type textarea "My pleasure! I am also waiting to hear back from"
type textarea "x"
type textarea "My pleasure! I am also waiting to hear back from t"
type textarea "x"
type textarea "My pleasure! I am also waiting to hear back from th"
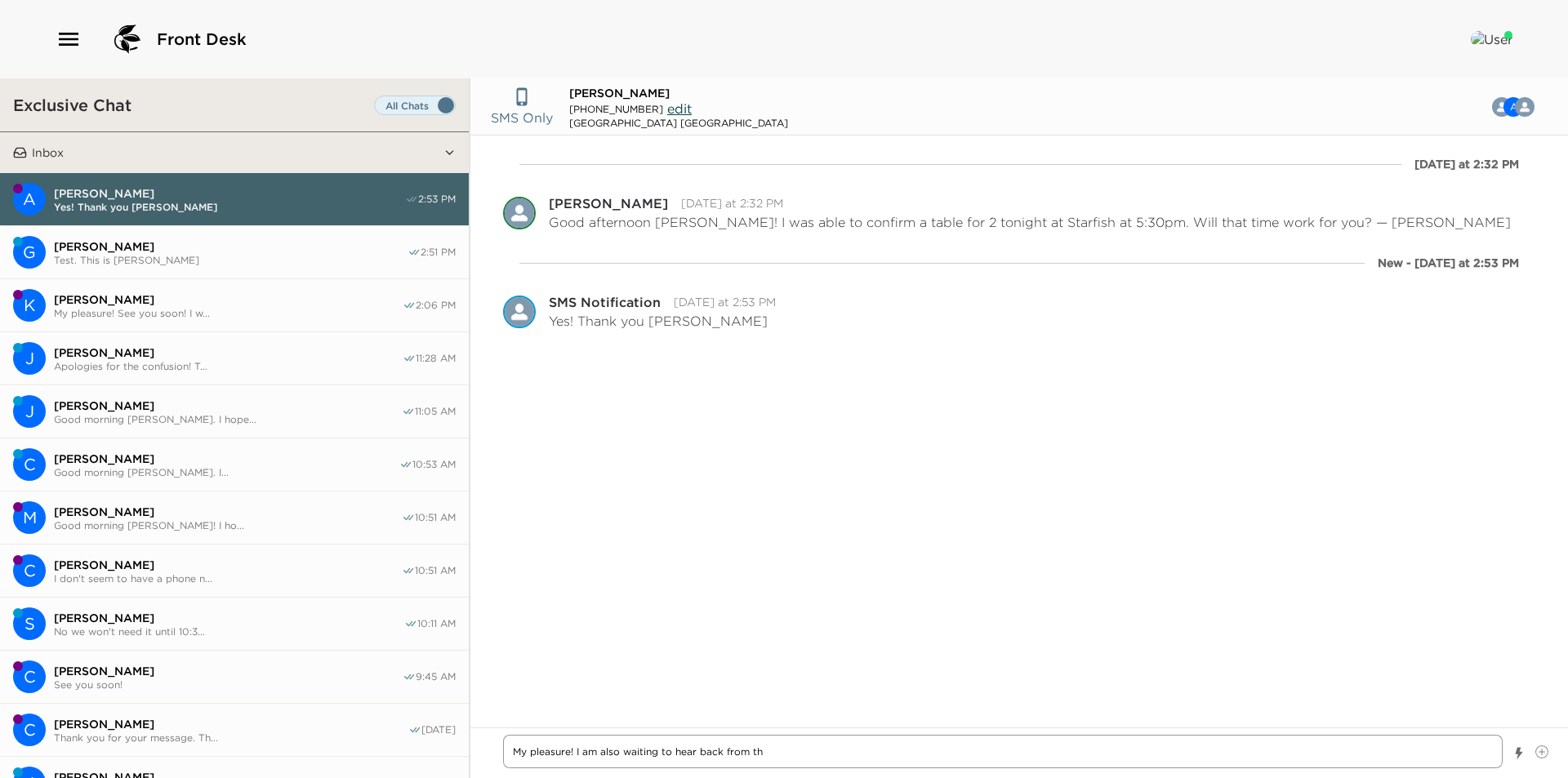
type textarea "x"
type textarea "My pleasure! I am also waiting to hear back from the"
type textarea "x"
type textarea "My pleasure! I am also waiting to hear back from the"
type textarea "x"
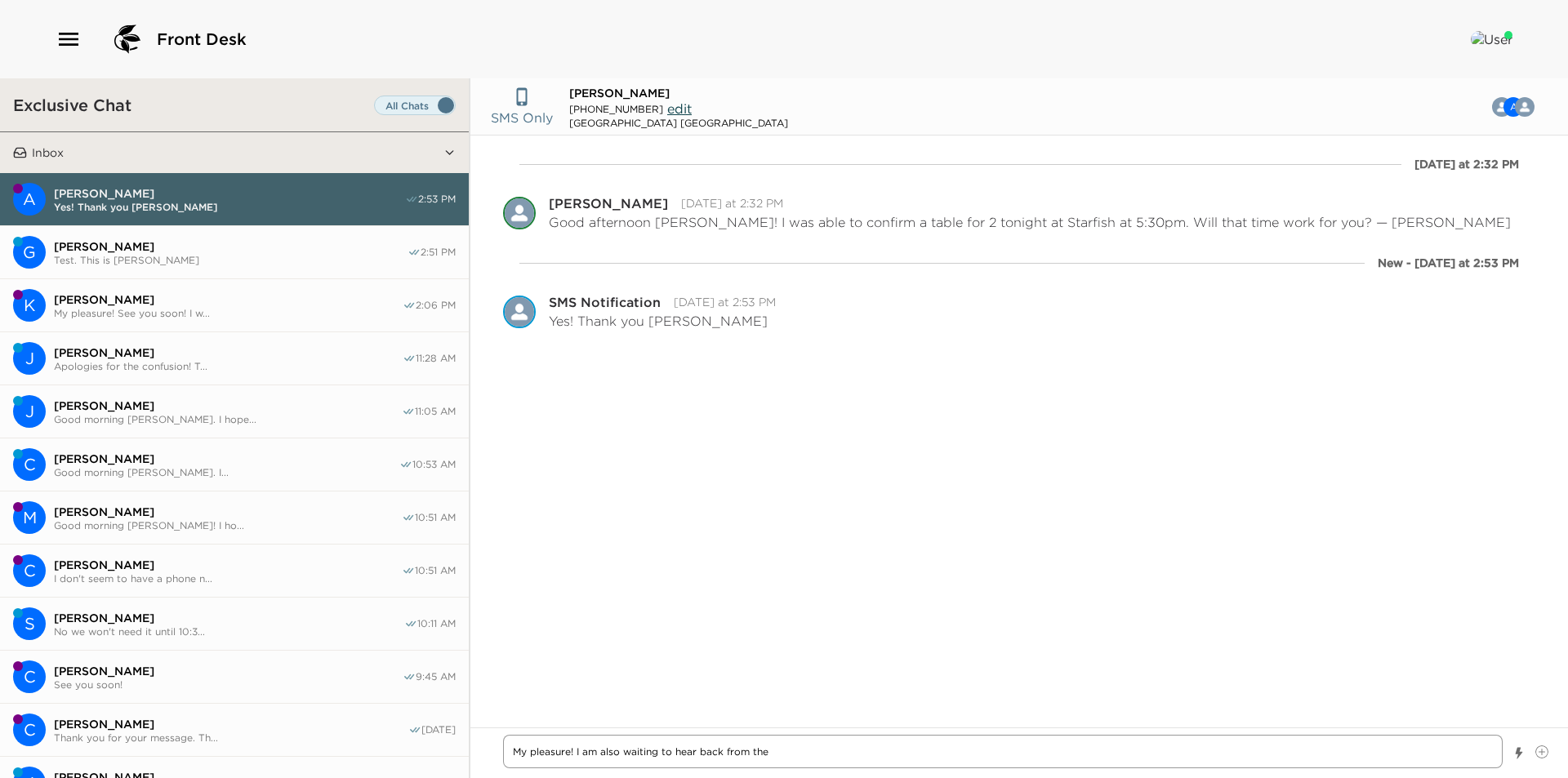
type textarea "My pleasure! I am also waiting to hear back from the p"
type textarea "x"
type textarea "My pleasure! I am also waiting to hear back from the po"
type textarea "x"
type textarea "My pleasure! I am also waiting to hear back from the poo"
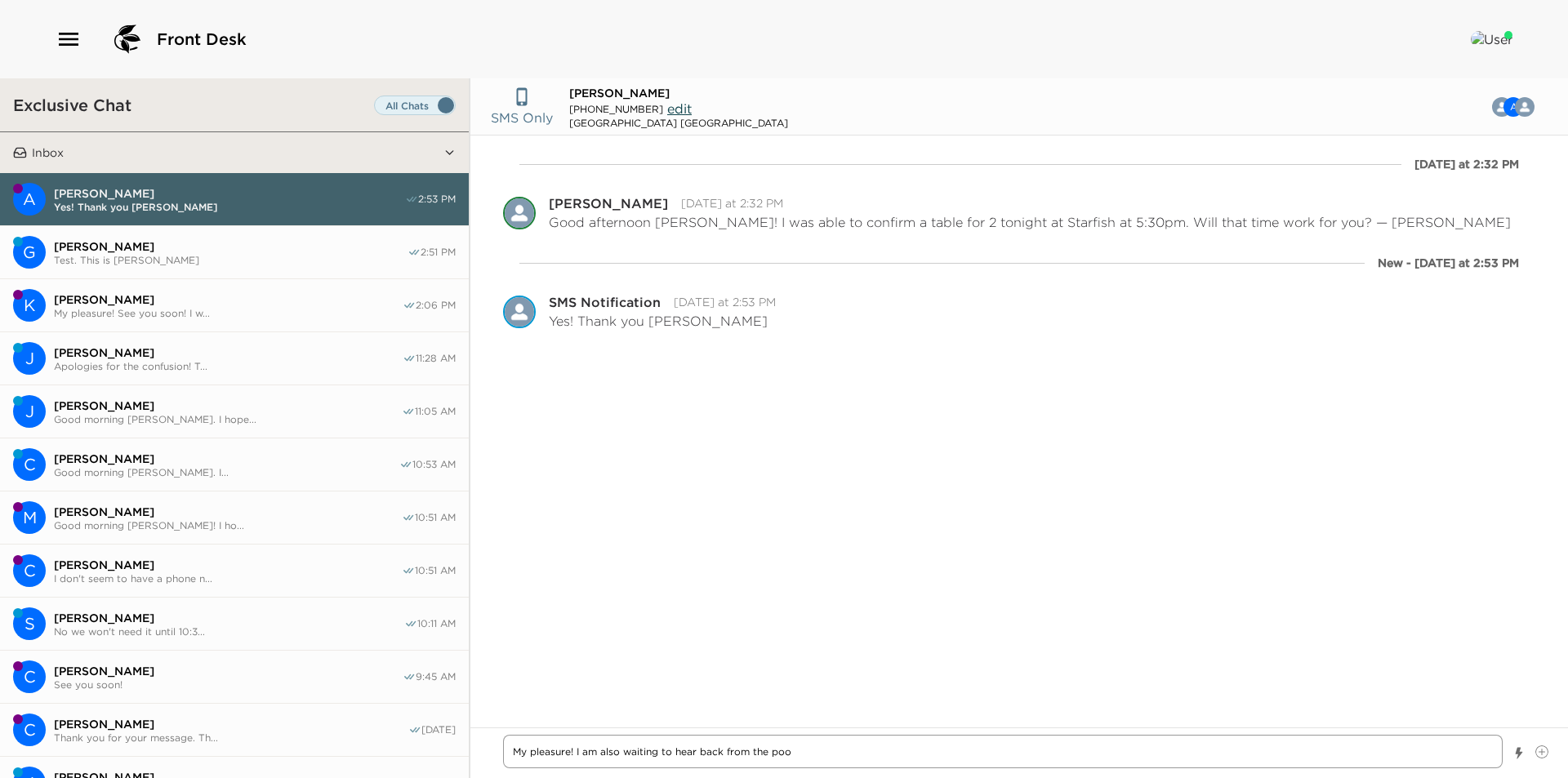
type textarea "x"
type textarea "My pleasure! I am also waiting to hear back from the pool"
type textarea "x"
type textarea "My pleasure! I am also waiting to hear back from the pool s"
type textarea "x"
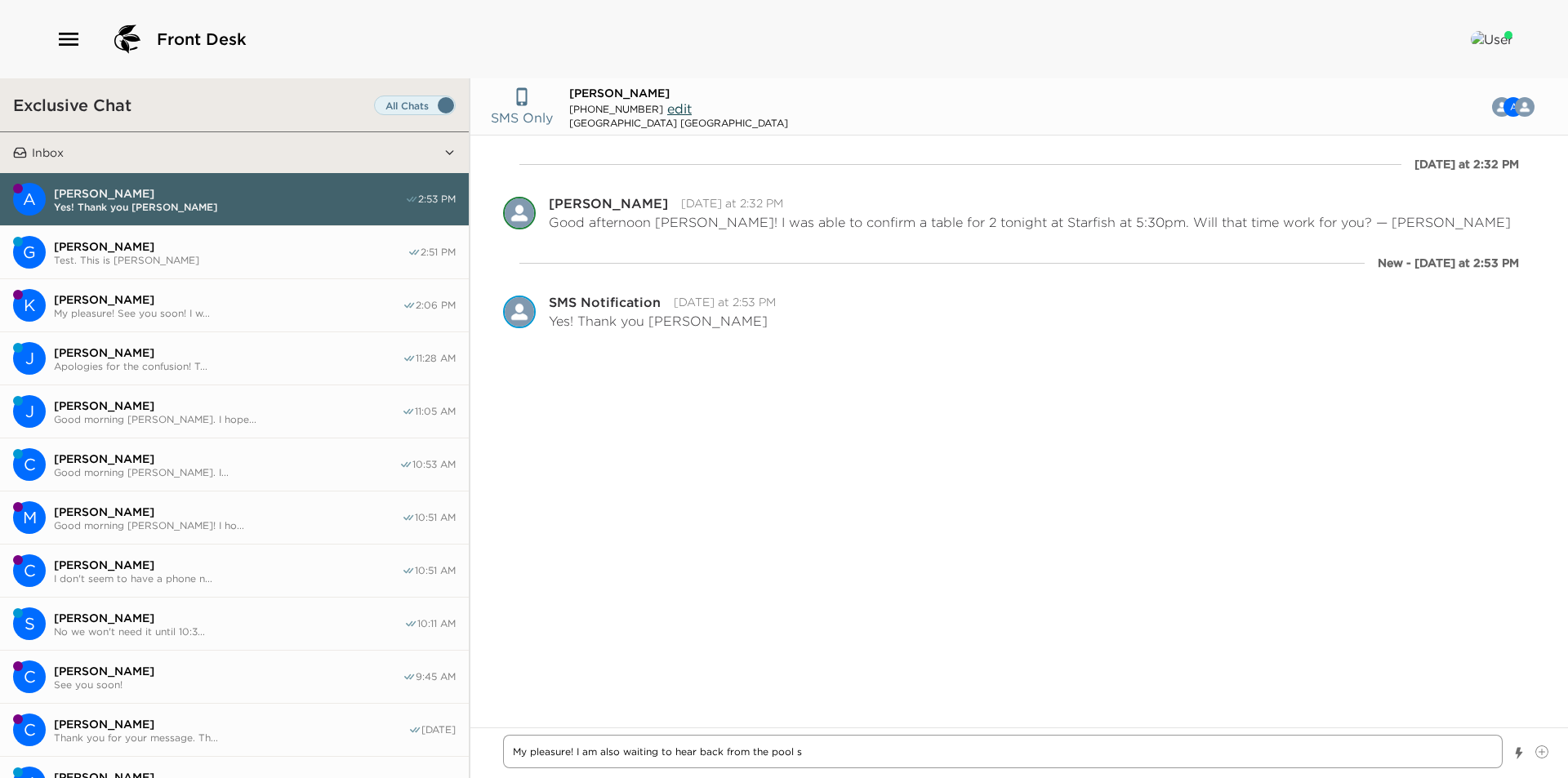
type textarea "My pleasure! I am also waiting to hear back from the pool st"
type textarea "x"
type textarea "My pleasure! I am also waiting to hear back from the pool sta"
type textarea "x"
type textarea "My pleasure! I am also waiting to hear back from the pool staf"
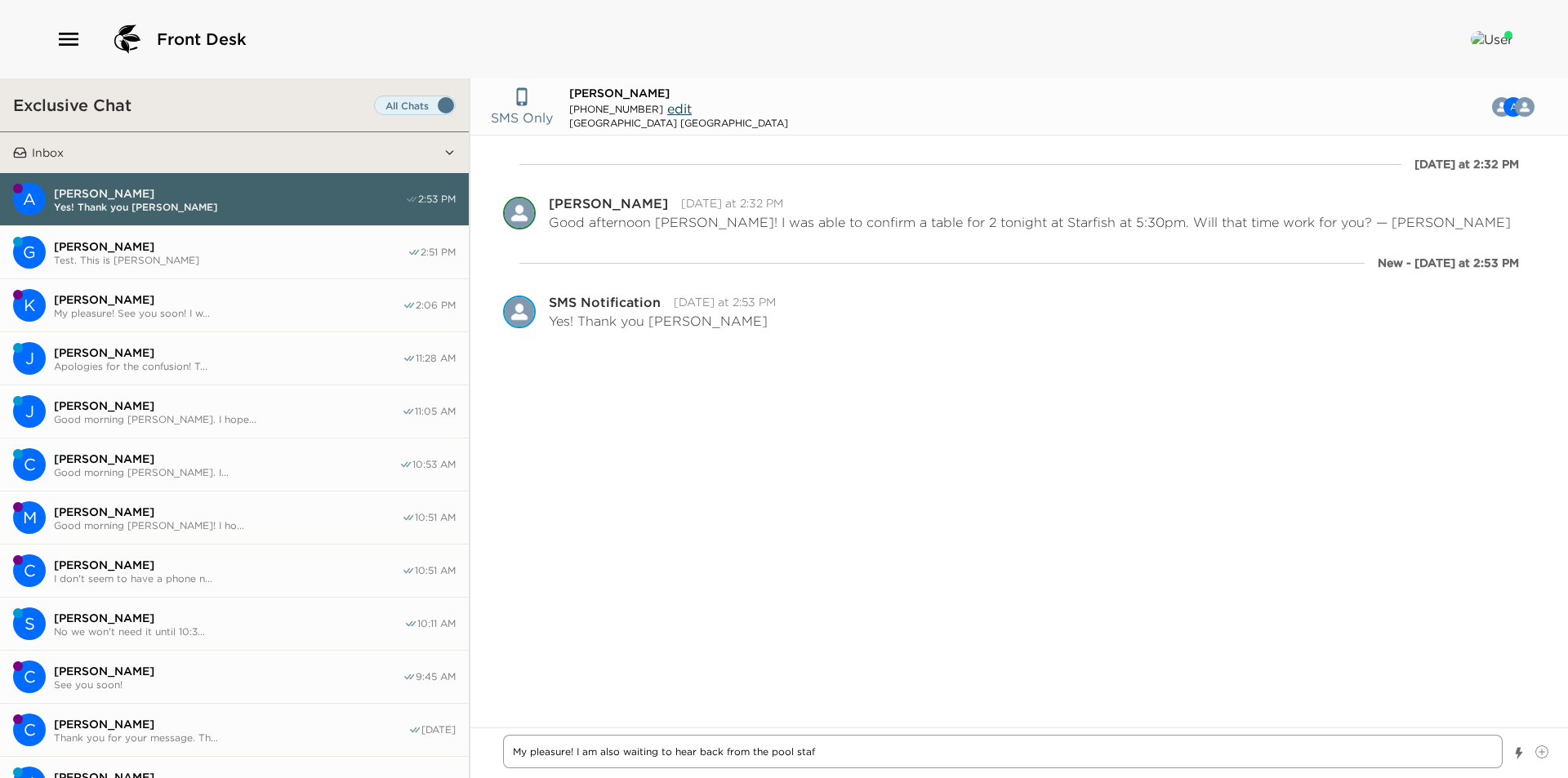
type textarea "x"
type textarea "My pleasure! I am also waiting to hear back from the pool staff"
type textarea "x"
type textarea "My pleasure! I am also waiting to hear back from the pool staff"
type textarea "x"
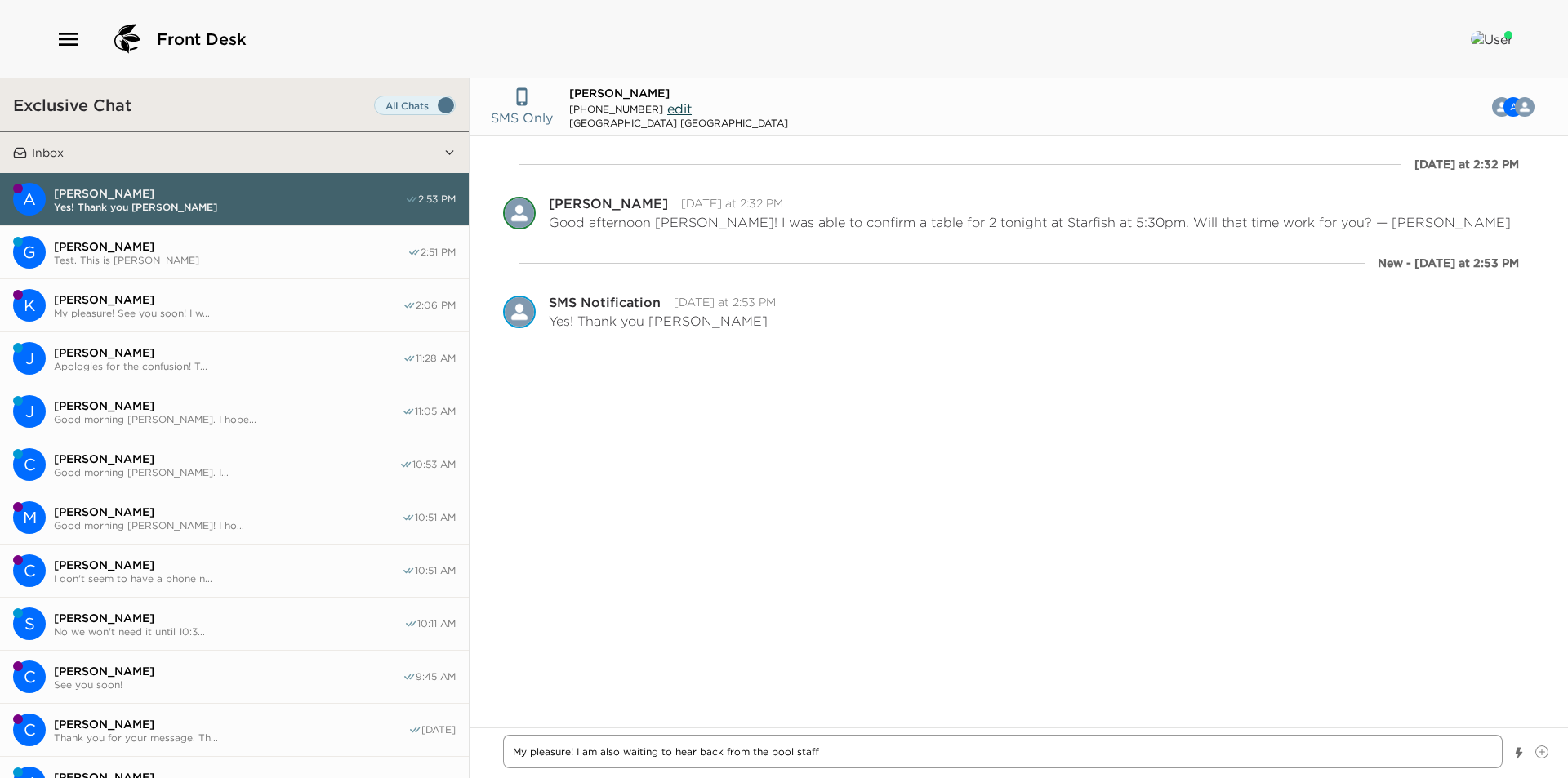
type textarea "My pleasure! I am also waiting to hear back from the pool staff r"
type textarea "x"
type textarea "My pleasure! I am also waiting to hear back from the pool staff re"
type textarea "x"
type textarea "My pleasure! I am also waiting to hear back from the pool staff reg"
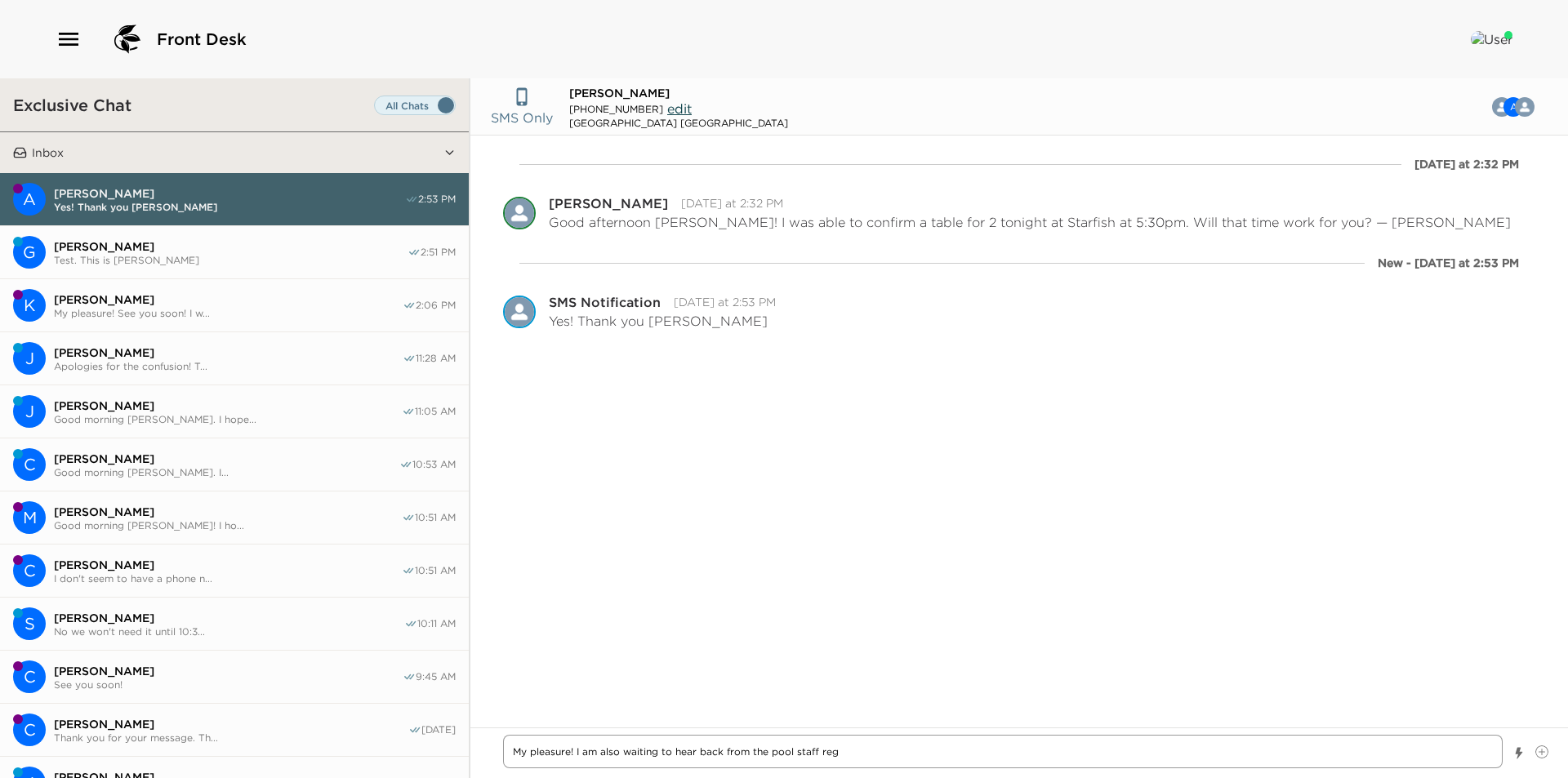
type textarea "x"
type textarea "My pleasure! I am also waiting to hear back from the pool staff rega"
type textarea "x"
type textarea "My pleasure! I am also waiting to hear back from the pool staff regar"
type textarea "x"
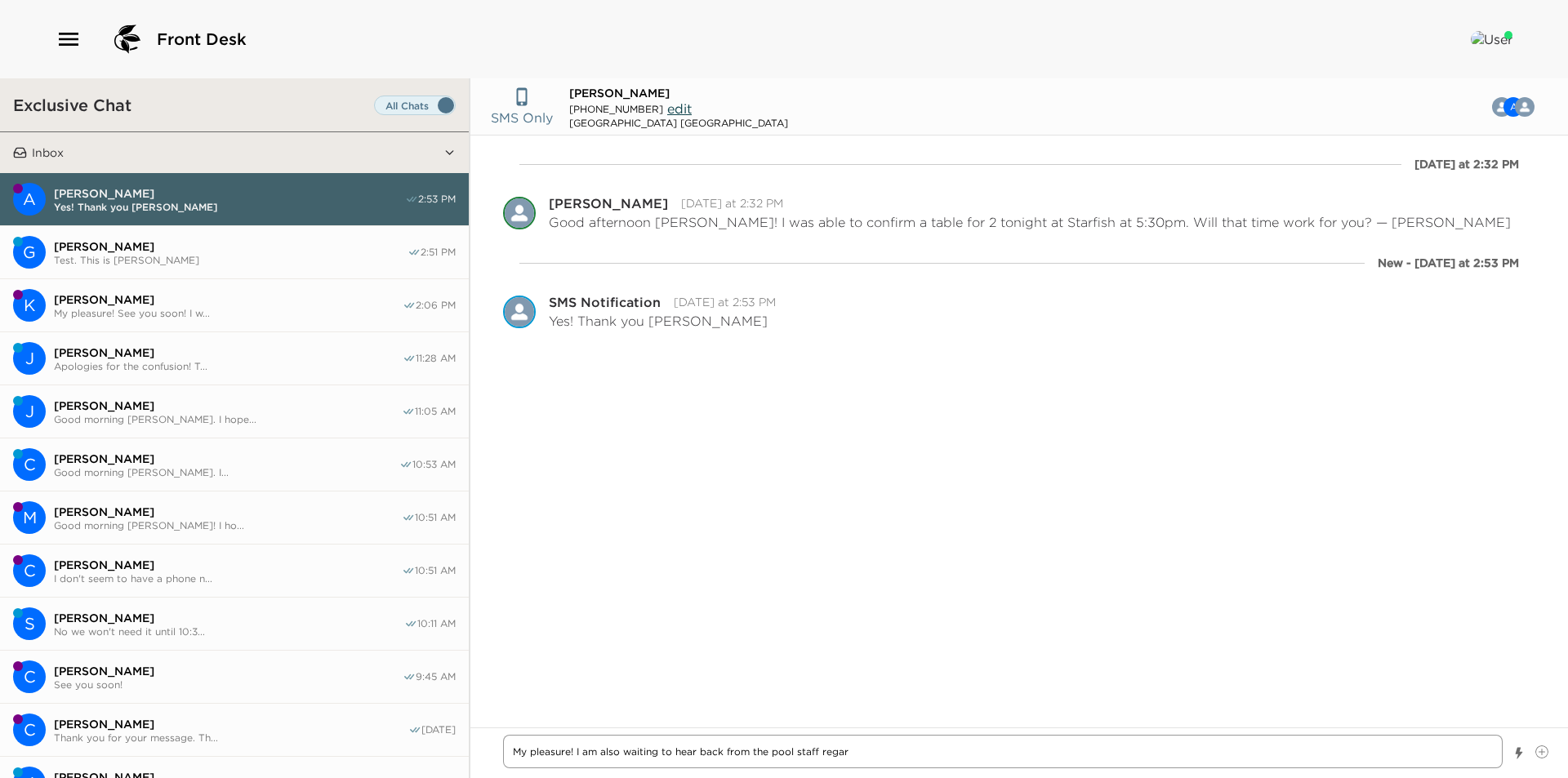
type textarea "My pleasure! I am also waiting to hear back from the pool staff regard"
type textarea "x"
type textarea "My pleasure! I am also waiting to hear back from the pool staff regardi"
type textarea "x"
type textarea "My pleasure! I am also waiting to hear back from the pool staff regardin"
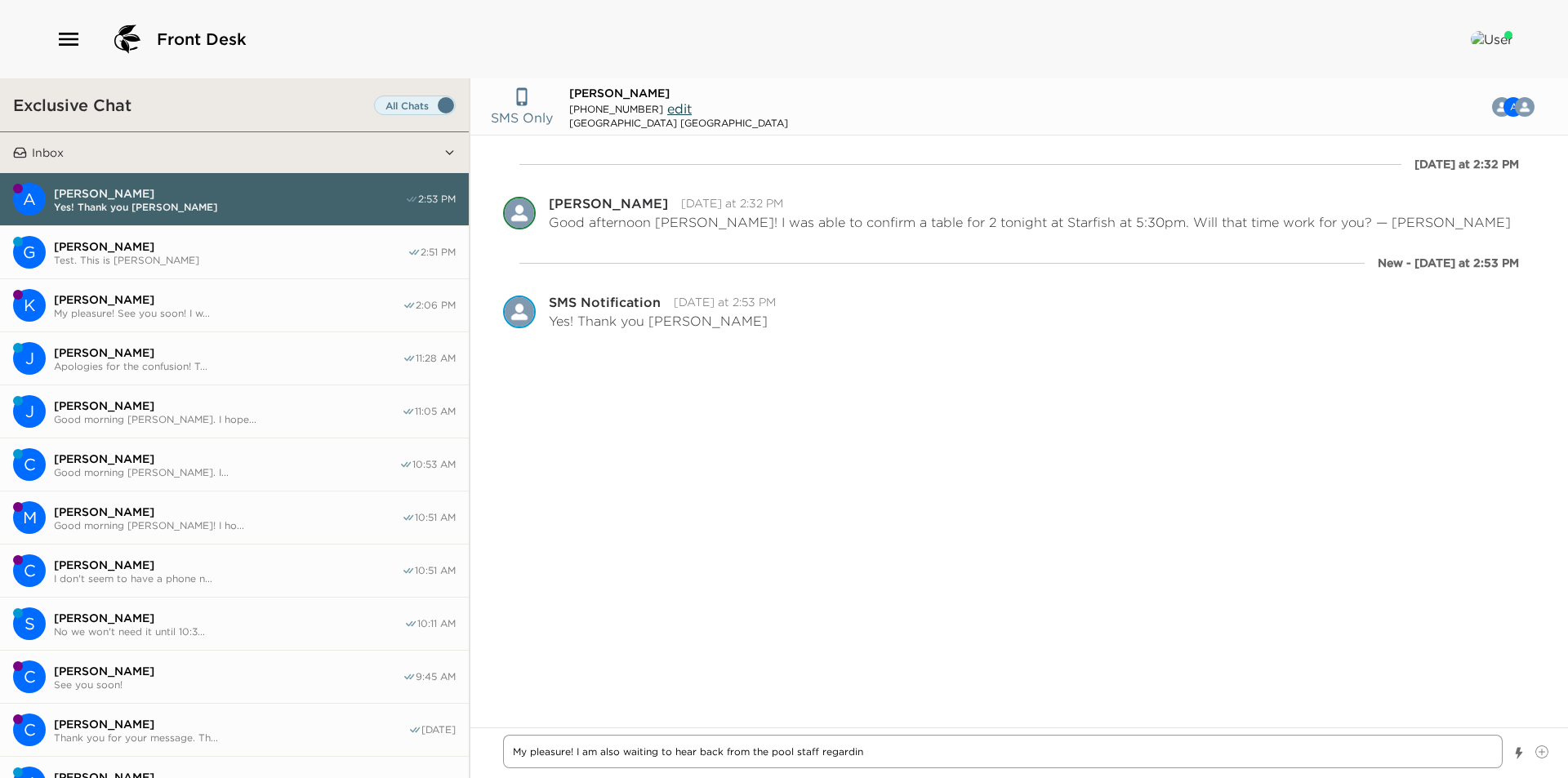
type textarea "x"
type textarea "My pleasure! I am also waiting to hear back from the pool staff regarding"
type textarea "x"
type textarea "My pleasure! I am also waiting to hear back from the pool staff regarding"
type textarea "x"
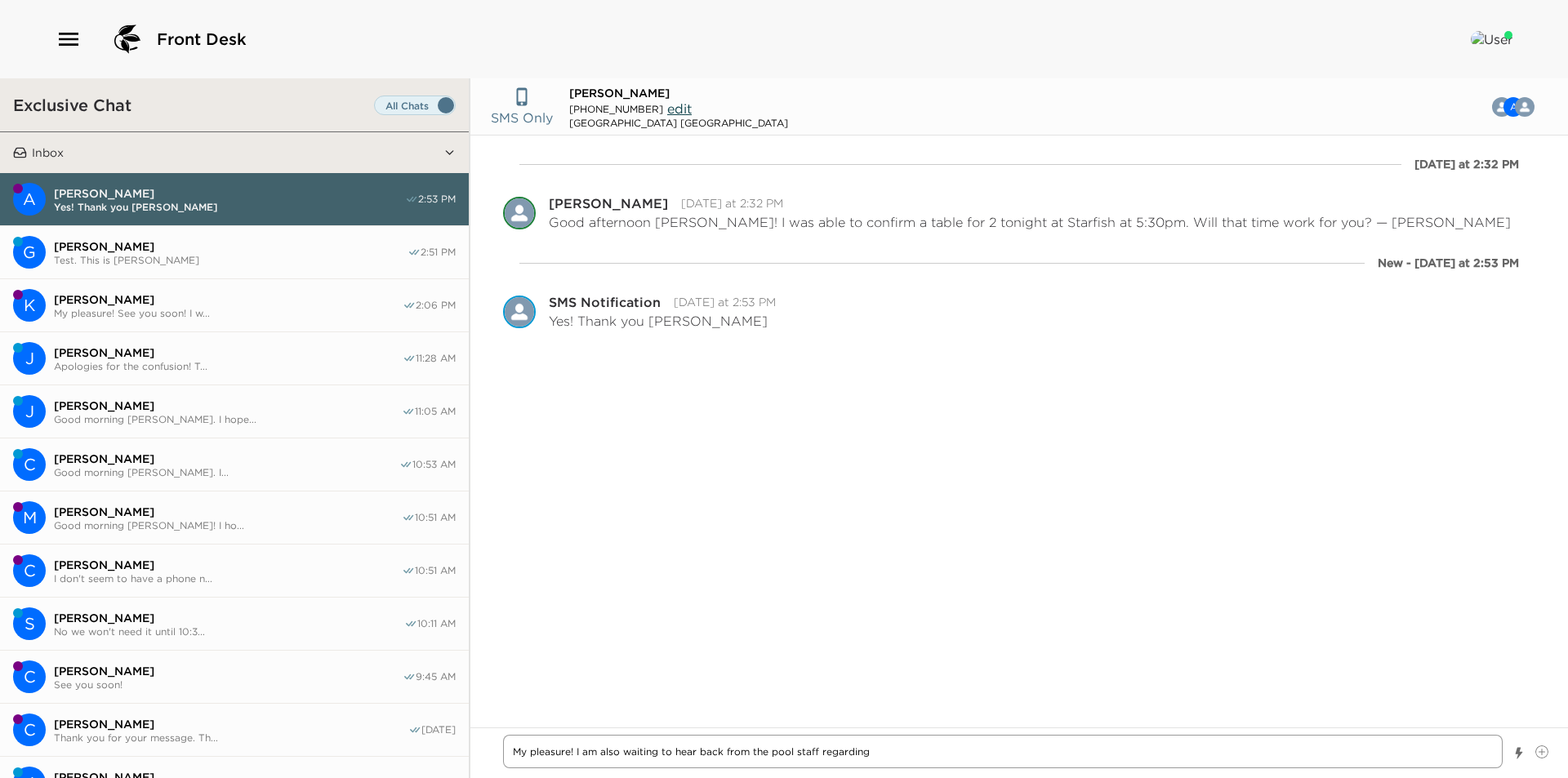
type textarea "My pleasure! I am also waiting to hear back from the pool staff regarding y"
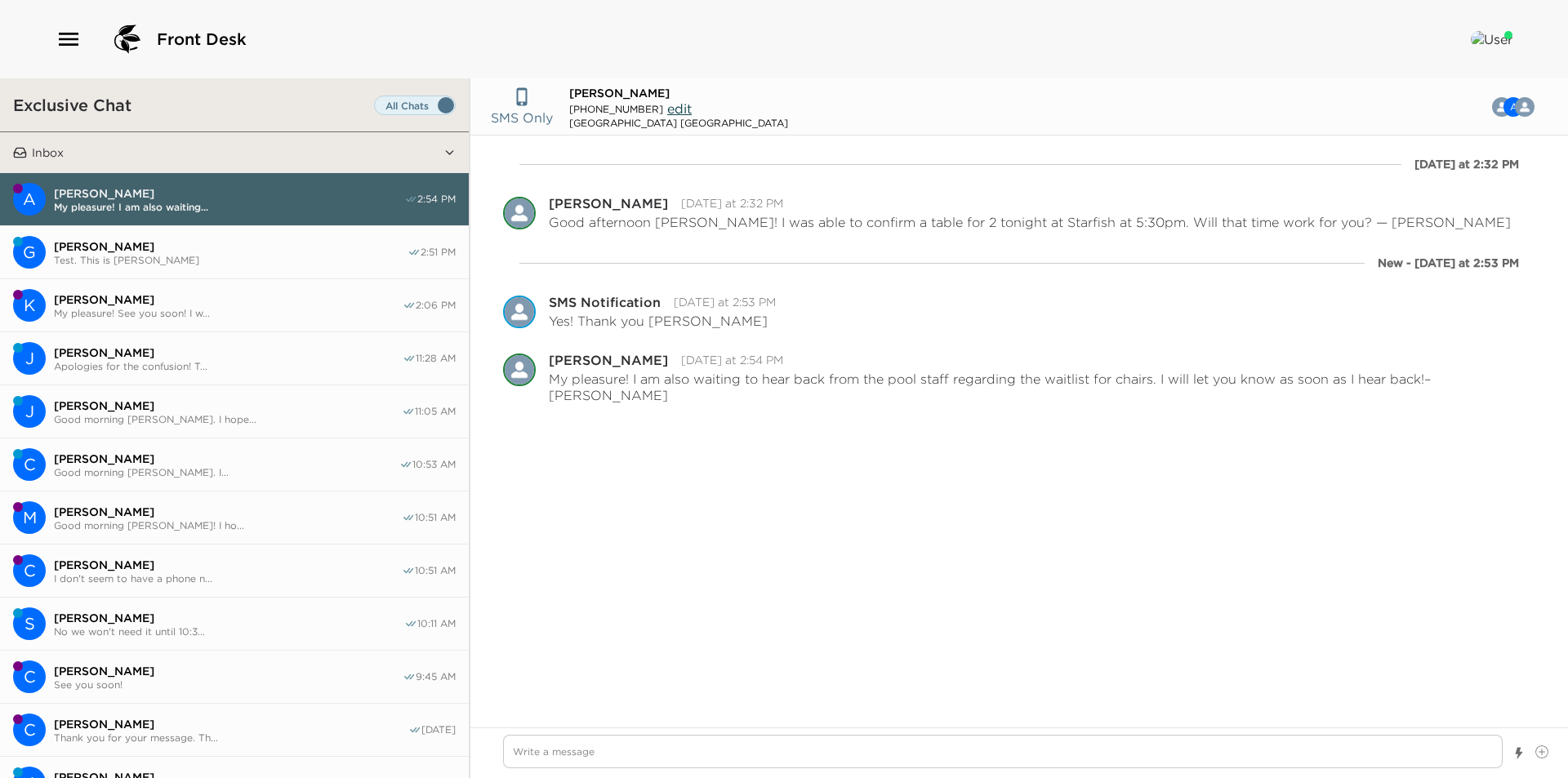
click at [190, 269] on button "G [PERSON_NAME] Test. This is [PERSON_NAME] 2:51 PM" at bounding box center [234, 253] width 468 height 53
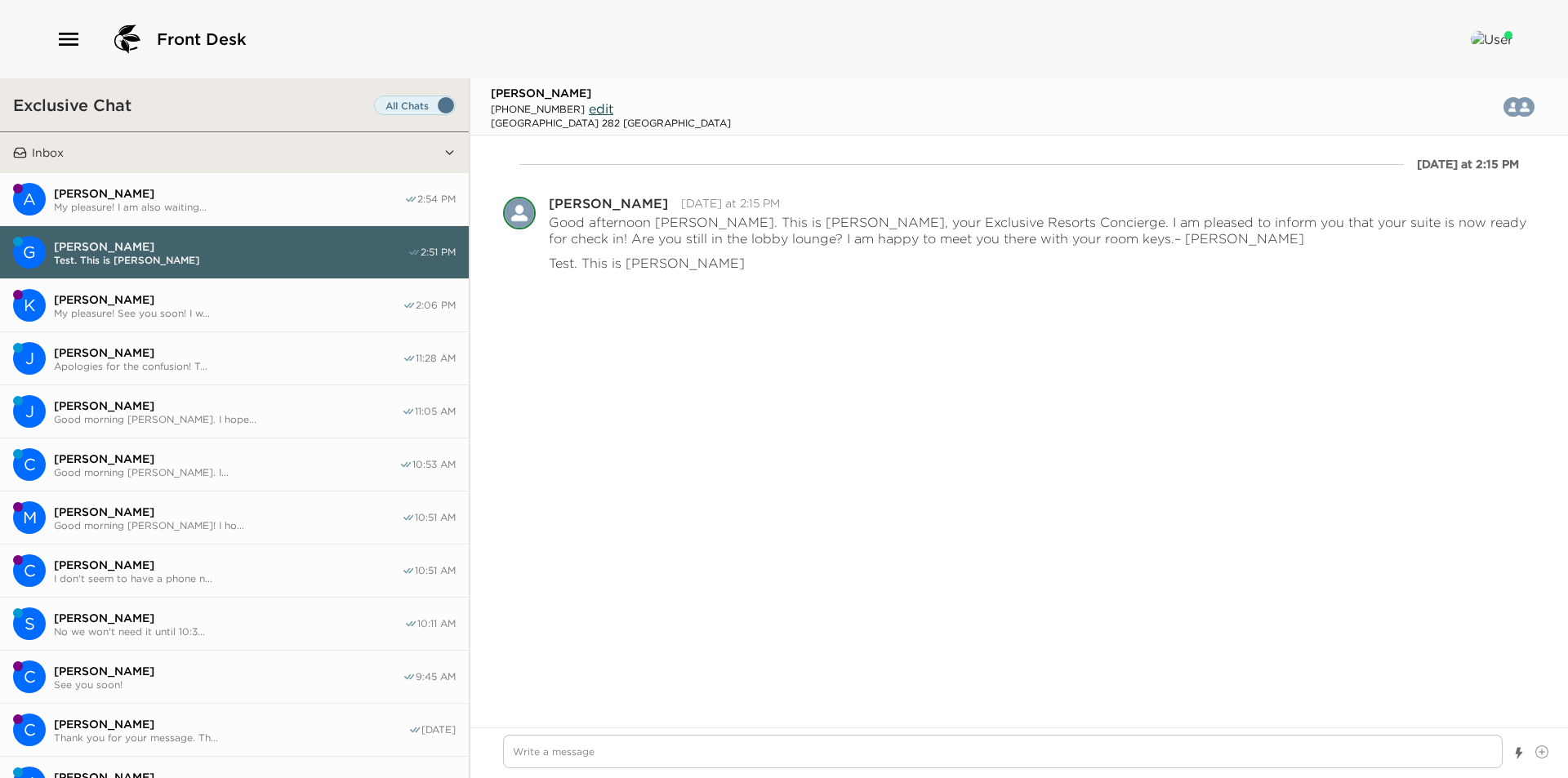
click at [213, 309] on span "My pleasure! See you soon! I w..." at bounding box center [228, 313] width 349 height 12
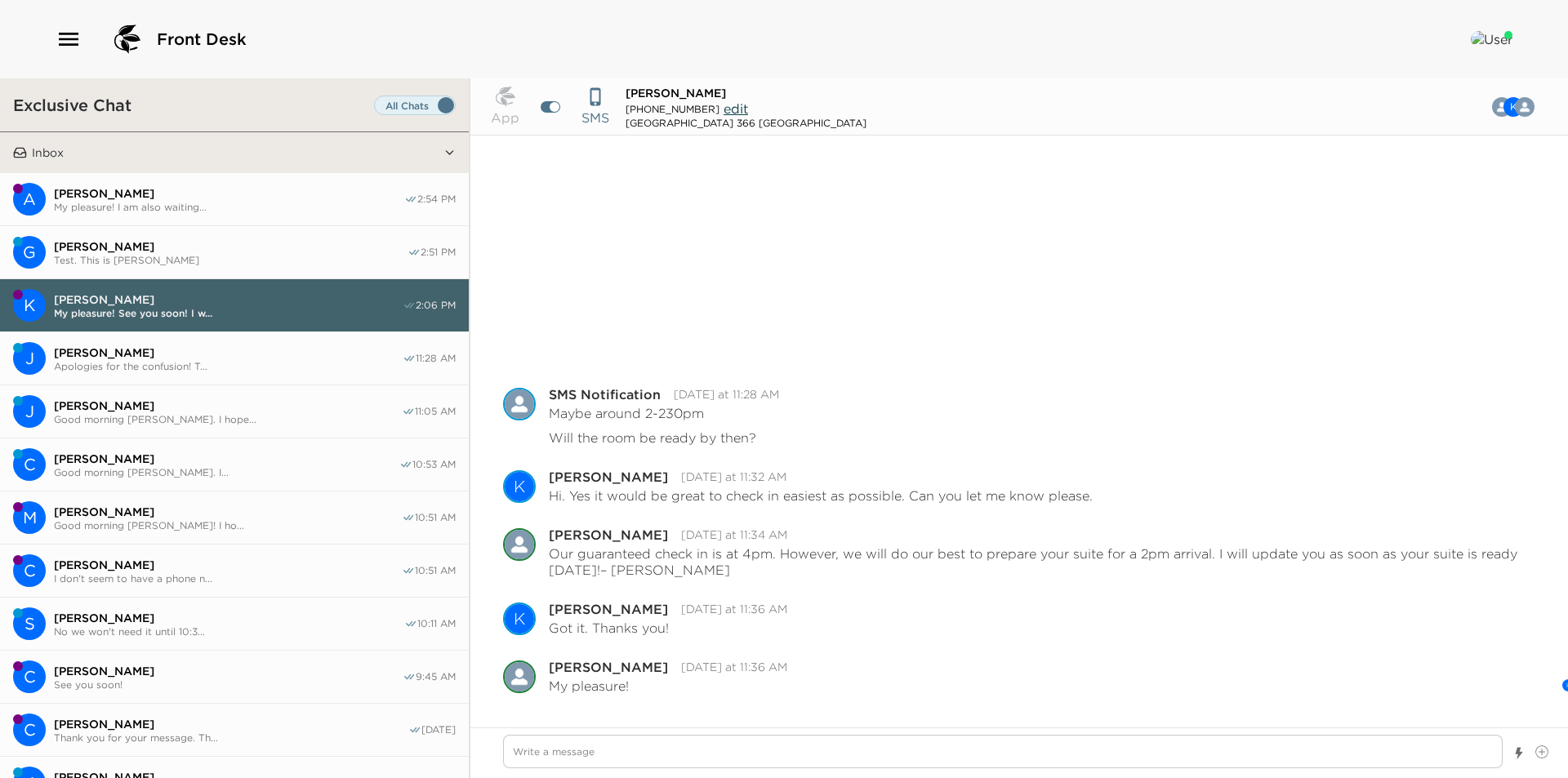
scroll to position [263, 0]
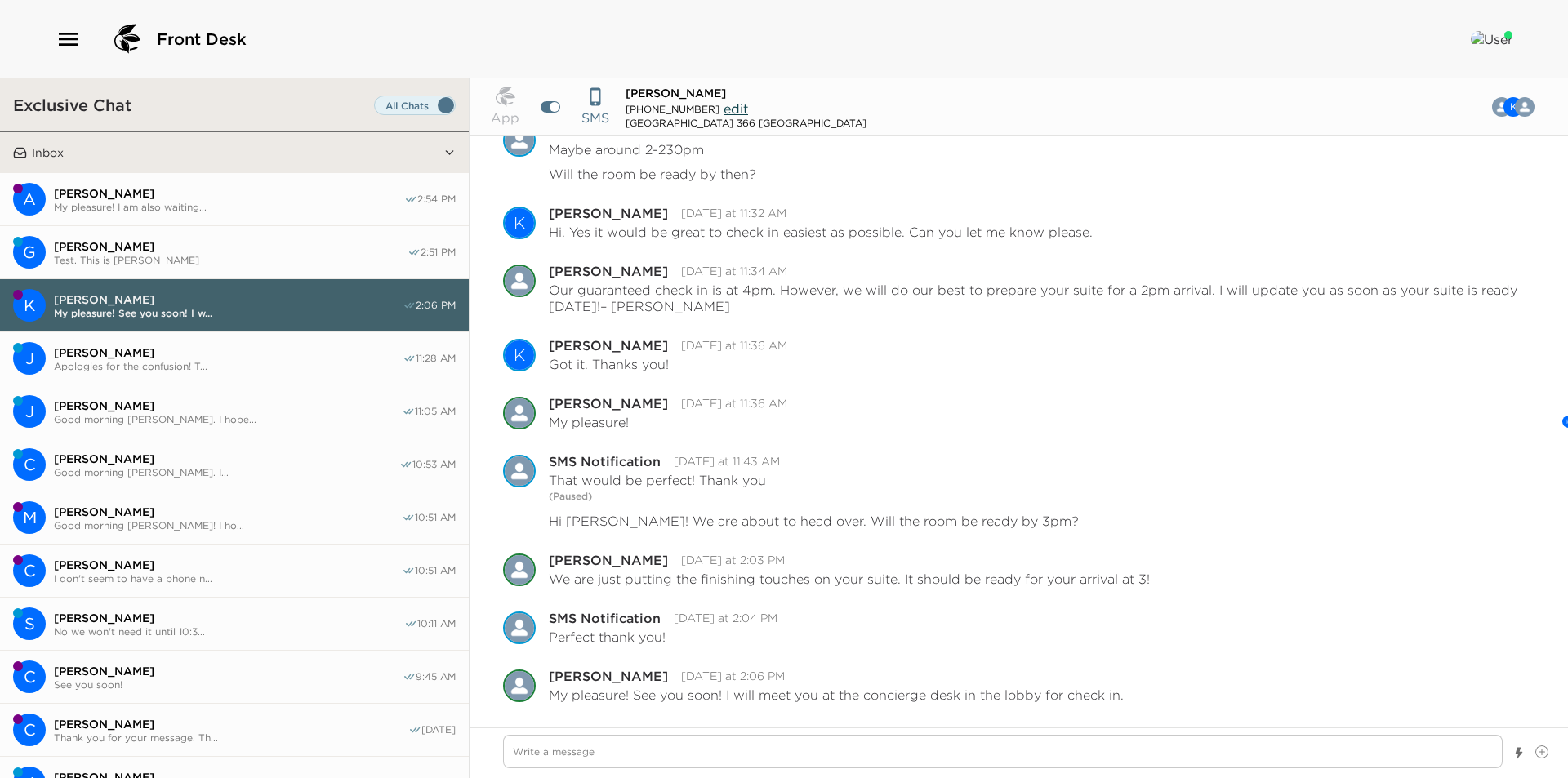
click at [195, 370] on button "J [PERSON_NAME] Apologies for the confusion! T... 11:28 AM" at bounding box center [234, 359] width 468 height 53
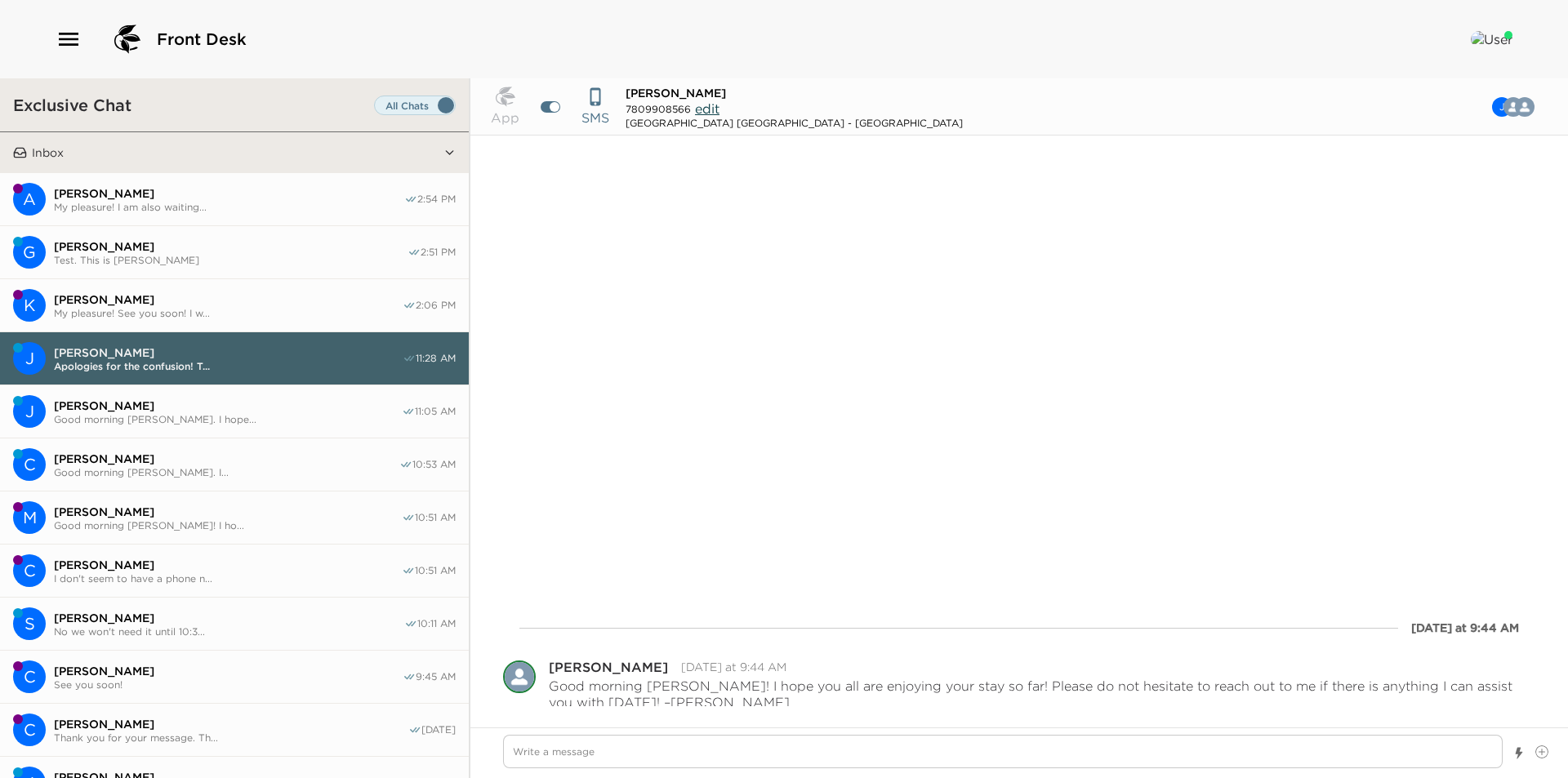
scroll to position [485, 0]
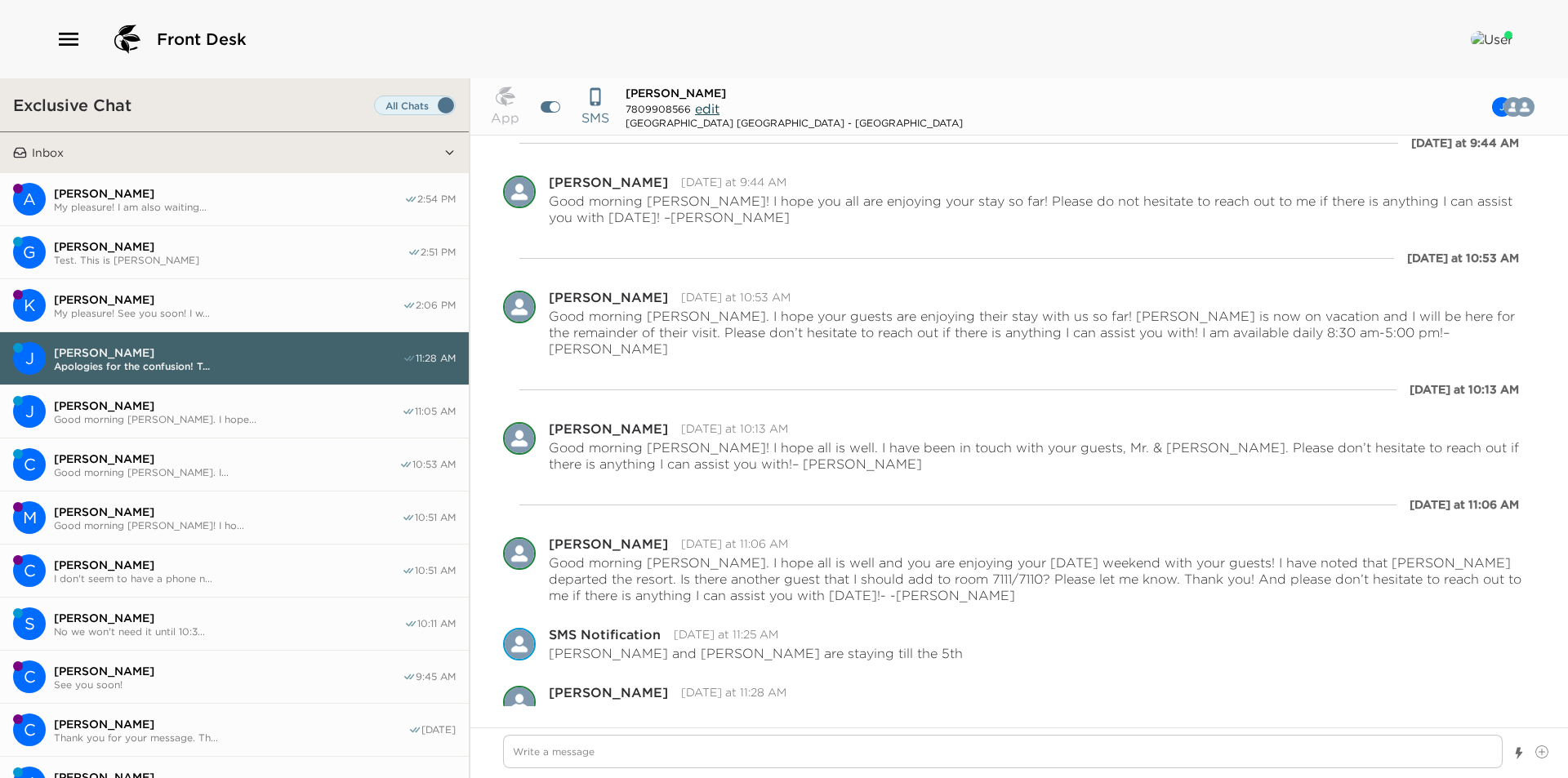
click at [210, 263] on span "Test. This is [PERSON_NAME]" at bounding box center [231, 260] width 354 height 12
